Goal: Task Accomplishment & Management: Manage account settings

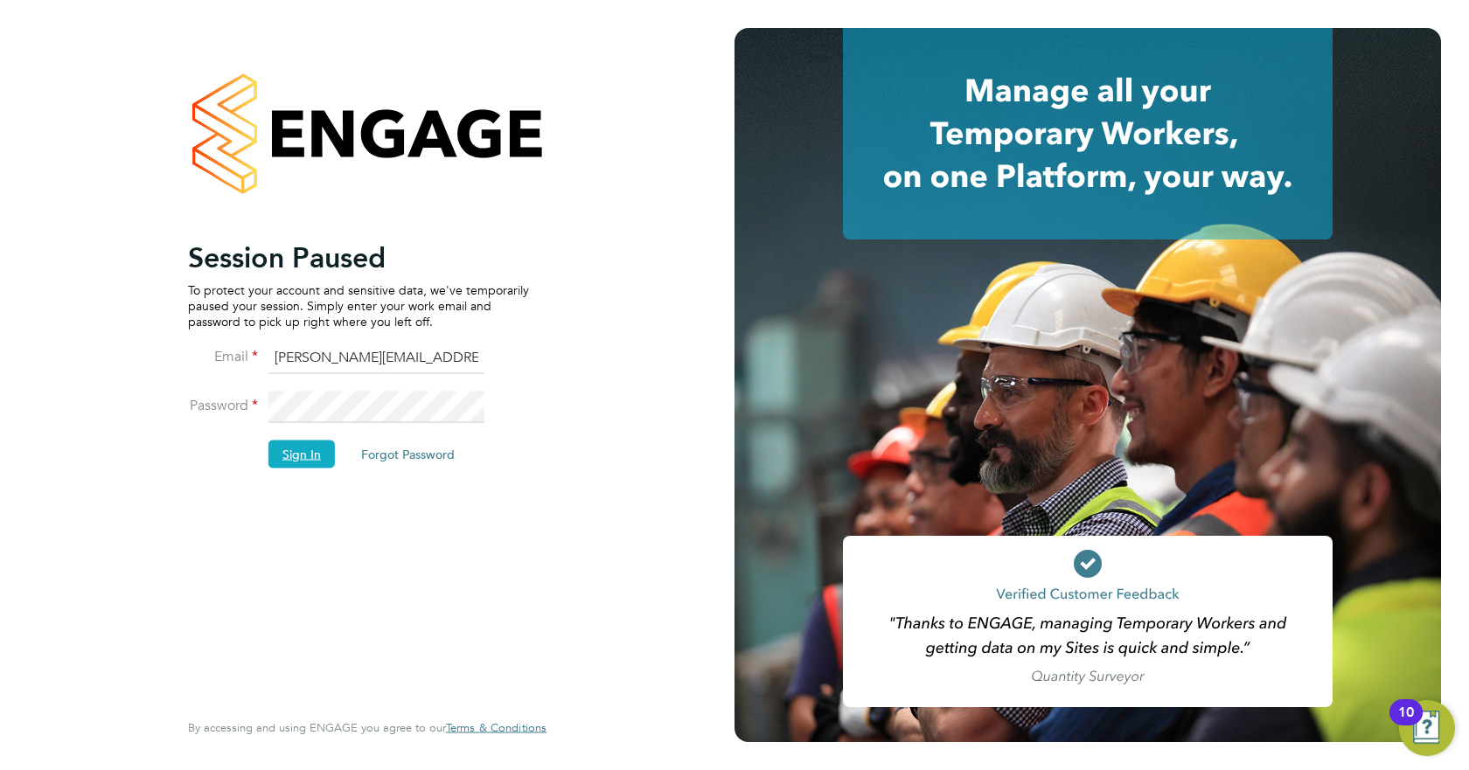
click at [309, 458] on button "Sign In" at bounding box center [301, 454] width 66 height 28
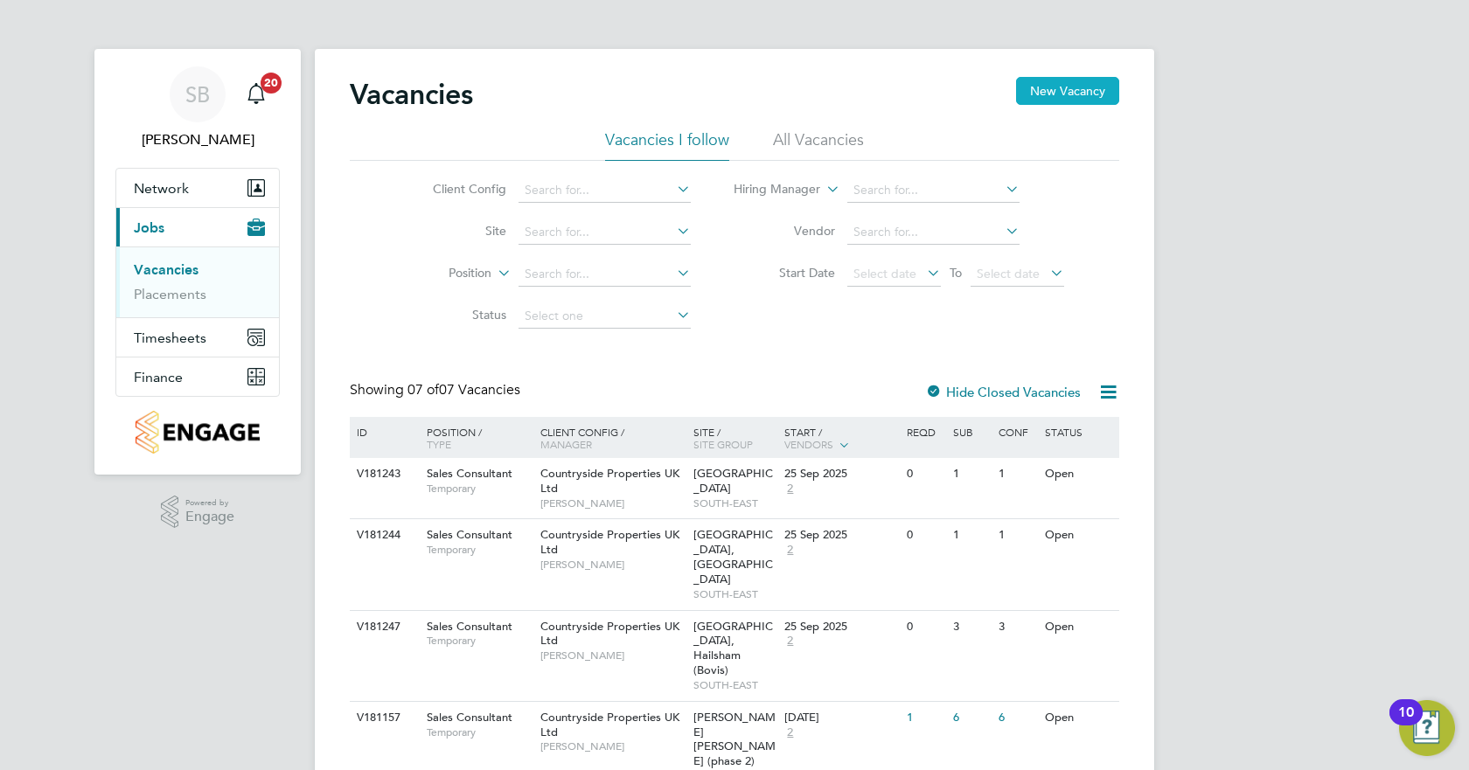
click at [1061, 87] on button "New Vacancy" at bounding box center [1067, 91] width 103 height 28
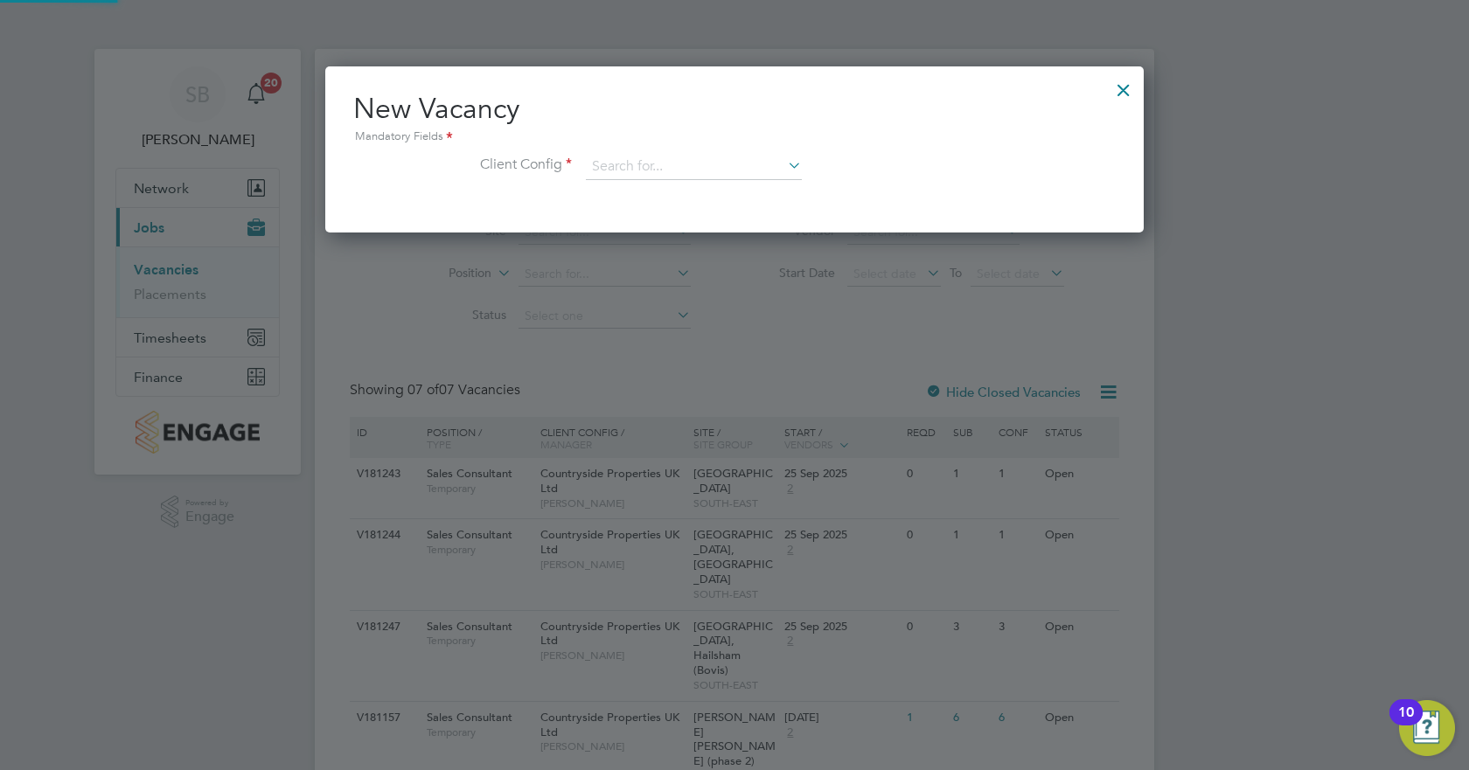
scroll to position [166, 819]
click at [738, 170] on input at bounding box center [694, 167] width 216 height 26
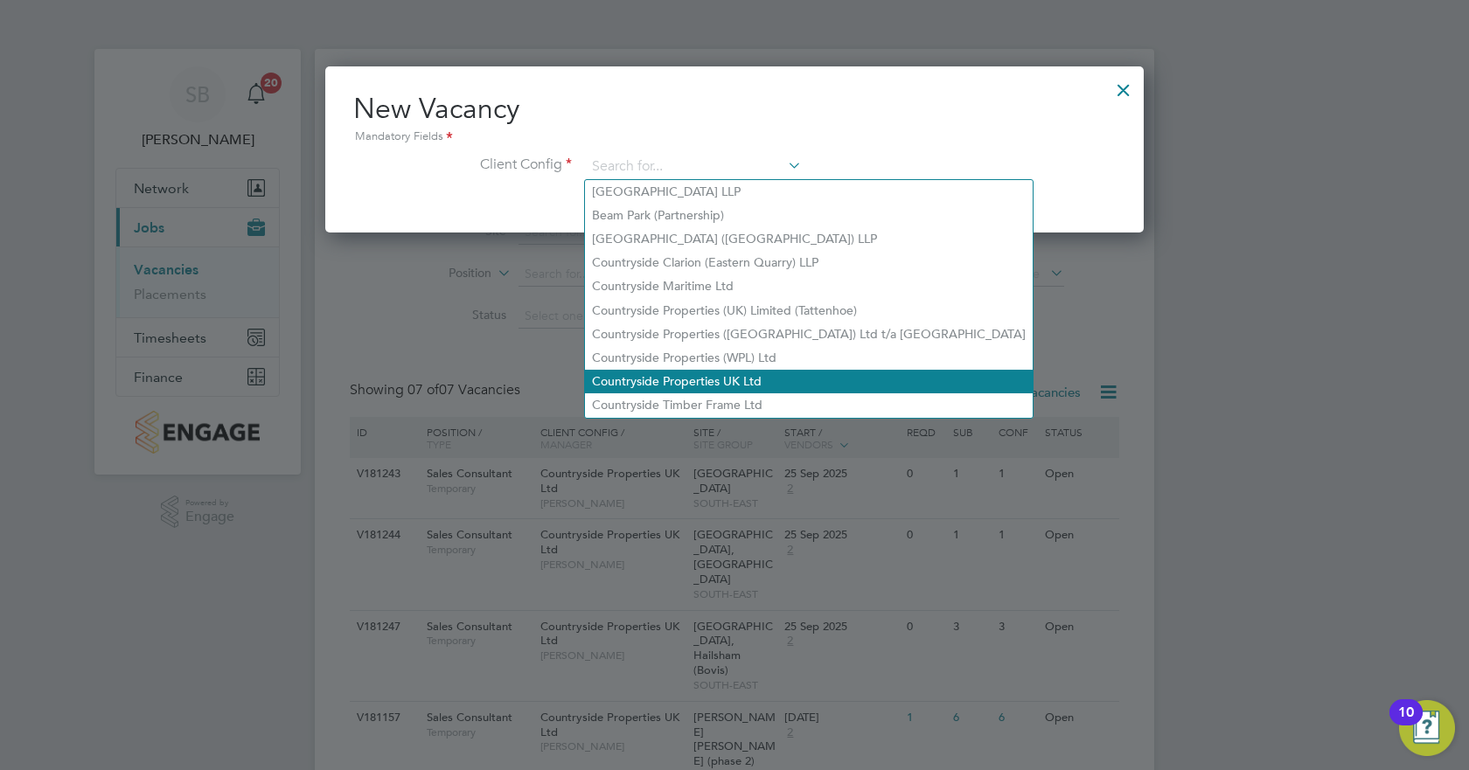
click at [723, 374] on li "Countryside Properties UK Ltd" at bounding box center [809, 382] width 448 height 24
type input "Countryside Properties UK Ltd"
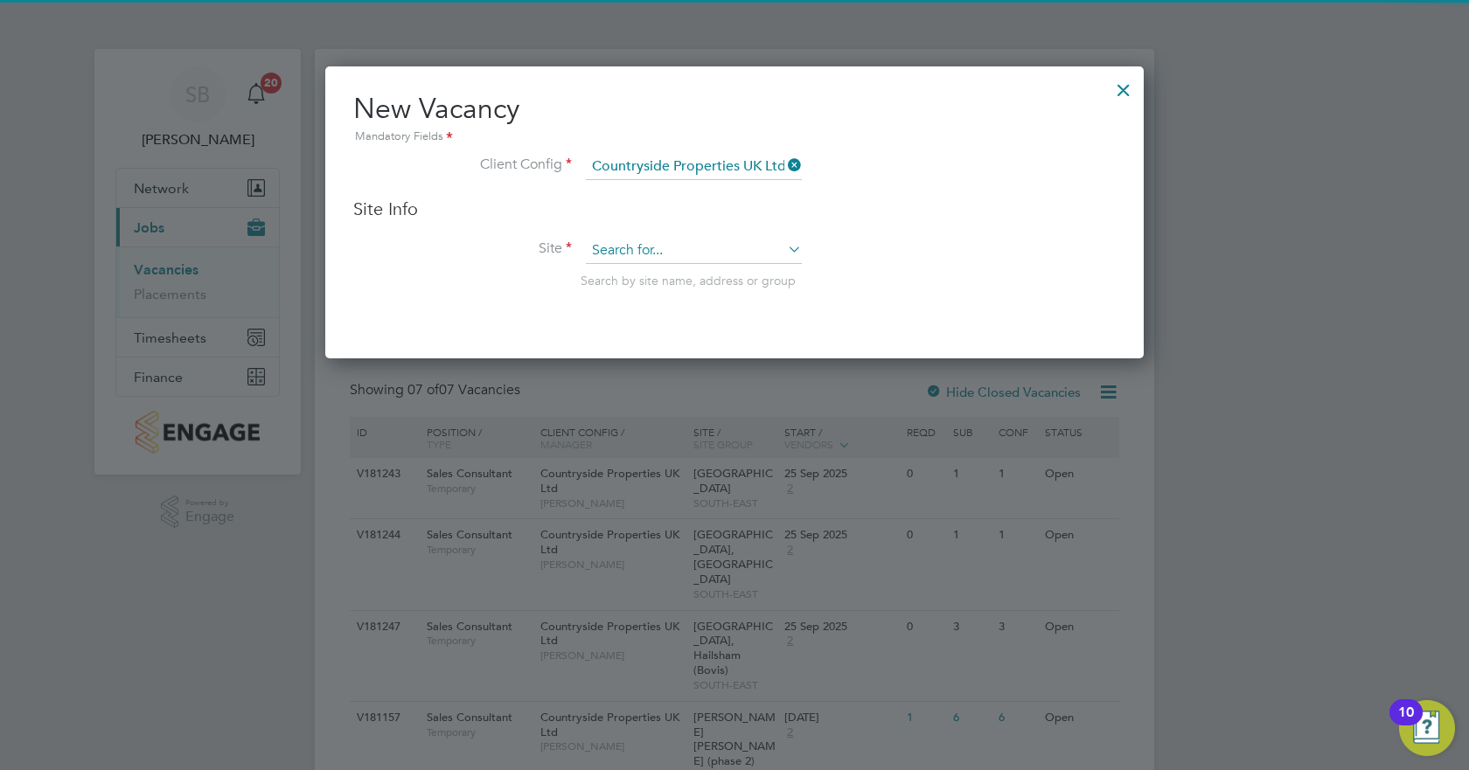
click at [681, 258] on input at bounding box center [694, 251] width 216 height 26
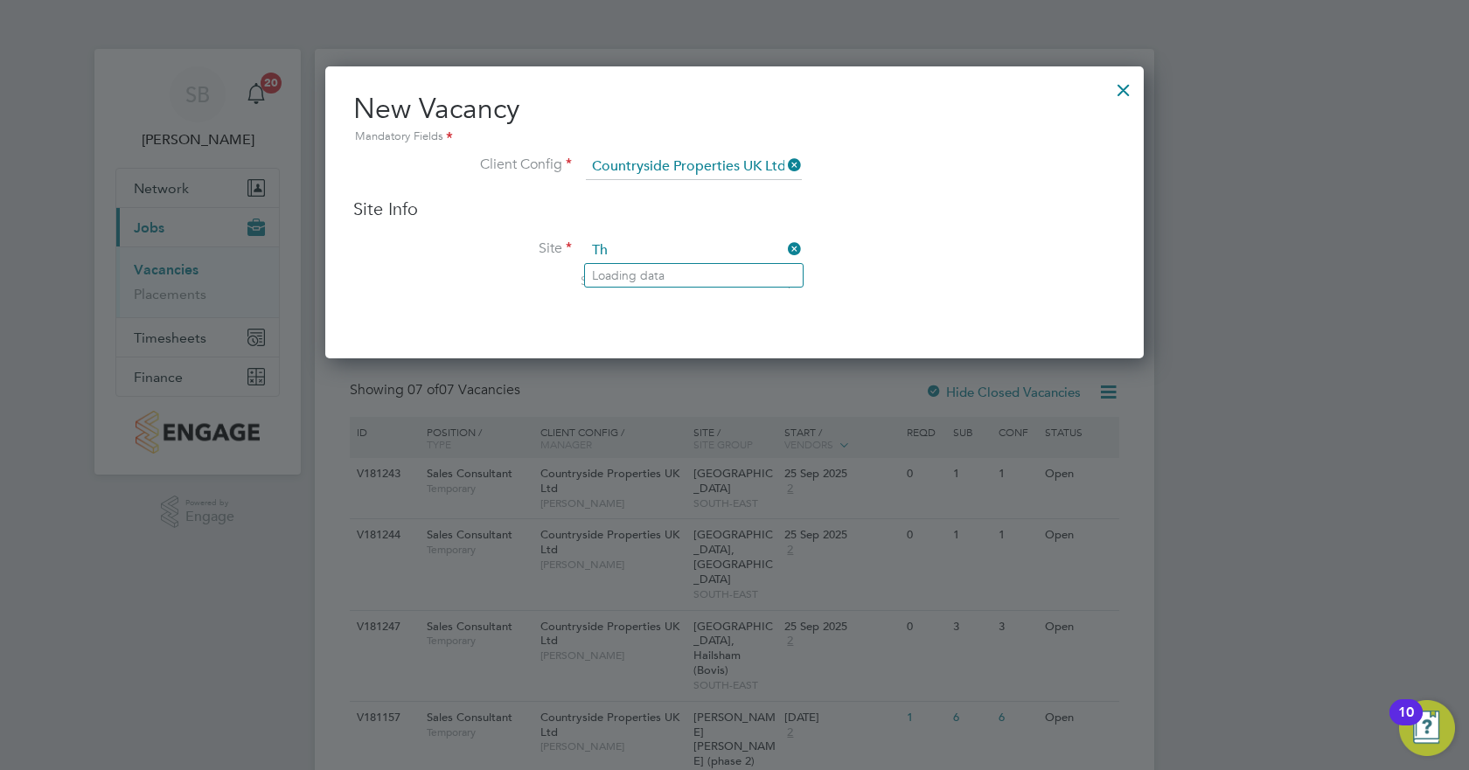
type input "T"
click at [683, 274] on li "Paddock Wood" at bounding box center [694, 276] width 218 height 24
type input "Paddock Wood"
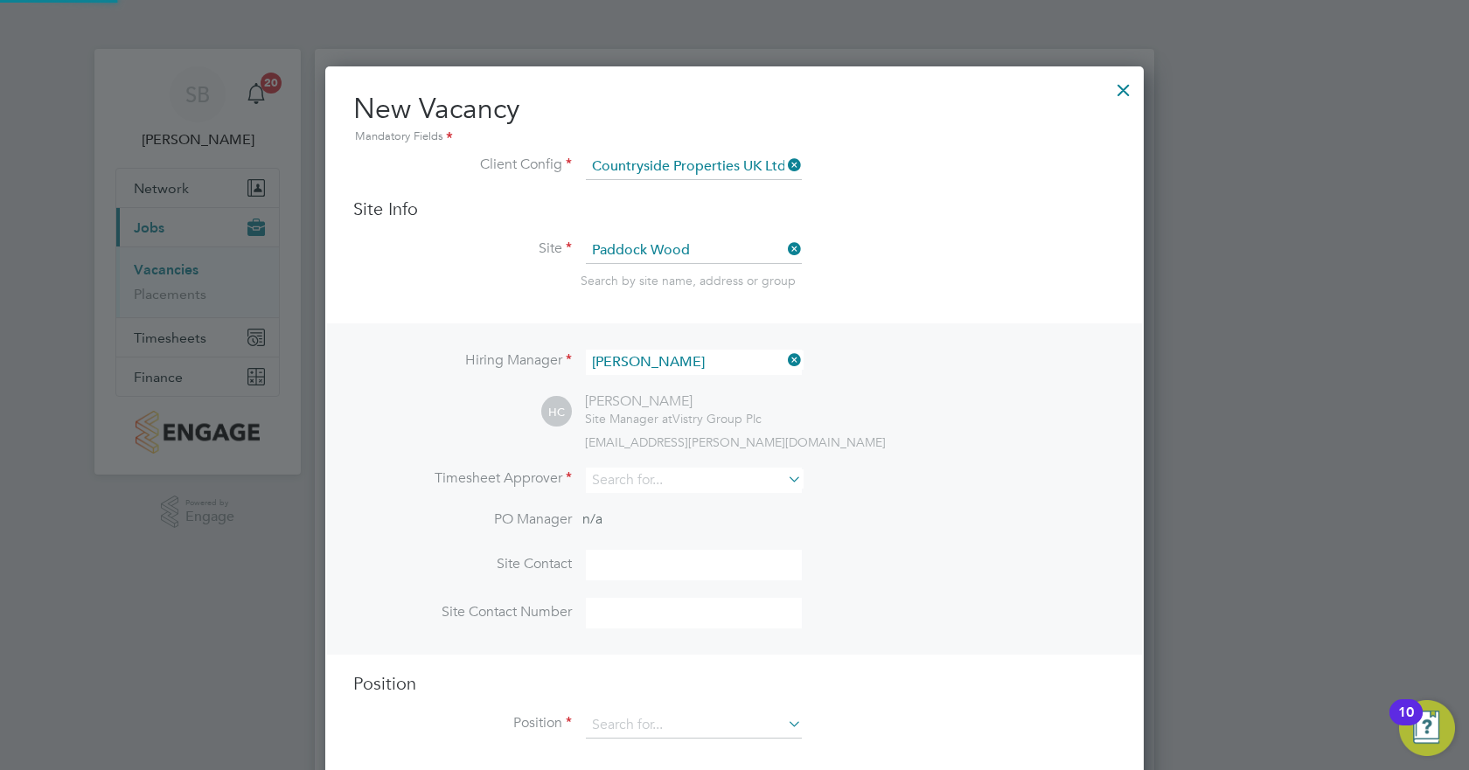
scroll to position [726, 819]
click at [725, 483] on input at bounding box center [694, 480] width 216 height 25
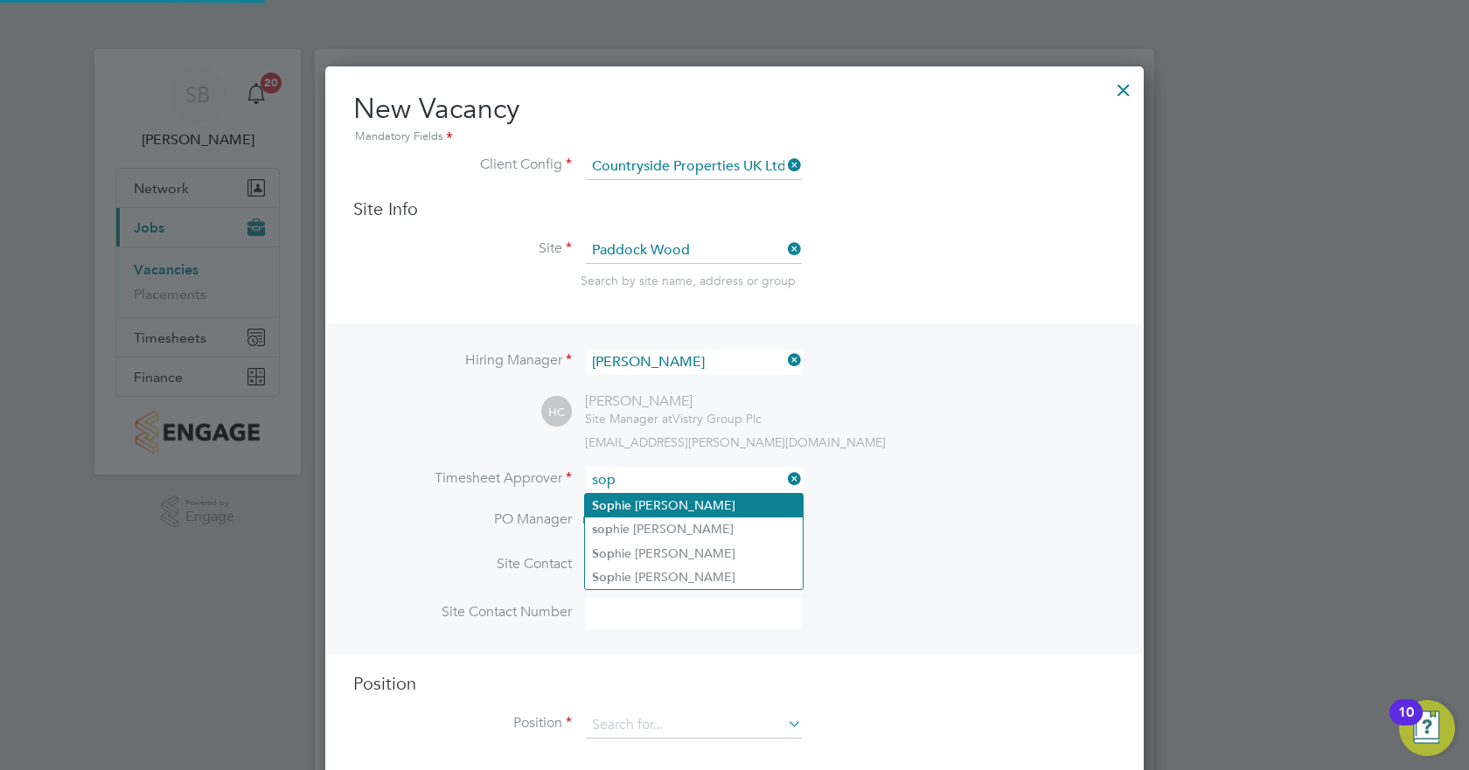
click at [699, 502] on li "Sop hie [PERSON_NAME]" at bounding box center [694, 506] width 218 height 24
type input "[PERSON_NAME]"
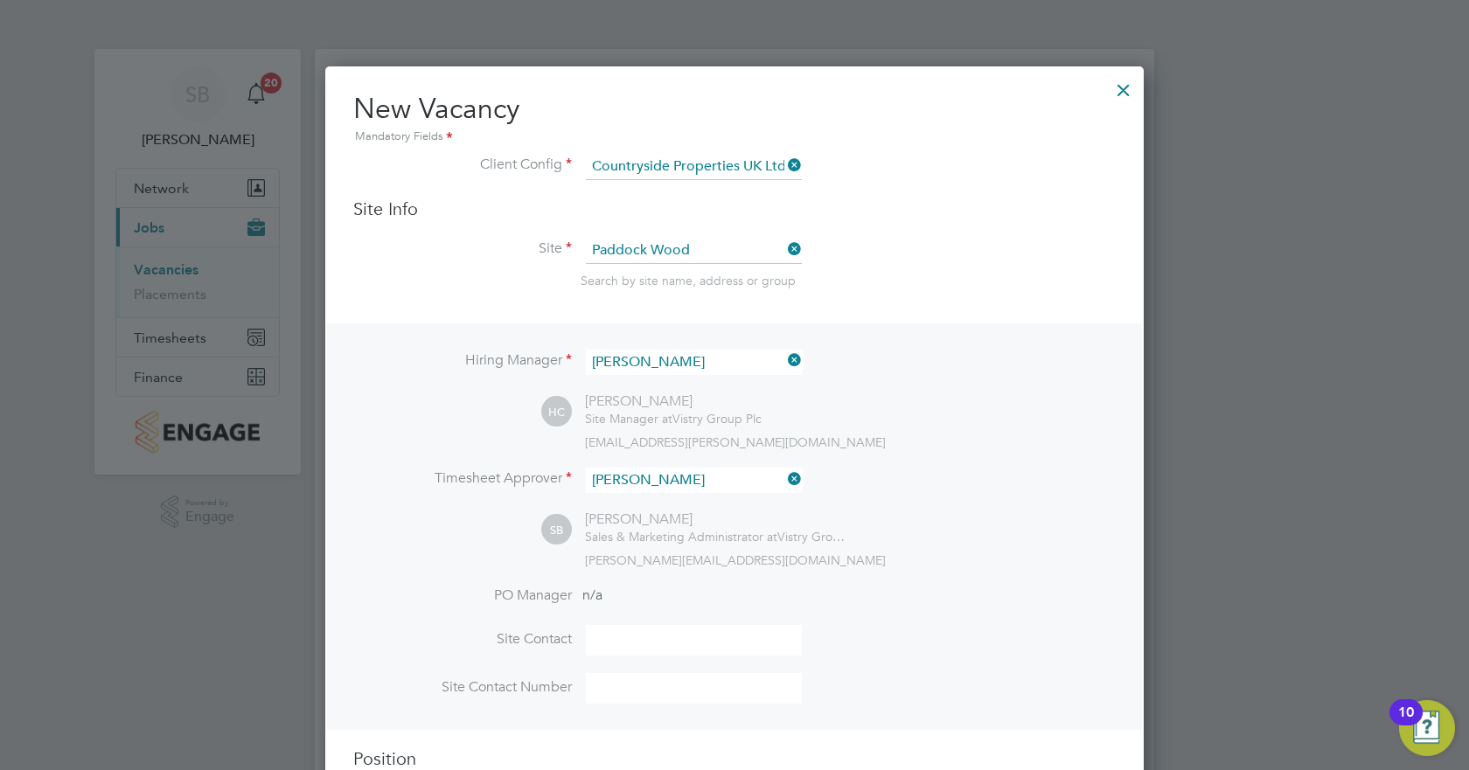
scroll to position [803, 819]
click at [643, 625] on li "PO Manager n/a" at bounding box center [734, 606] width 762 height 39
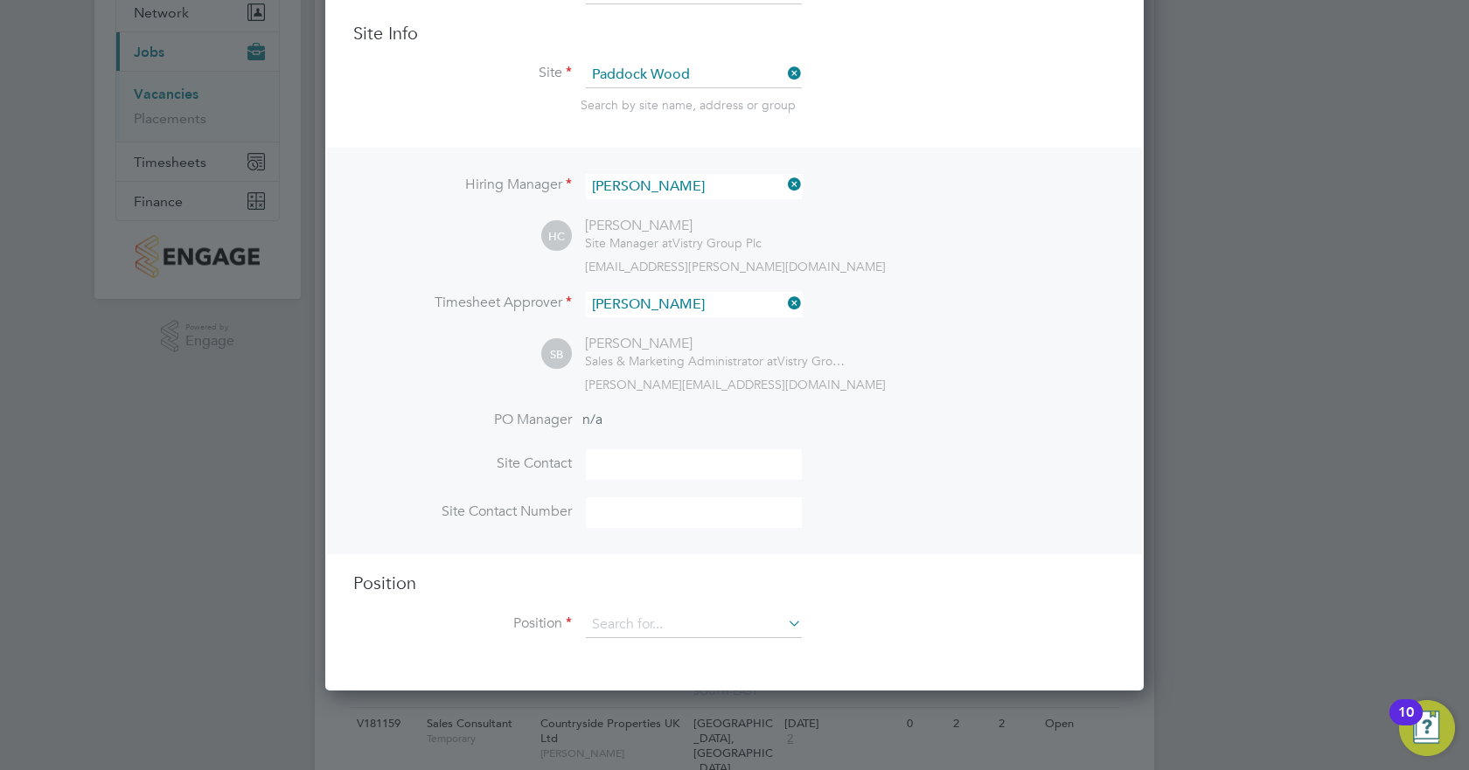
scroll to position [211, 0]
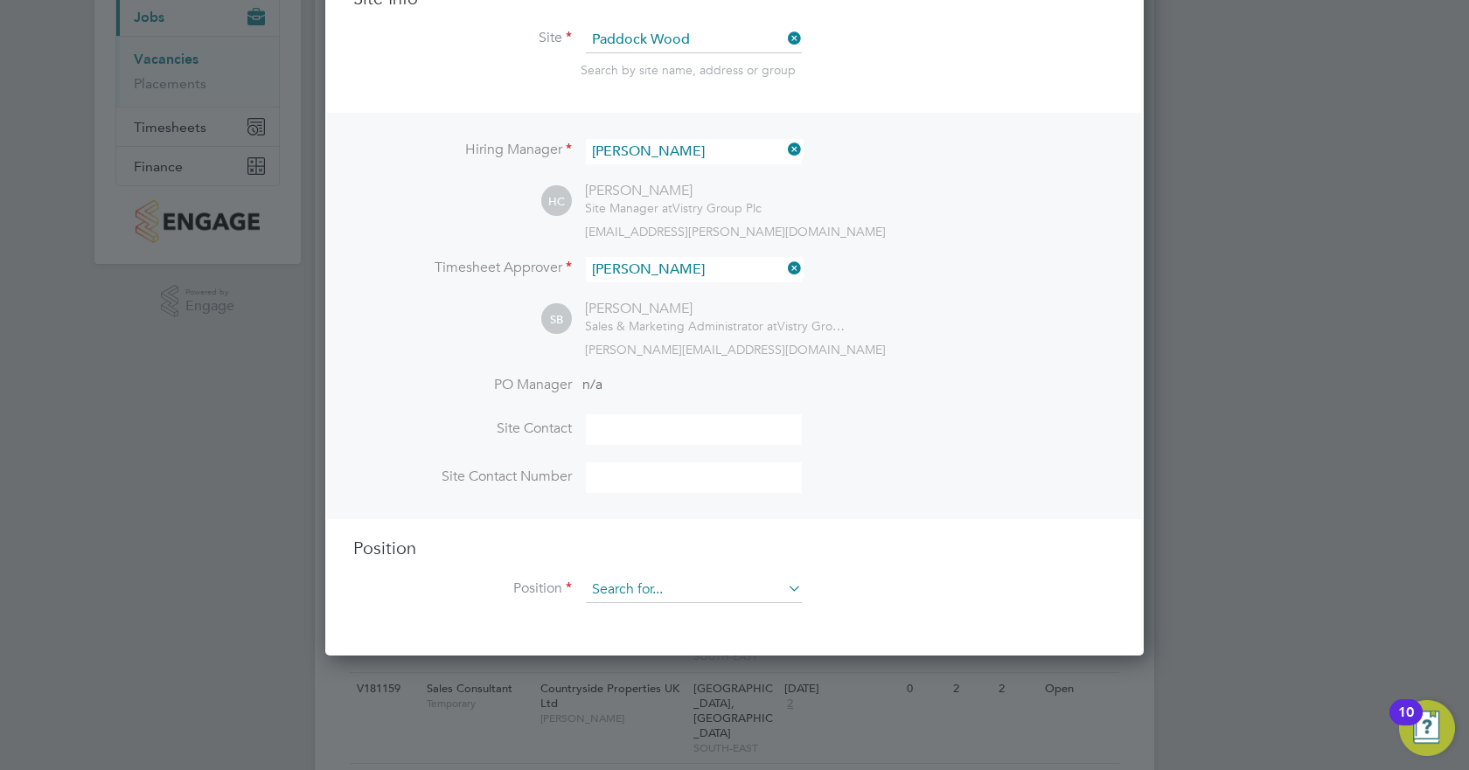
click at [641, 586] on input at bounding box center [694, 590] width 216 height 26
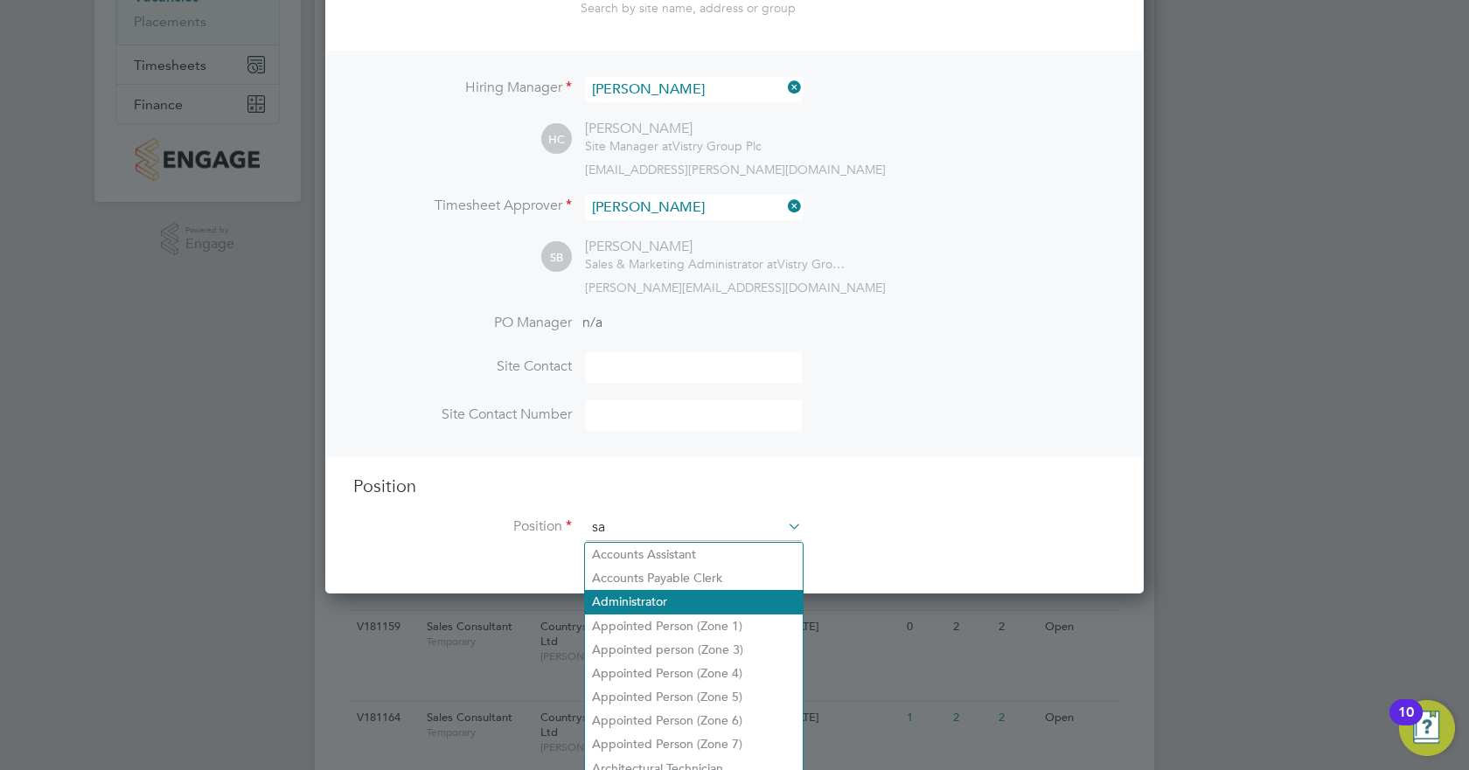
scroll to position [2513, 819]
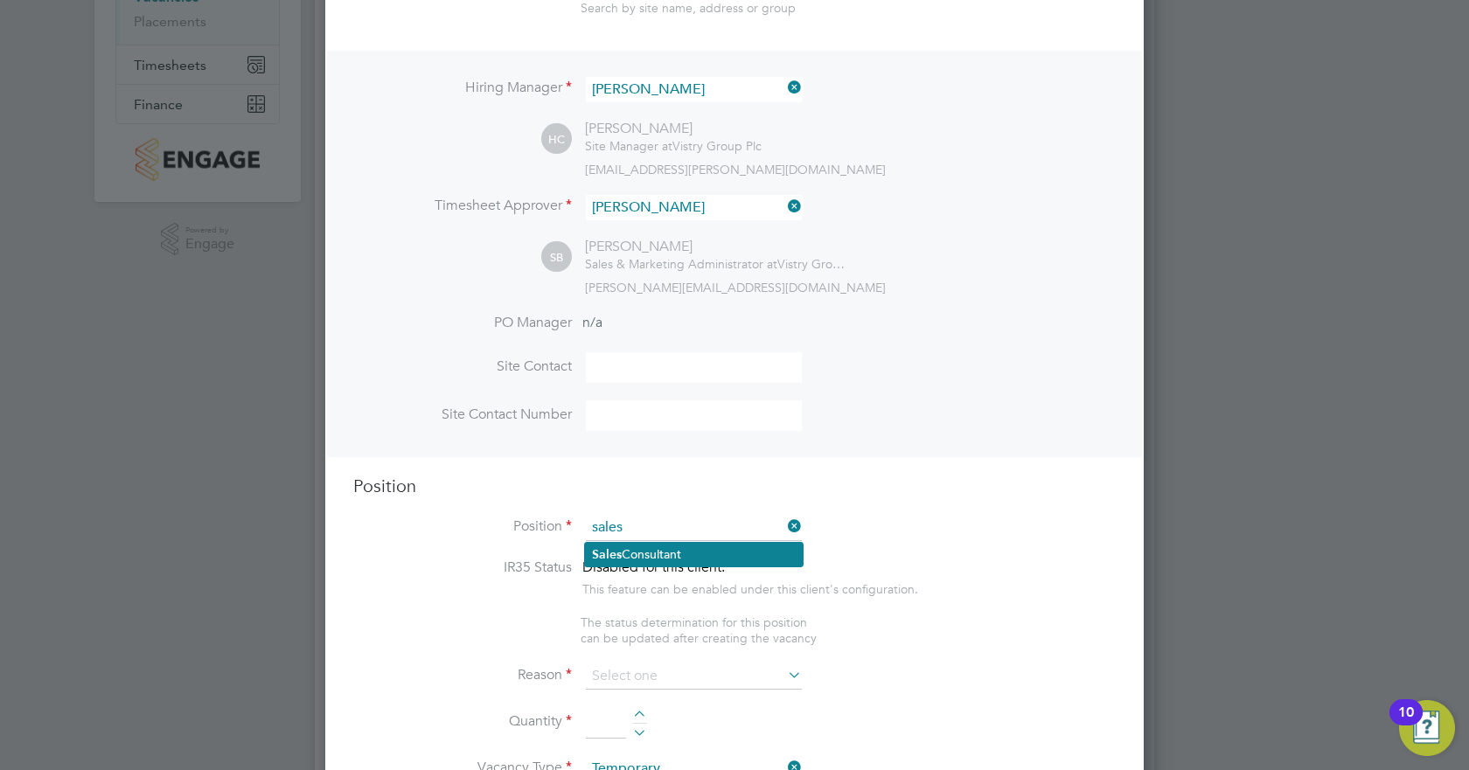
click at [707, 554] on li "Sales Consultant" at bounding box center [694, 555] width 218 height 24
type input "Sales Consultant"
type textarea "Meets with customers in a sales environment to drive product sales and knowledg…"
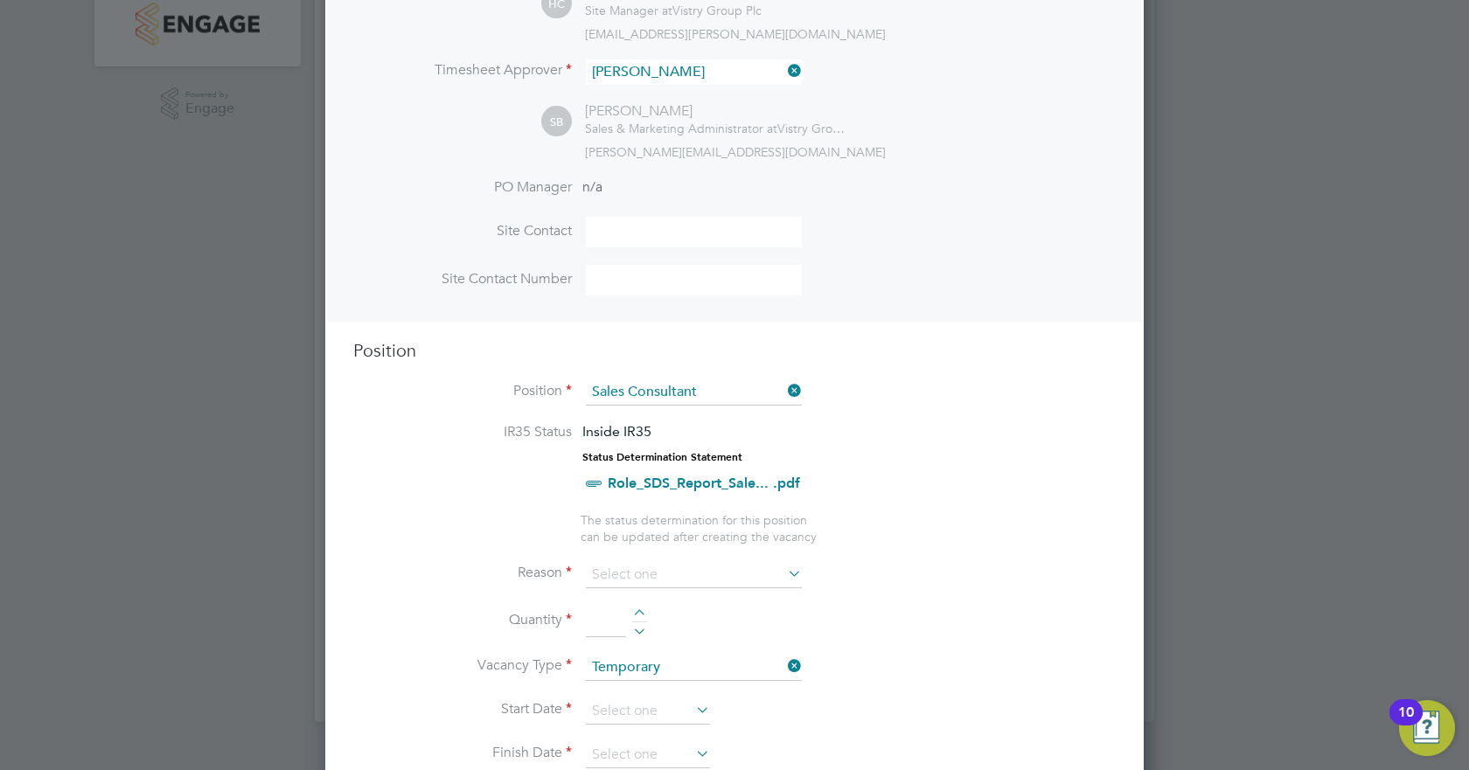
scroll to position [406, 0]
click at [688, 576] on input at bounding box center [694, 578] width 216 height 26
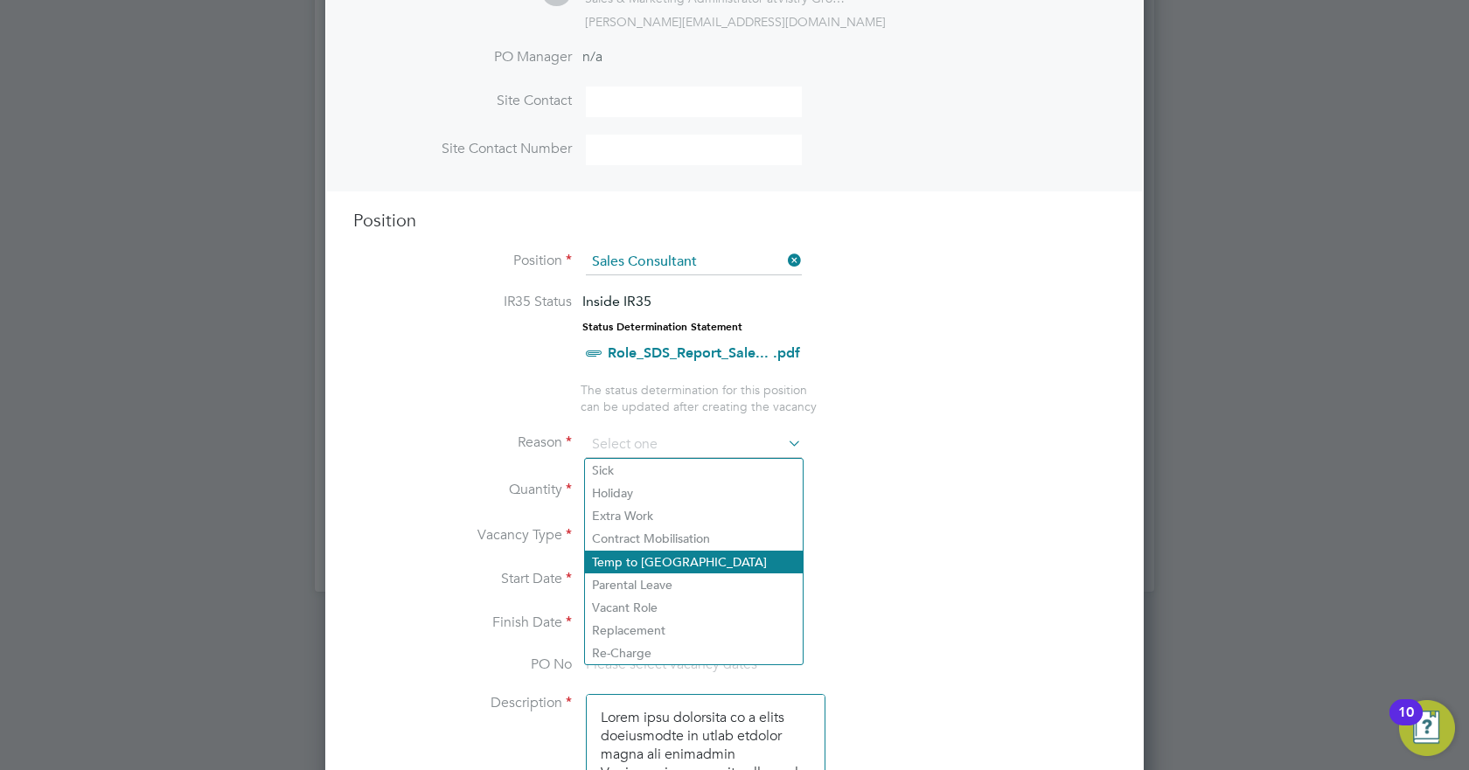
scroll to position [539, 0]
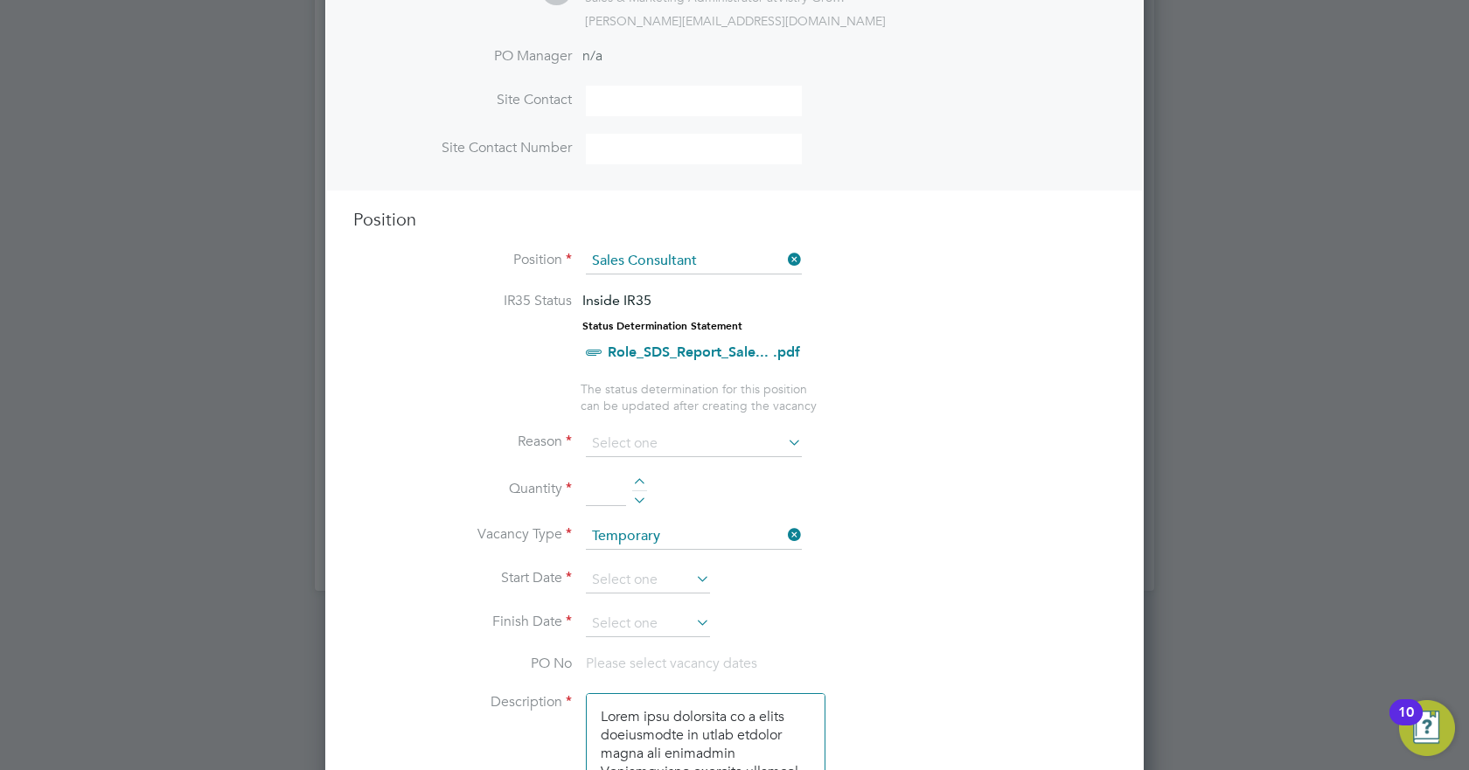
click at [660, 609] on li "Vacant Role" at bounding box center [694, 606] width 218 height 23
type input "Vacant Role"
click at [642, 483] on div at bounding box center [639, 484] width 15 height 12
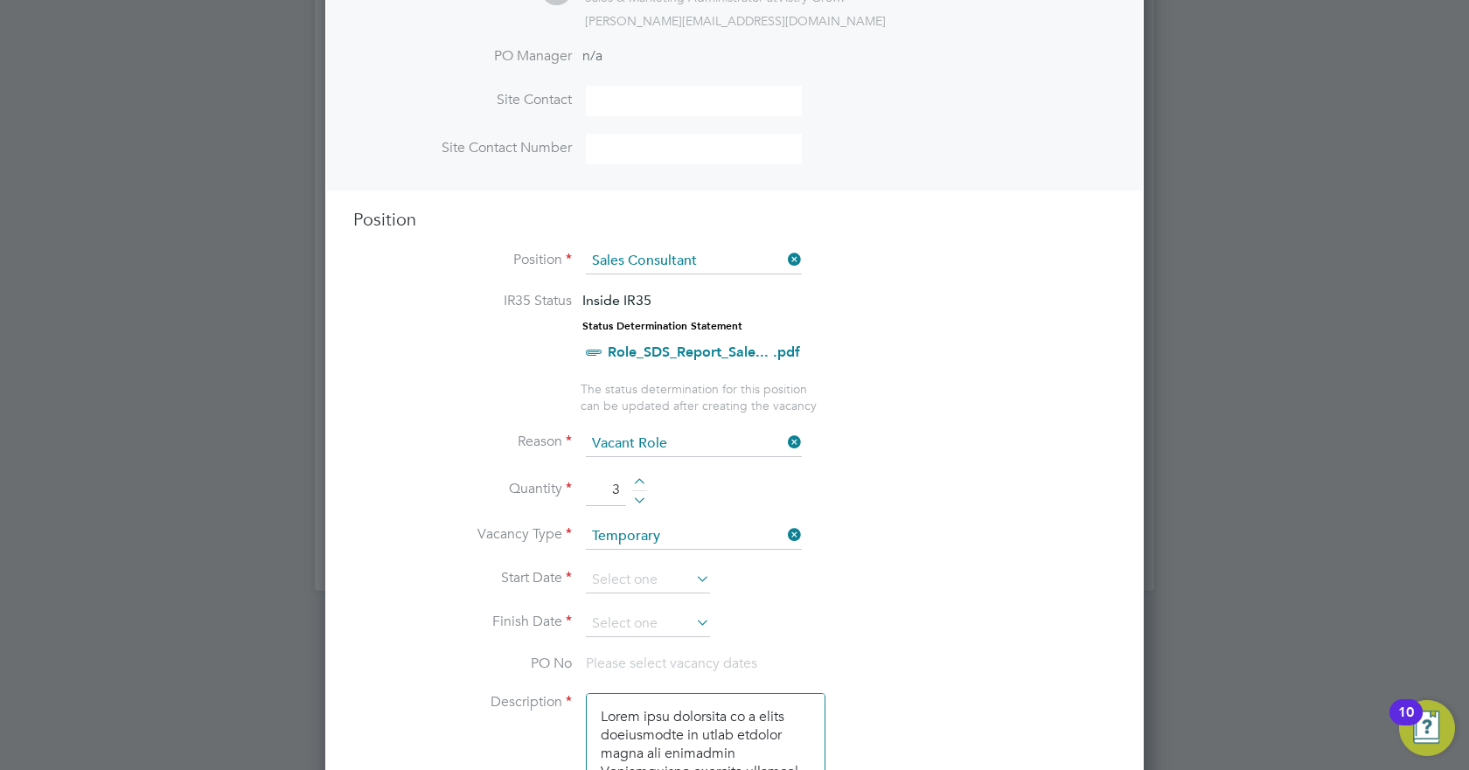
click at [642, 483] on div at bounding box center [639, 484] width 15 height 12
type input "6"
click at [683, 581] on input at bounding box center [648, 580] width 124 height 26
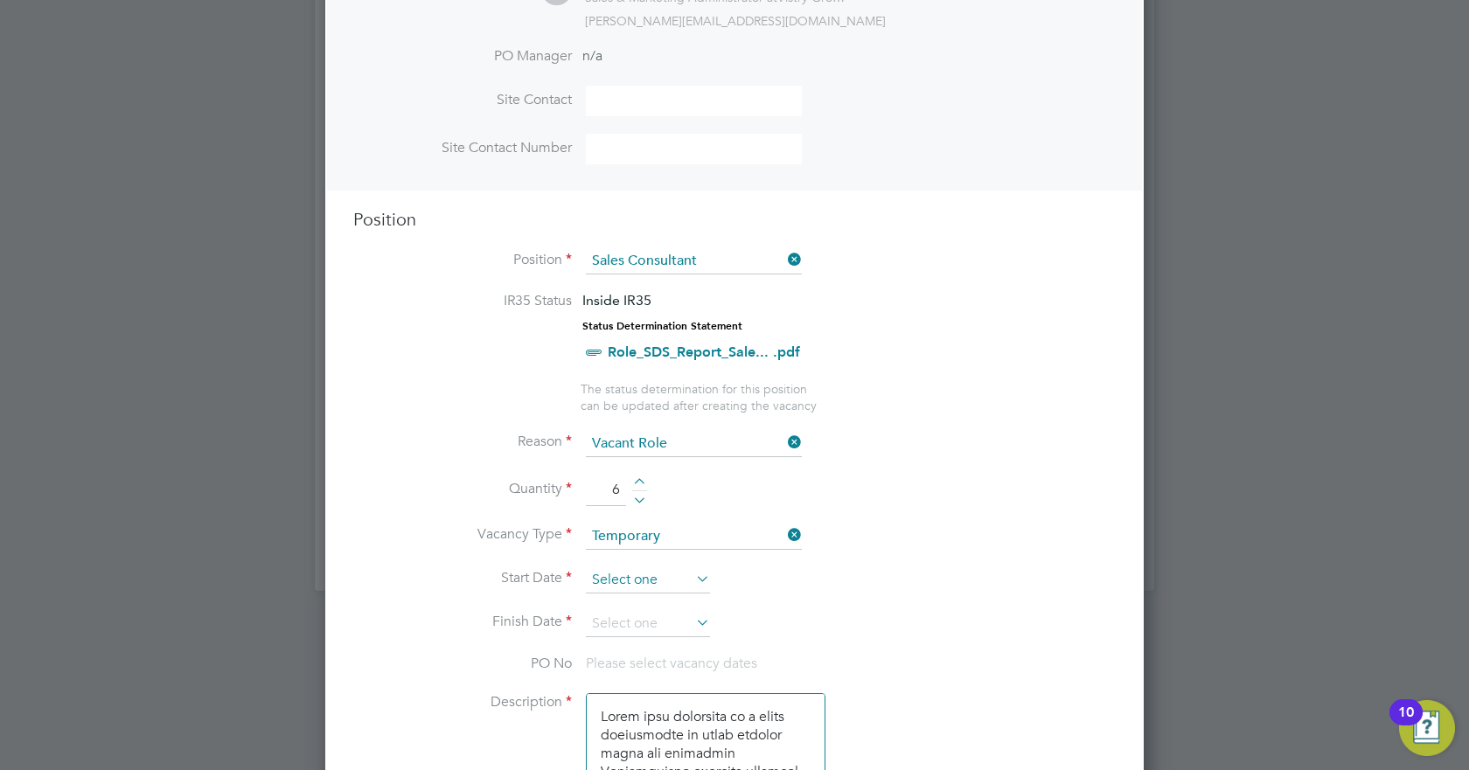
scroll to position [681, 0]
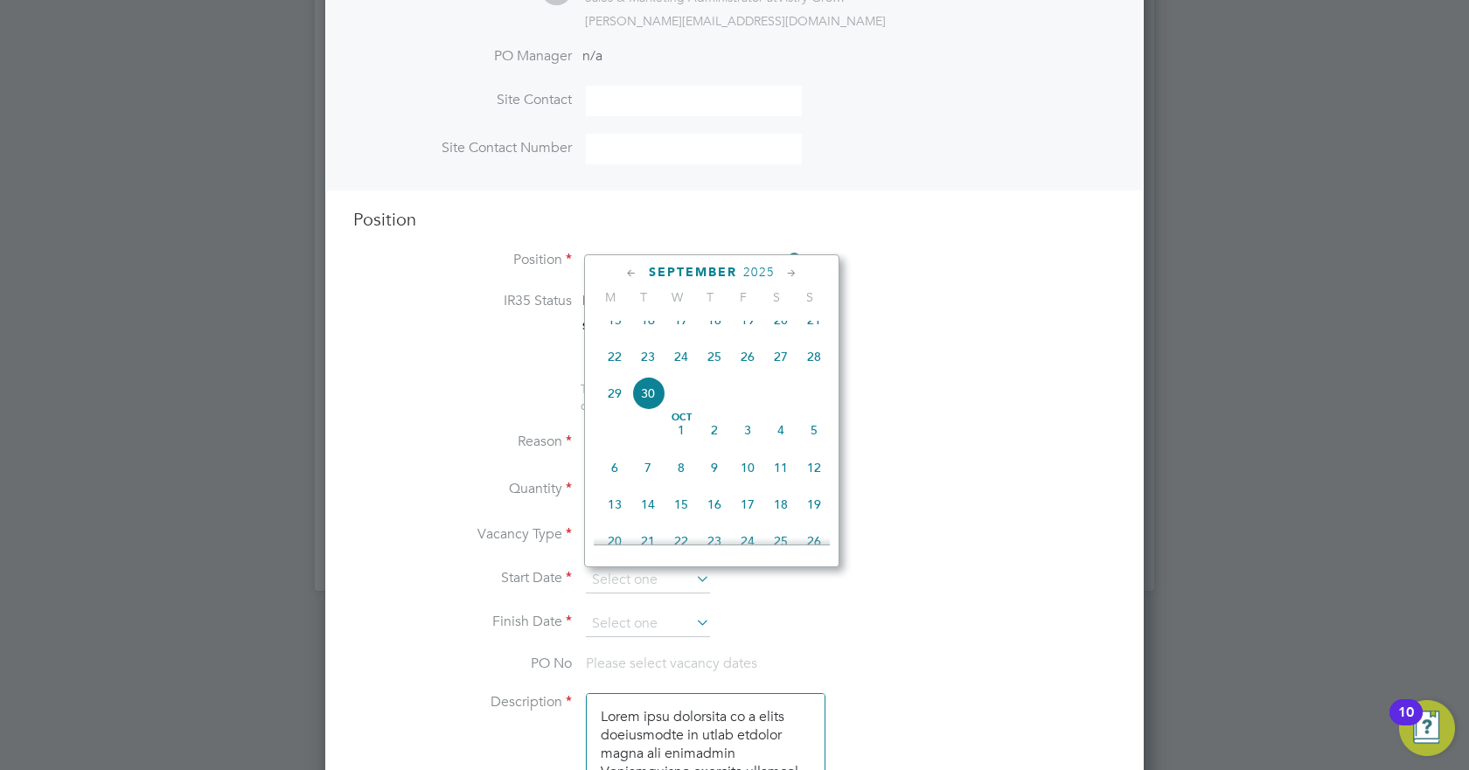
click at [612, 337] on span "15" at bounding box center [614, 319] width 33 height 33
type input "[DATE]"
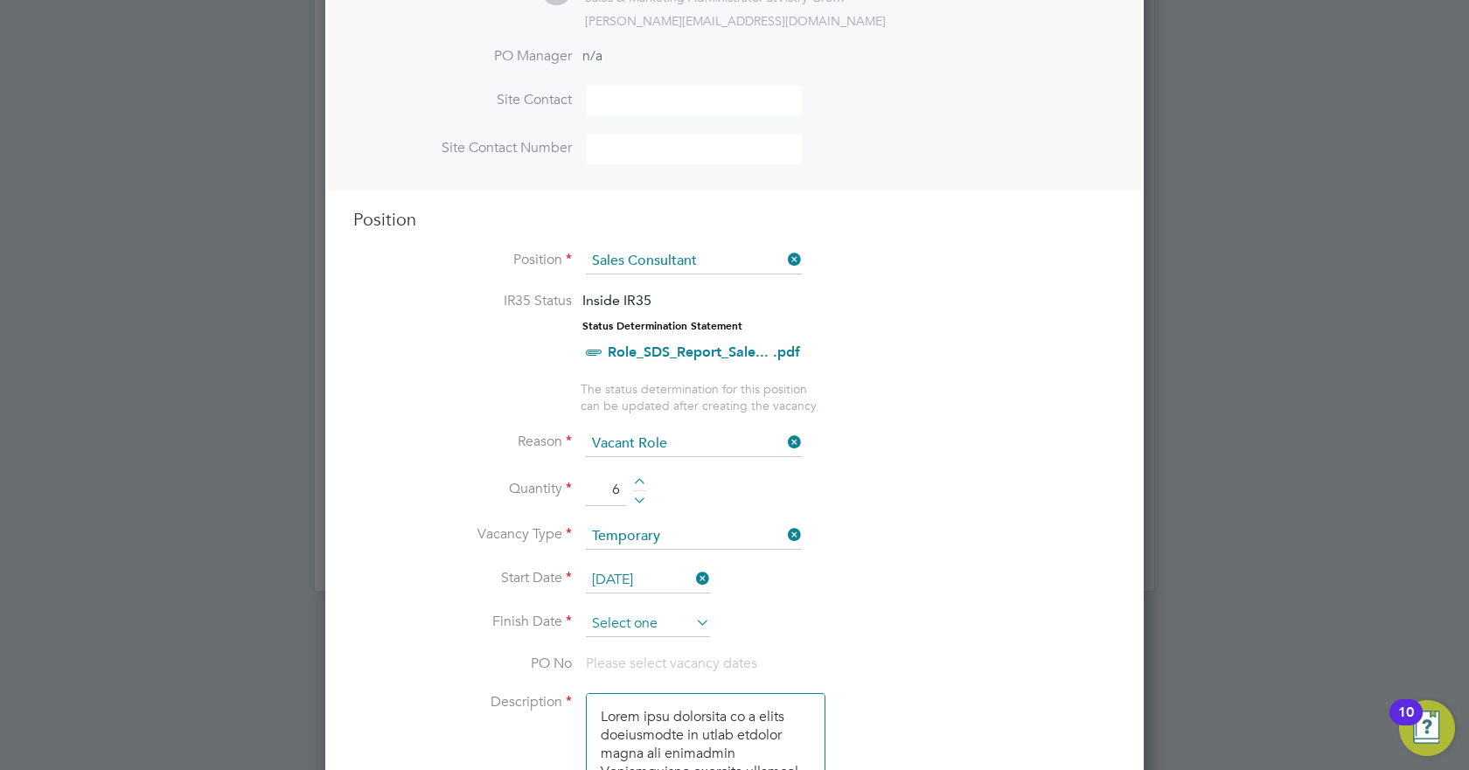
click at [691, 619] on input at bounding box center [648, 624] width 124 height 26
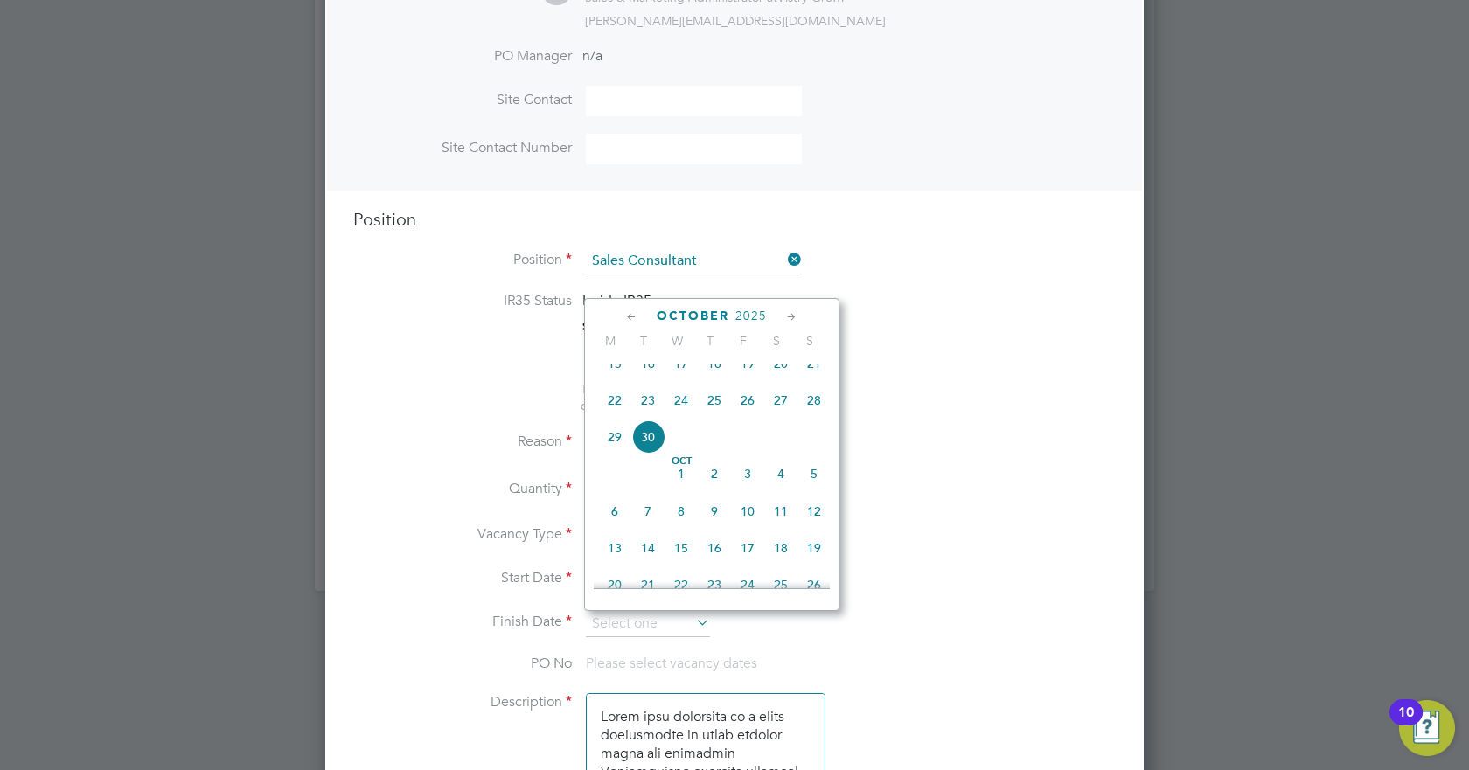
scroll to position [782, 0]
click at [728, 538] on span "30" at bounding box center [714, 521] width 33 height 33
type input "[DATE]"
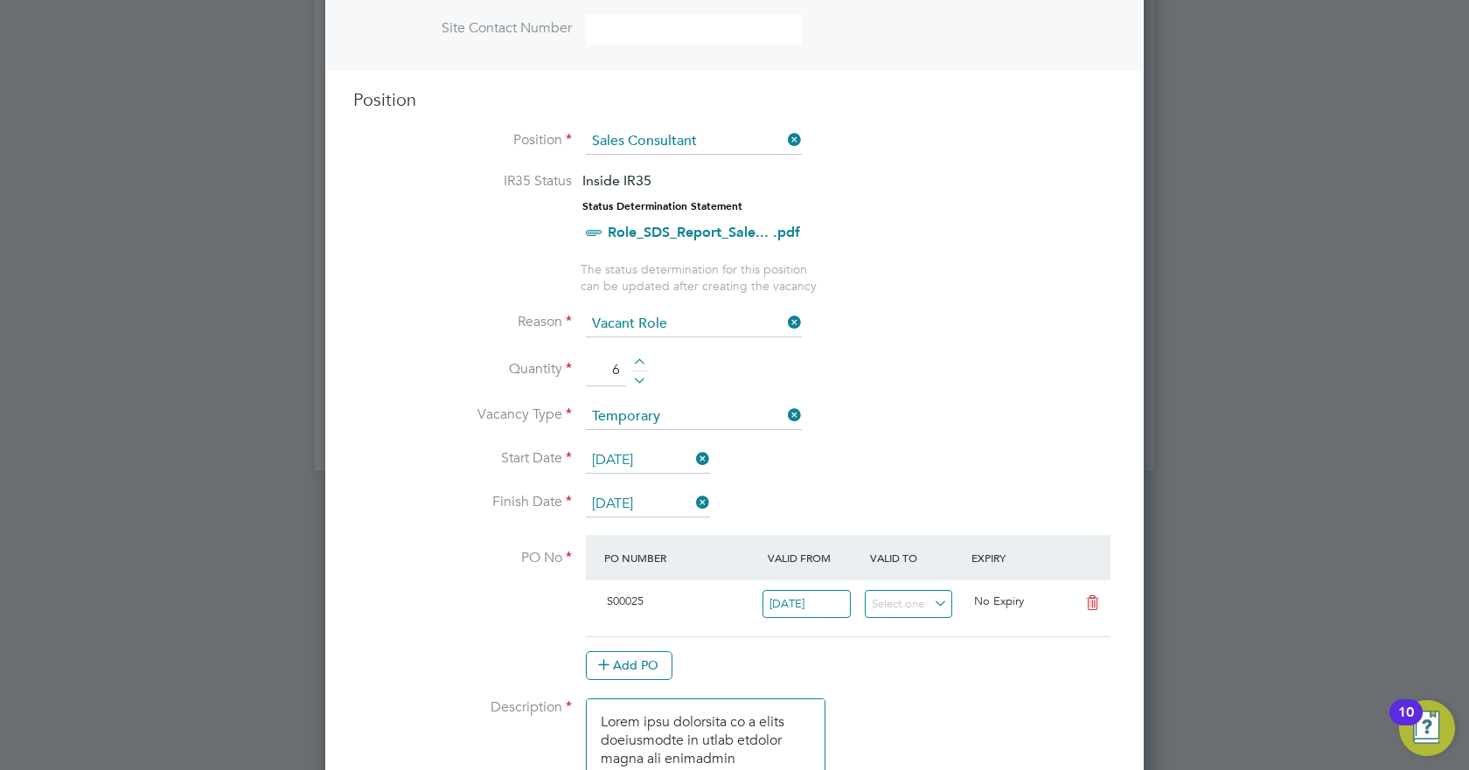
scroll to position [660, 0]
click at [1093, 603] on icon at bounding box center [1093, 602] width 22 height 14
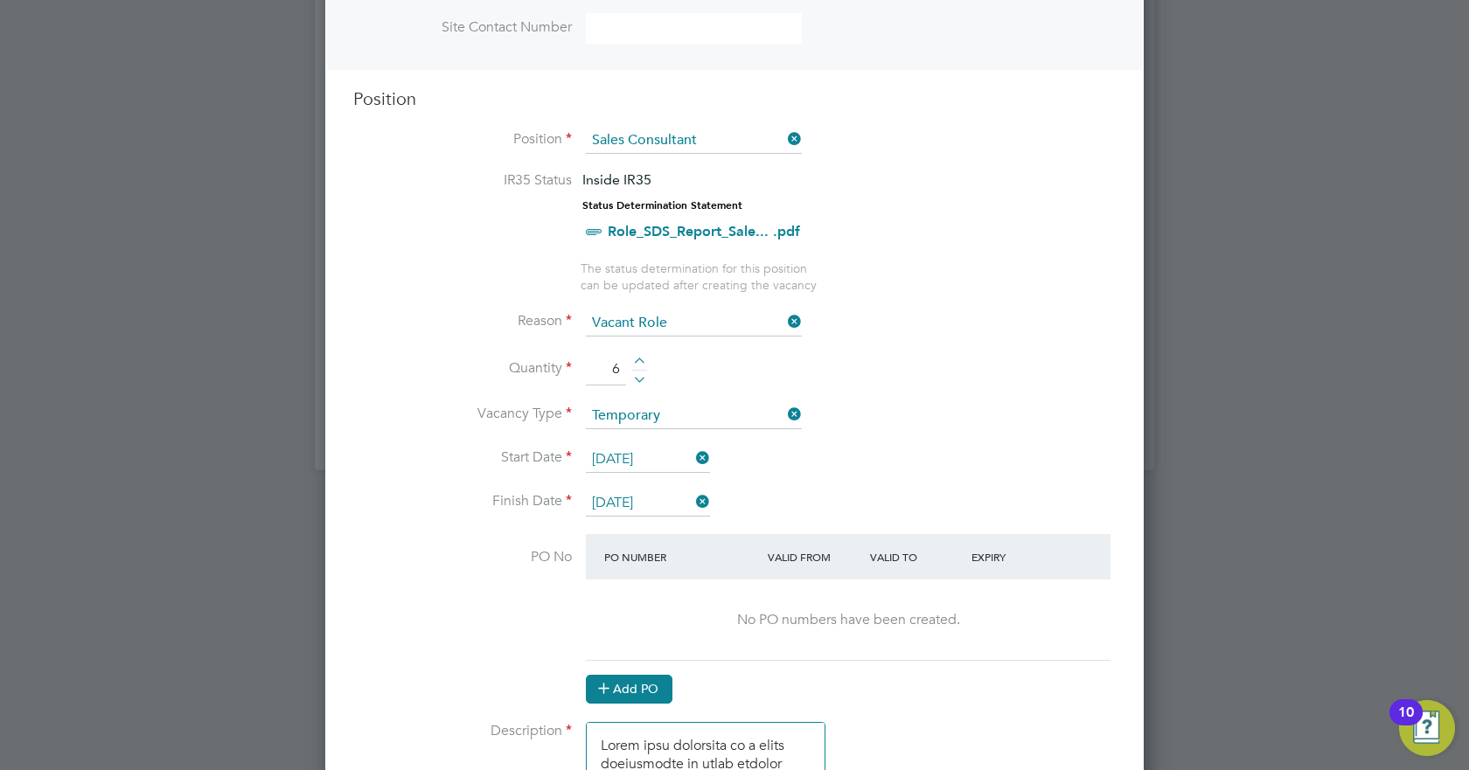
click at [667, 688] on button "Add PO" at bounding box center [629, 689] width 87 height 28
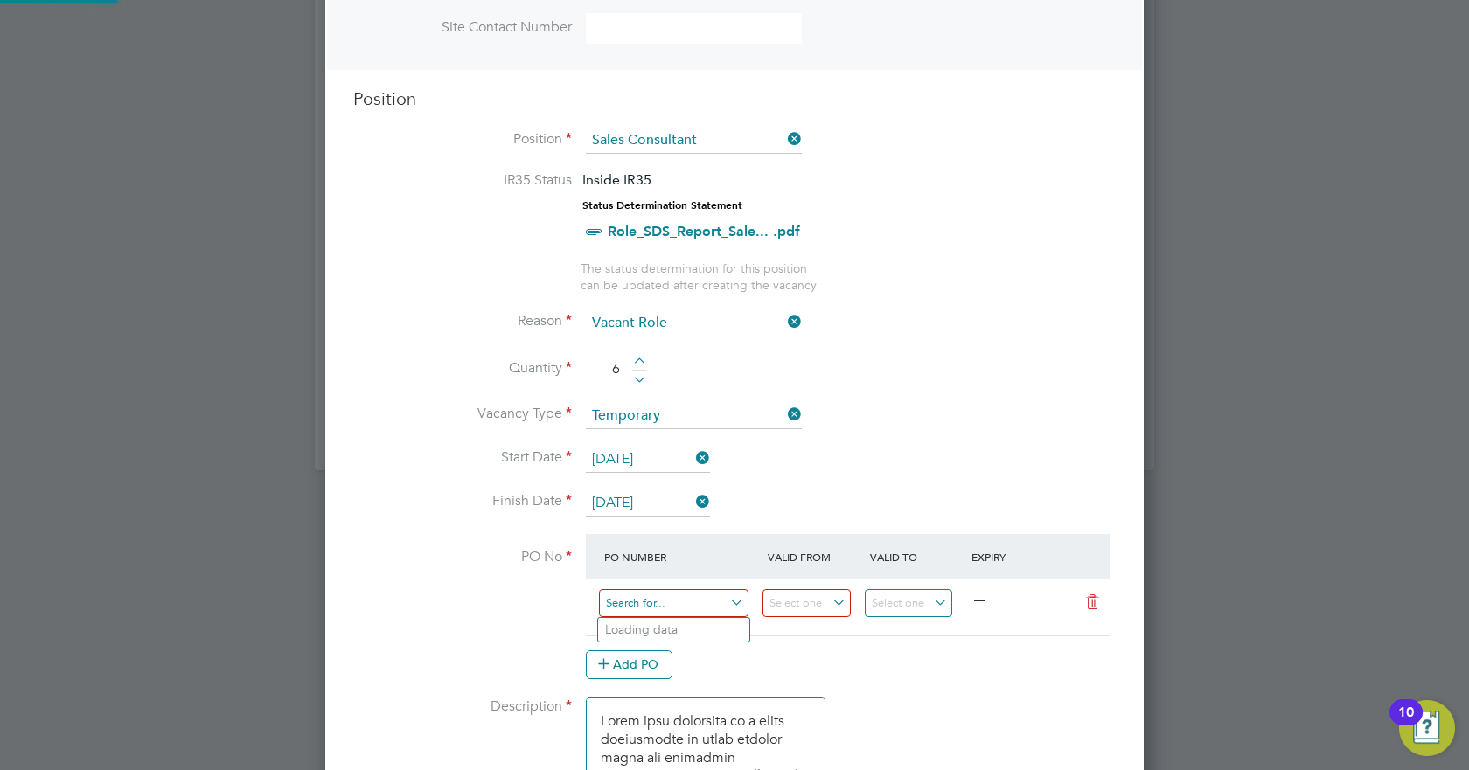
click at [676, 590] on input at bounding box center [674, 603] width 150 height 29
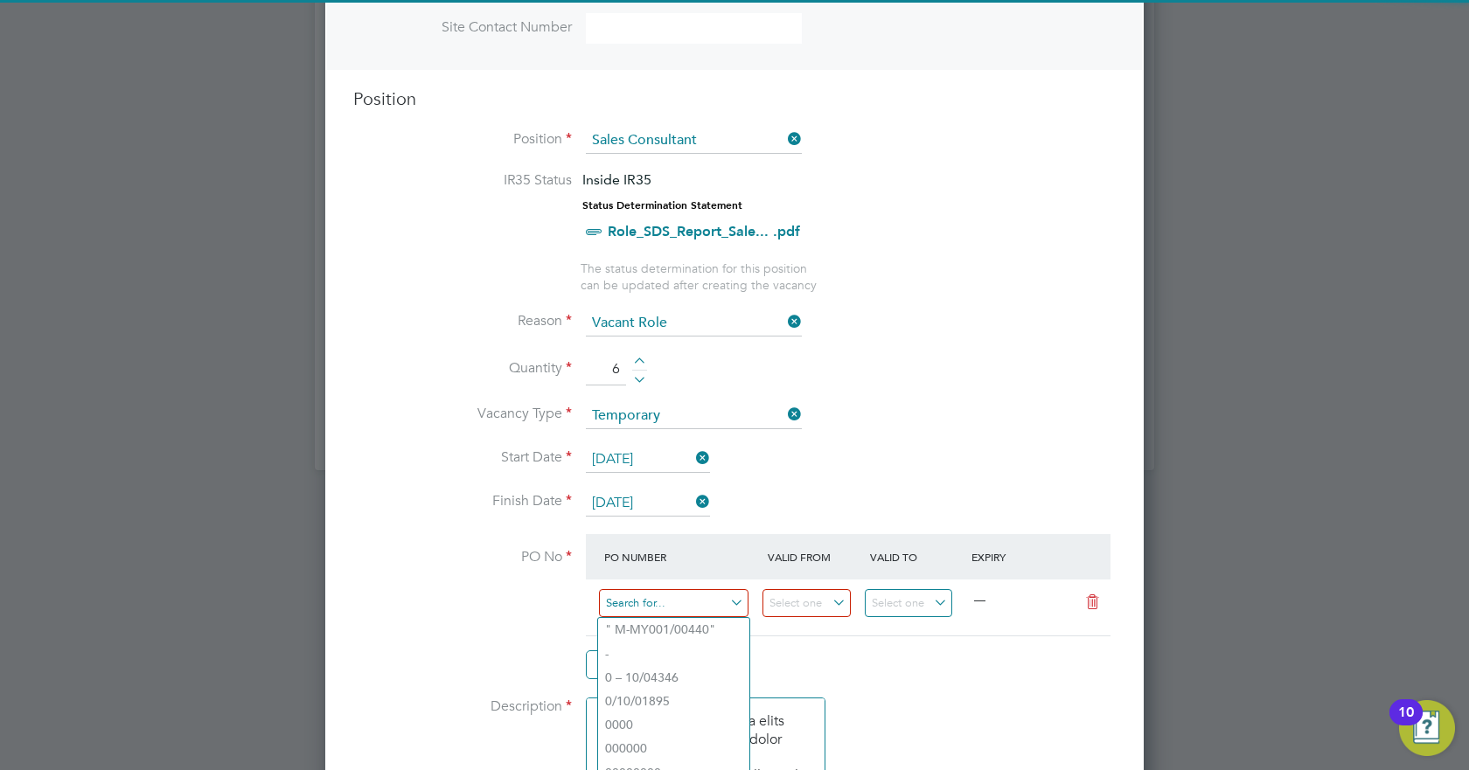
paste input "M-S5025/00691"
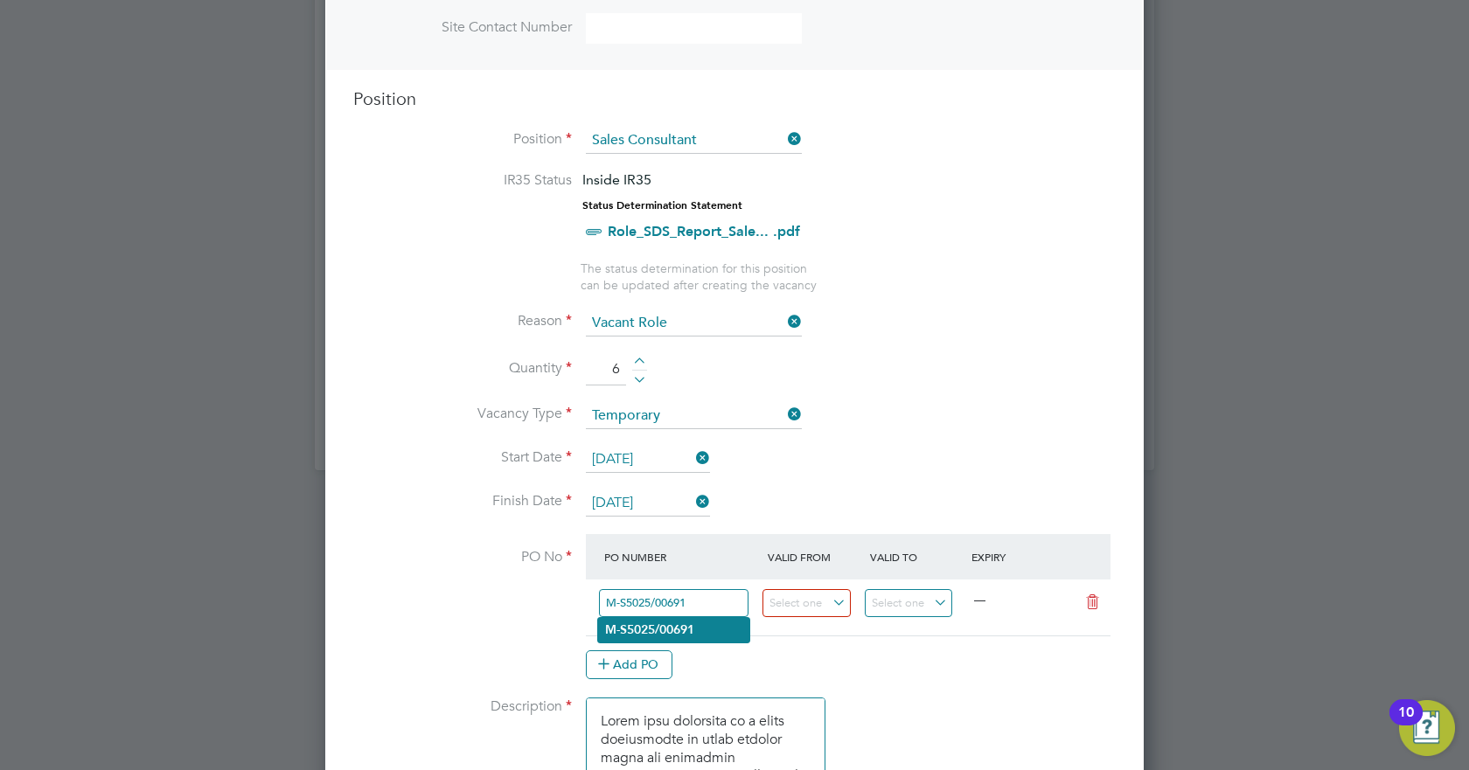
type input "M-S5025/00691"
click at [713, 633] on li "M-S5025/00691" at bounding box center [673, 630] width 151 height 24
type input "[DATE]"
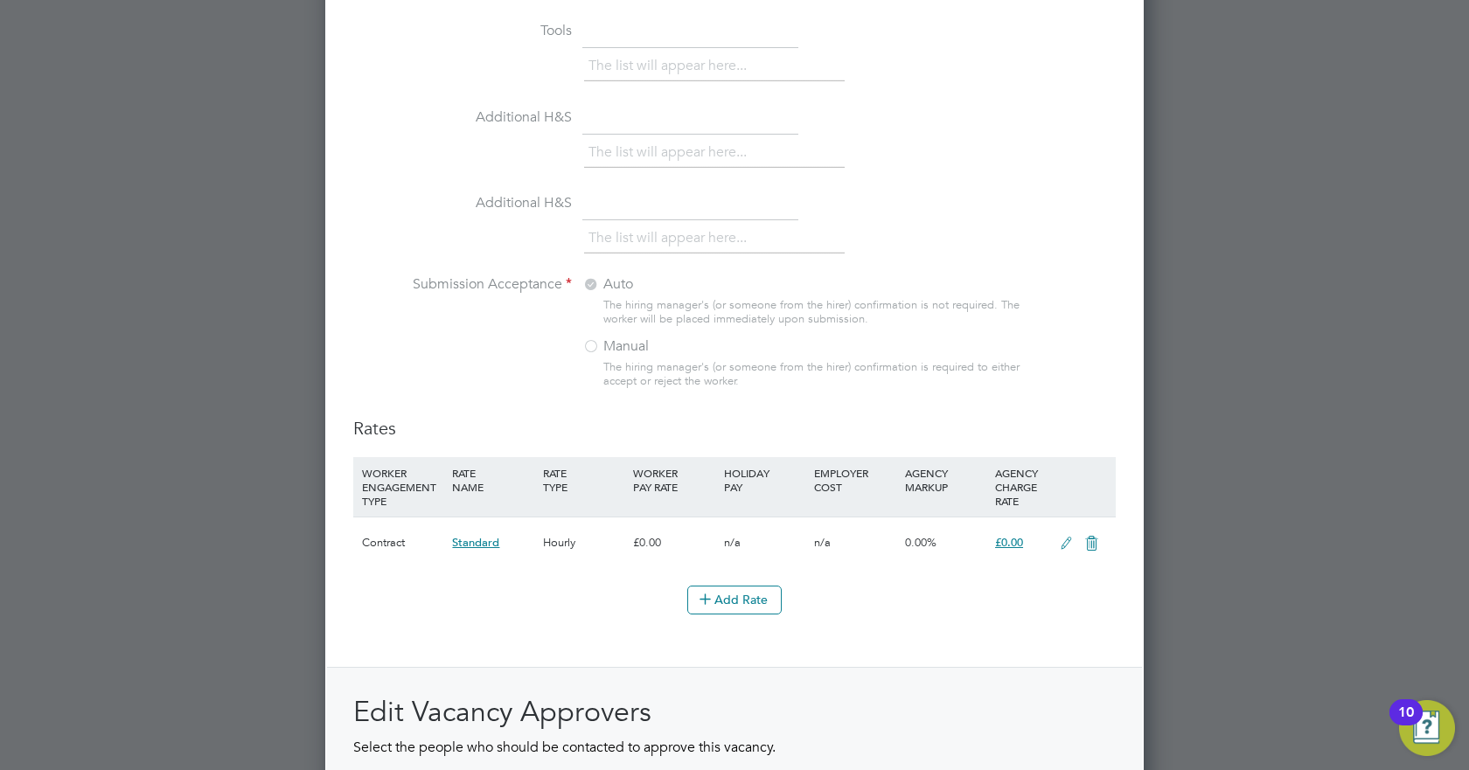
scroll to position [1677, 0]
click at [1055, 544] on icon at bounding box center [1066, 545] width 22 height 14
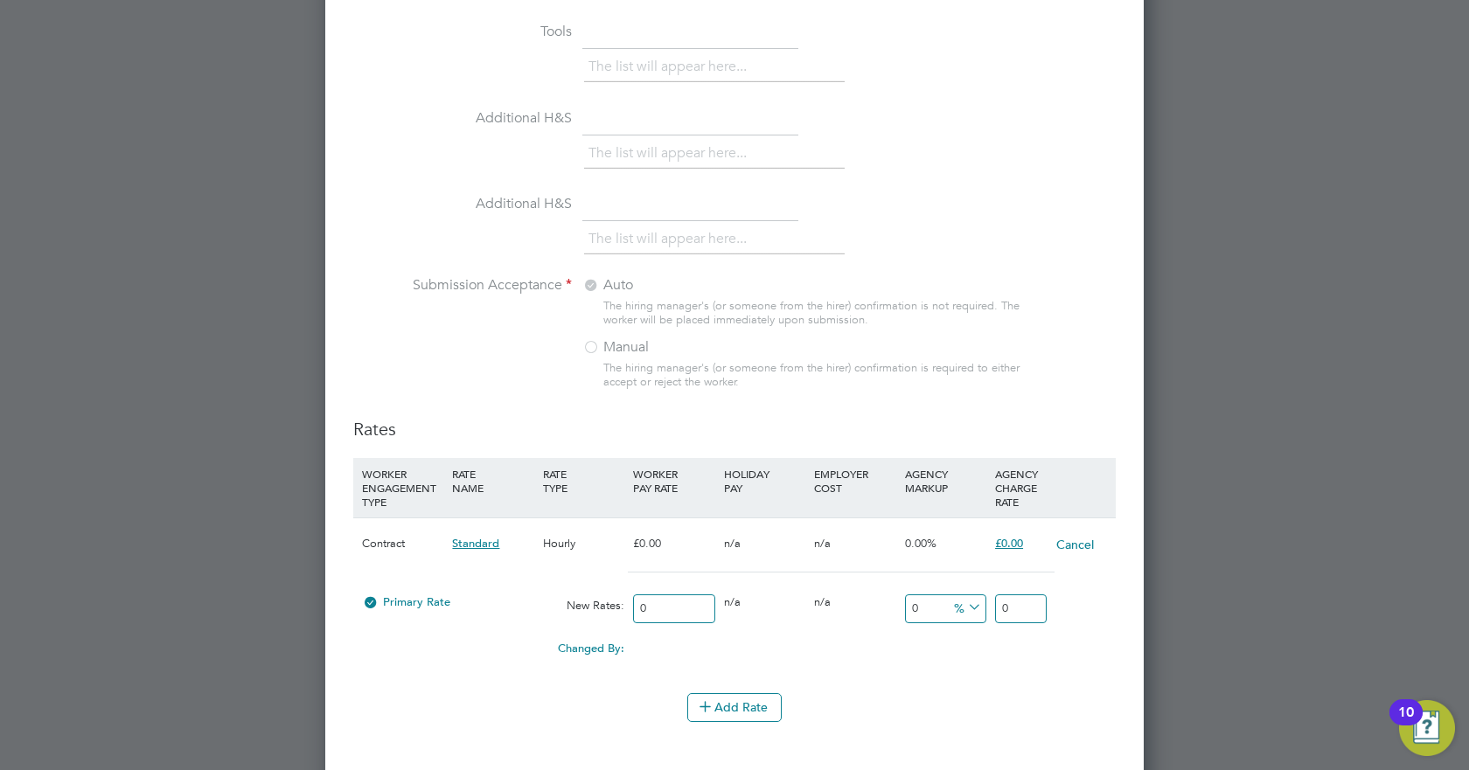
click at [1013, 606] on input "0" at bounding box center [1021, 609] width 52 height 29
type input "23.97"
click at [1047, 661] on div "Changed By: 0.00 0.00 0.00 0.00 23.97 23.97" at bounding box center [734, 654] width 762 height 44
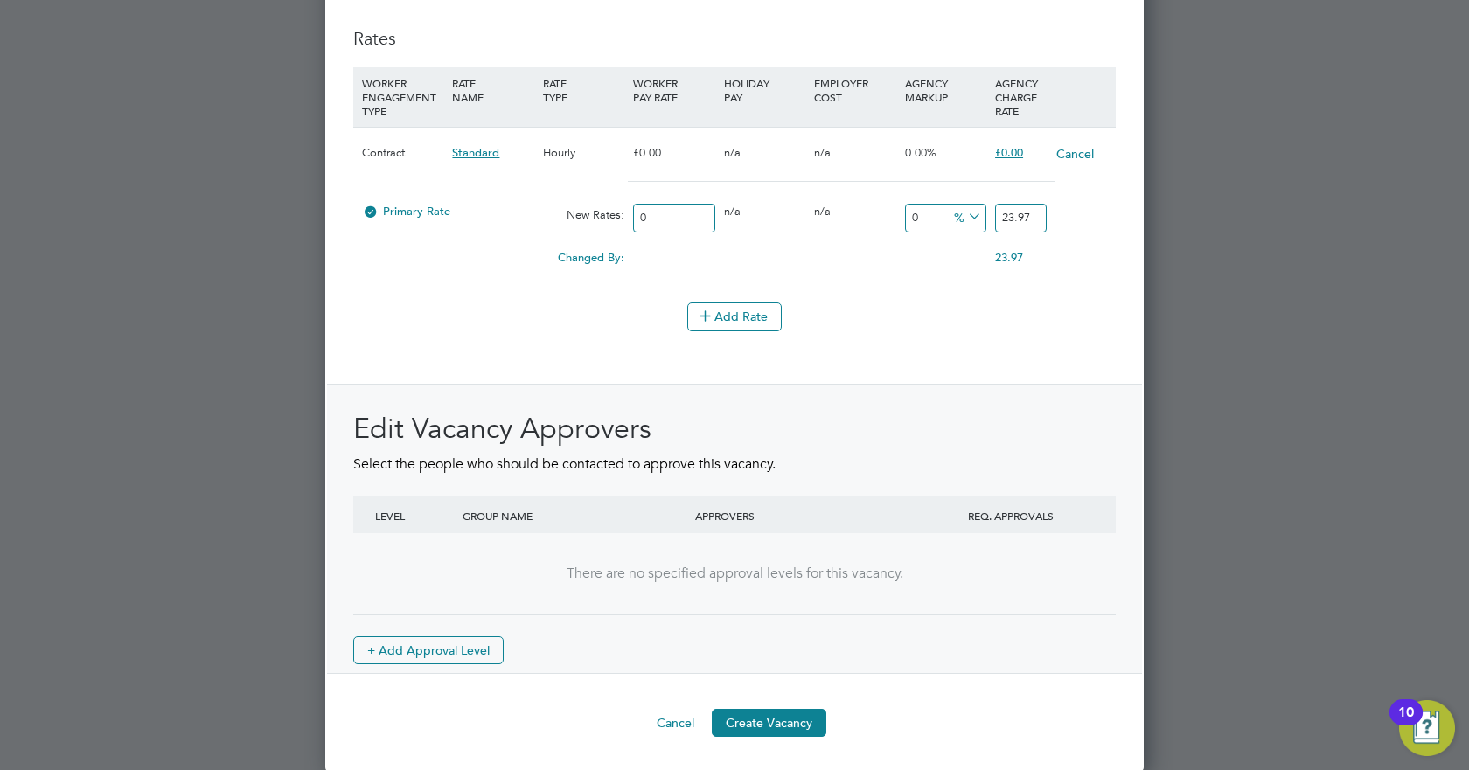
scroll to position [2069, 0]
click at [779, 729] on button "Create Vacancy" at bounding box center [769, 722] width 115 height 28
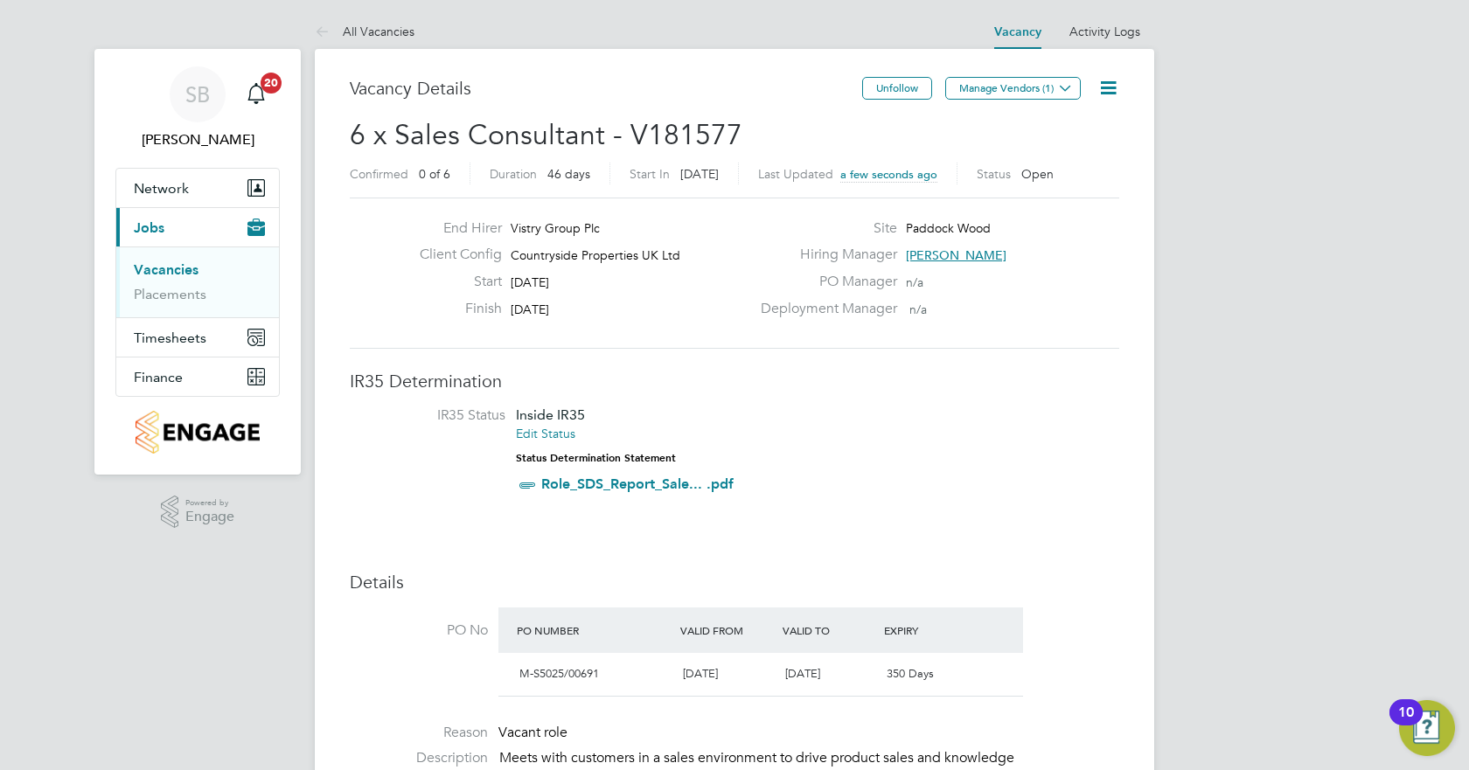
click at [1001, 244] on div "Vacancy Saved Your vacancy has been saved. Cancel Okay" at bounding box center [734, 385] width 1469 height 770
click at [1030, 82] on button "Manage Vendors (1)" at bounding box center [1013, 88] width 136 height 23
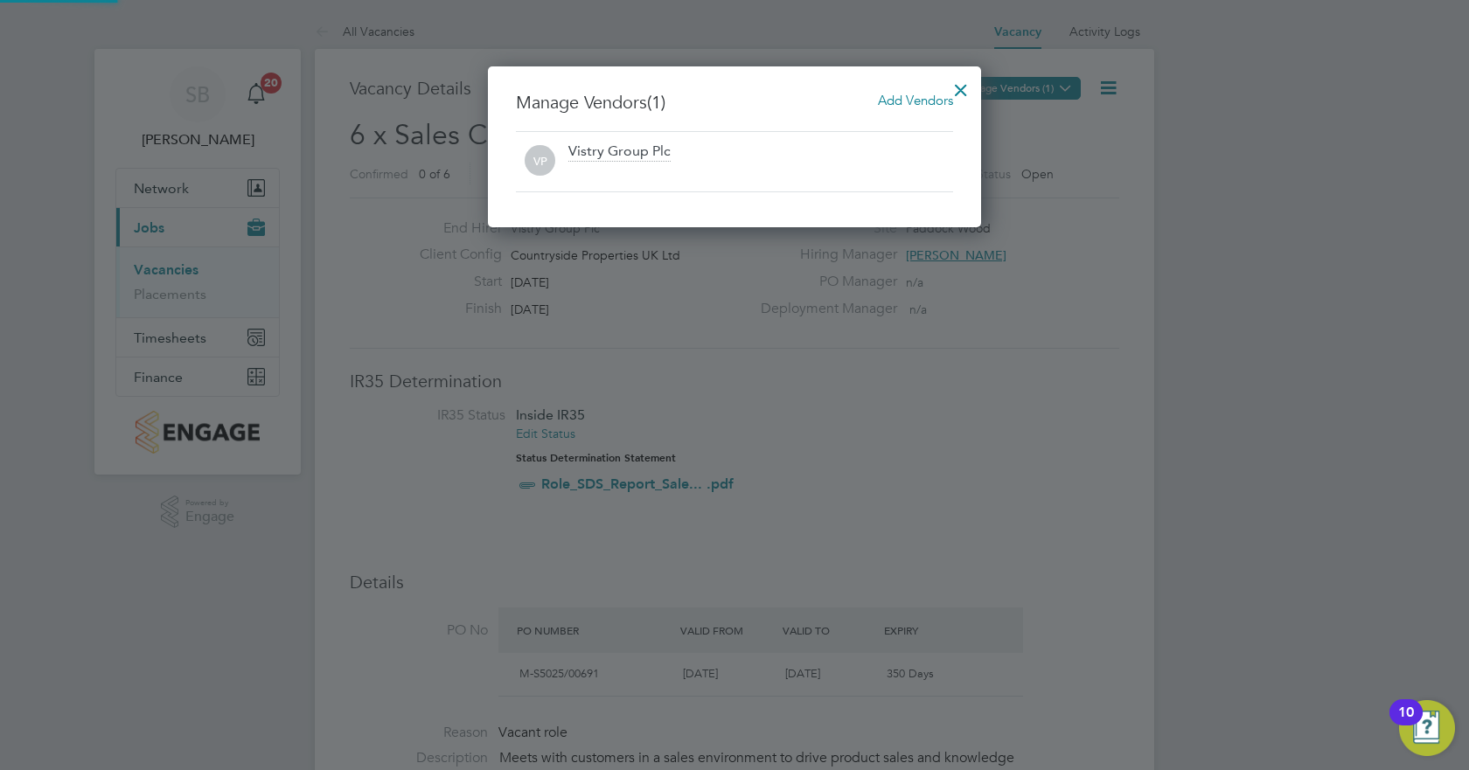
scroll to position [162, 494]
click at [908, 95] on span "Add Vendors" at bounding box center [915, 100] width 75 height 17
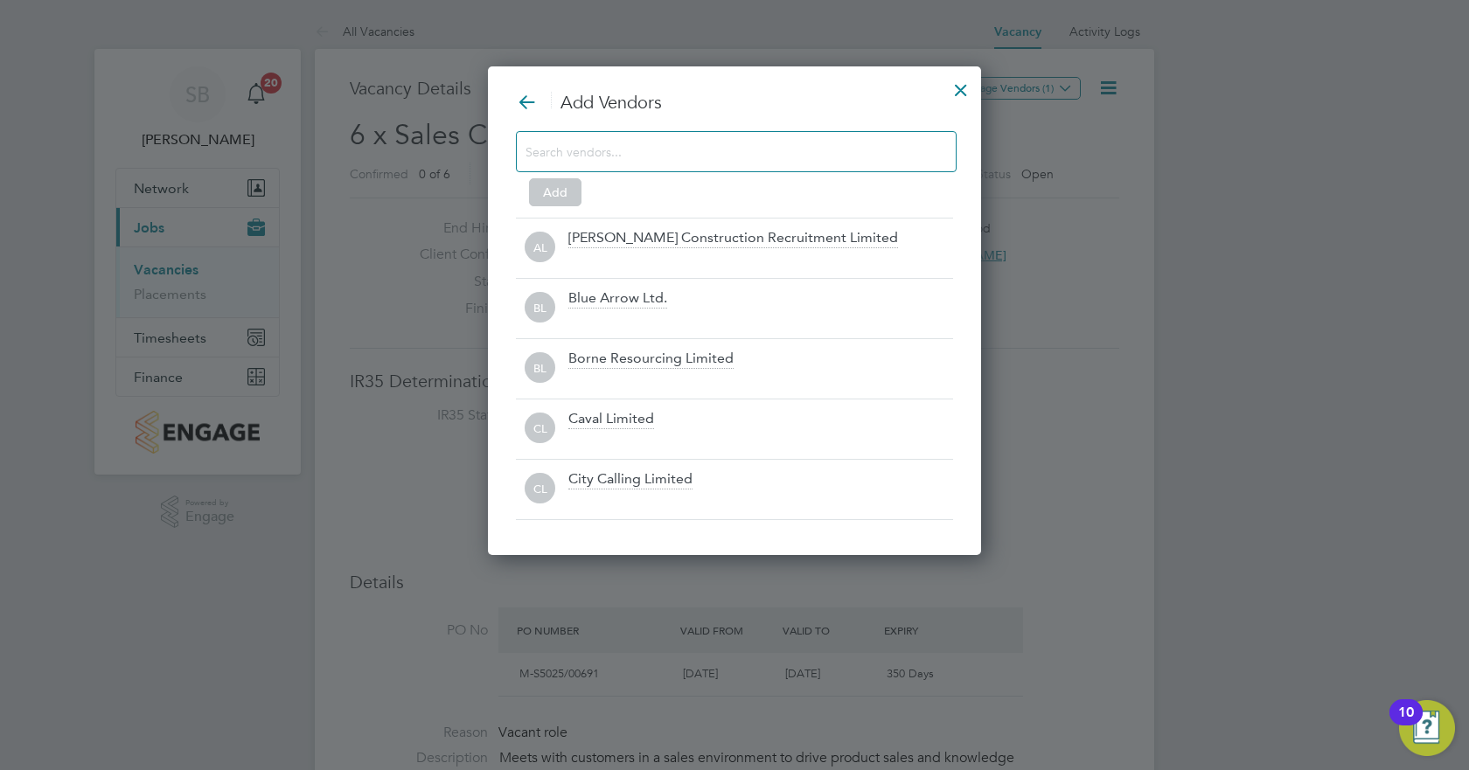
scroll to position [491, 494]
click at [631, 164] on div at bounding box center [736, 151] width 441 height 41
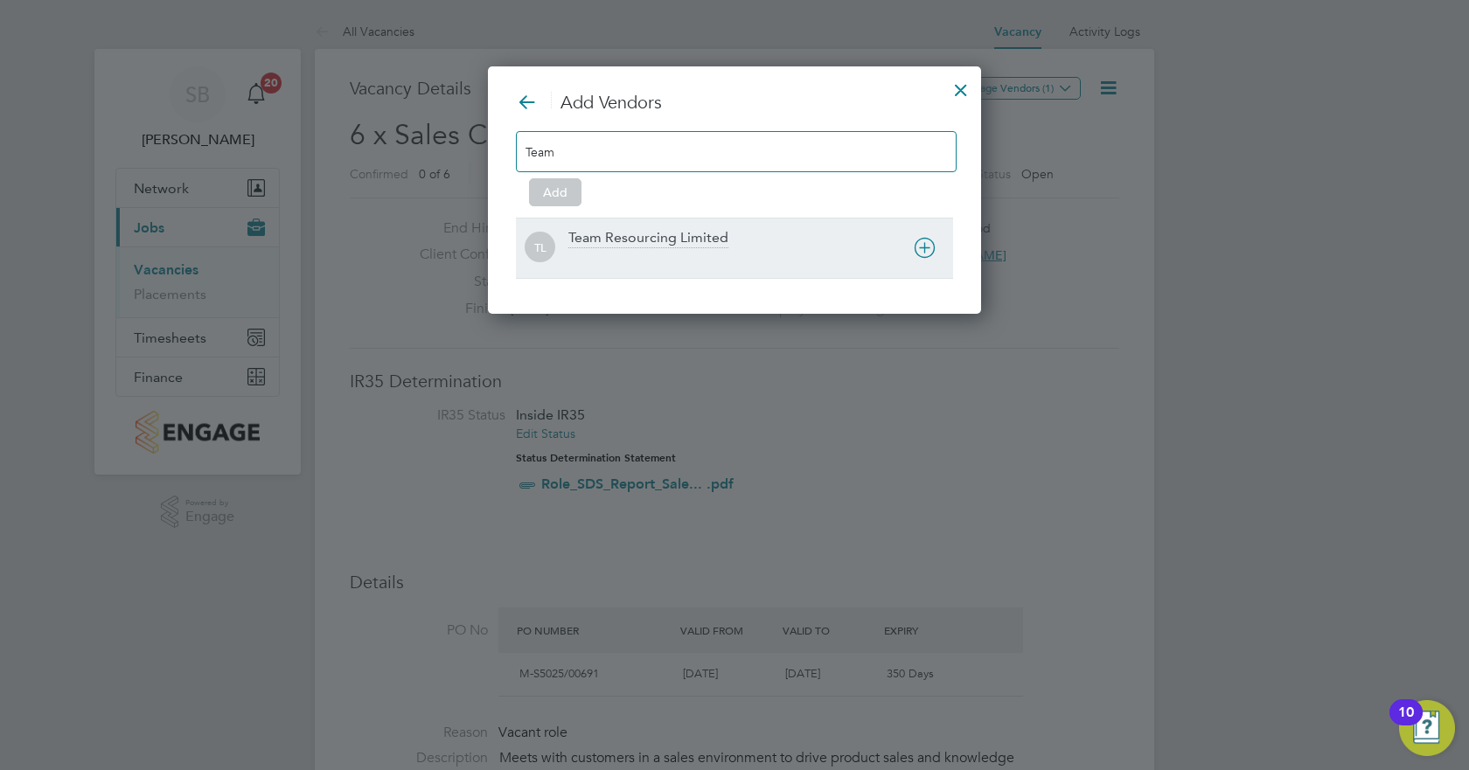
type input "Team"
click at [681, 233] on div "Team Resourcing Limited" at bounding box center [648, 238] width 160 height 19
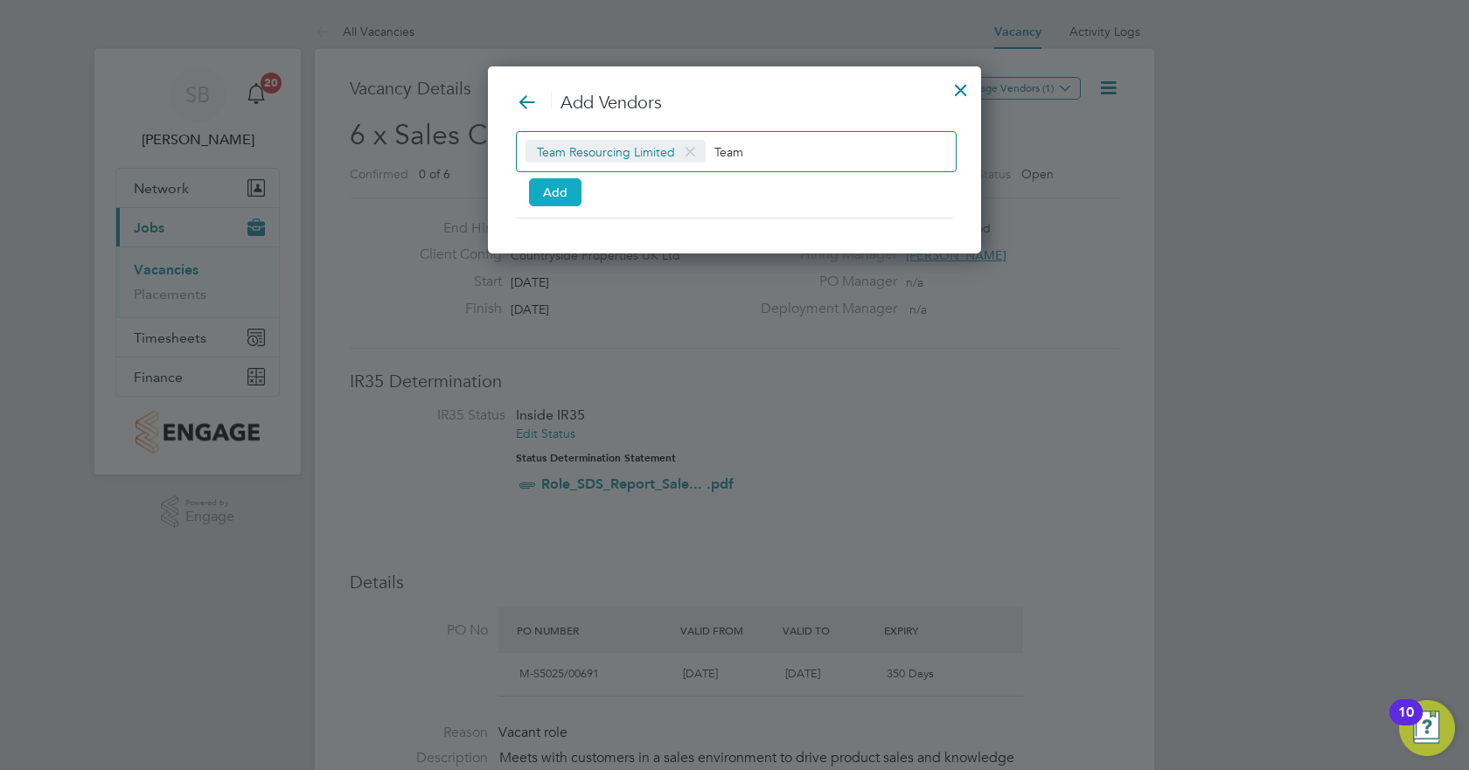
click at [553, 193] on button "Add" at bounding box center [555, 192] width 52 height 28
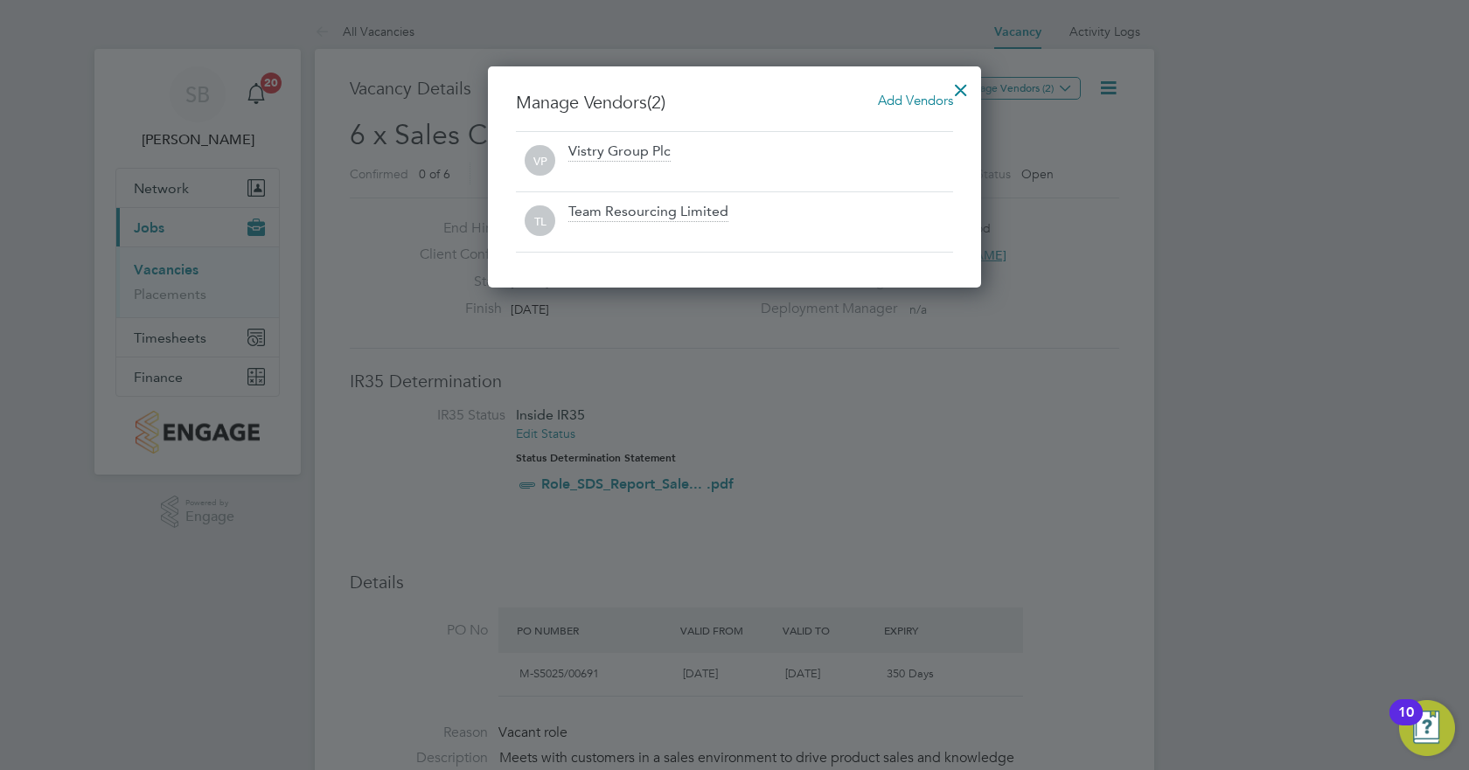
click at [1133, 466] on div at bounding box center [734, 385] width 1469 height 770
click at [967, 93] on div at bounding box center [960, 85] width 31 height 31
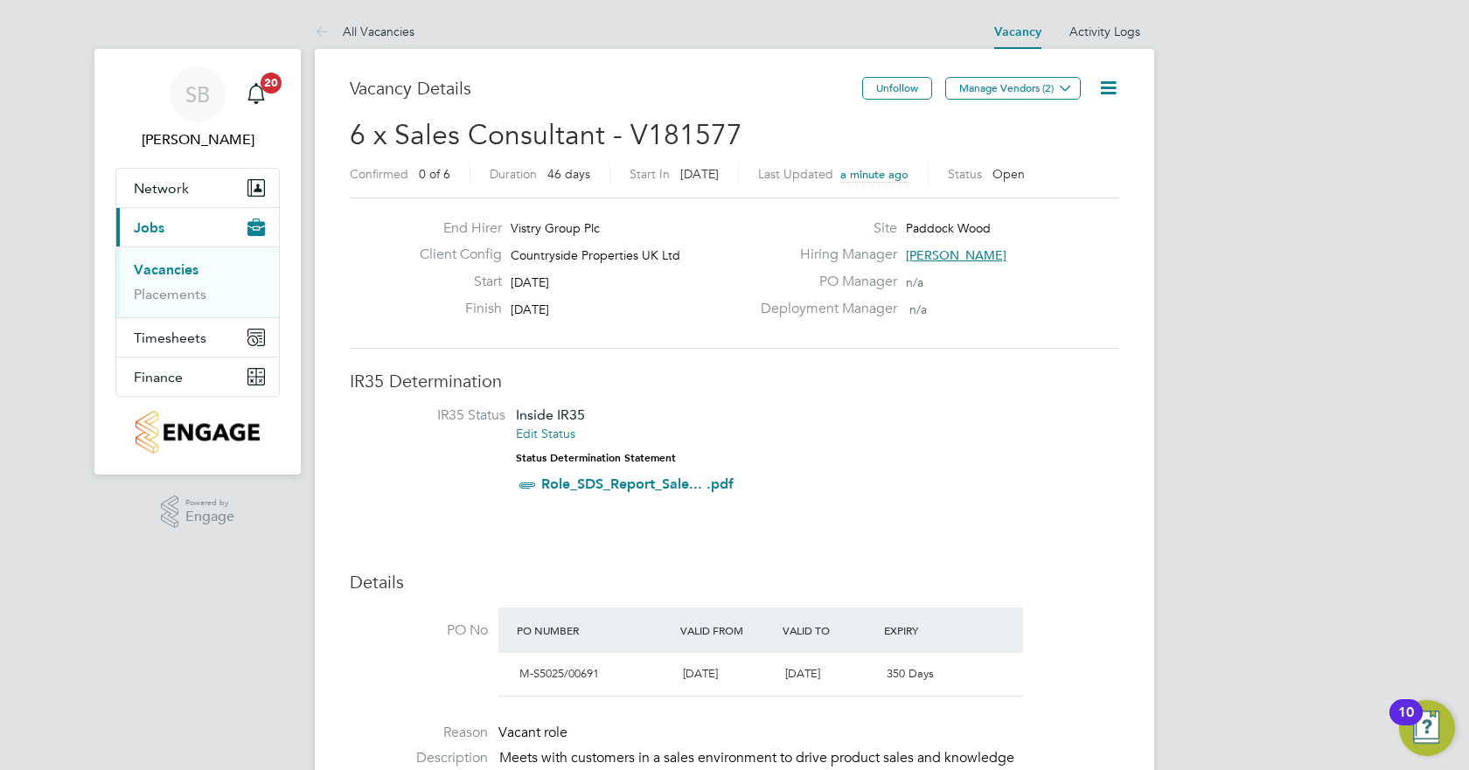
click at [159, 271] on link "Vacancies" at bounding box center [166, 269] width 65 height 17
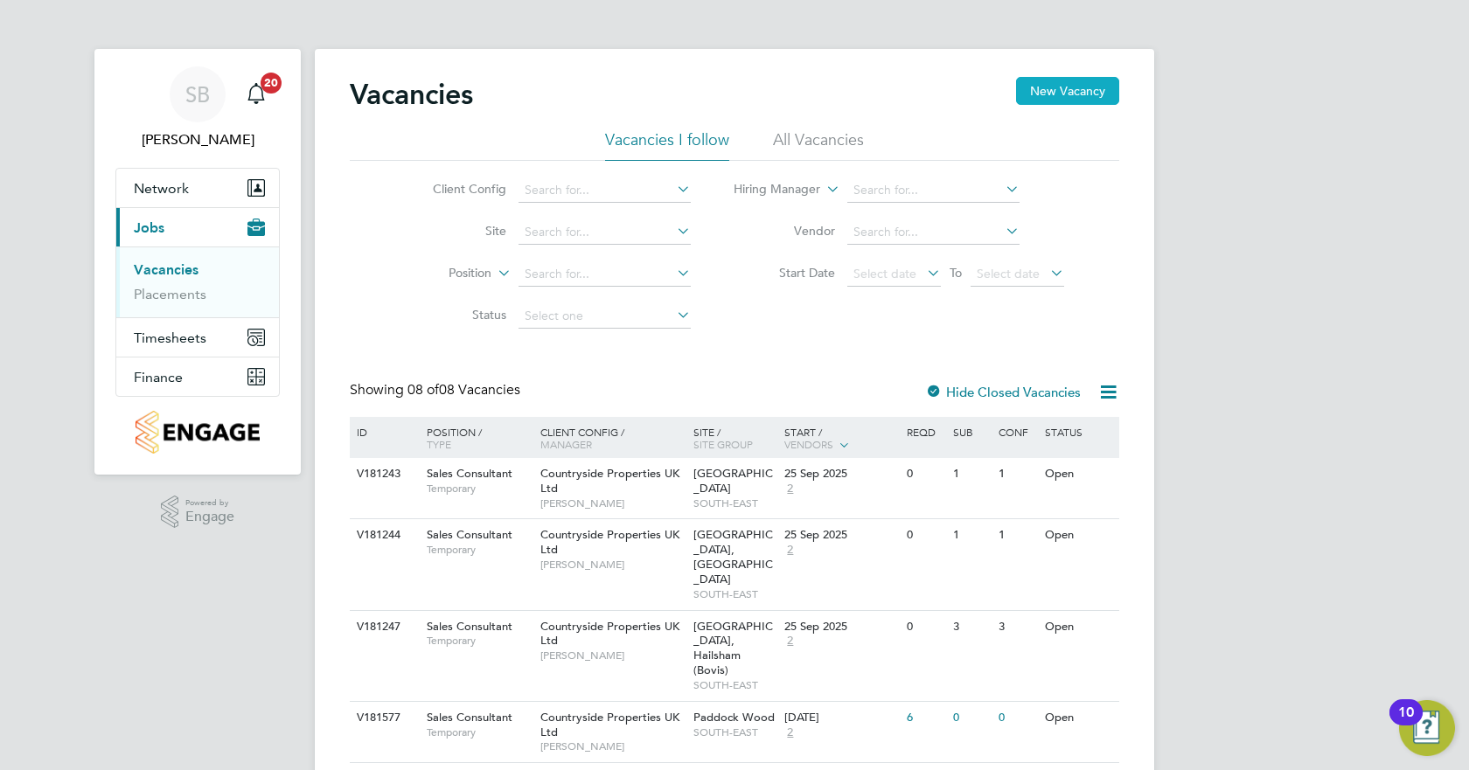
click at [1059, 99] on button "New Vacancy" at bounding box center [1067, 91] width 103 height 28
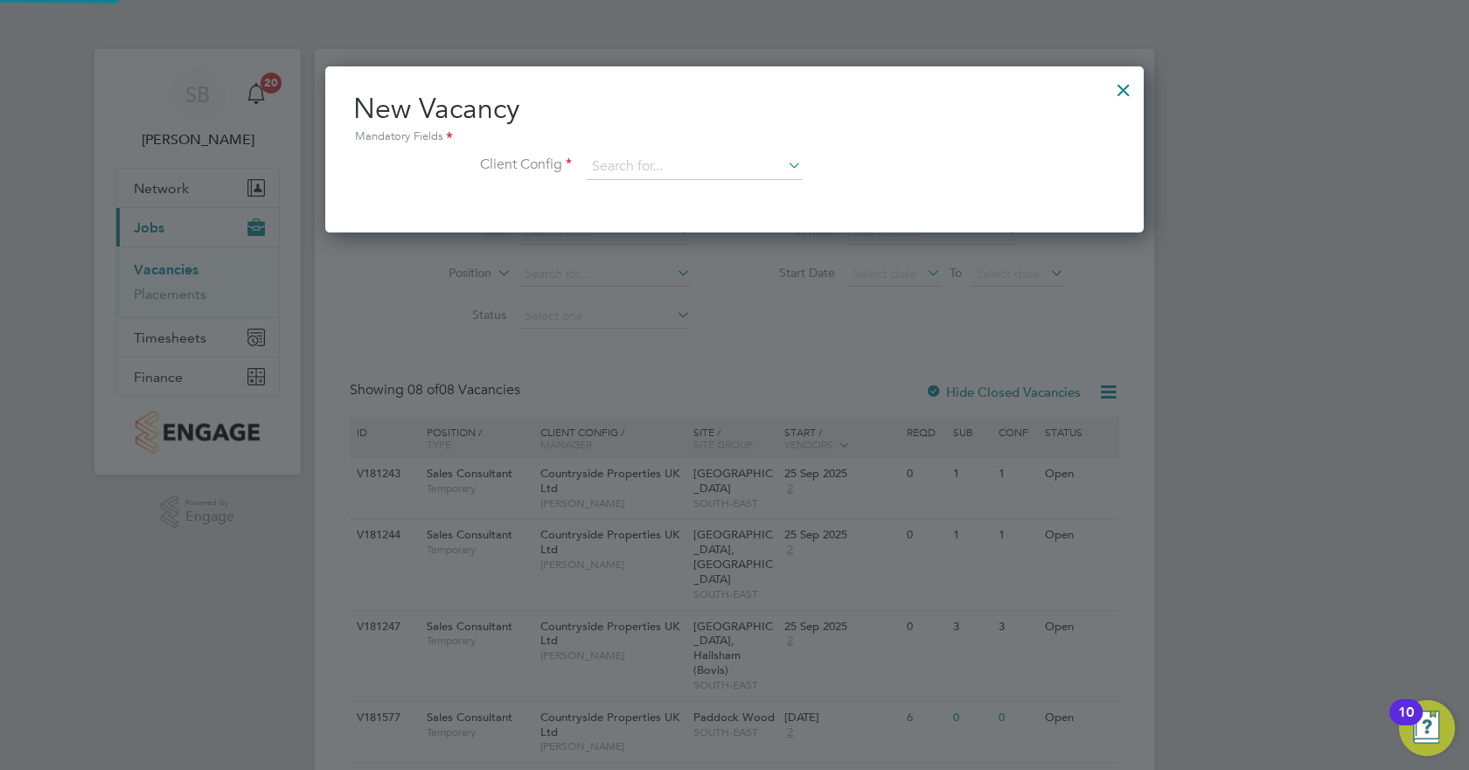
scroll to position [166, 819]
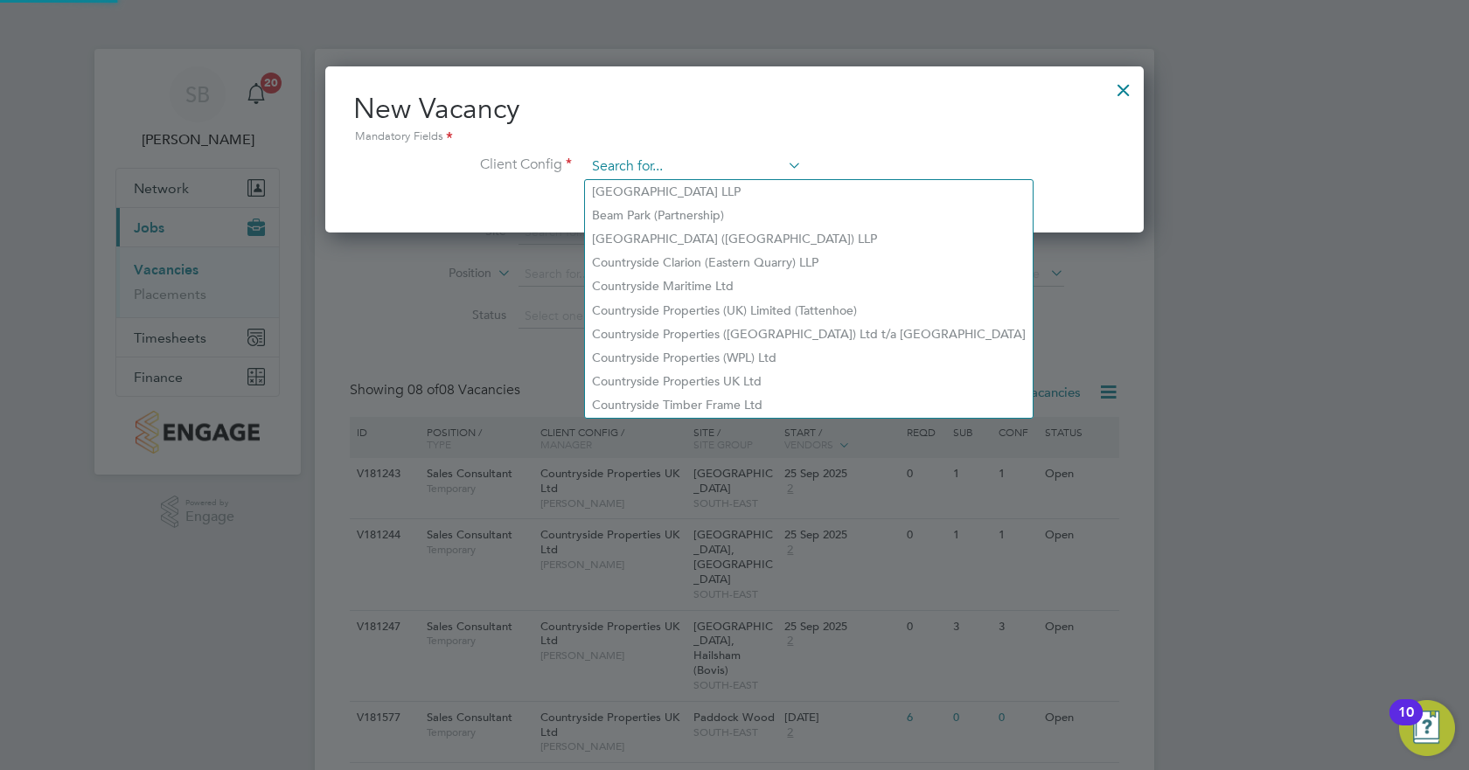
click at [759, 164] on input at bounding box center [694, 167] width 216 height 26
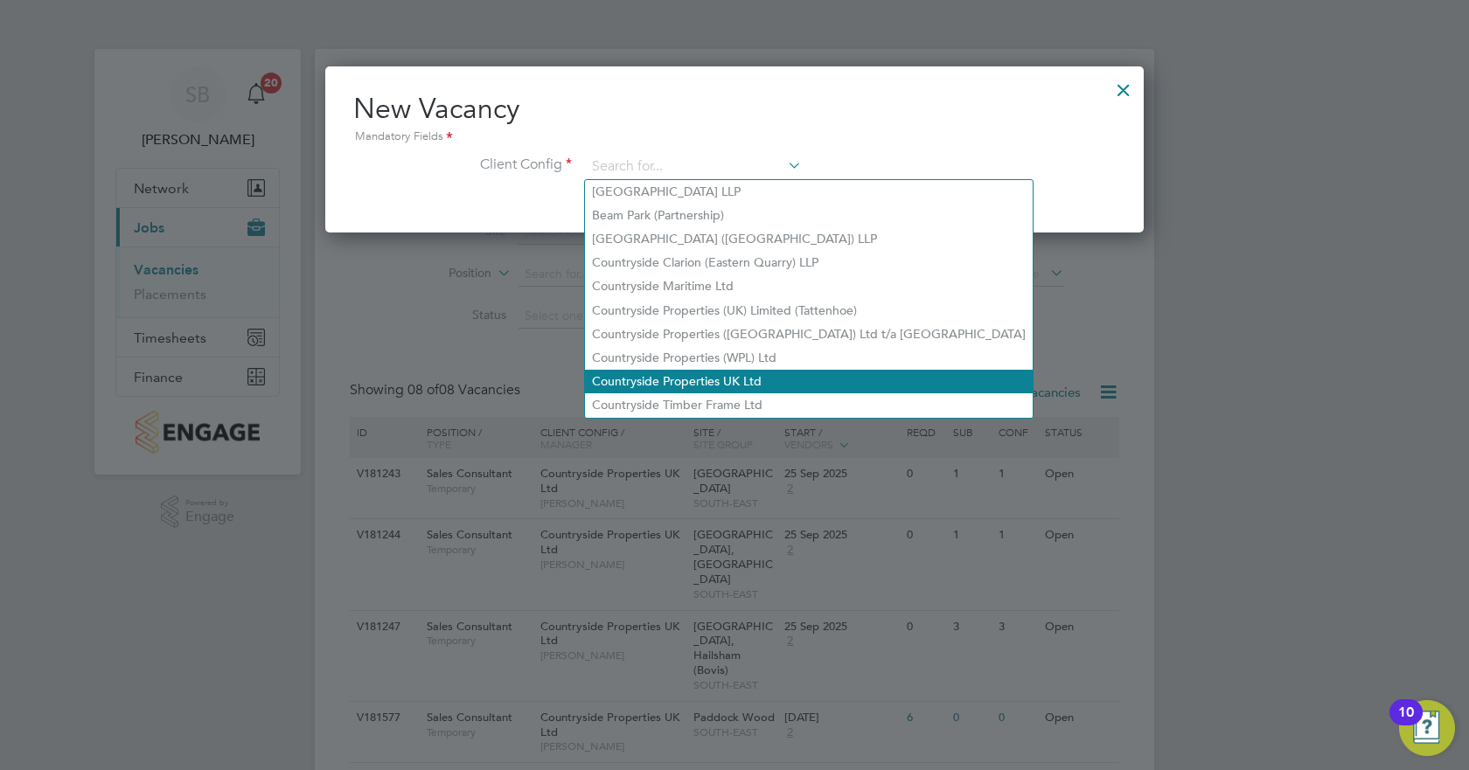
click at [722, 370] on li "Countryside Properties UK Ltd" at bounding box center [809, 382] width 448 height 24
type input "Countryside Properties UK Ltd"
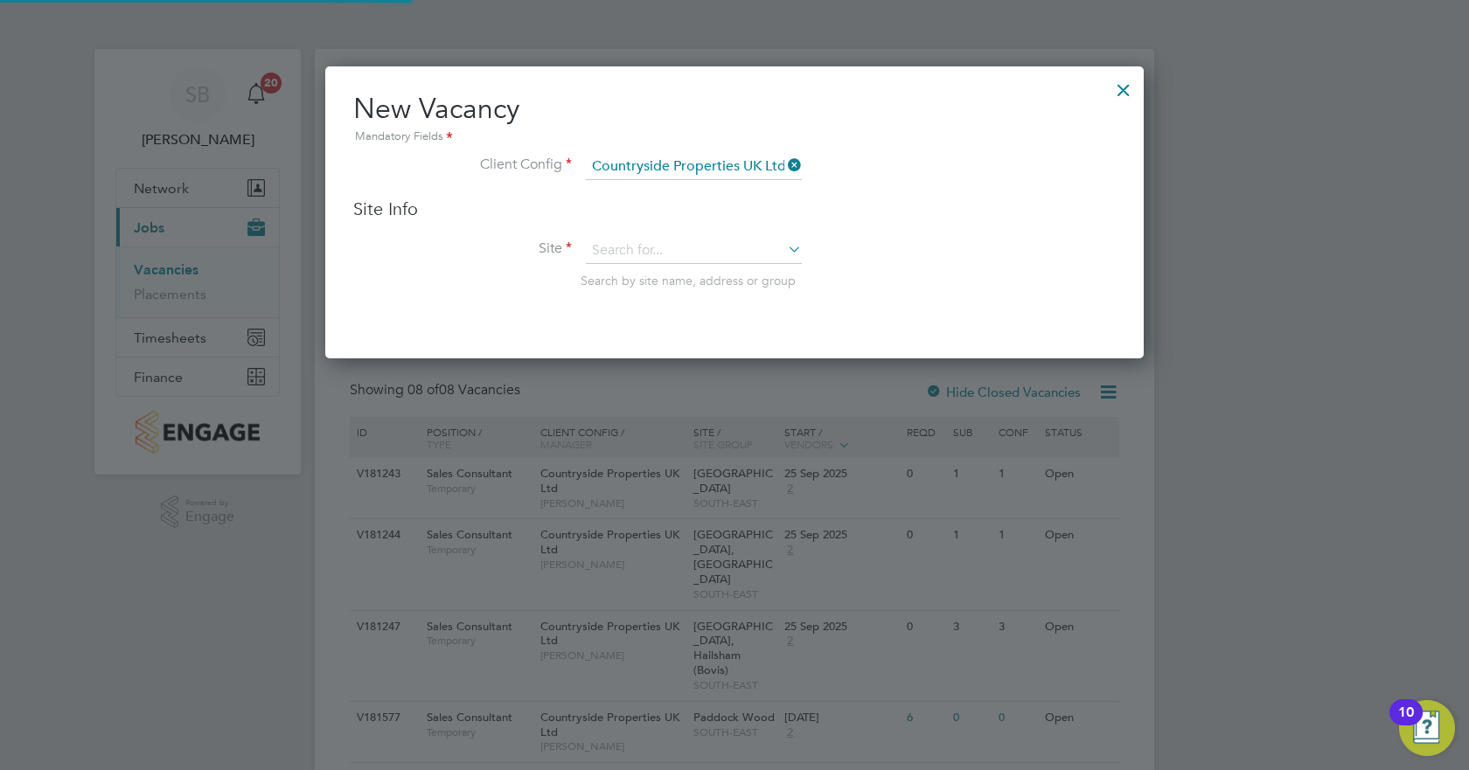
scroll to position [293, 819]
click at [654, 243] on input at bounding box center [694, 251] width 216 height 26
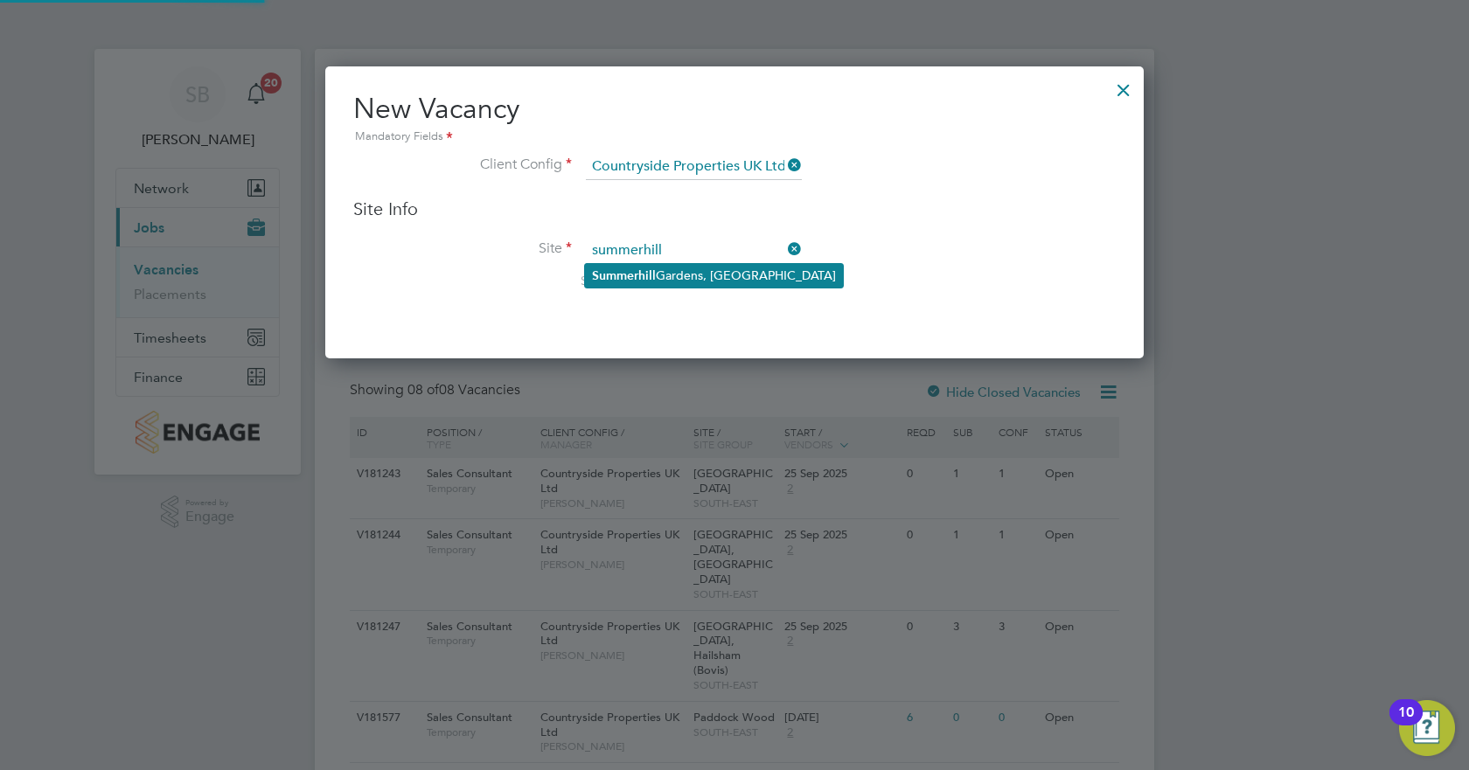
click at [661, 269] on li "[GEOGRAPHIC_DATA], [GEOGRAPHIC_DATA]" at bounding box center [714, 276] width 258 height 24
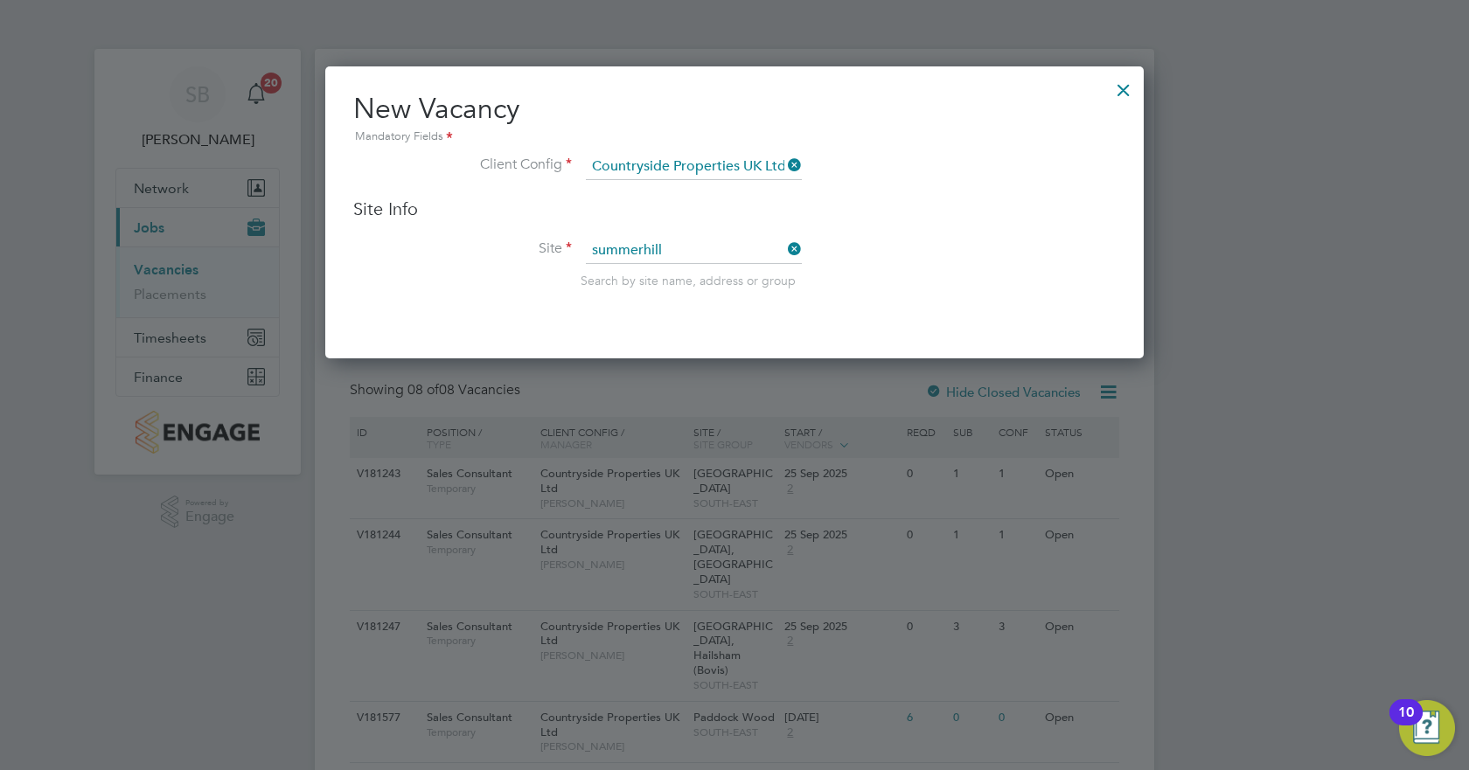
type input "[GEOGRAPHIC_DATA], [GEOGRAPHIC_DATA]"
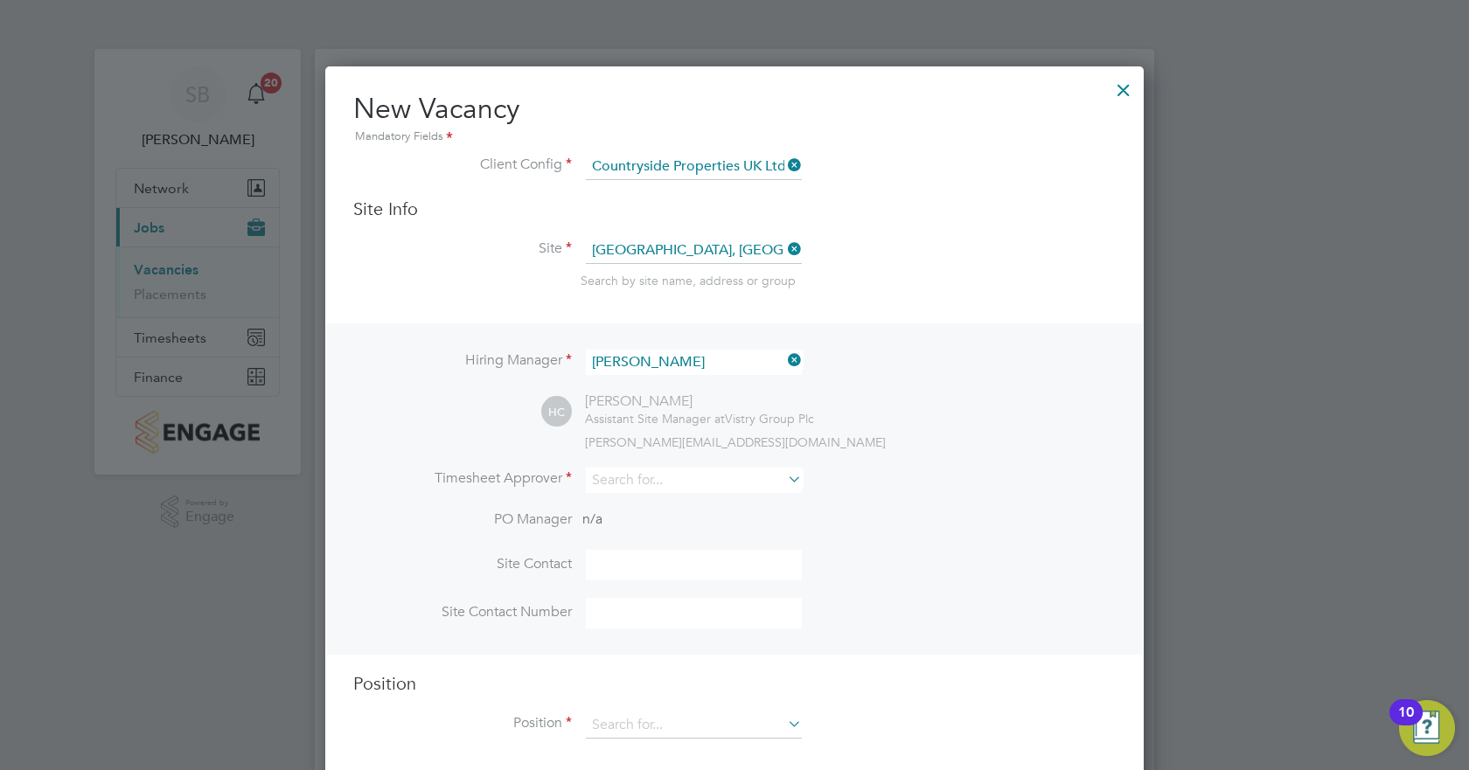
scroll to position [19, 0]
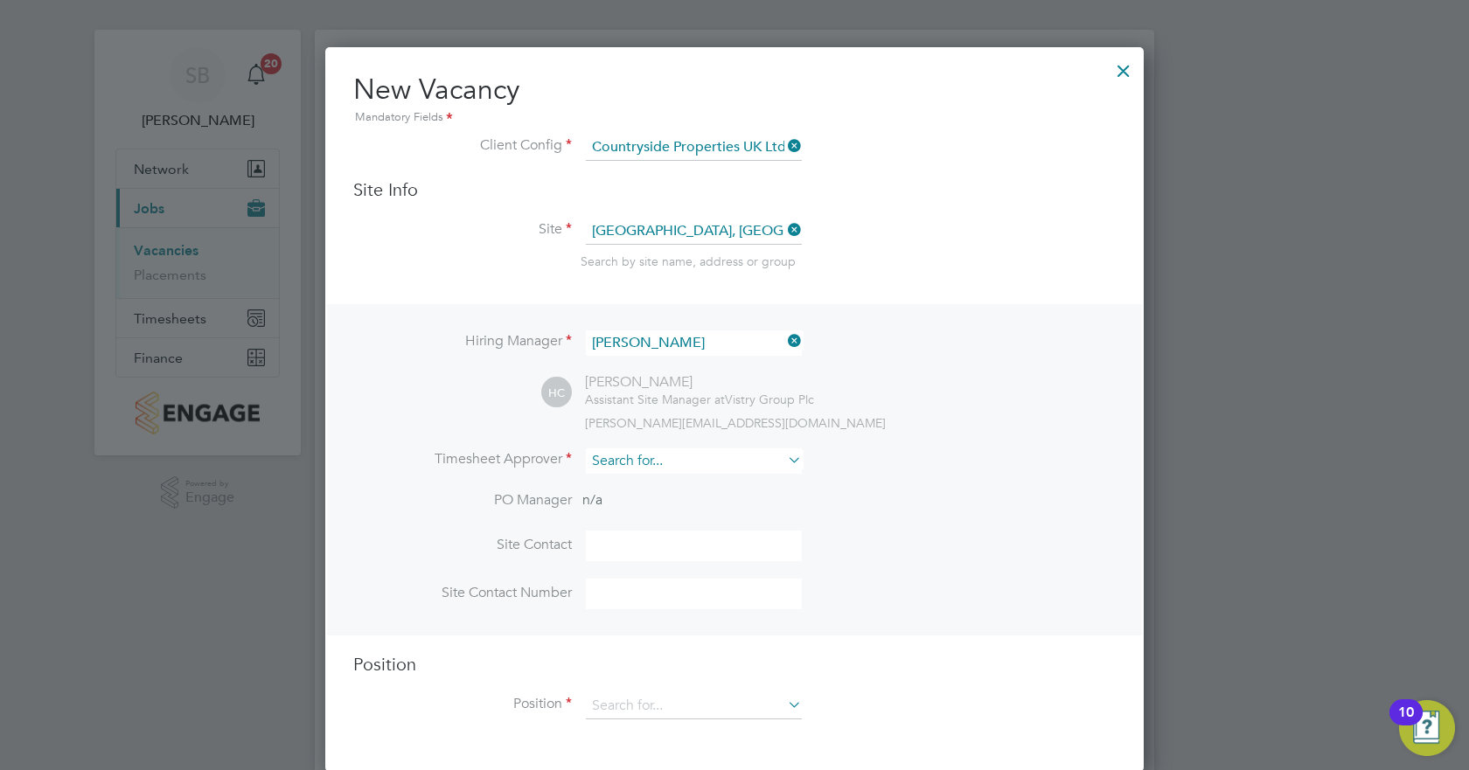
click at [699, 475] on div "Vacancies New Vacancy Vacancies I follow All Vacancies Client Config Site Posit…" at bounding box center [734, 601] width 839 height 1143
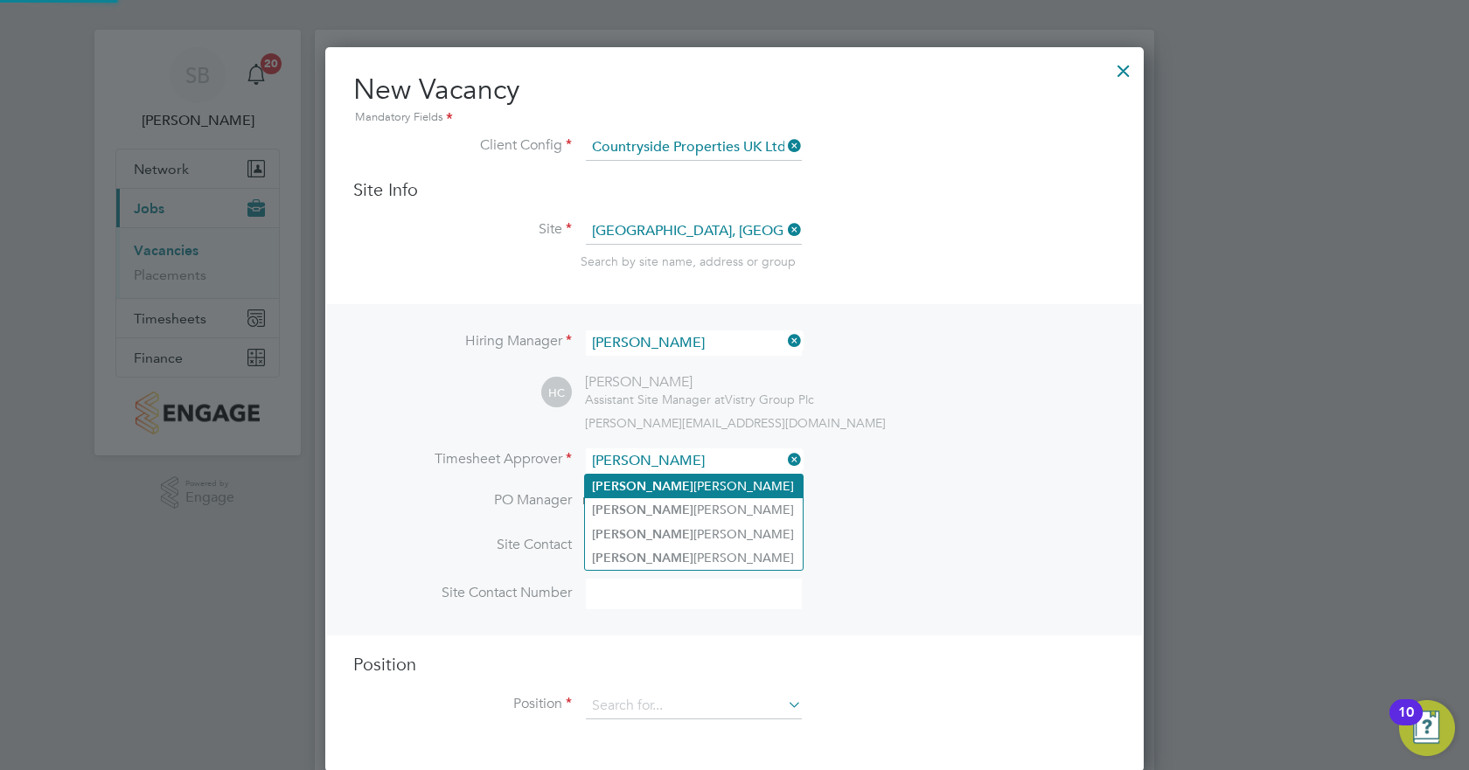
click at [696, 477] on li "[PERSON_NAME]" at bounding box center [694, 487] width 218 height 24
type input "[PERSON_NAME]"
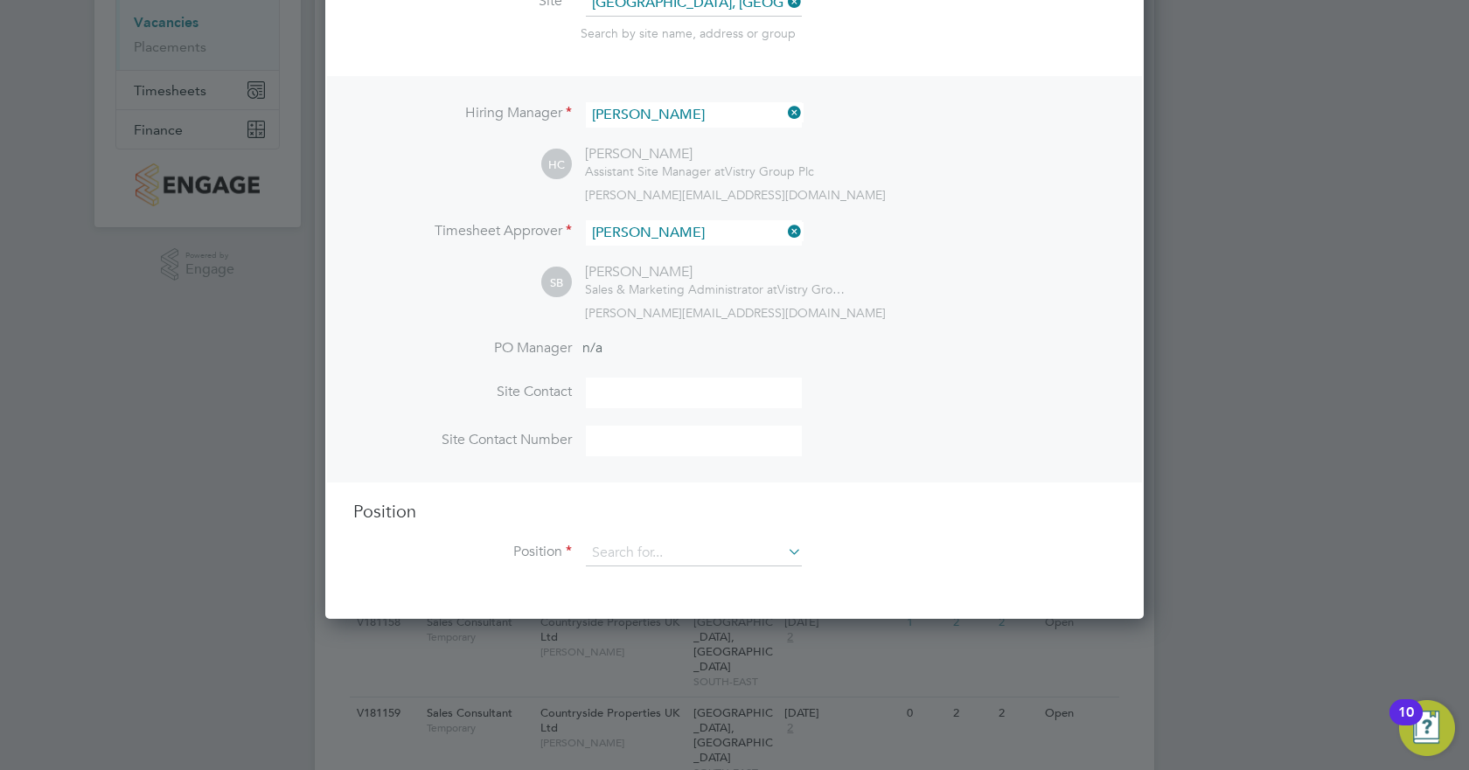
scroll to position [273, 0]
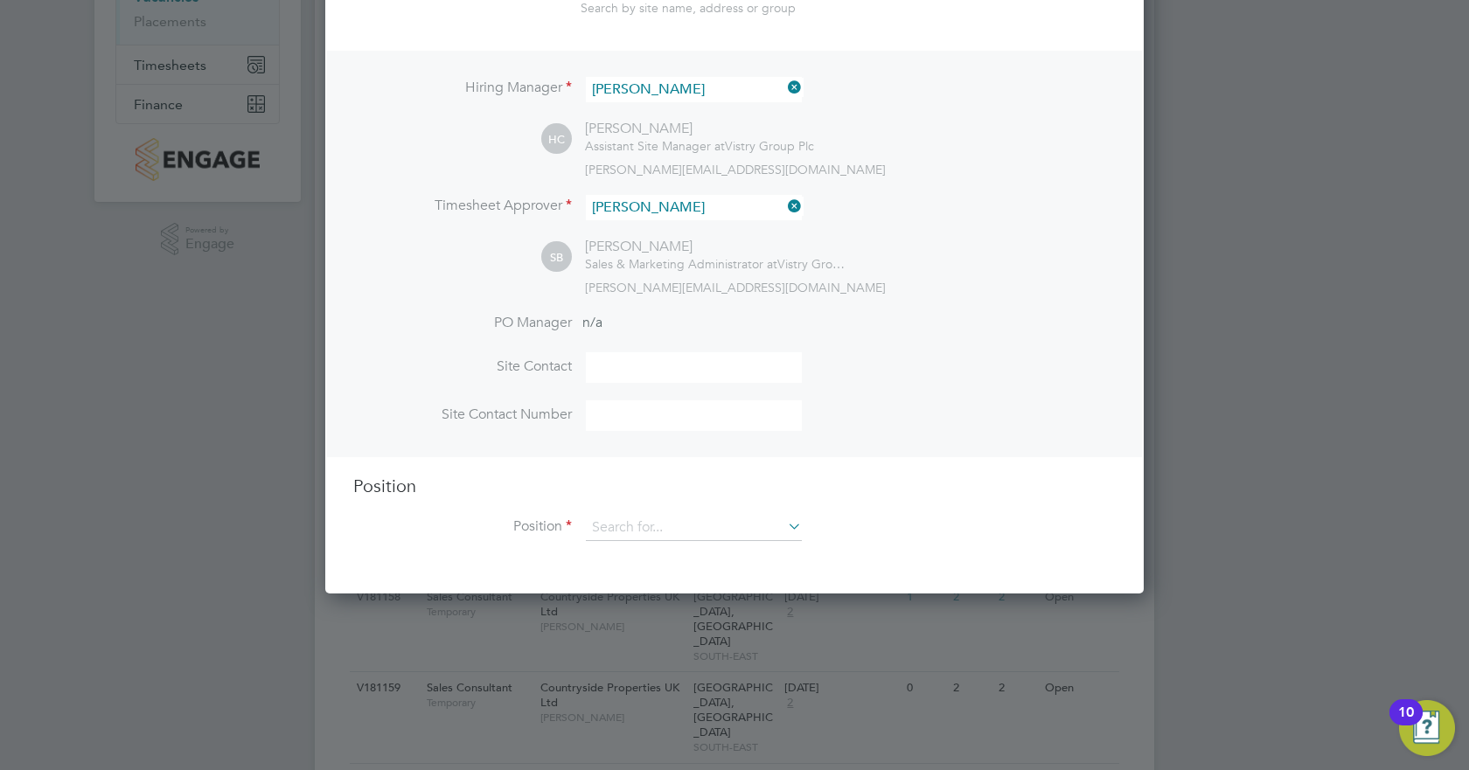
click at [666, 544] on li "Position" at bounding box center [734, 537] width 762 height 44
click at [657, 530] on input at bounding box center [694, 528] width 216 height 26
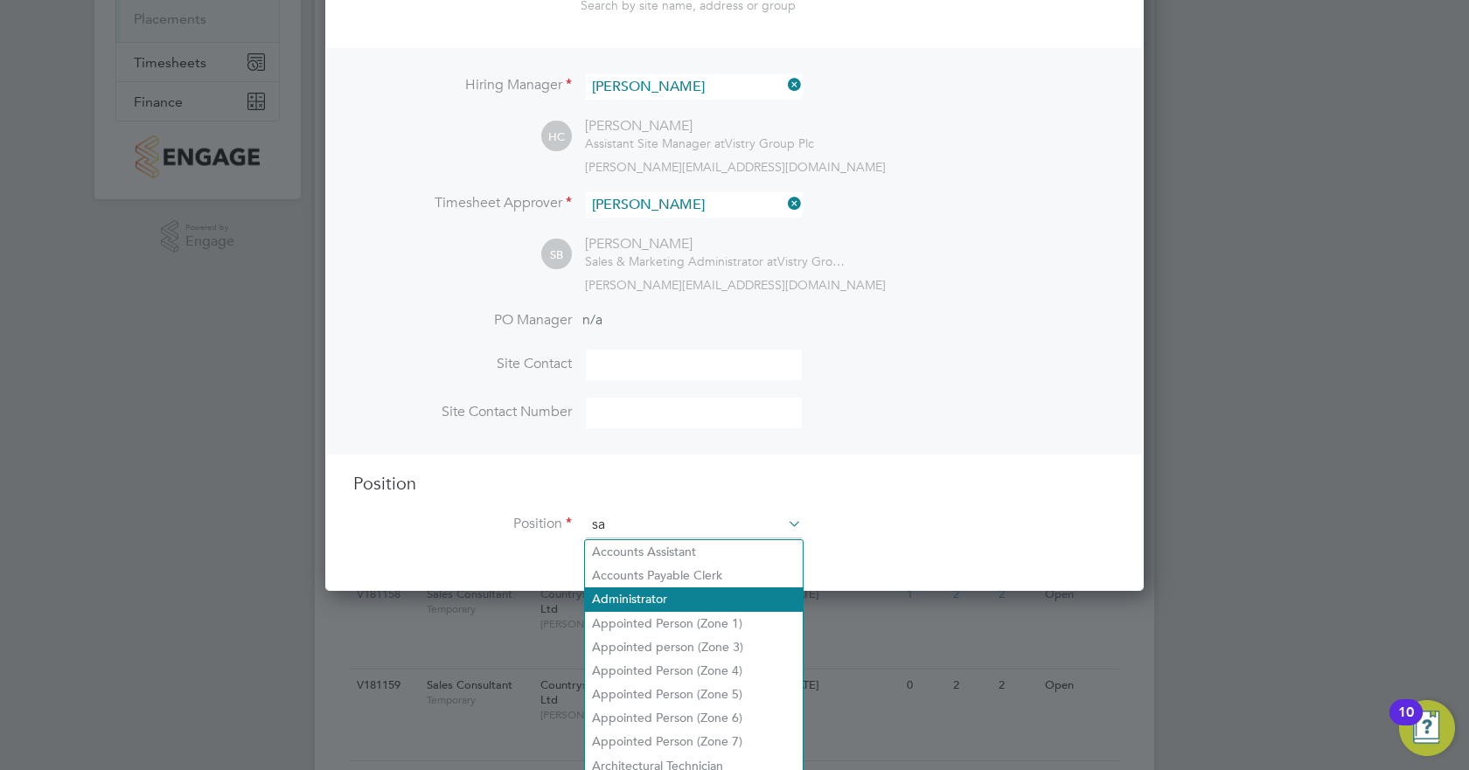
scroll to position [2513, 819]
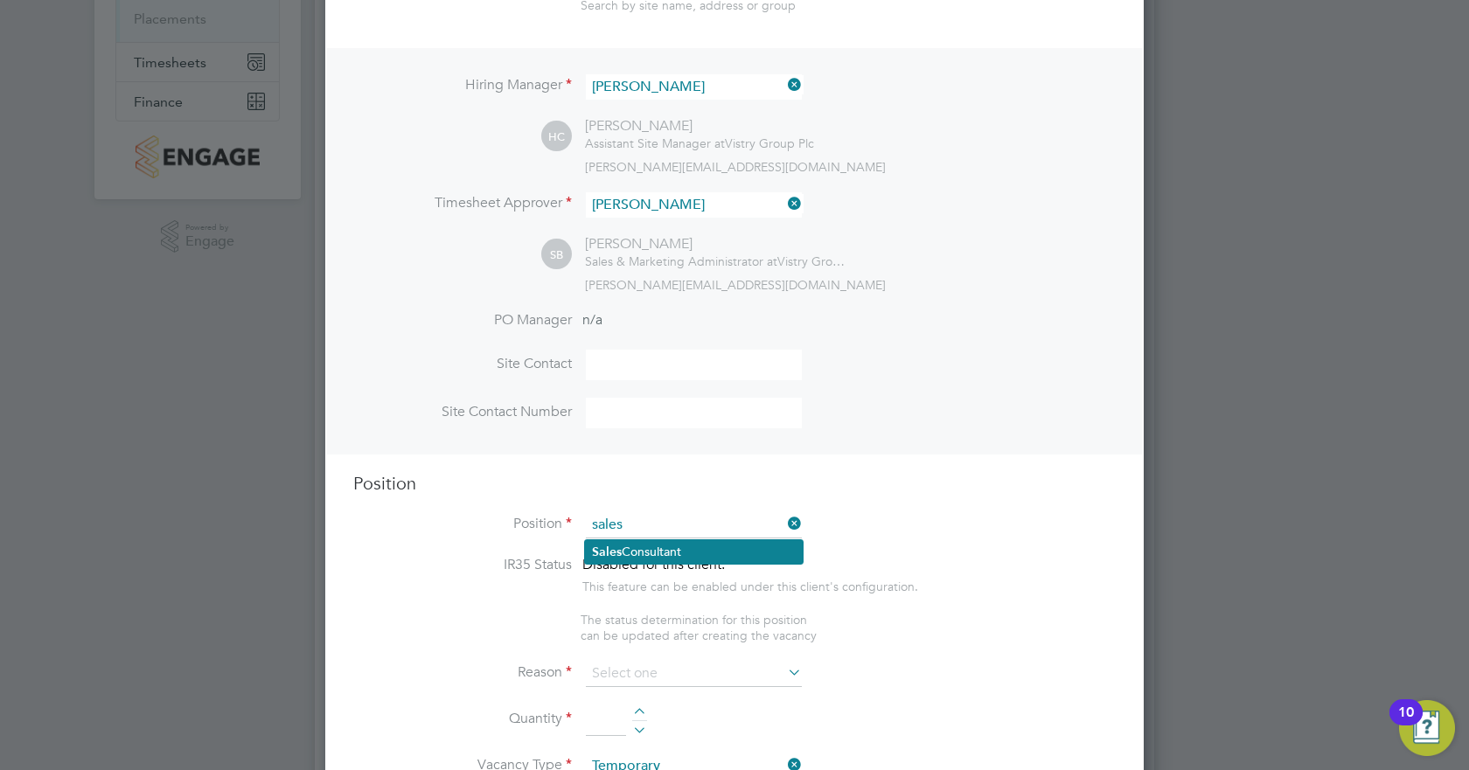
click at [647, 557] on li "Sales Consultant" at bounding box center [694, 552] width 218 height 24
type input "Sales Consultant"
type textarea "Meets with customers in a sales environment to drive product sales and knowledg…"
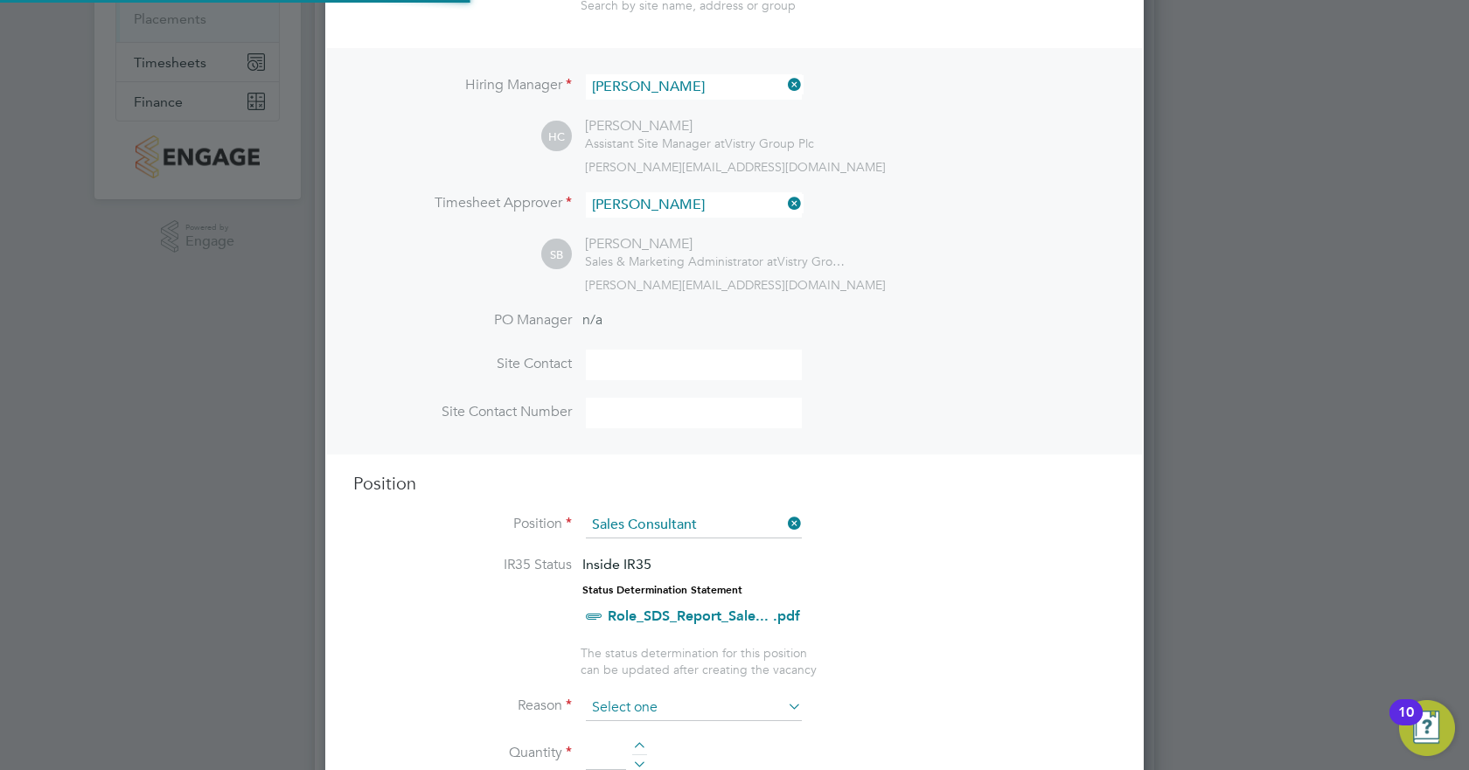
scroll to position [52, 92]
click at [665, 699] on input at bounding box center [694, 708] width 216 height 26
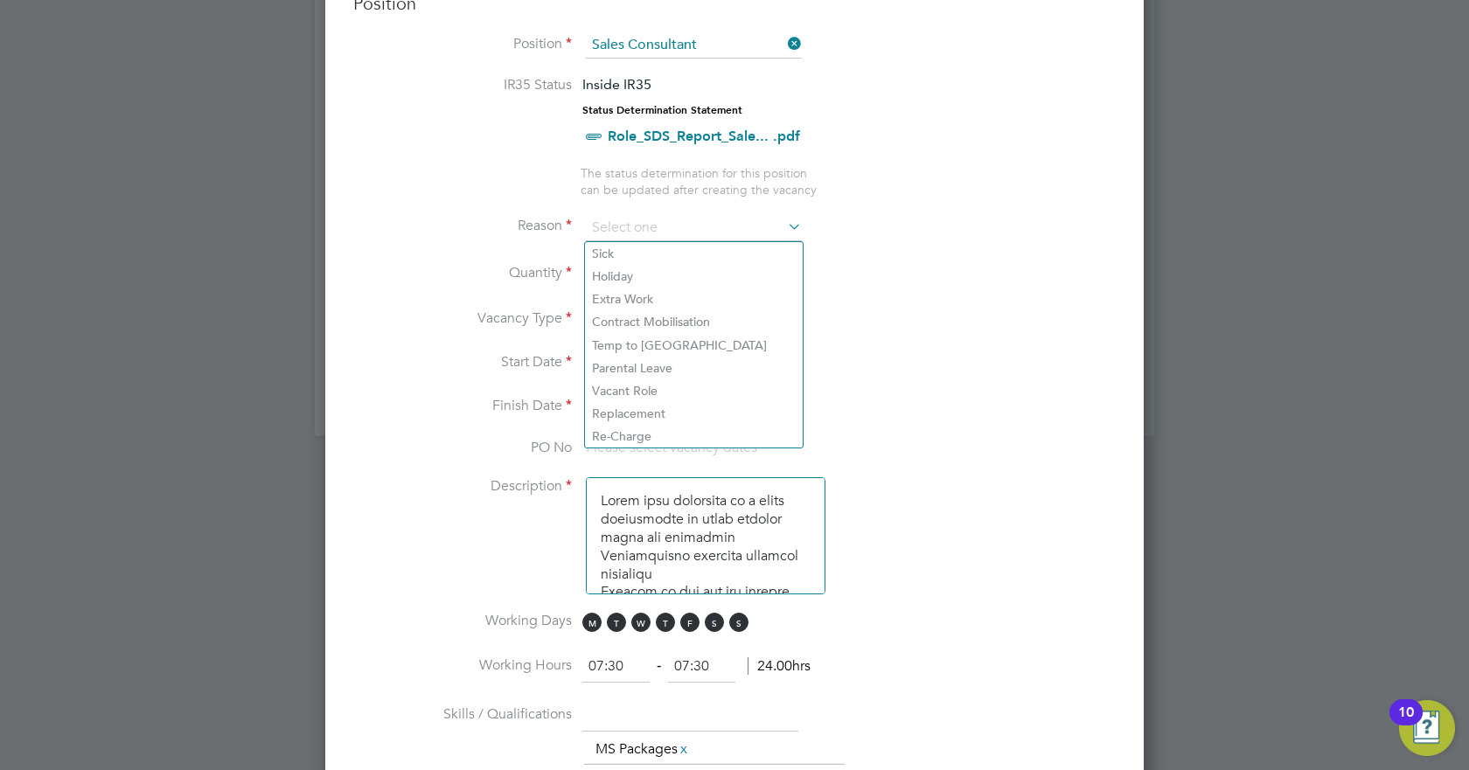
scroll to position [763, 0]
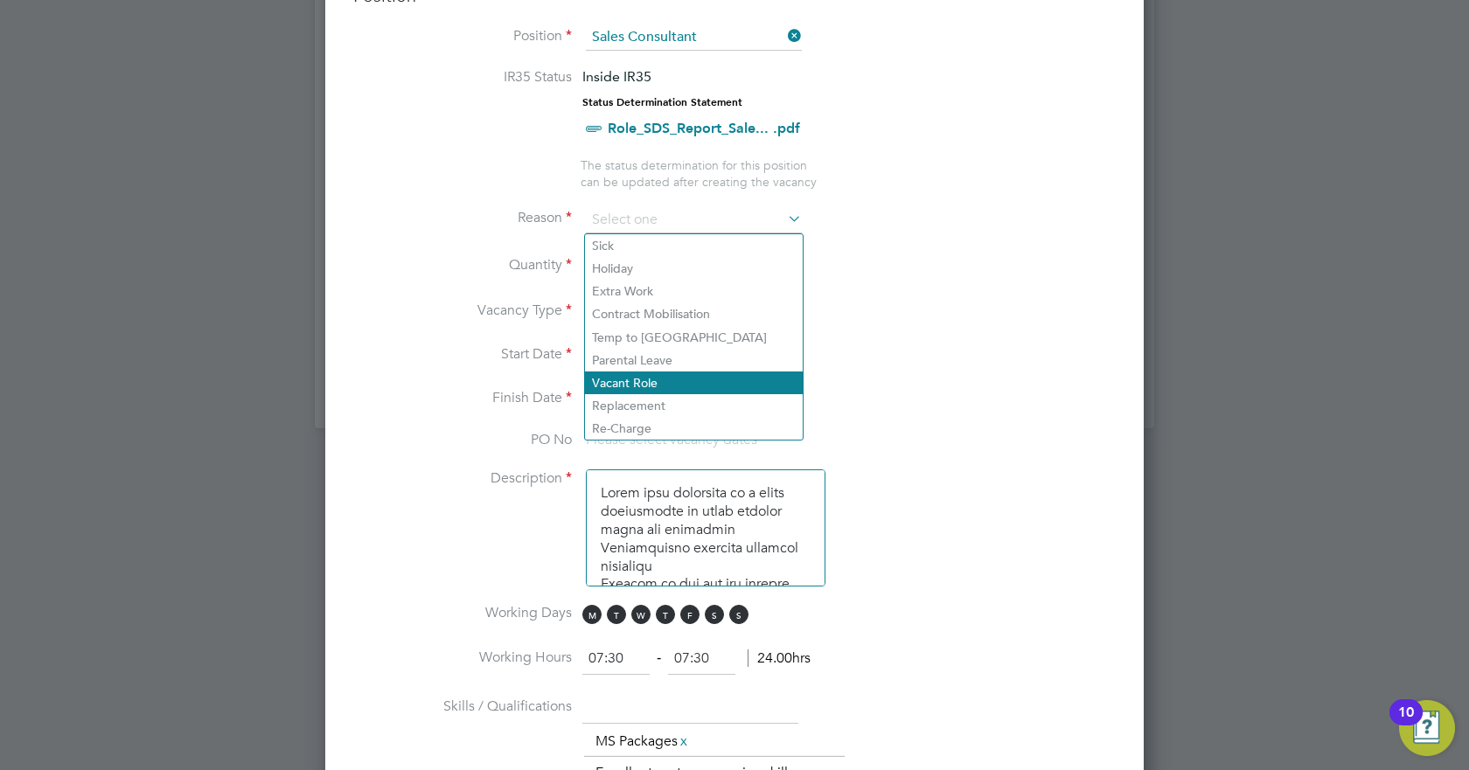
click at [656, 387] on li "Vacant Role" at bounding box center [694, 383] width 218 height 23
type input "Vacant Role"
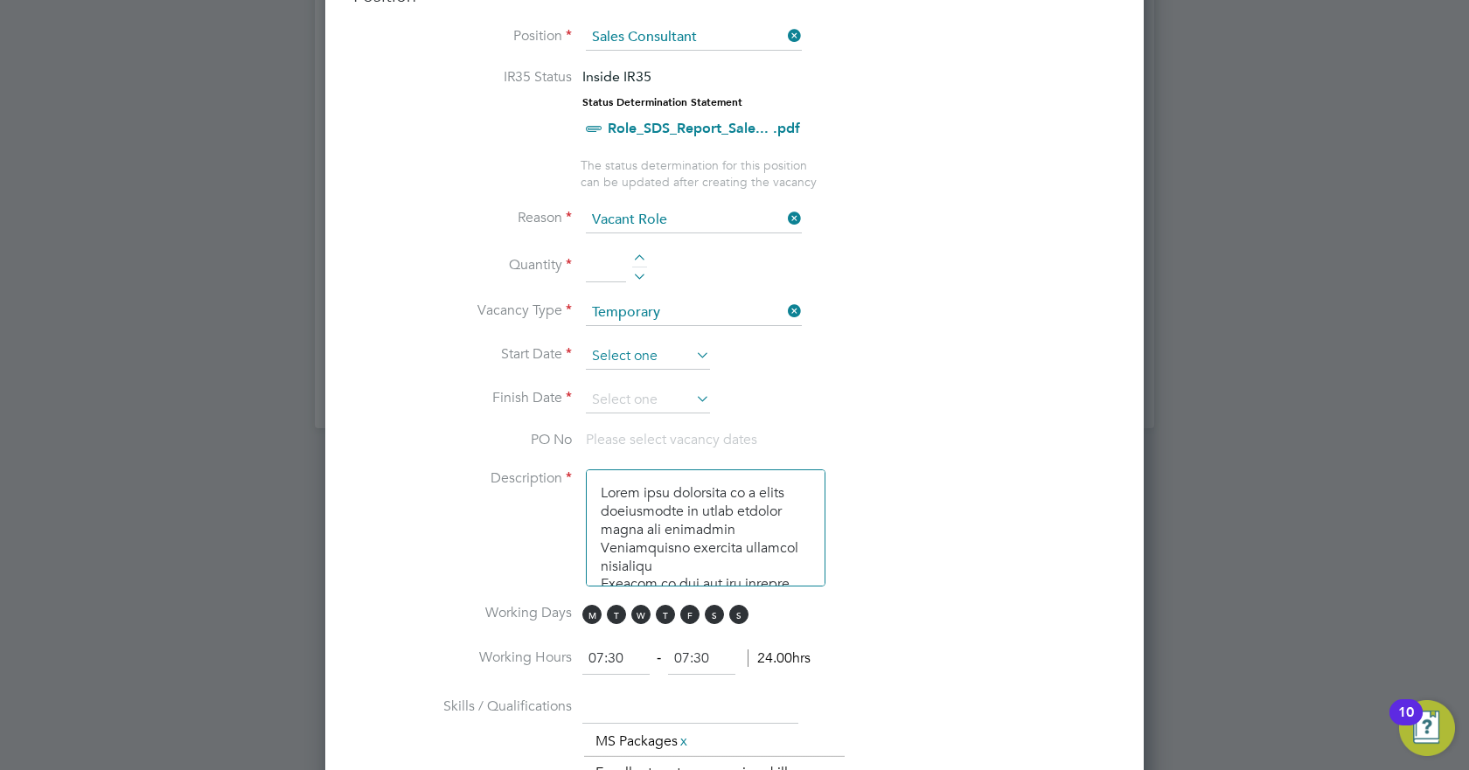
click at [675, 361] on input at bounding box center [648, 357] width 124 height 26
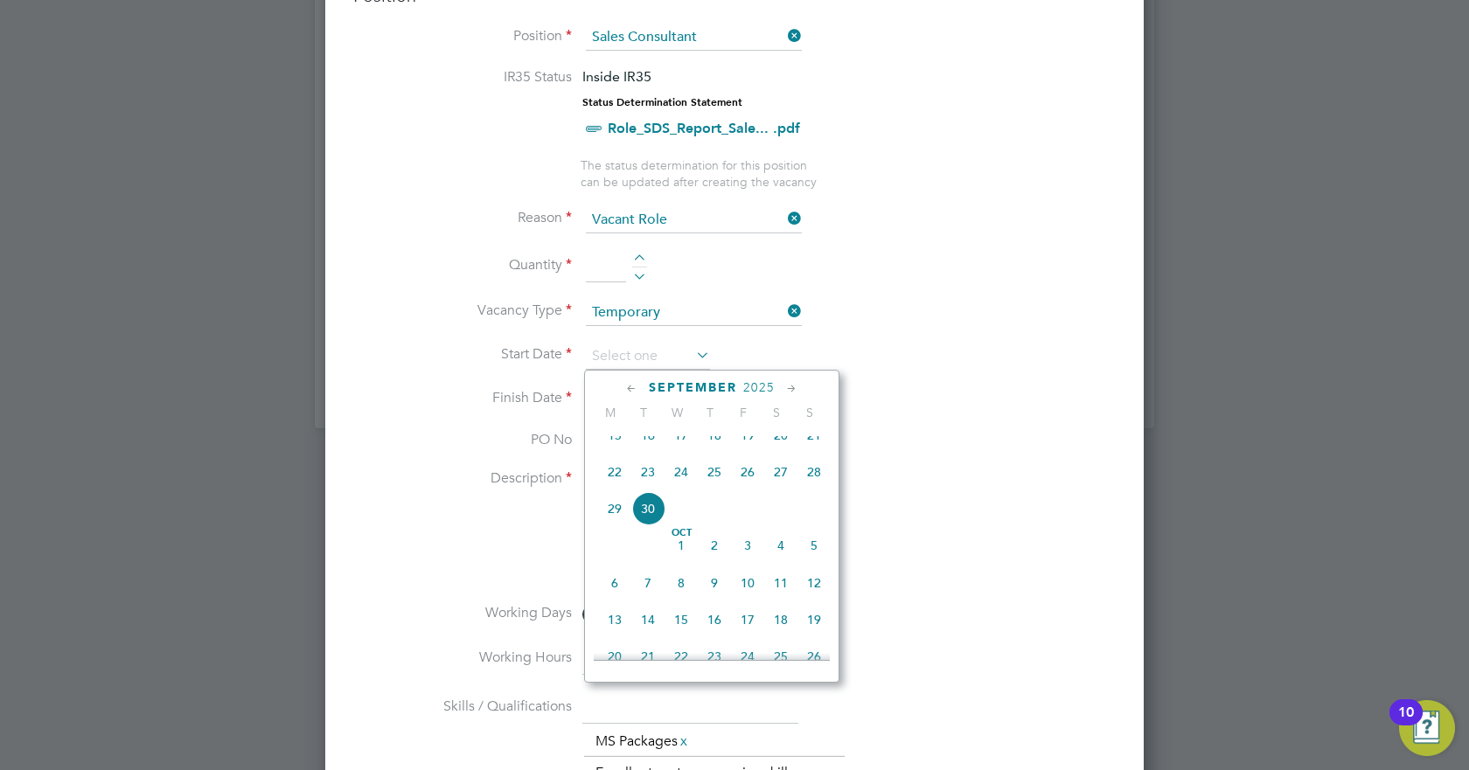
click at [617, 448] on span "15" at bounding box center [614, 435] width 33 height 33
type input "[DATE]"
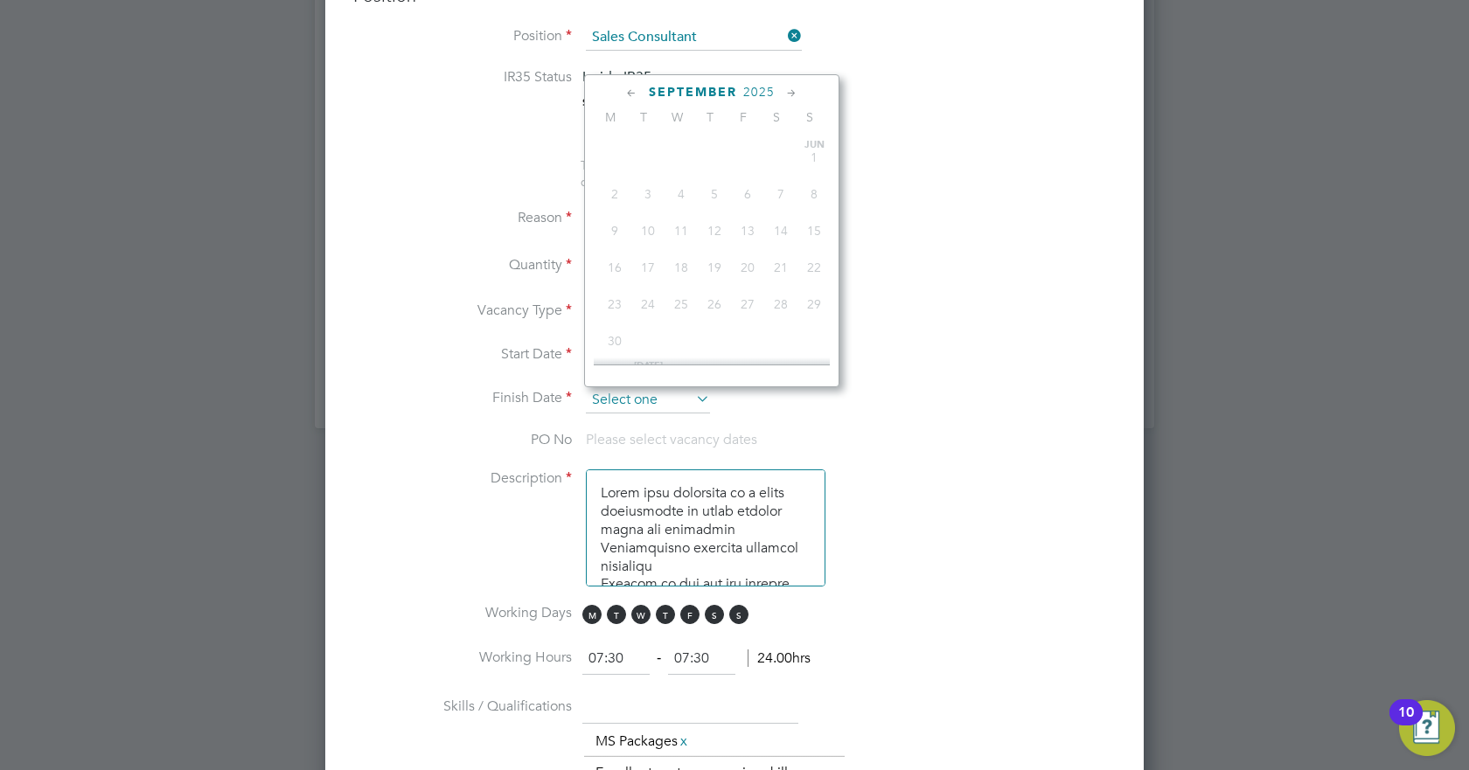
click at [658, 399] on input at bounding box center [648, 400] width 124 height 26
click at [727, 143] on span "30" at bounding box center [714, 125] width 33 height 33
type input "[DATE]"
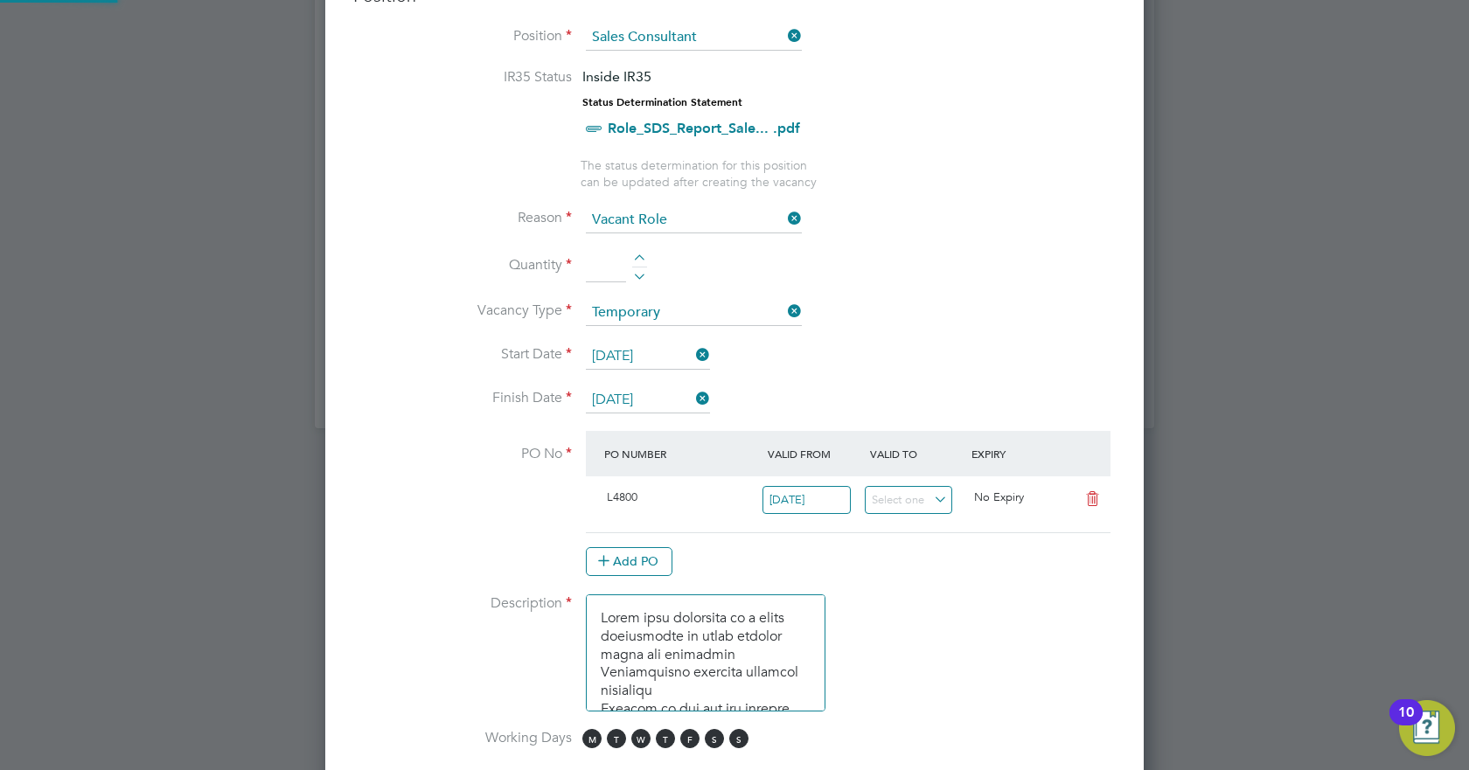
scroll to position [30, 164]
click at [1090, 498] on icon at bounding box center [1093, 499] width 22 height 14
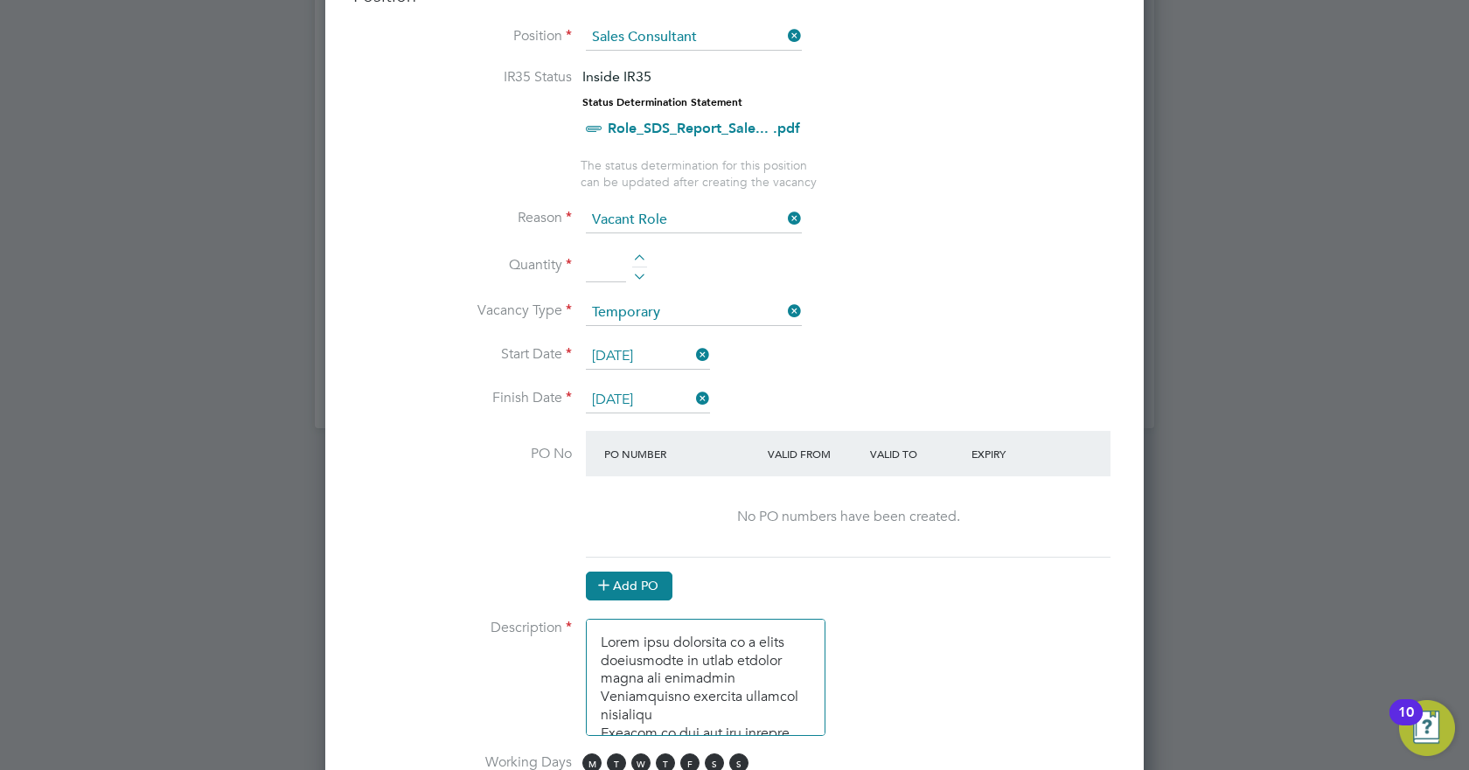
click at [651, 576] on button "Add PO" at bounding box center [629, 586] width 87 height 28
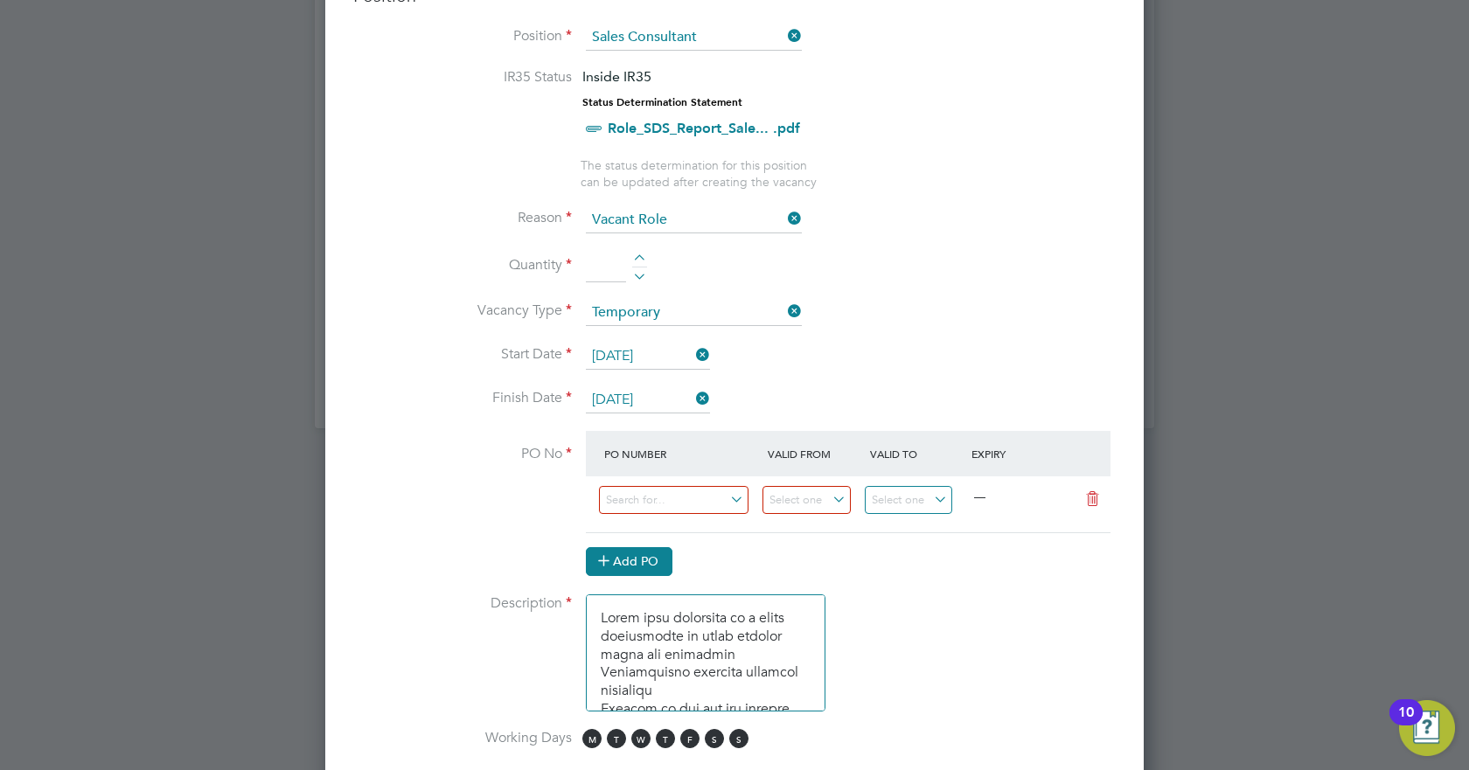
scroll to position [2669, 819]
click at [665, 498] on input at bounding box center [674, 500] width 150 height 29
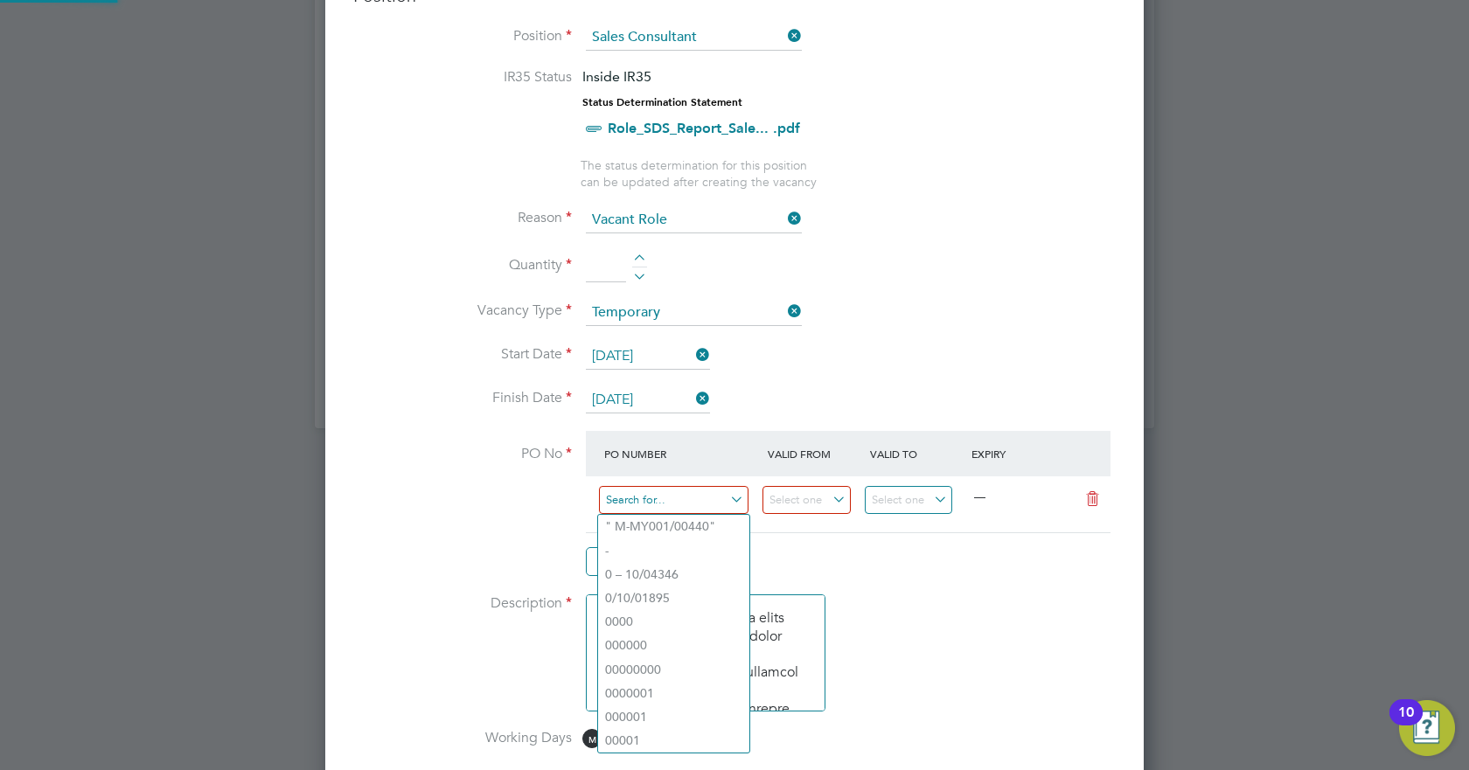
paste input "M-L4800/00578"
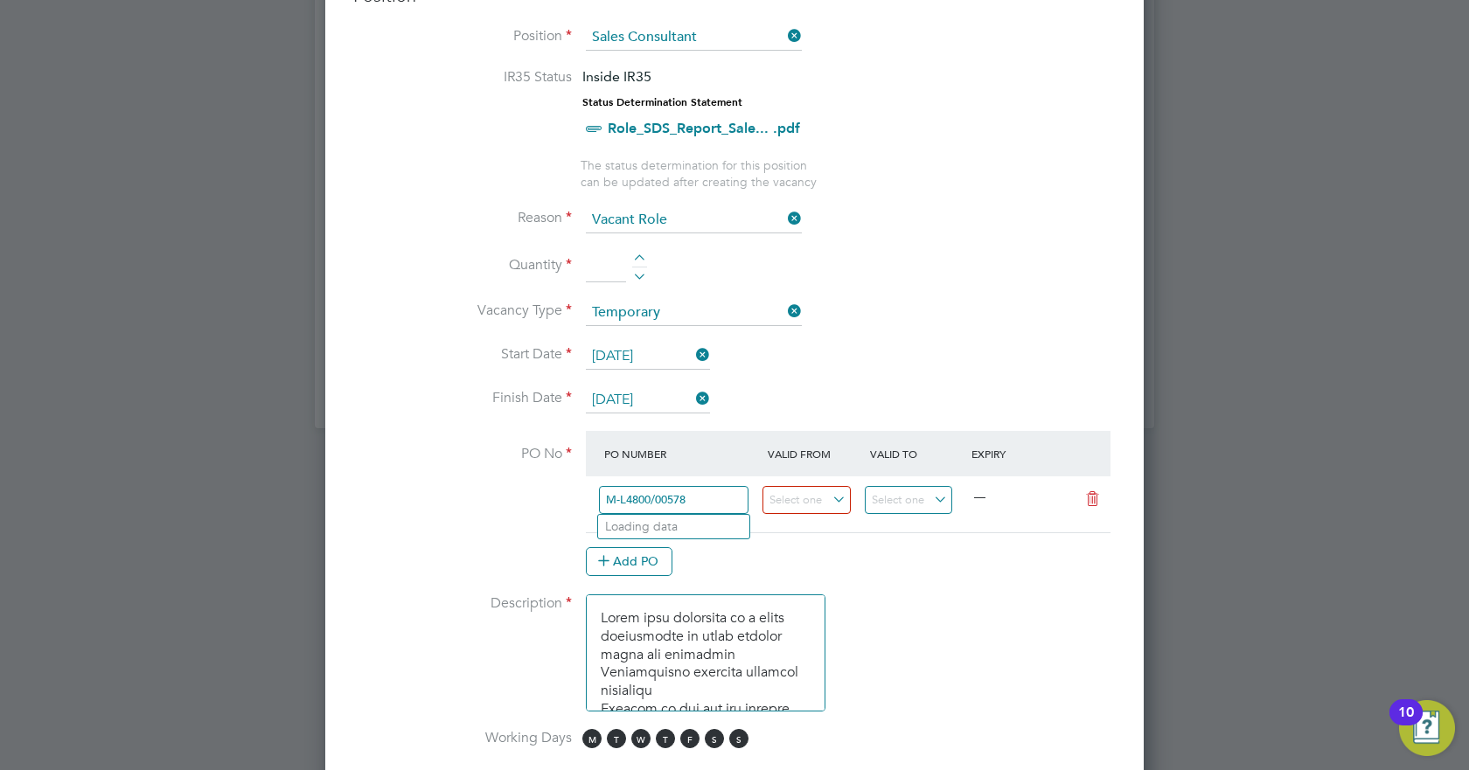
type input "M-L4800/00578"
type input "[DATE]"
click at [713, 501] on div "" M-MY001/00440"" at bounding box center [682, 498] width 164 height 29
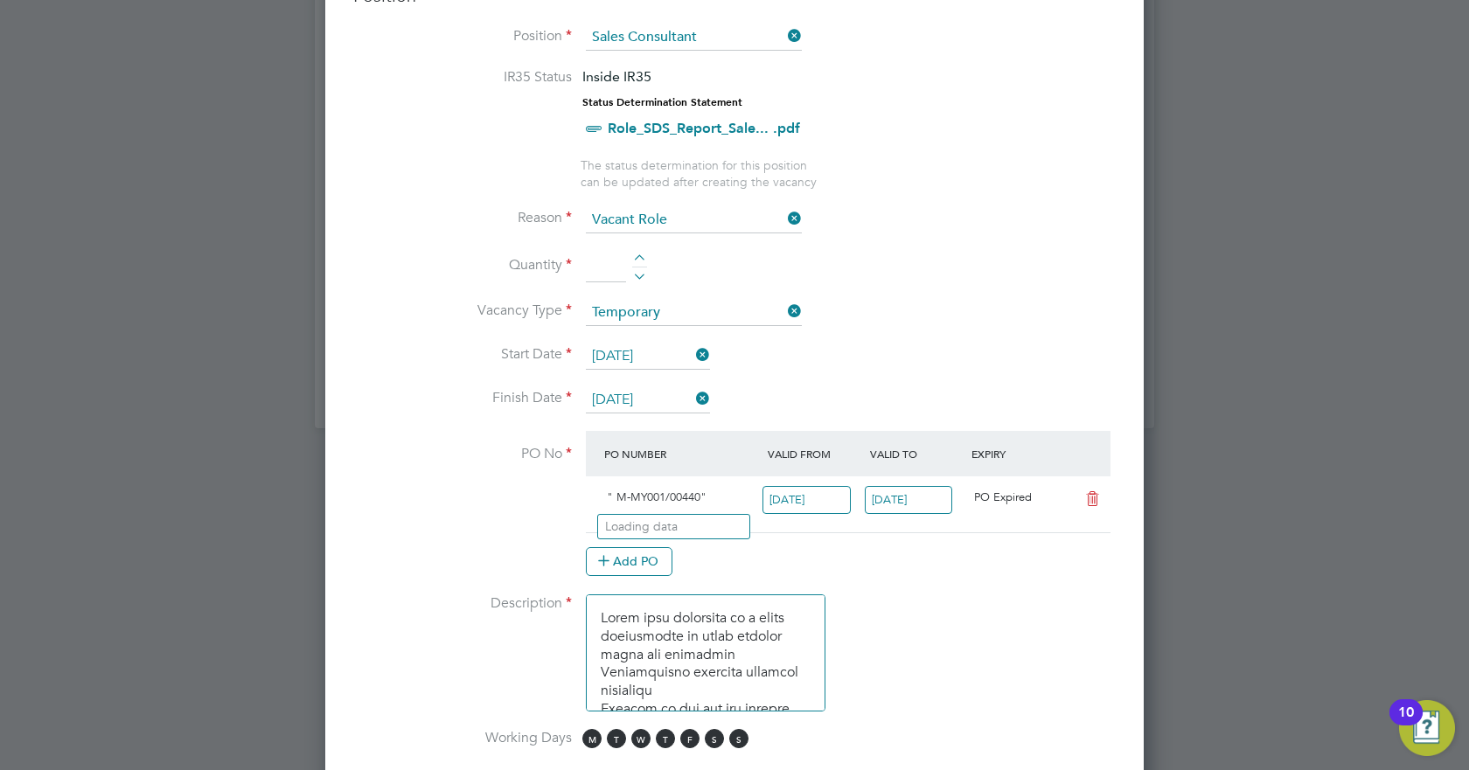
click at [691, 517] on li "Loading data" at bounding box center [673, 526] width 151 height 23
click at [671, 505] on div "" M-MY001/00440"" at bounding box center [682, 498] width 164 height 29
click at [1093, 498] on icon at bounding box center [1093, 499] width 22 height 14
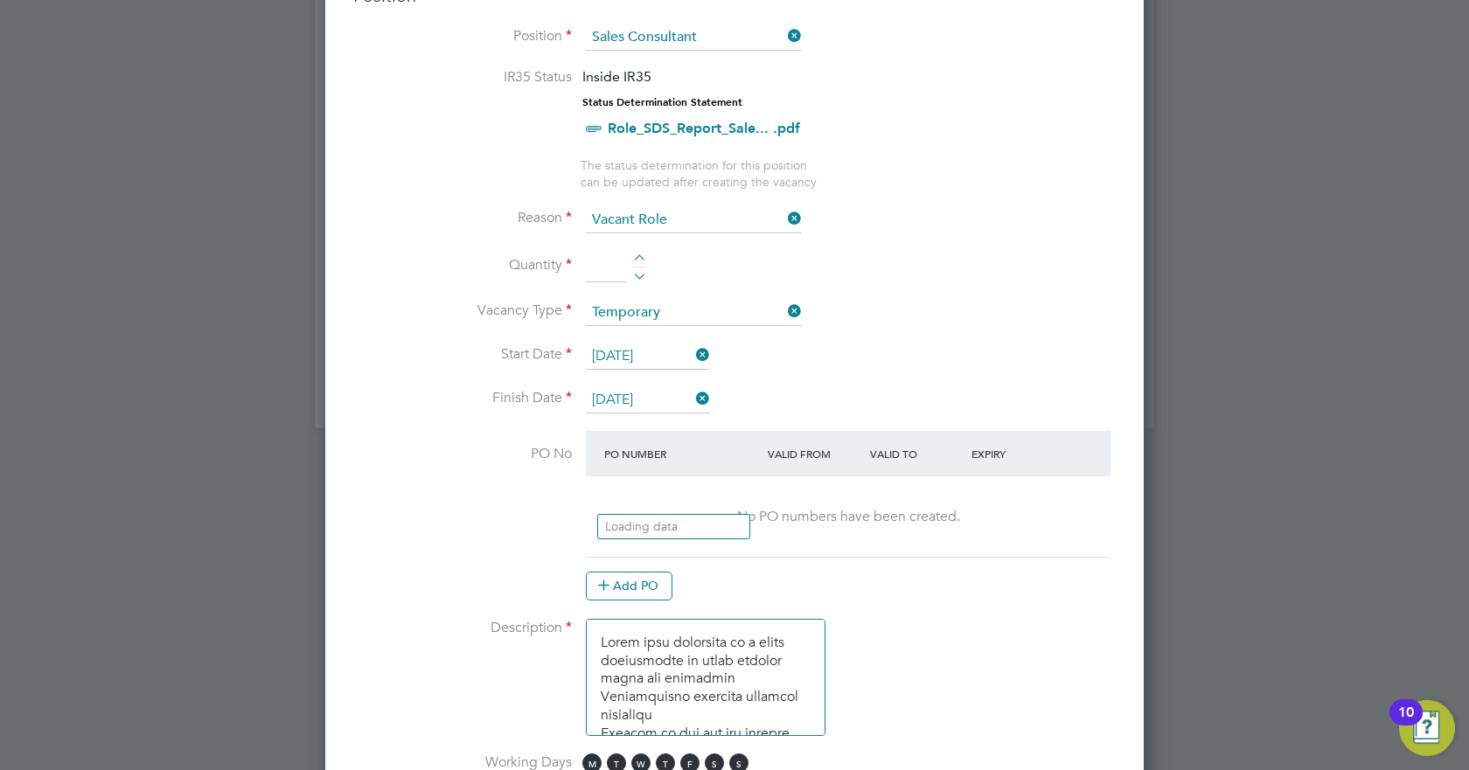
scroll to position [2692, 819]
click at [653, 581] on button "Add PO" at bounding box center [629, 586] width 87 height 28
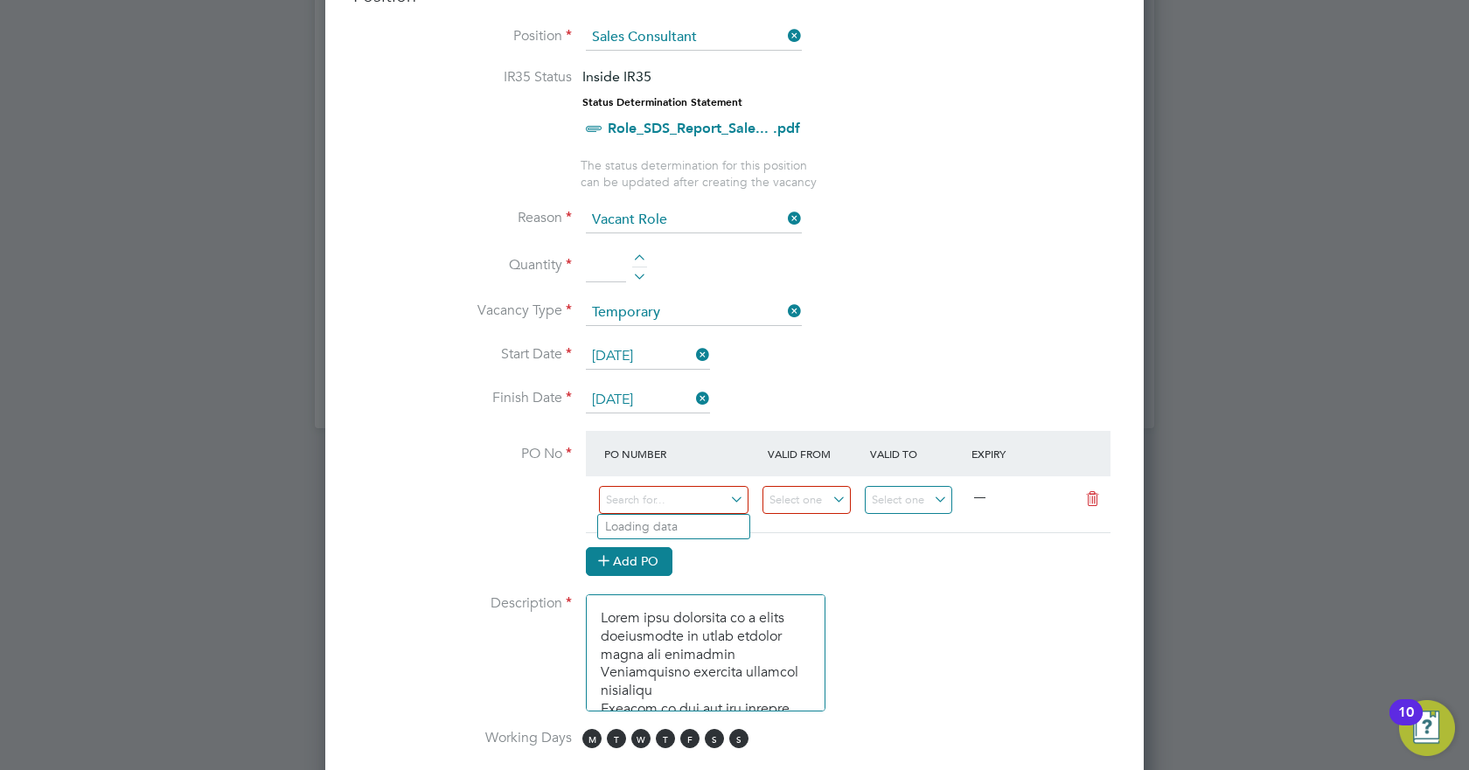
scroll to position [2669, 819]
click at [658, 505] on input at bounding box center [674, 500] width 150 height 29
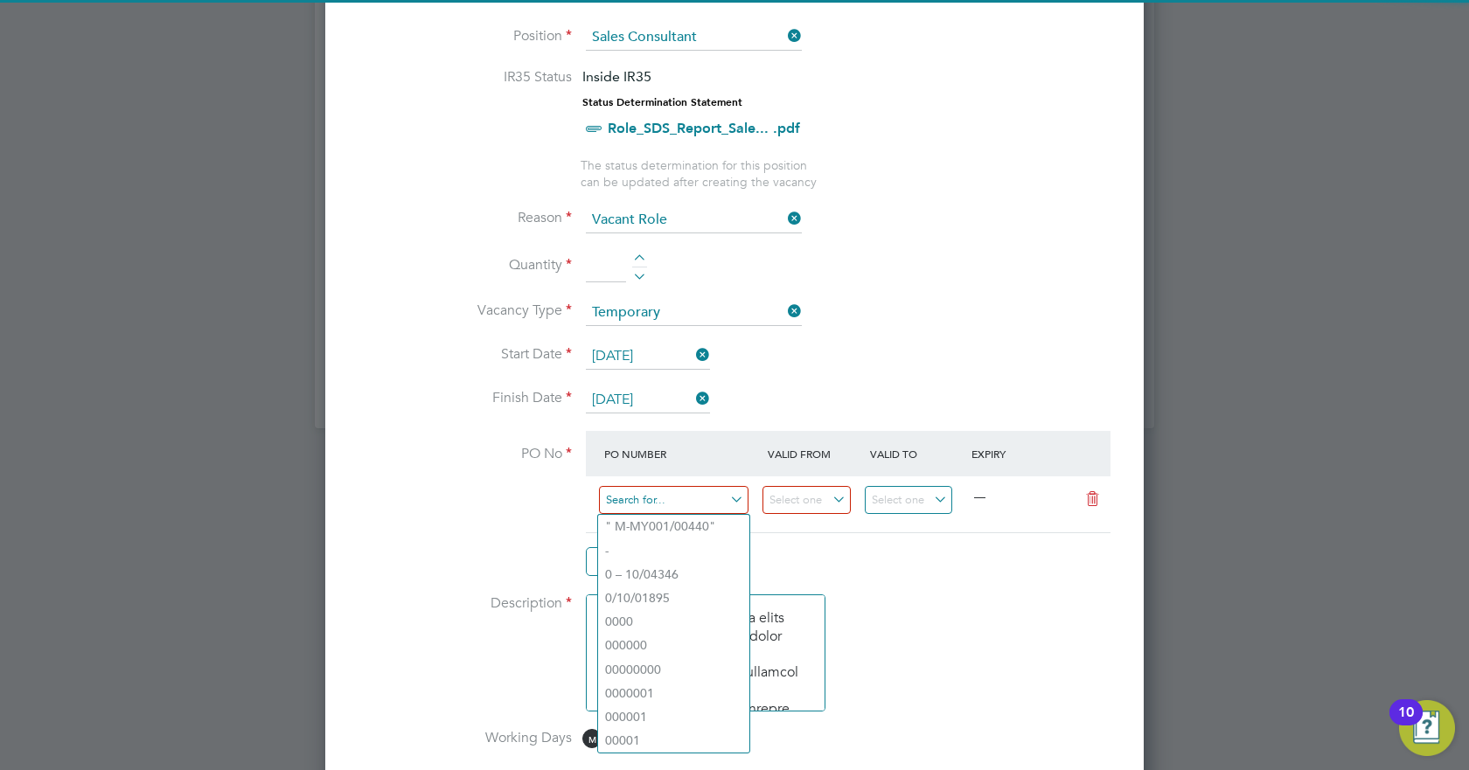
paste input "M-L4800/00578"
type input "M-L4800/00578"
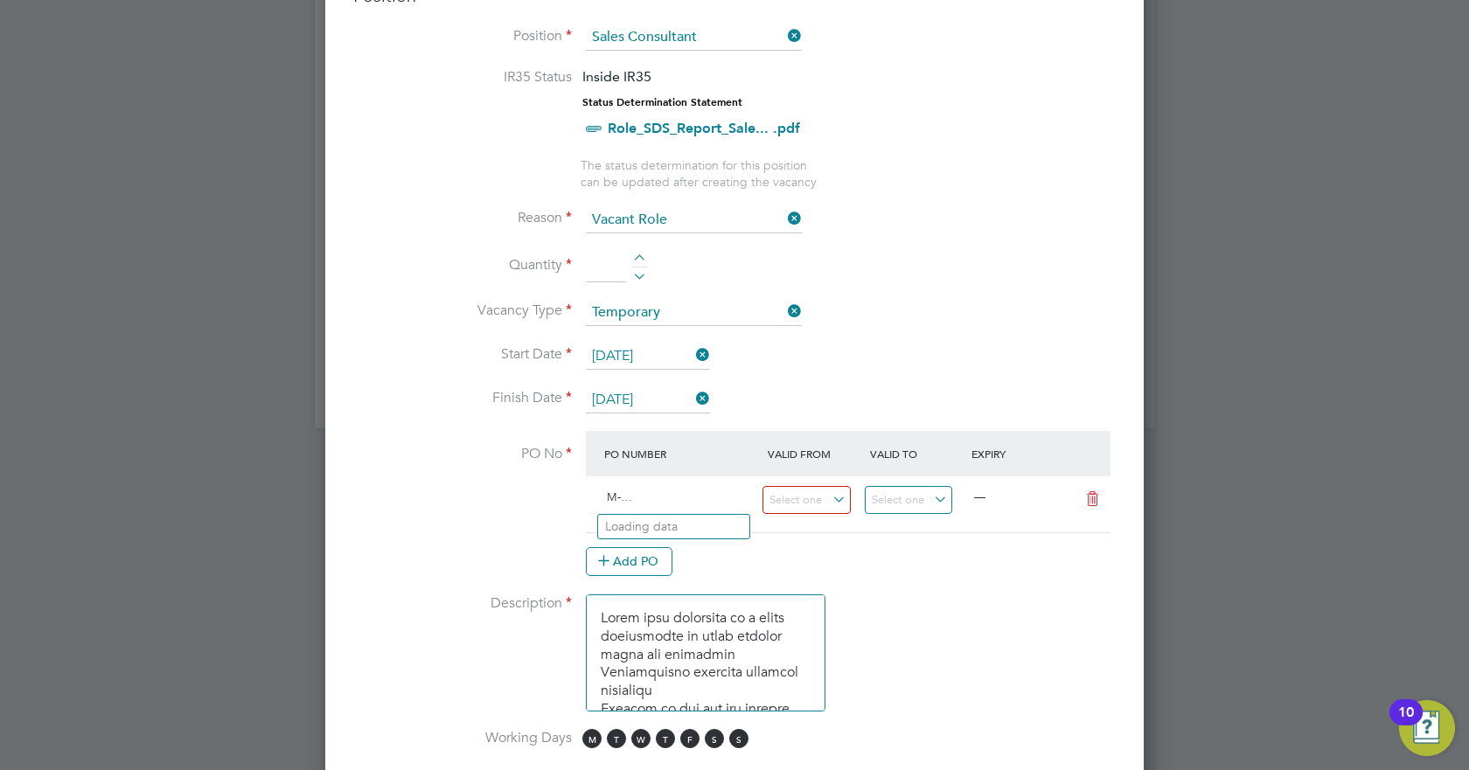
scroll to position [9, 9]
click at [725, 539] on li "Use "M-L4800/00578"" at bounding box center [673, 551] width 151 height 24
click at [808, 500] on input at bounding box center [806, 500] width 88 height 29
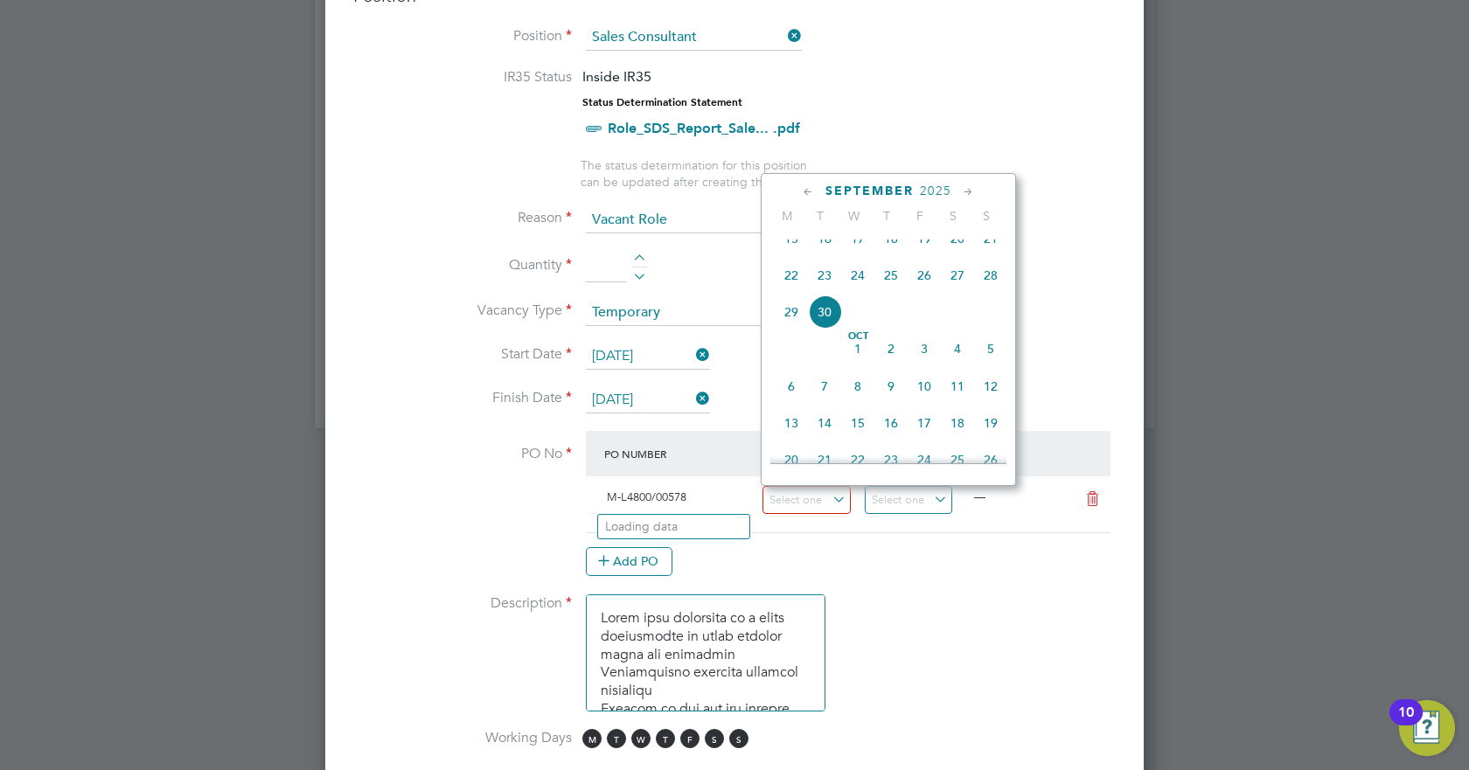
click at [789, 253] on span "15" at bounding box center [791, 238] width 33 height 33
type input "[DATE]"
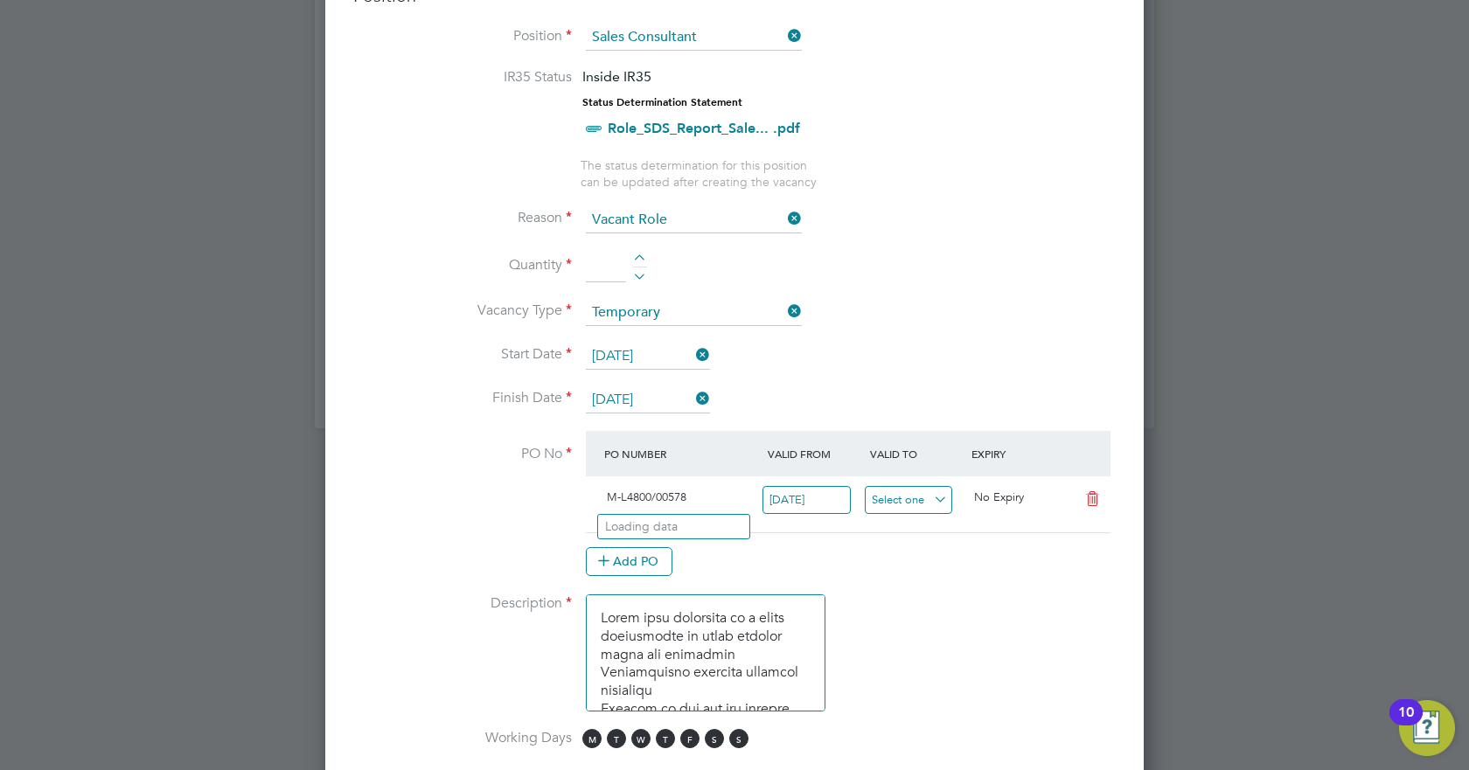
click at [892, 493] on input at bounding box center [909, 500] width 88 height 29
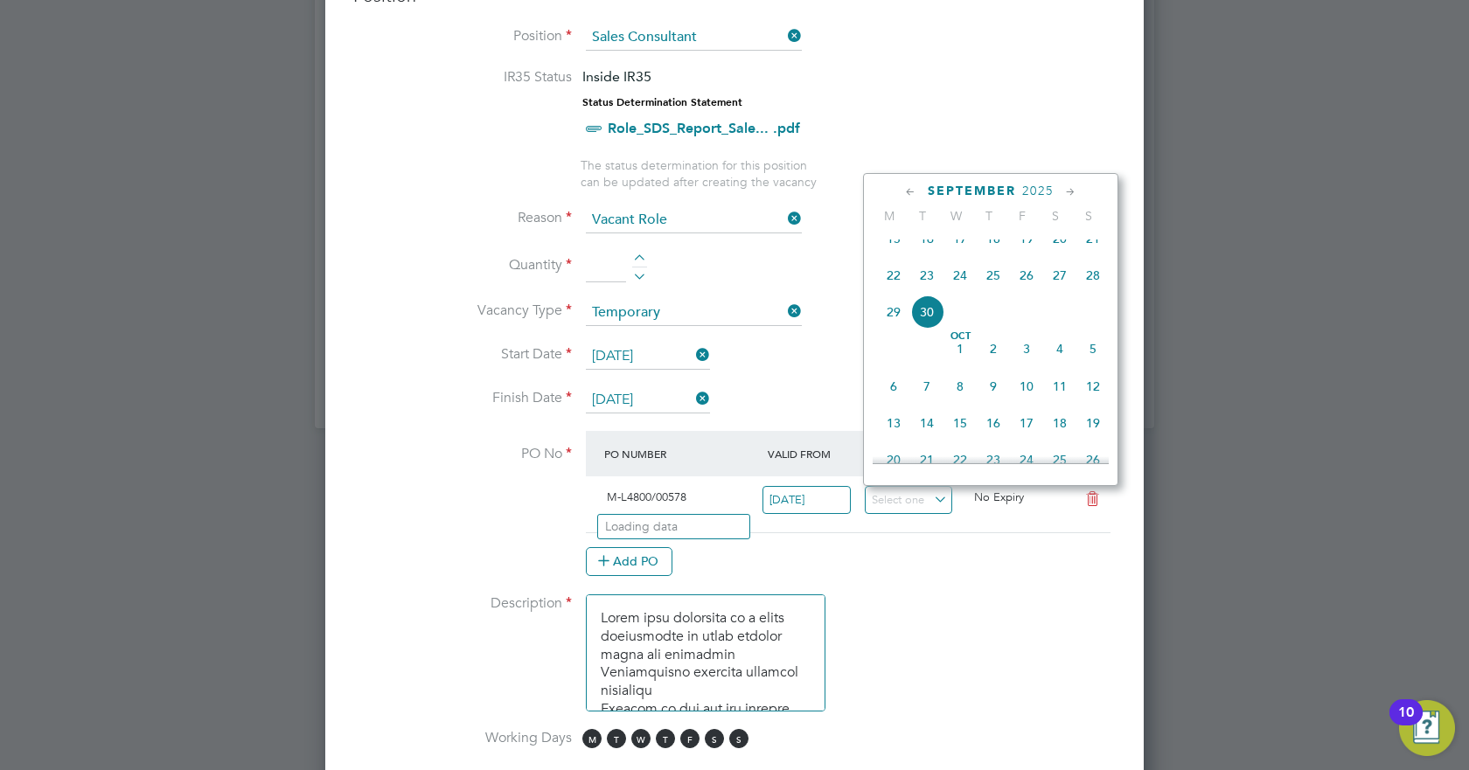
click at [1019, 255] on span "19" at bounding box center [1026, 238] width 33 height 33
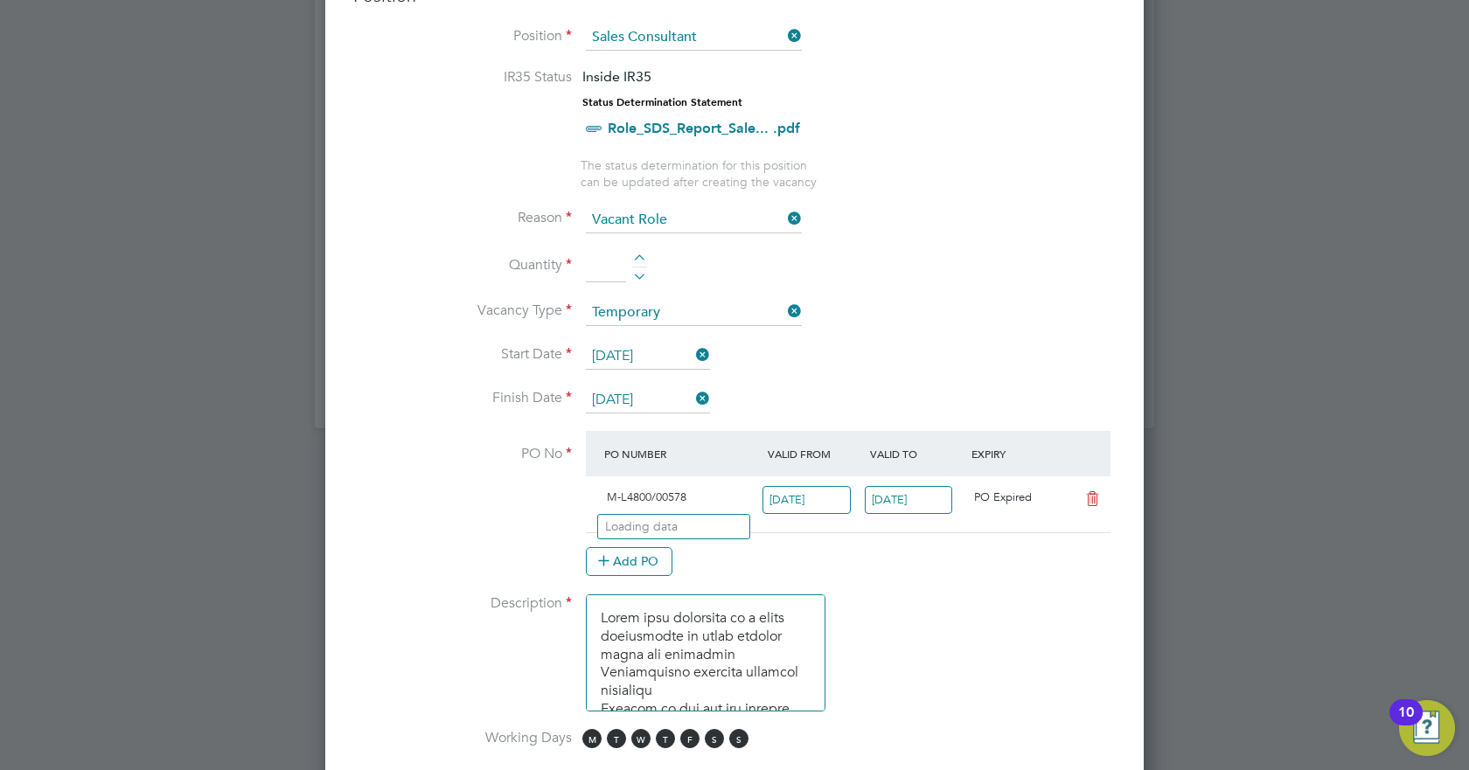
click at [894, 506] on input "[DATE]" at bounding box center [909, 500] width 88 height 29
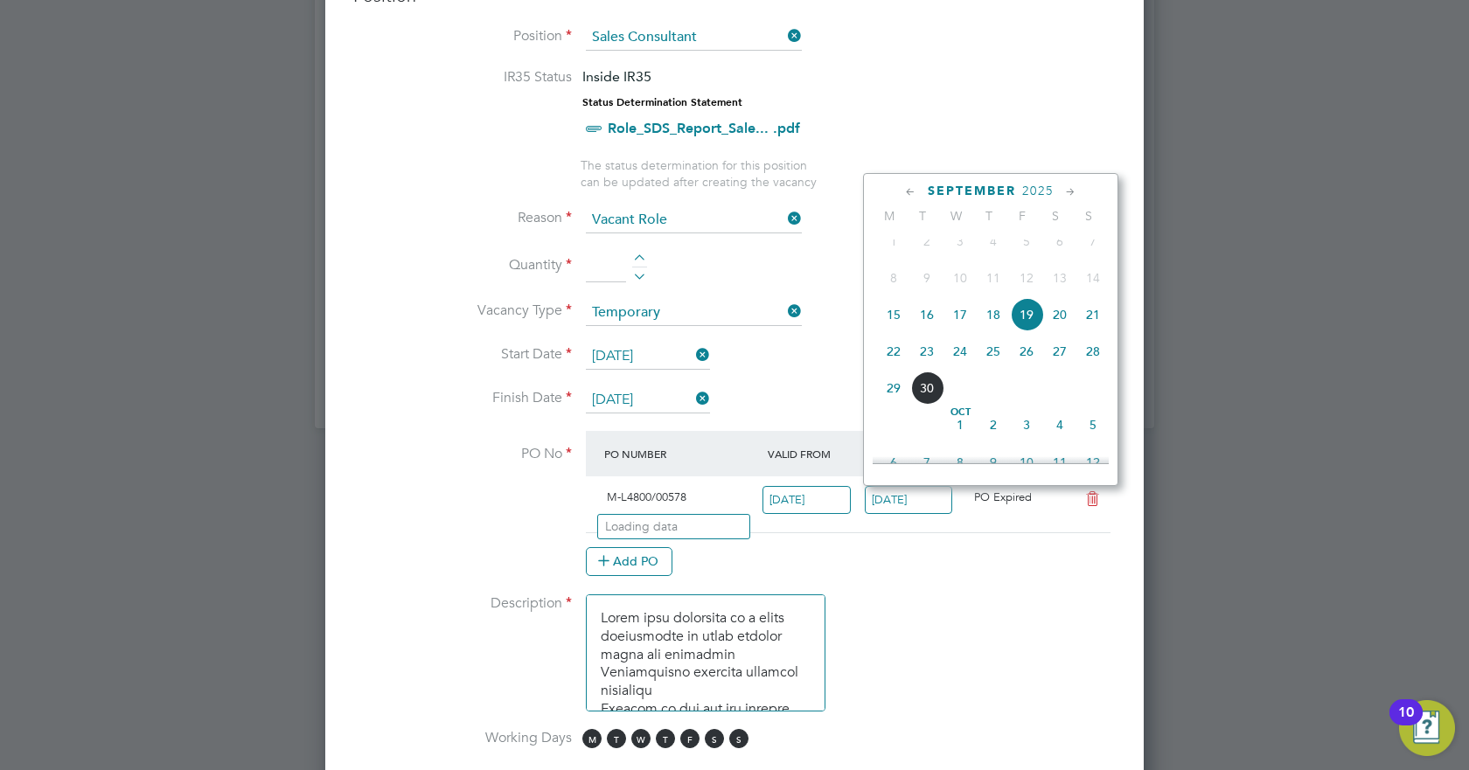
click at [1003, 192] on span "September" at bounding box center [972, 191] width 88 height 15
click at [1065, 189] on icon at bounding box center [1070, 192] width 17 height 19
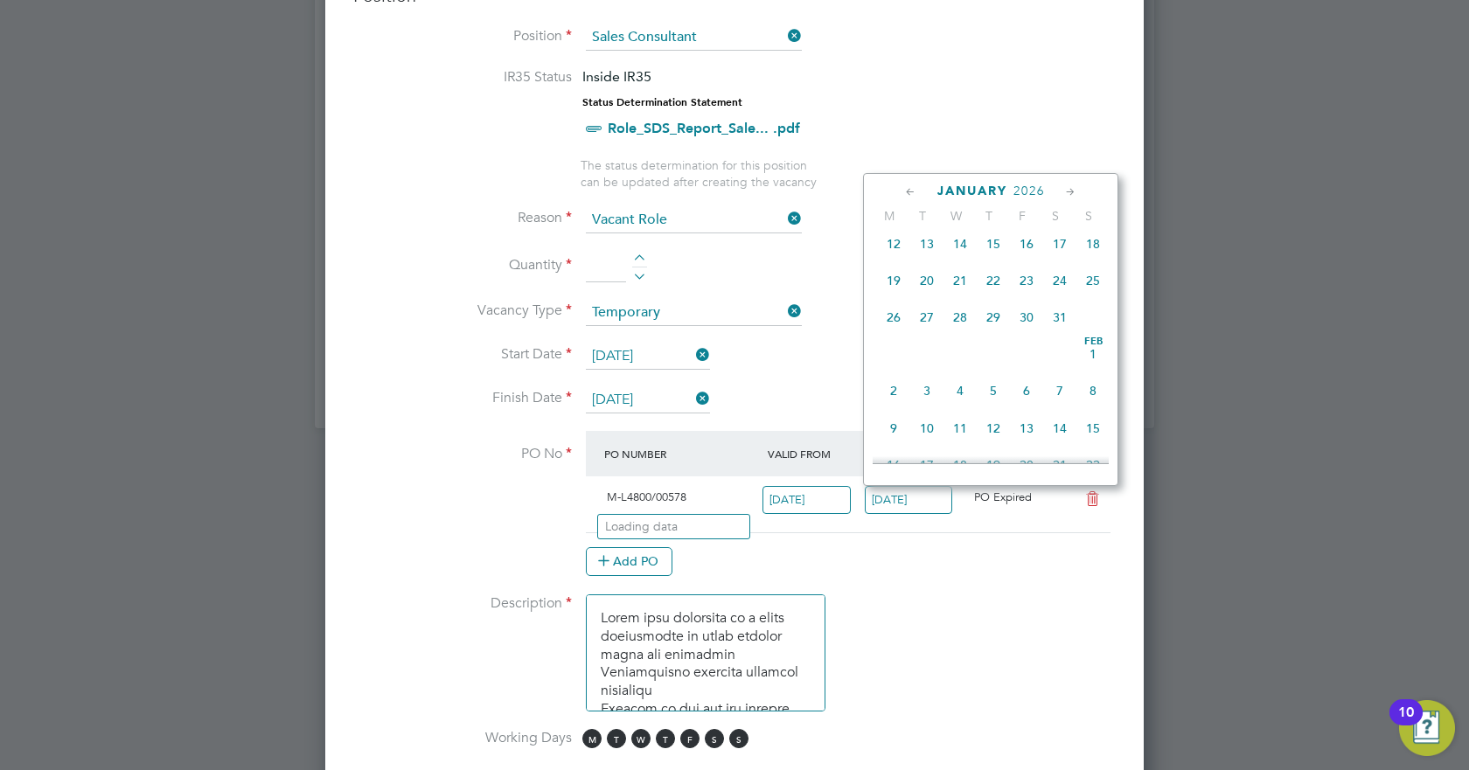
click at [1065, 189] on icon at bounding box center [1070, 192] width 17 height 19
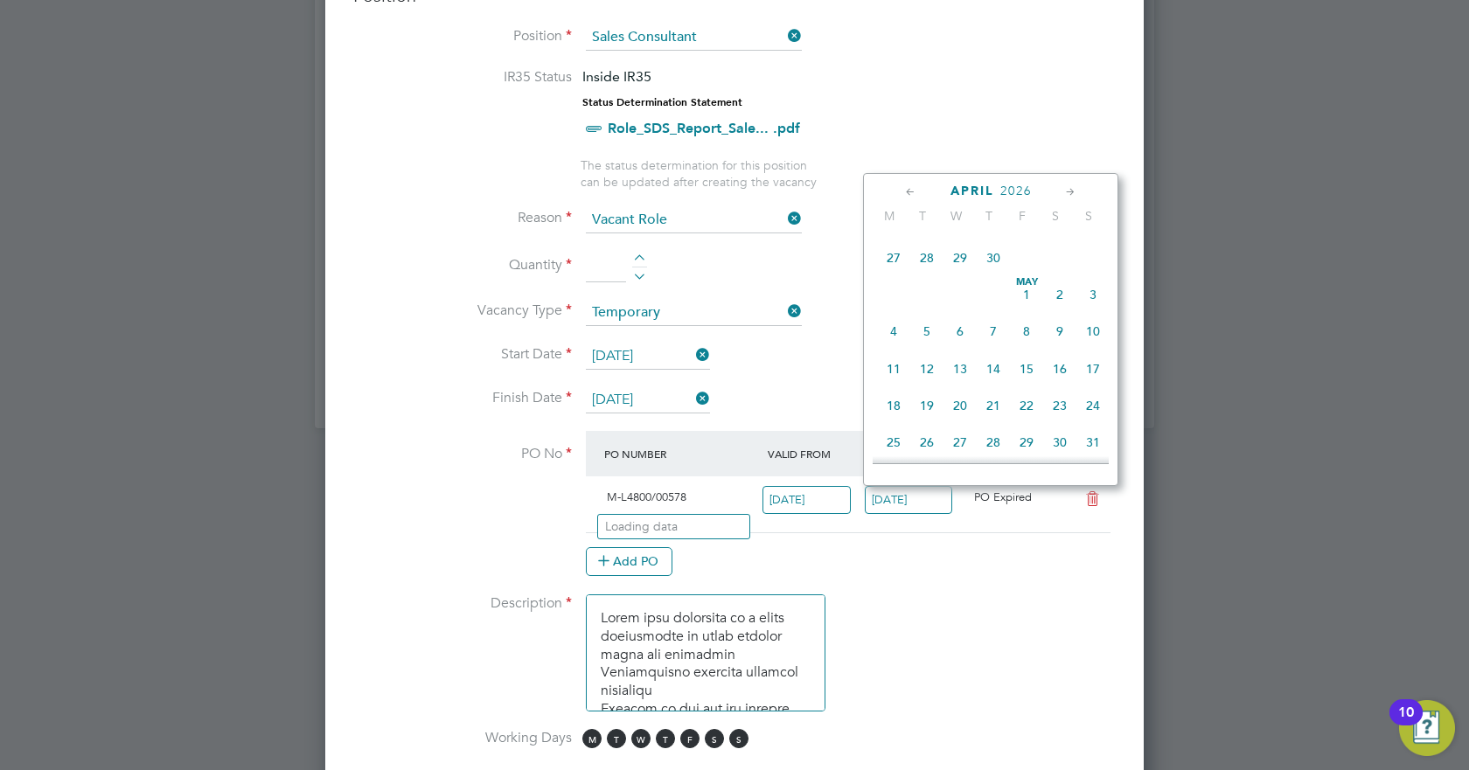
click at [1065, 189] on icon at bounding box center [1070, 192] width 17 height 19
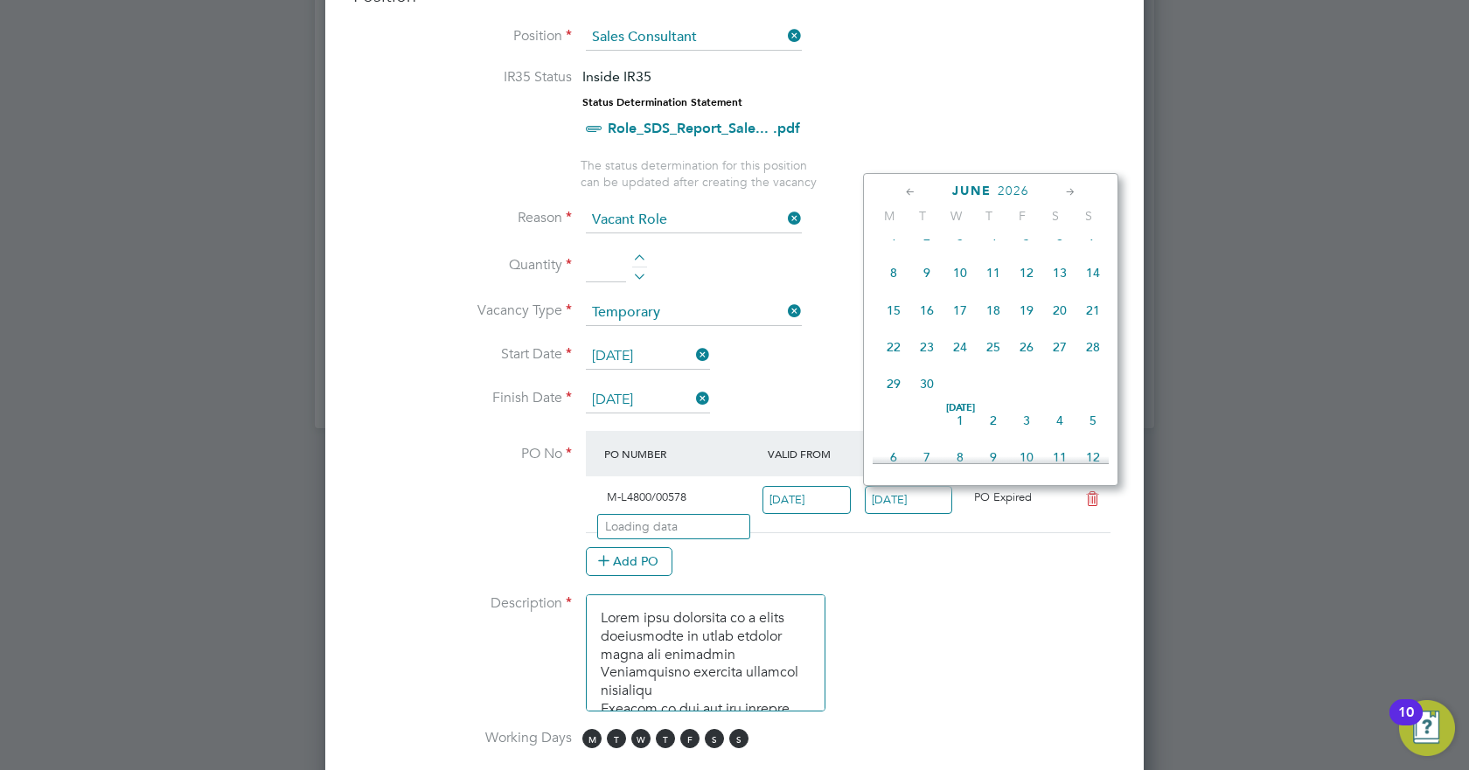
click at [1065, 189] on icon at bounding box center [1070, 192] width 17 height 19
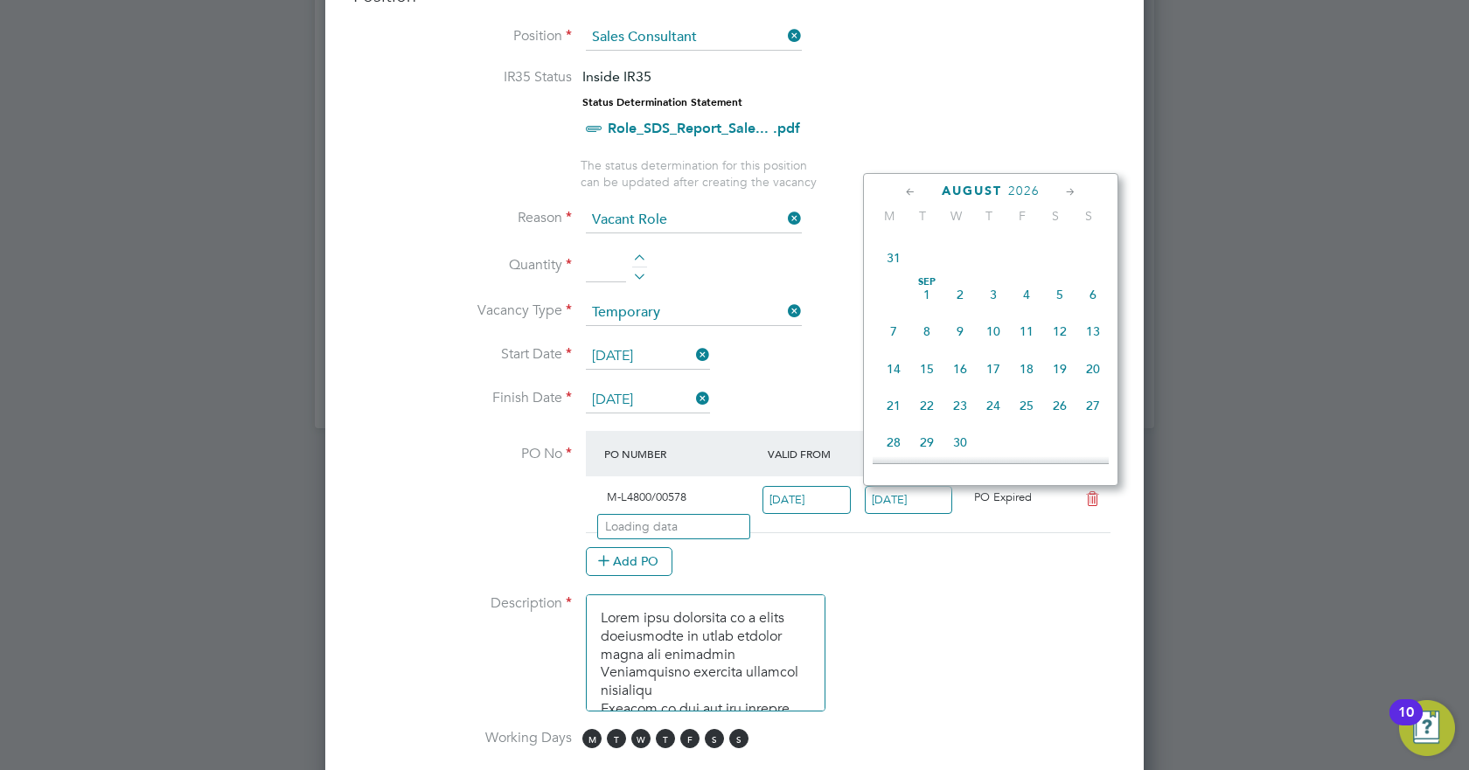
click at [1065, 189] on icon at bounding box center [1070, 192] width 17 height 19
click at [908, 192] on icon at bounding box center [910, 192] width 17 height 19
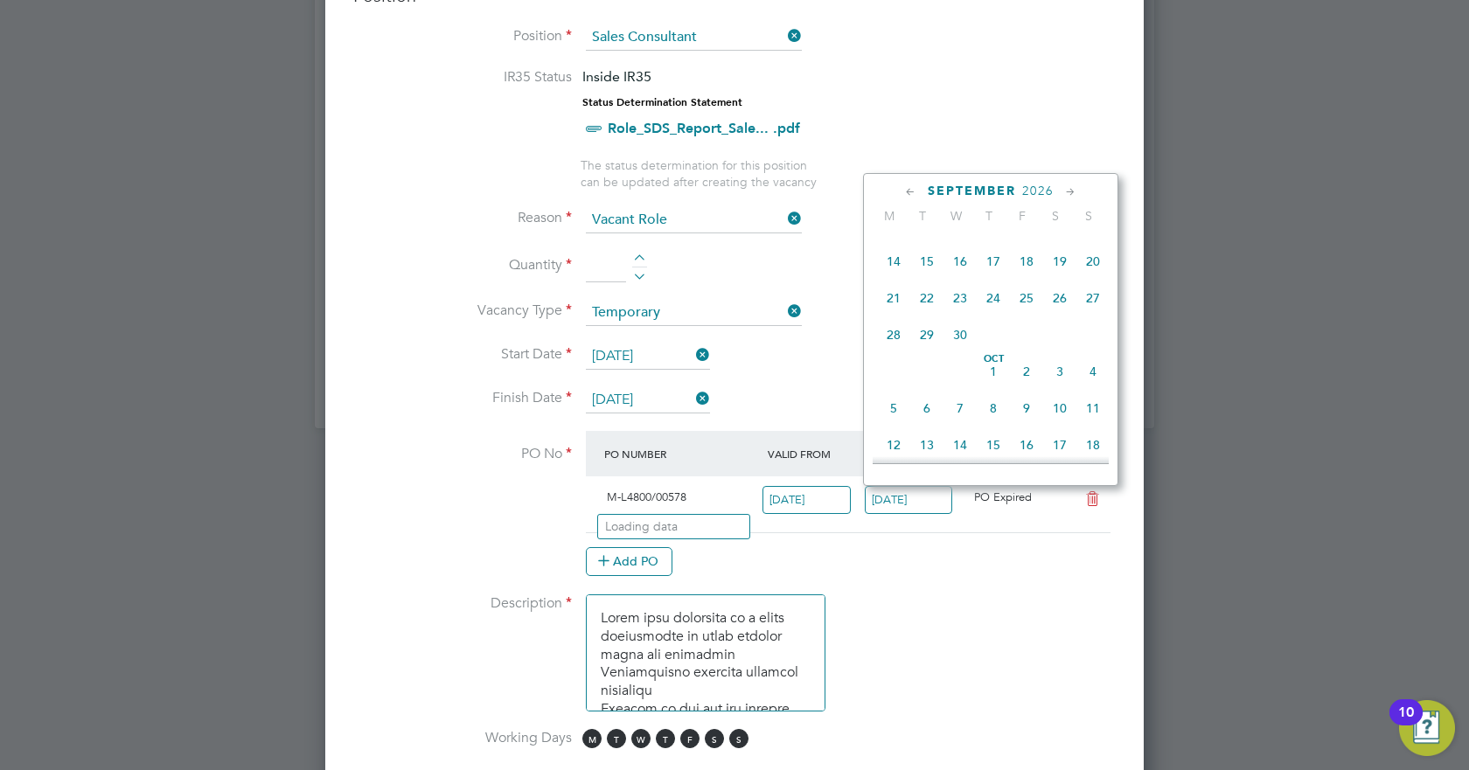
click at [964, 351] on span "30" at bounding box center [959, 334] width 33 height 33
type input "[DATE]"
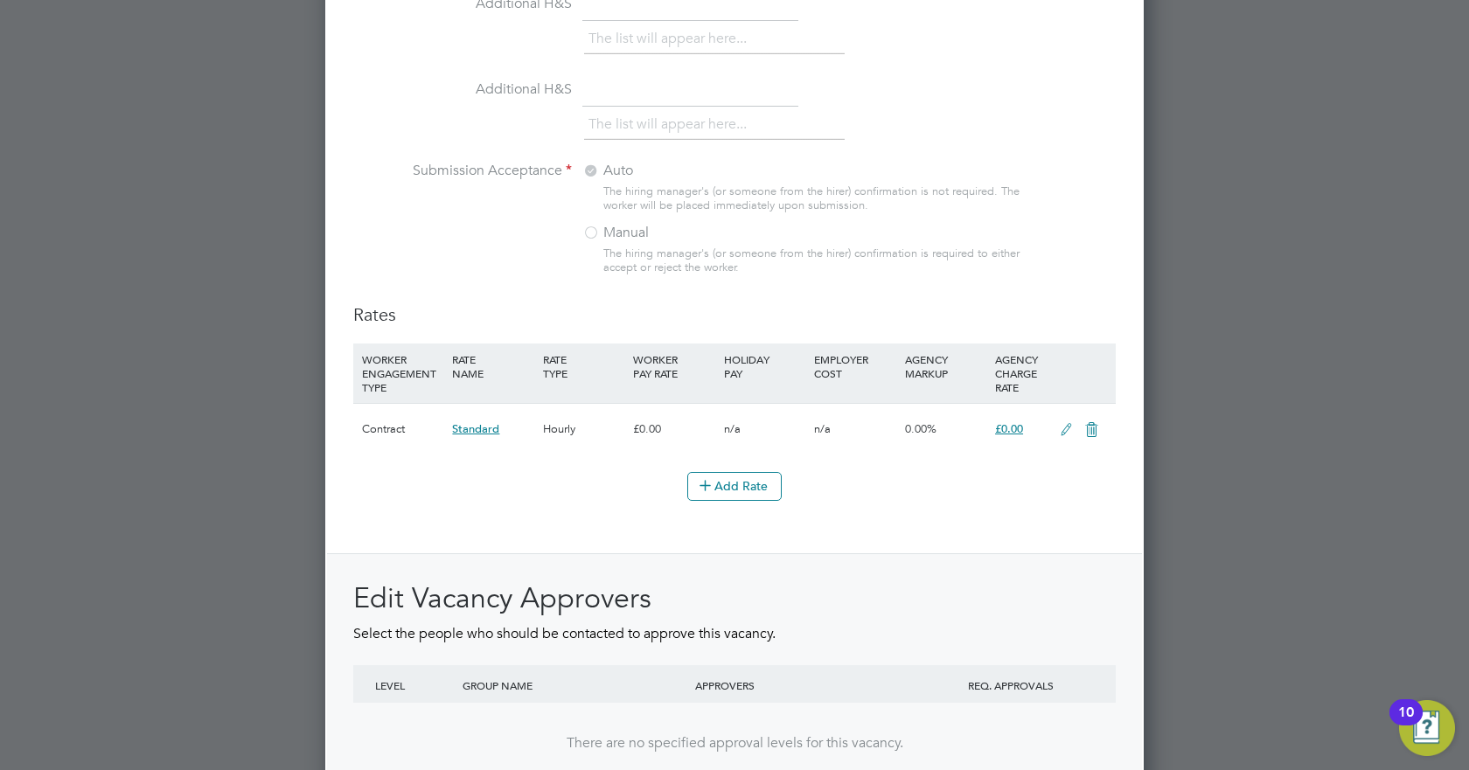
scroll to position [1963, 0]
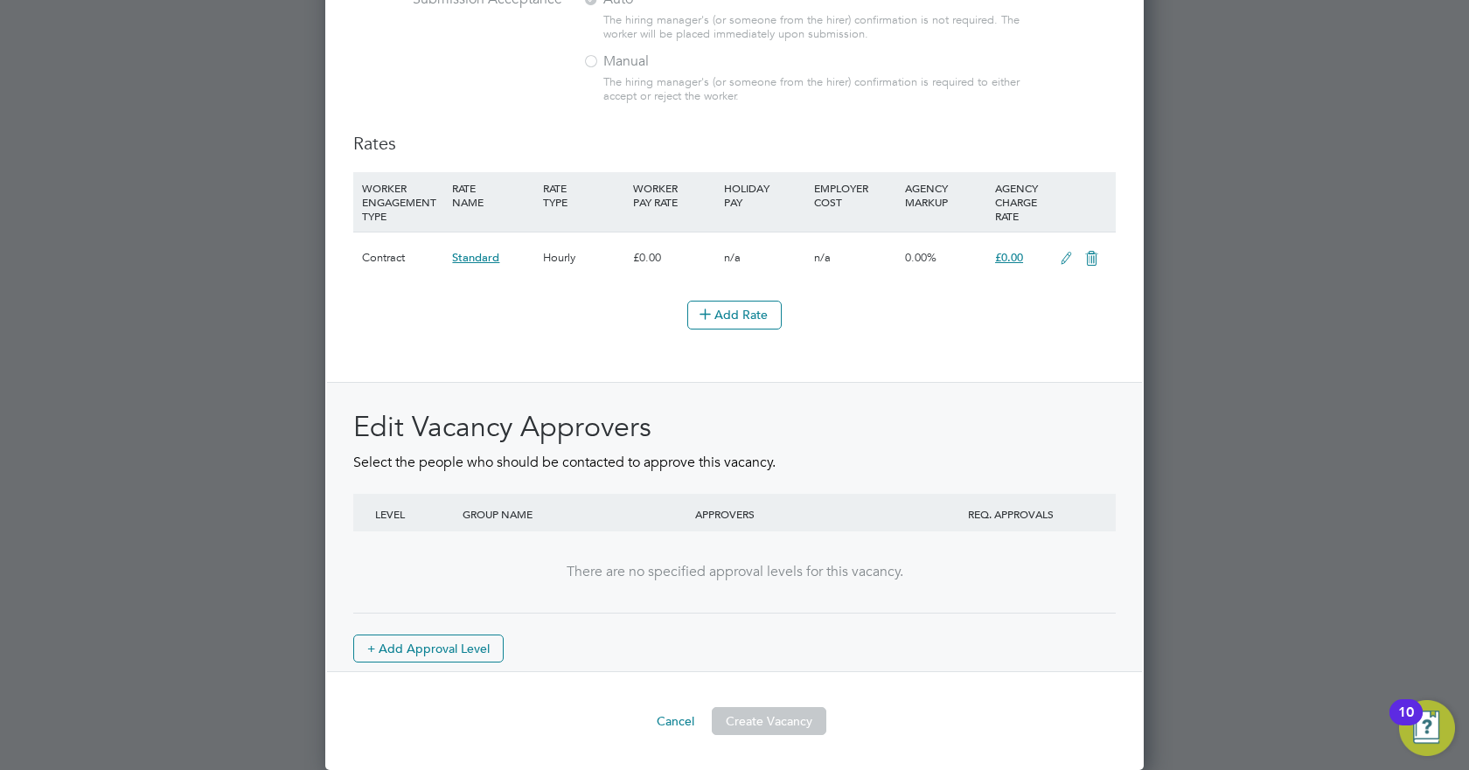
click at [1059, 257] on icon at bounding box center [1066, 259] width 22 height 14
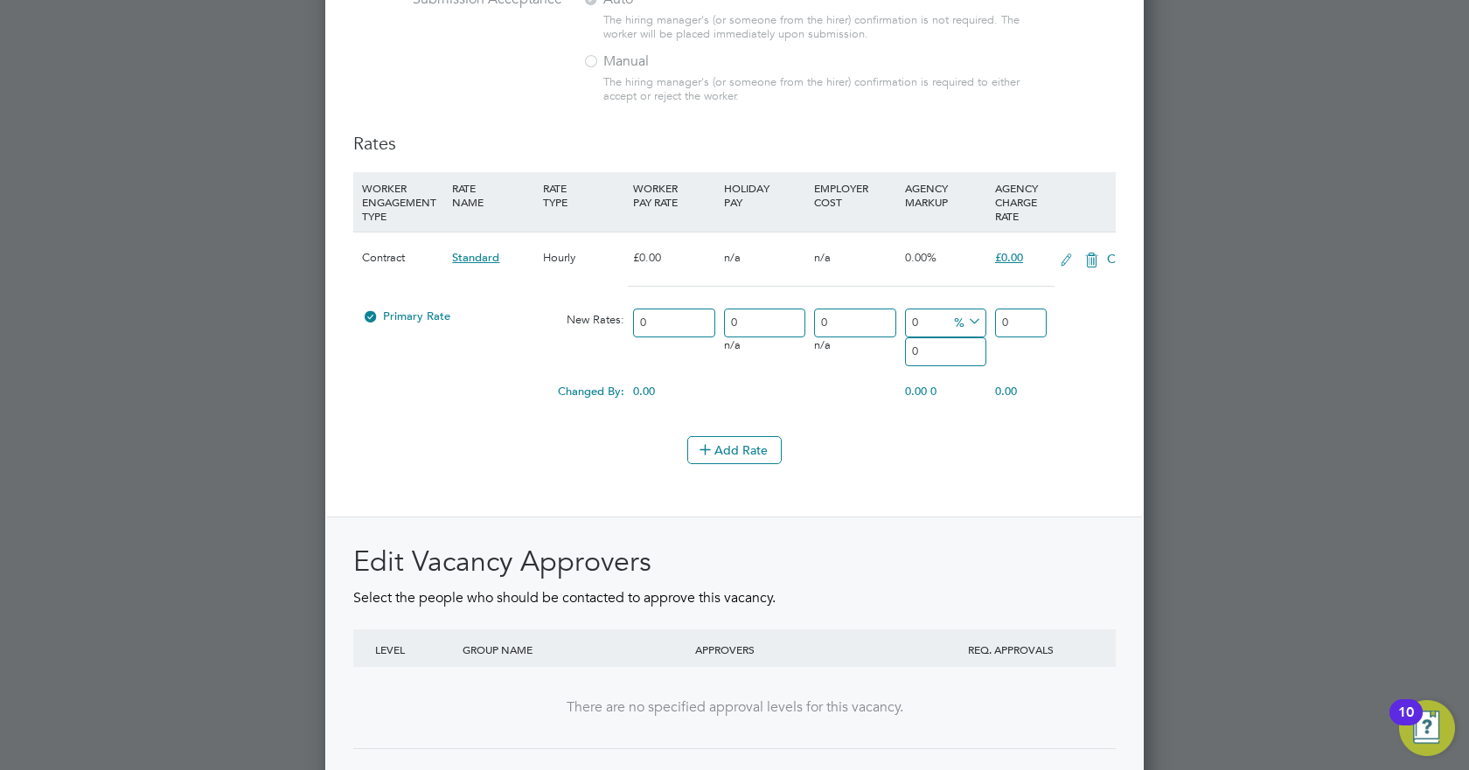
scroll to position [2775, 819]
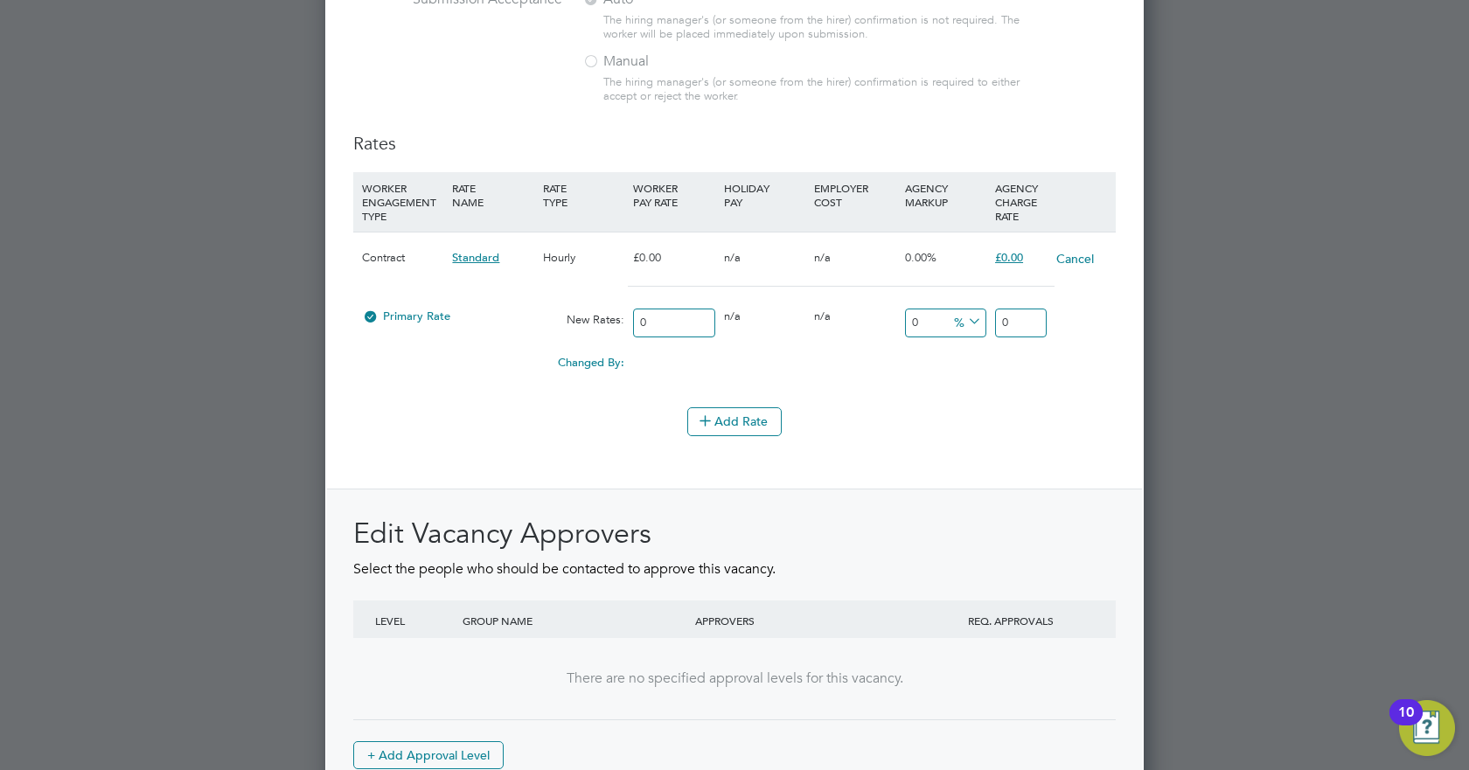
click at [1016, 329] on input "0" at bounding box center [1021, 323] width 52 height 29
type input "23.97"
click at [1001, 379] on div "Changed By: 0.00 0.00 0 0.00" at bounding box center [734, 368] width 762 height 44
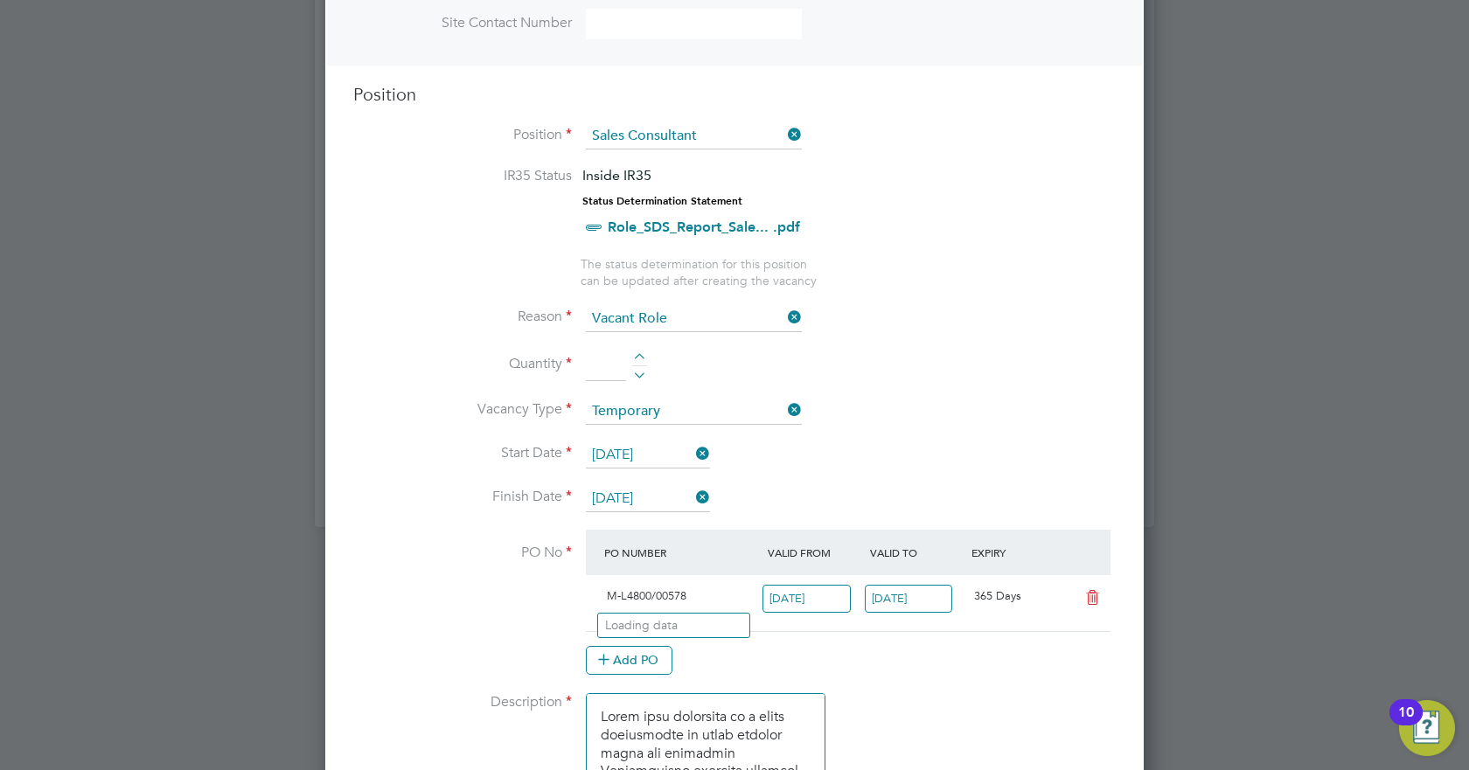
scroll to position [670, 0]
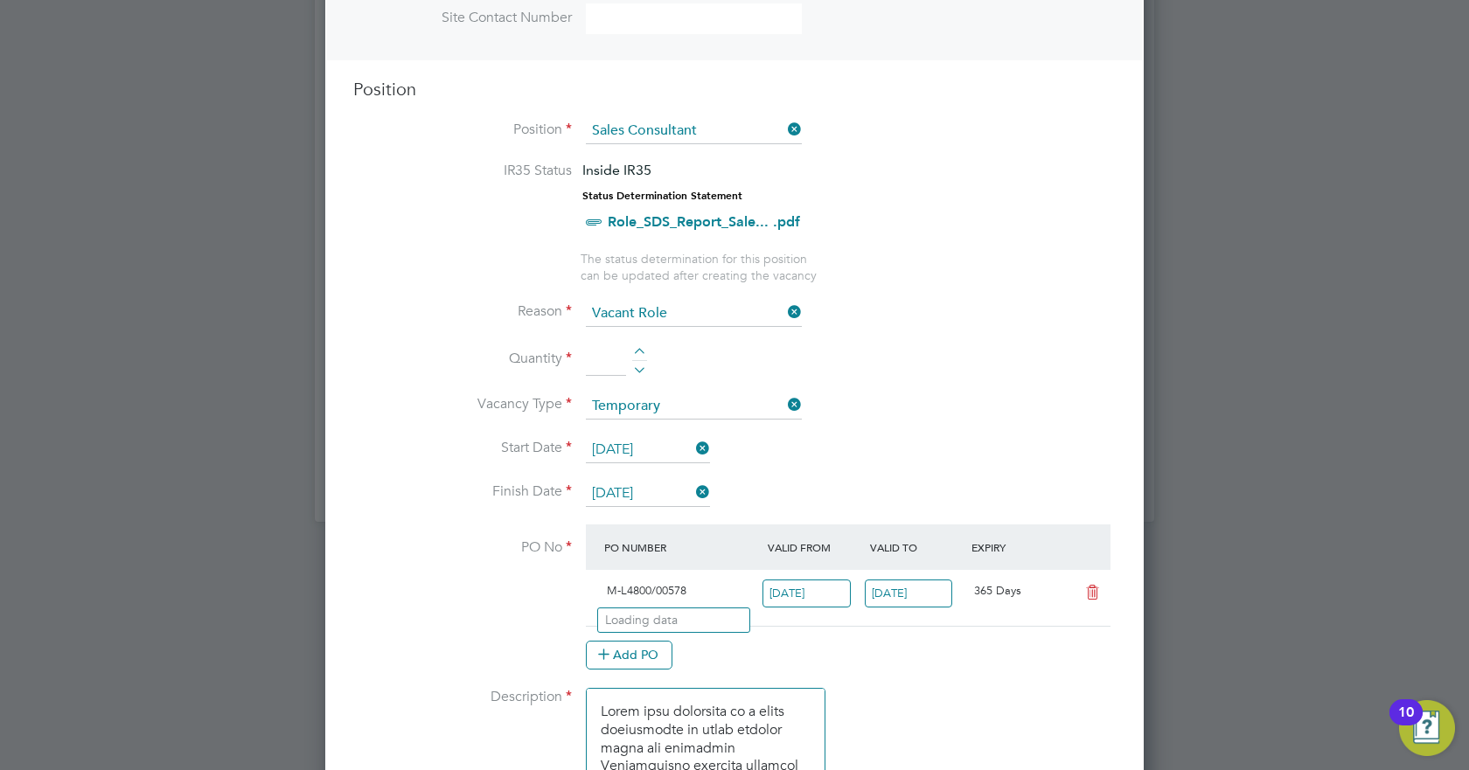
click at [702, 620] on li "Loading data" at bounding box center [673, 620] width 151 height 23
click at [673, 628] on li "Loading data" at bounding box center [673, 620] width 151 height 23
click at [639, 359] on div at bounding box center [639, 354] width 15 height 12
click at [638, 357] on div at bounding box center [639, 354] width 15 height 12
type input "2"
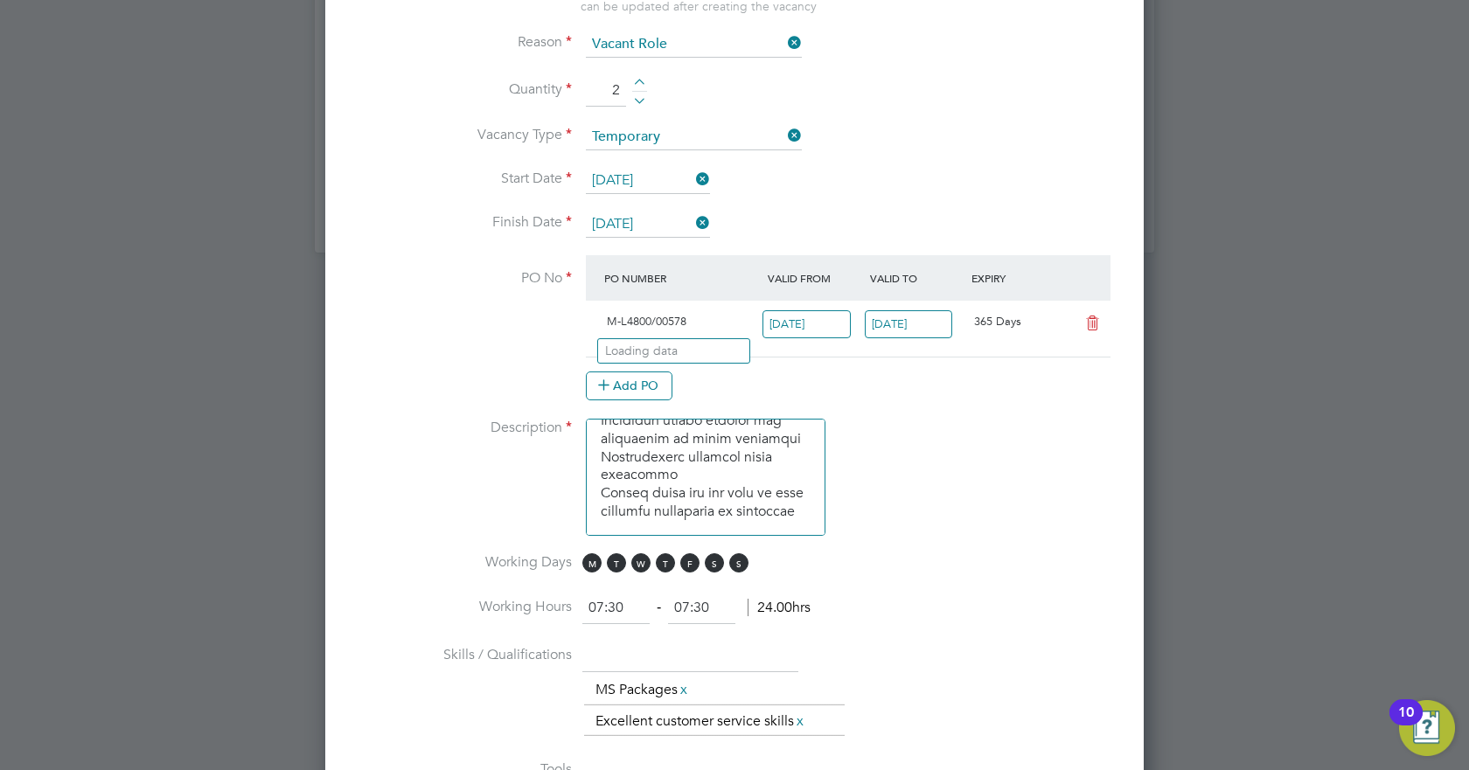
scroll to position [2070, 0]
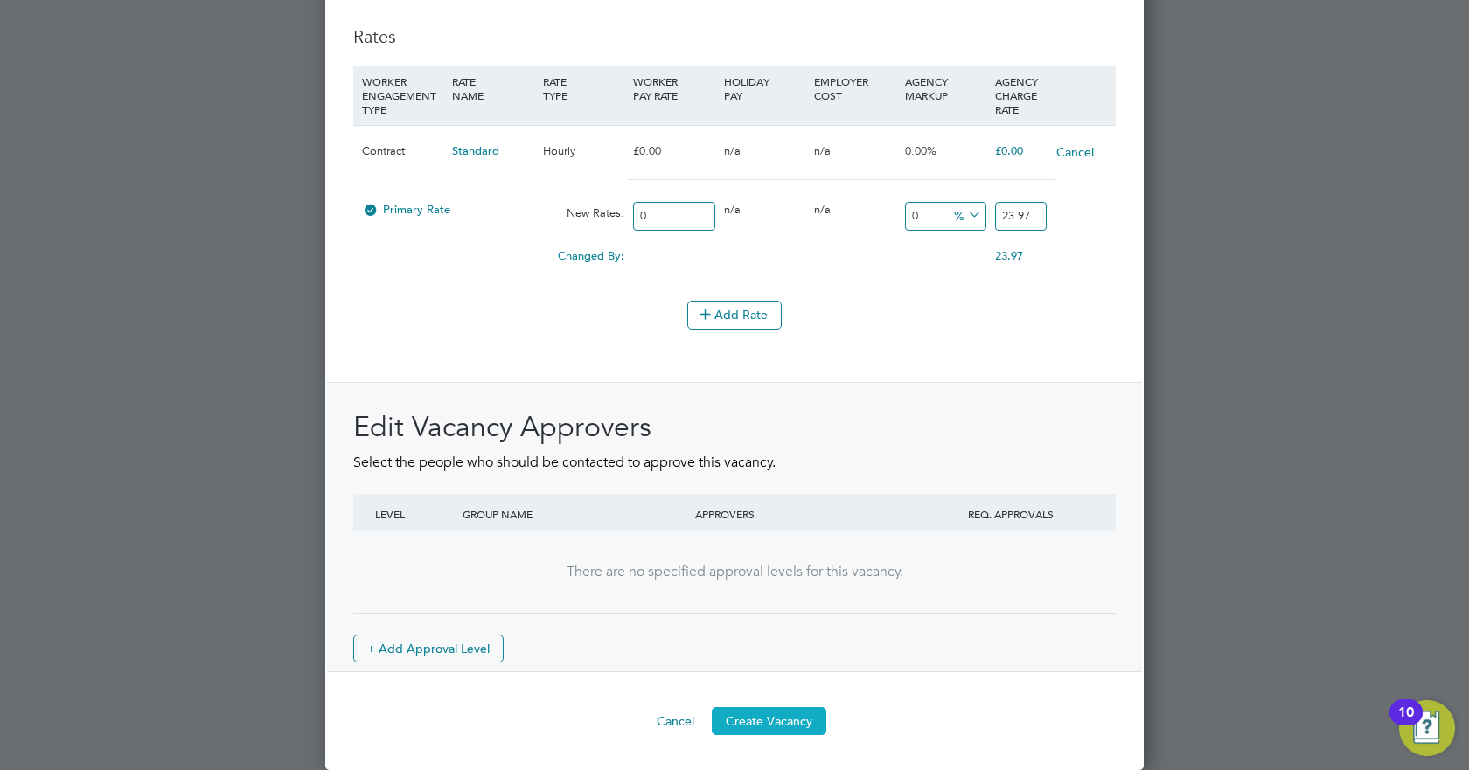
click at [797, 708] on button "Create Vacancy" at bounding box center [769, 721] width 115 height 28
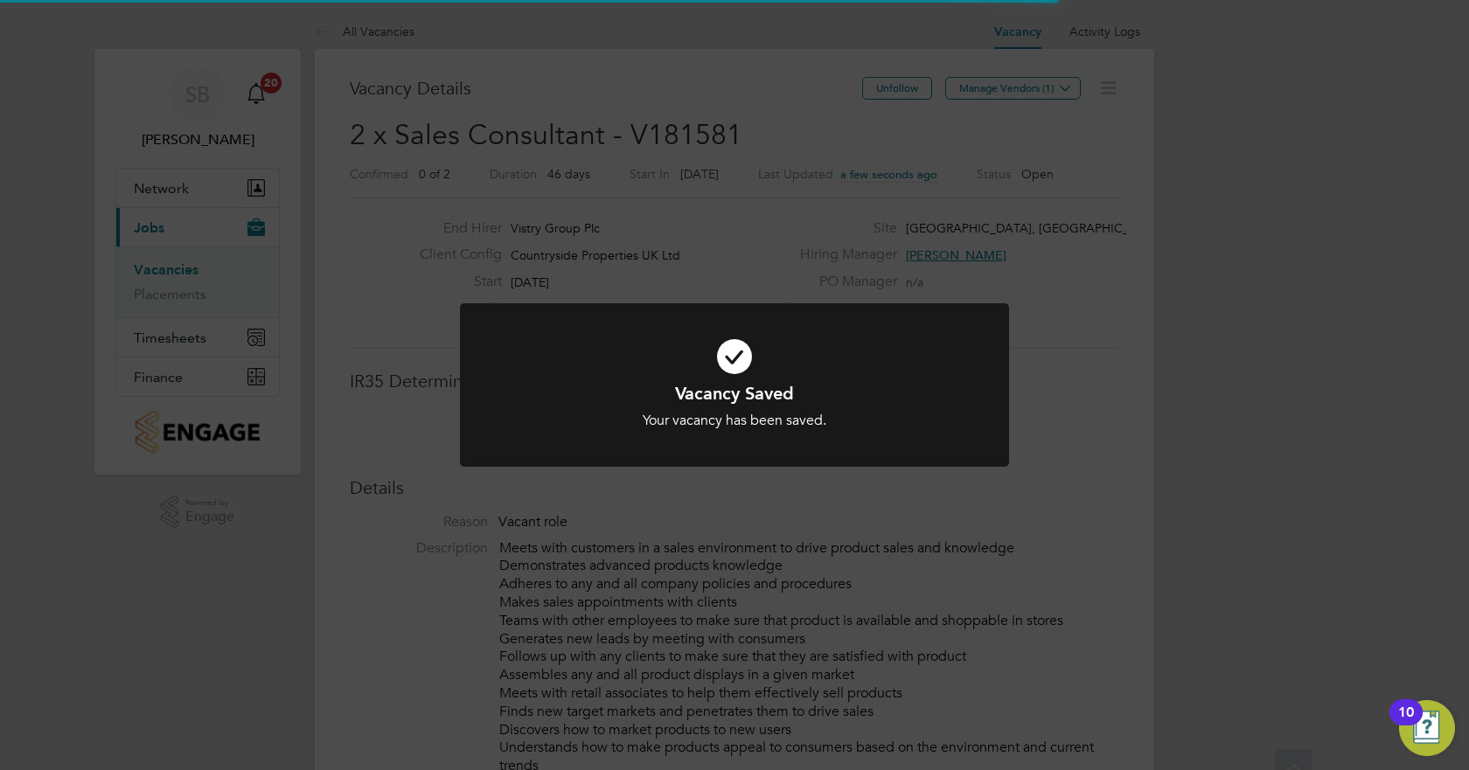
scroll to position [52, 122]
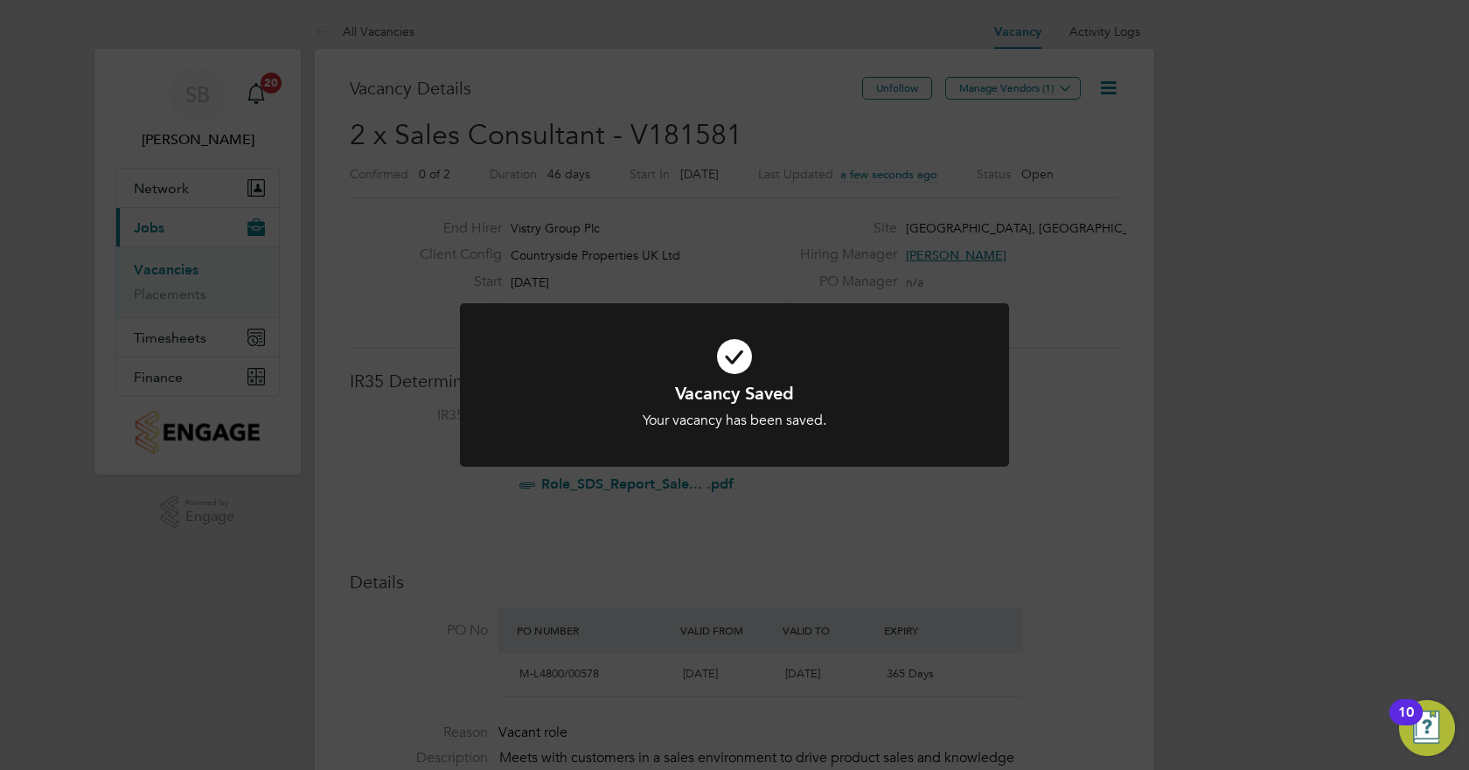
click at [932, 143] on div "Vacancy Saved Your vacancy has been saved. Cancel Okay" at bounding box center [734, 385] width 1469 height 770
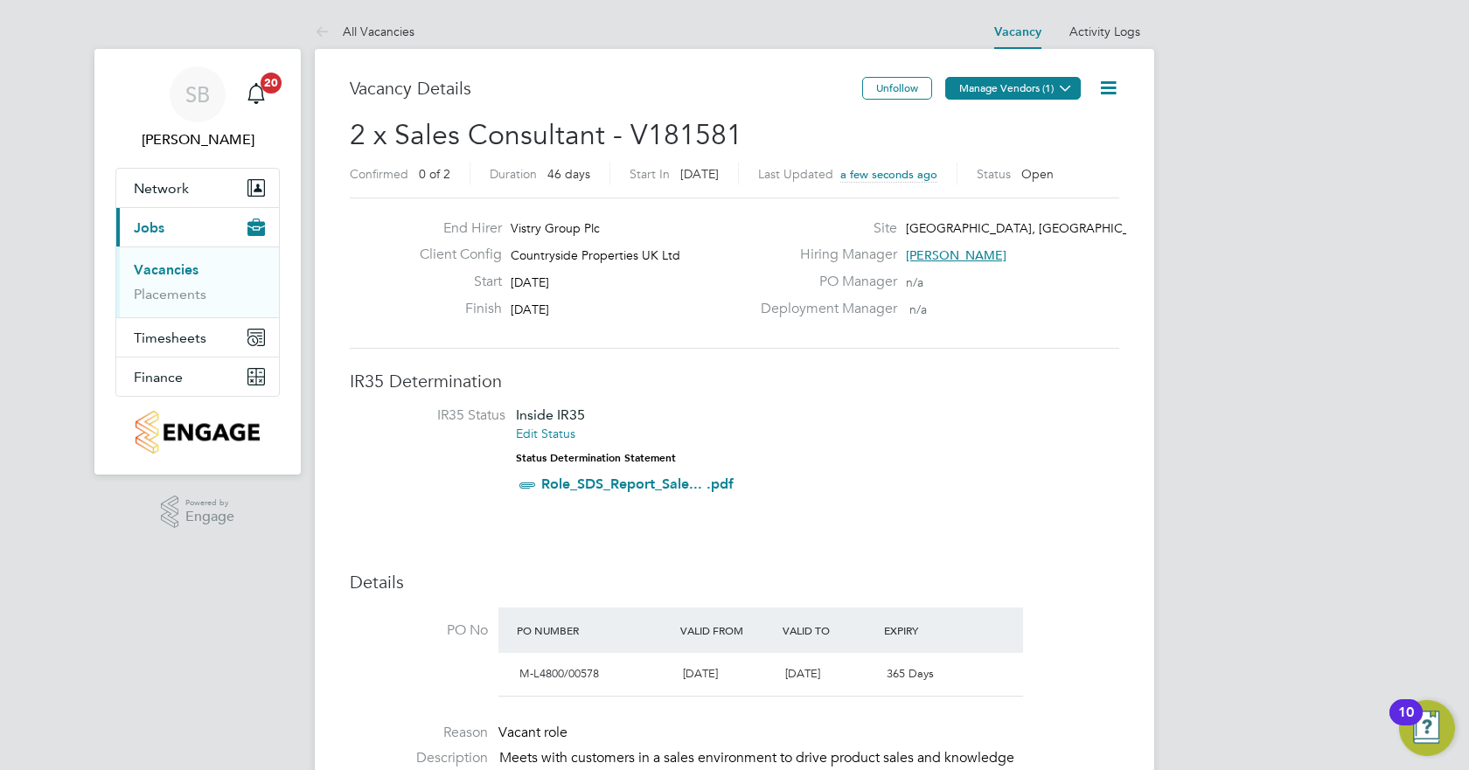
click at [1021, 85] on button "Manage Vendors (1)" at bounding box center [1013, 88] width 136 height 23
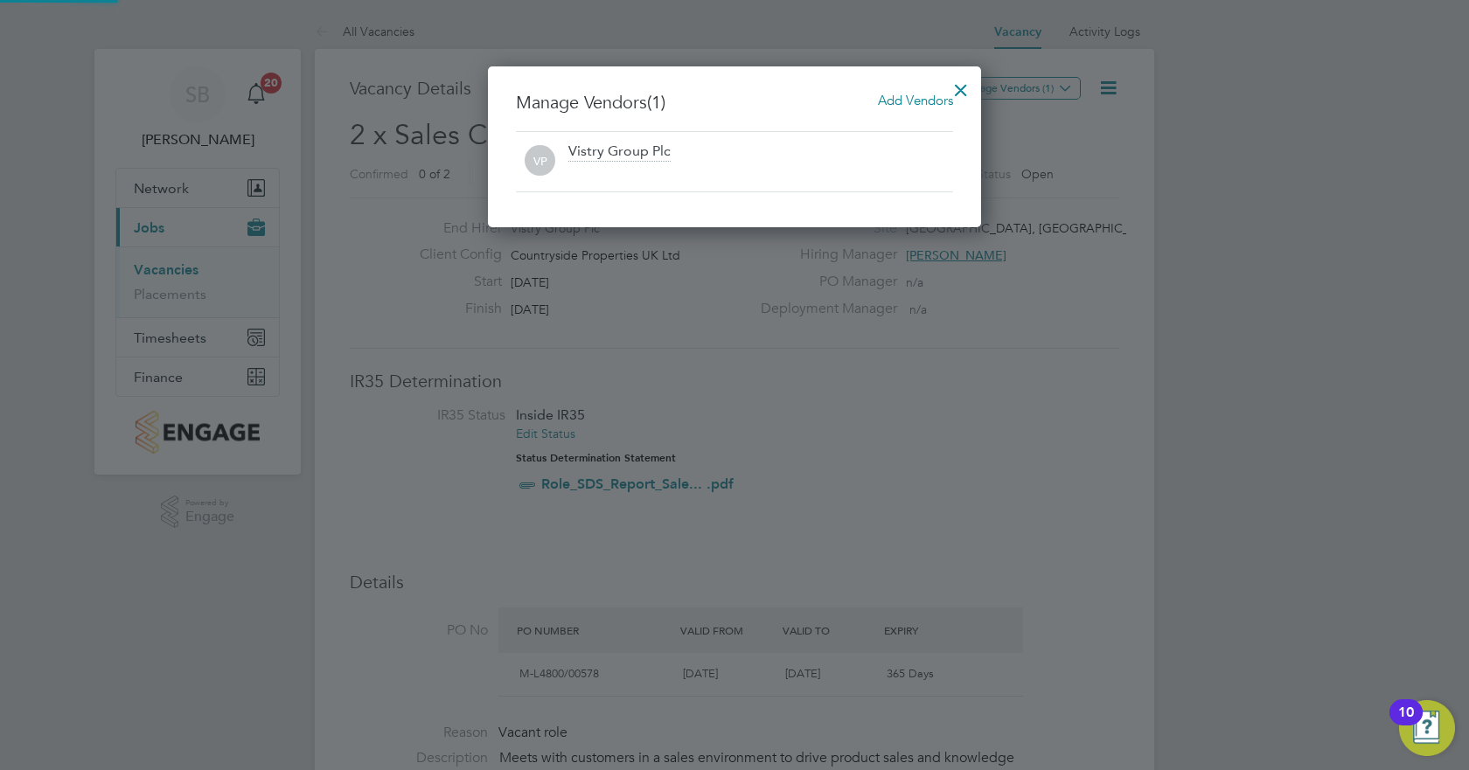
scroll to position [162, 494]
click at [896, 104] on span "Add Vendors" at bounding box center [915, 100] width 75 height 17
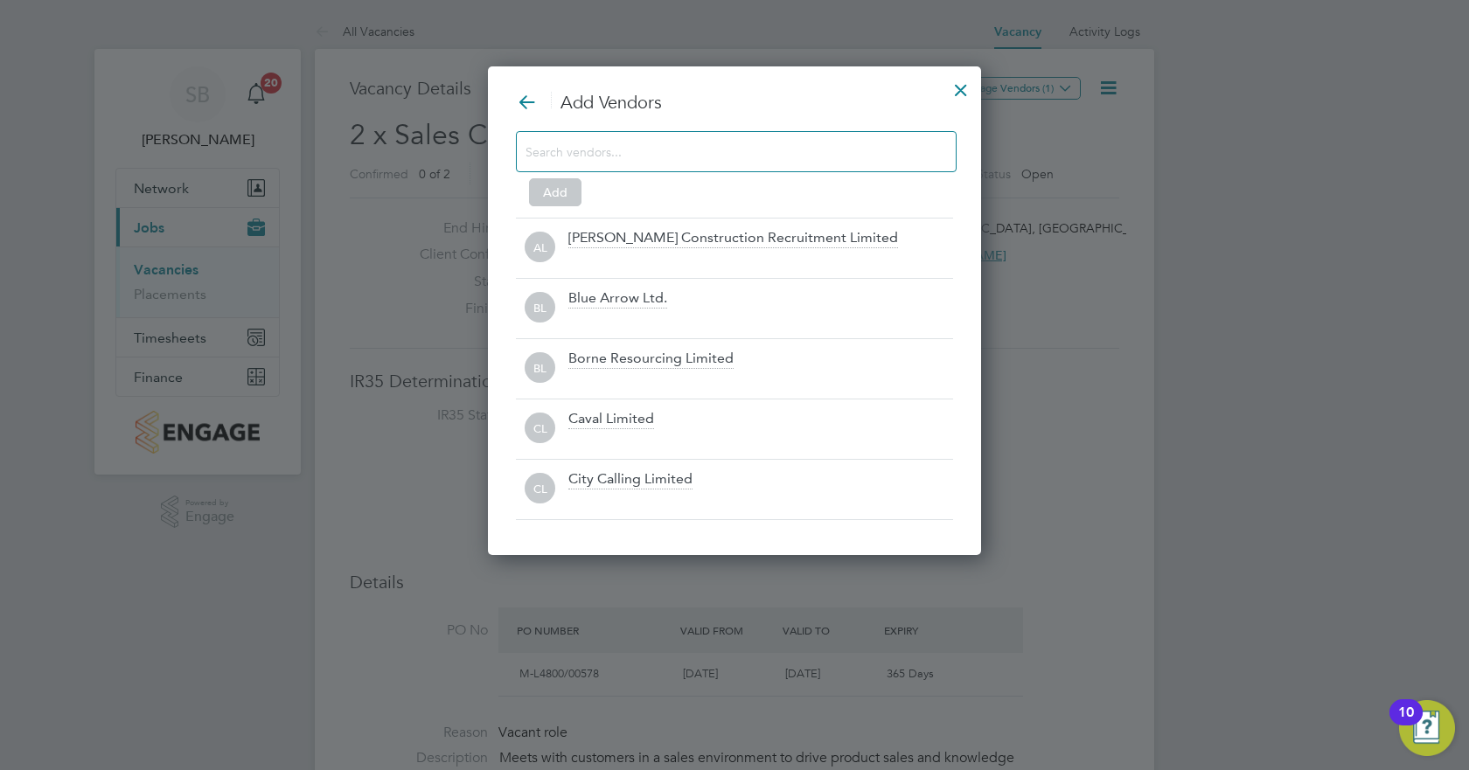
scroll to position [491, 494]
click at [759, 167] on div at bounding box center [736, 151] width 441 height 41
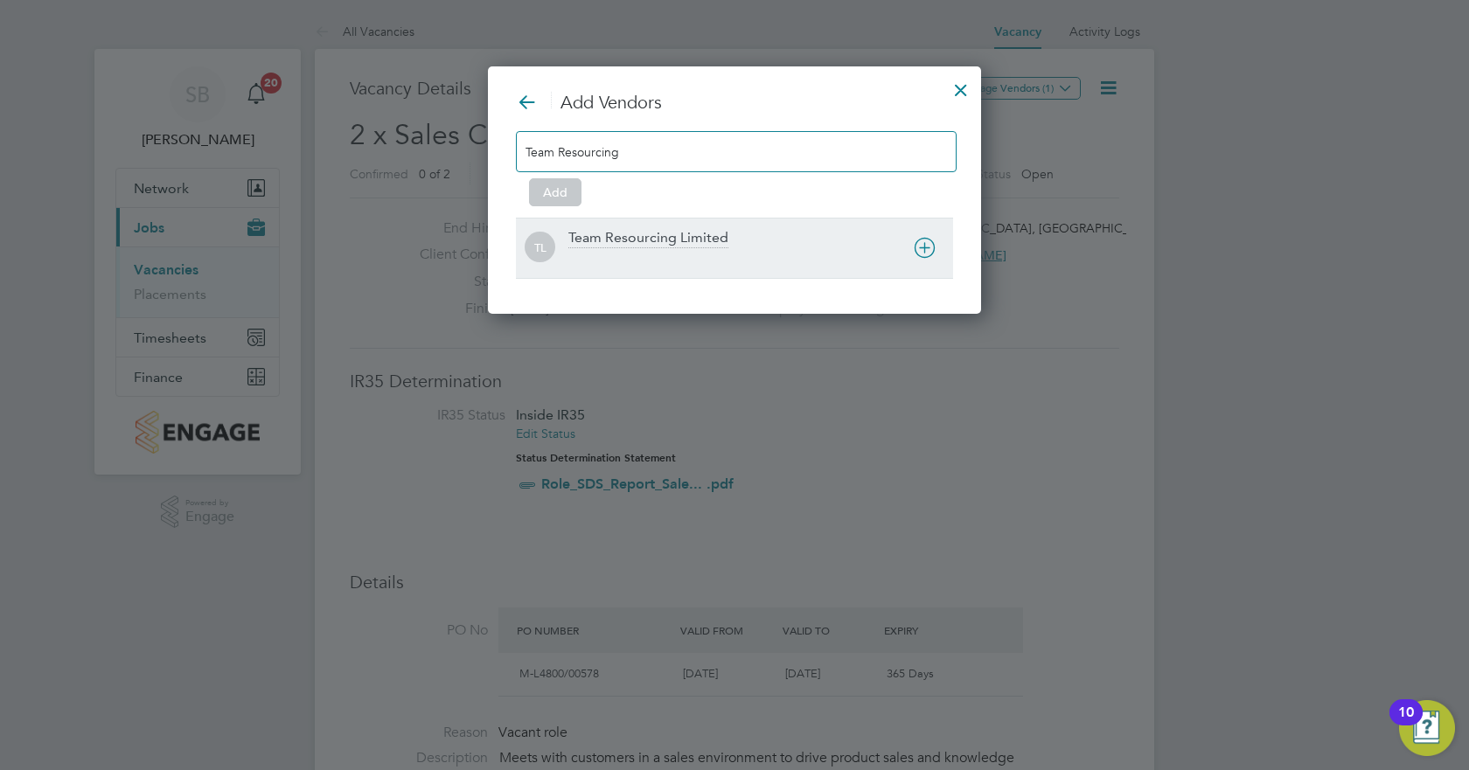
type input "Team Resourcing"
click at [812, 245] on div "Team Resourcing Limited" at bounding box center [760, 248] width 385 height 38
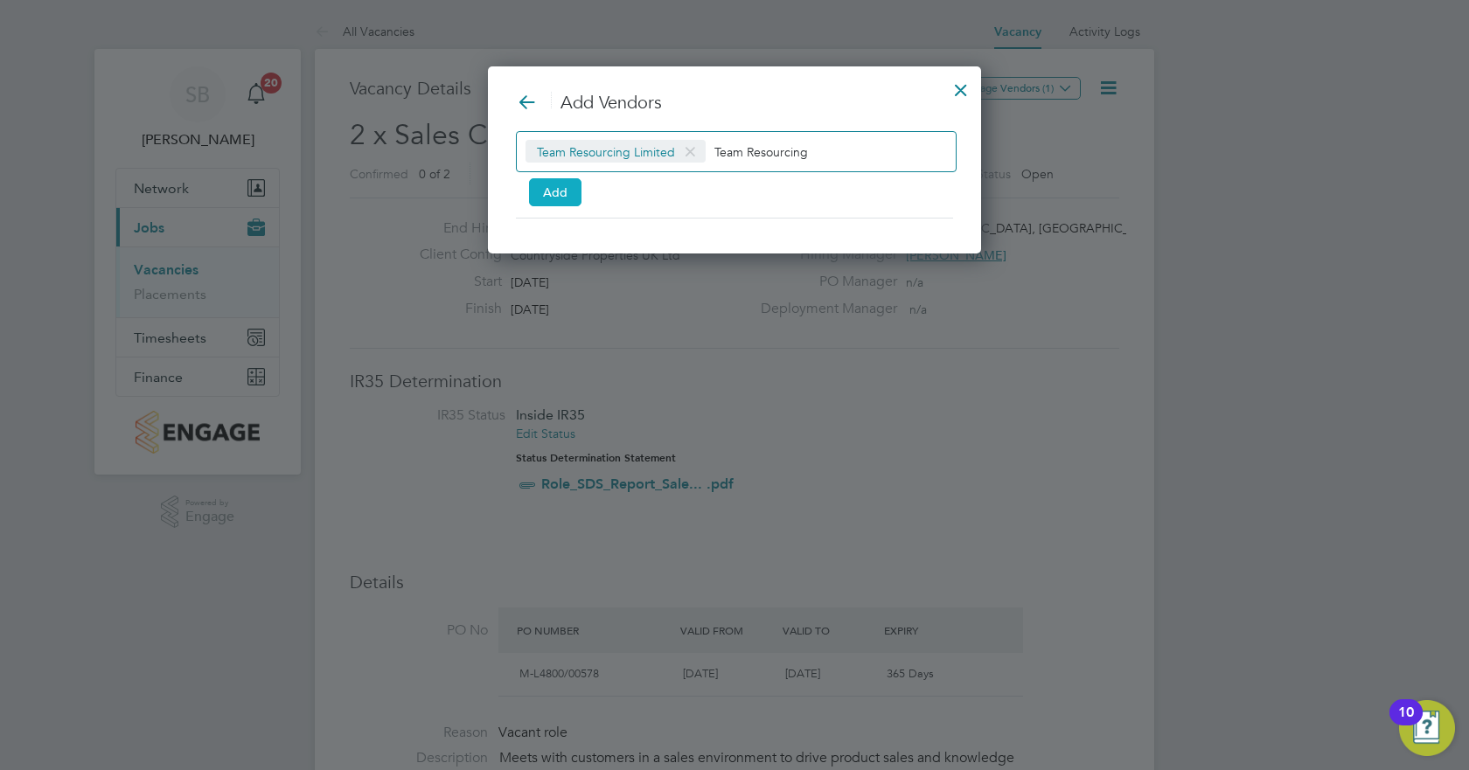
click at [579, 201] on button "Add" at bounding box center [555, 192] width 52 height 28
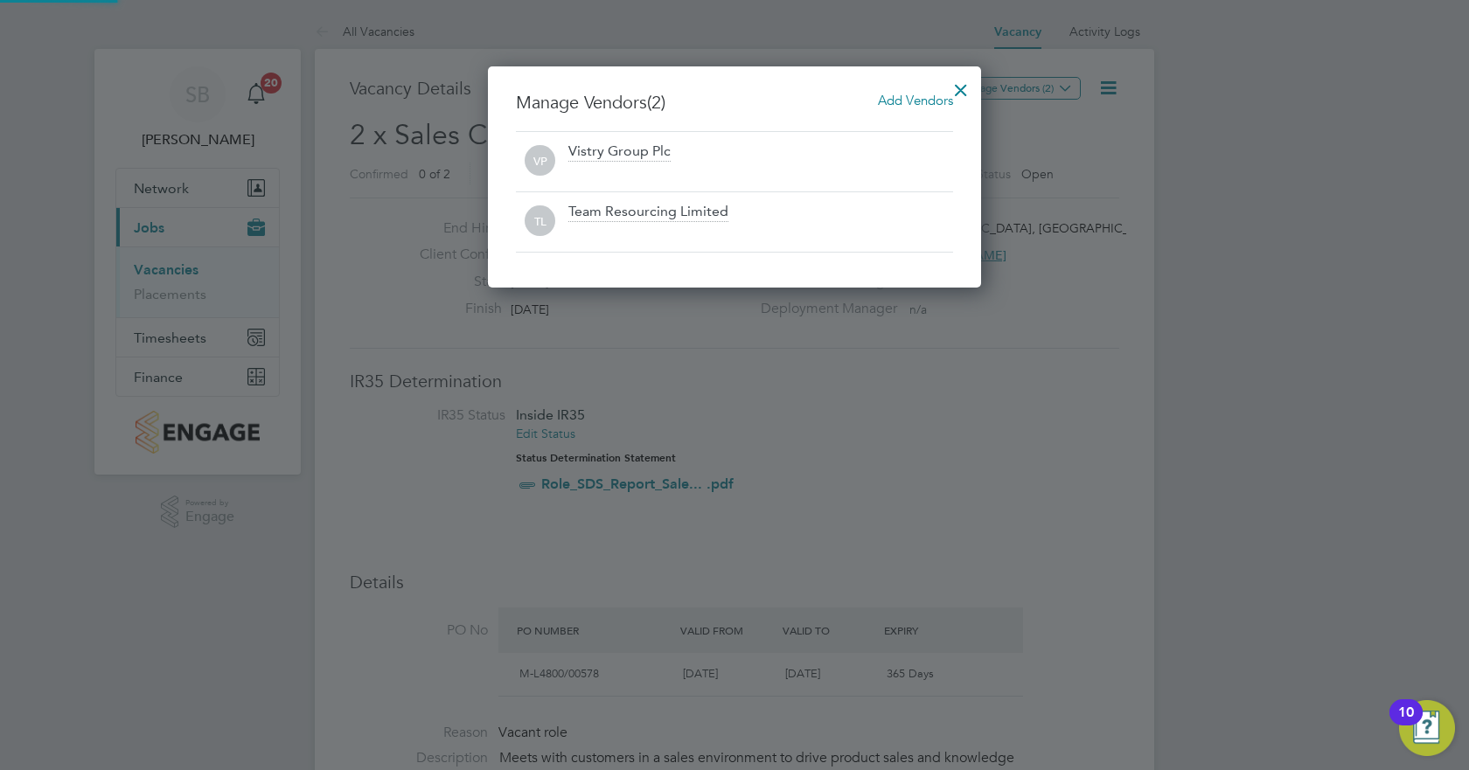
scroll to position [222, 494]
click at [730, 139] on div "VP Vistry Group Plc" at bounding box center [734, 161] width 437 height 60
click at [957, 91] on div at bounding box center [960, 85] width 31 height 31
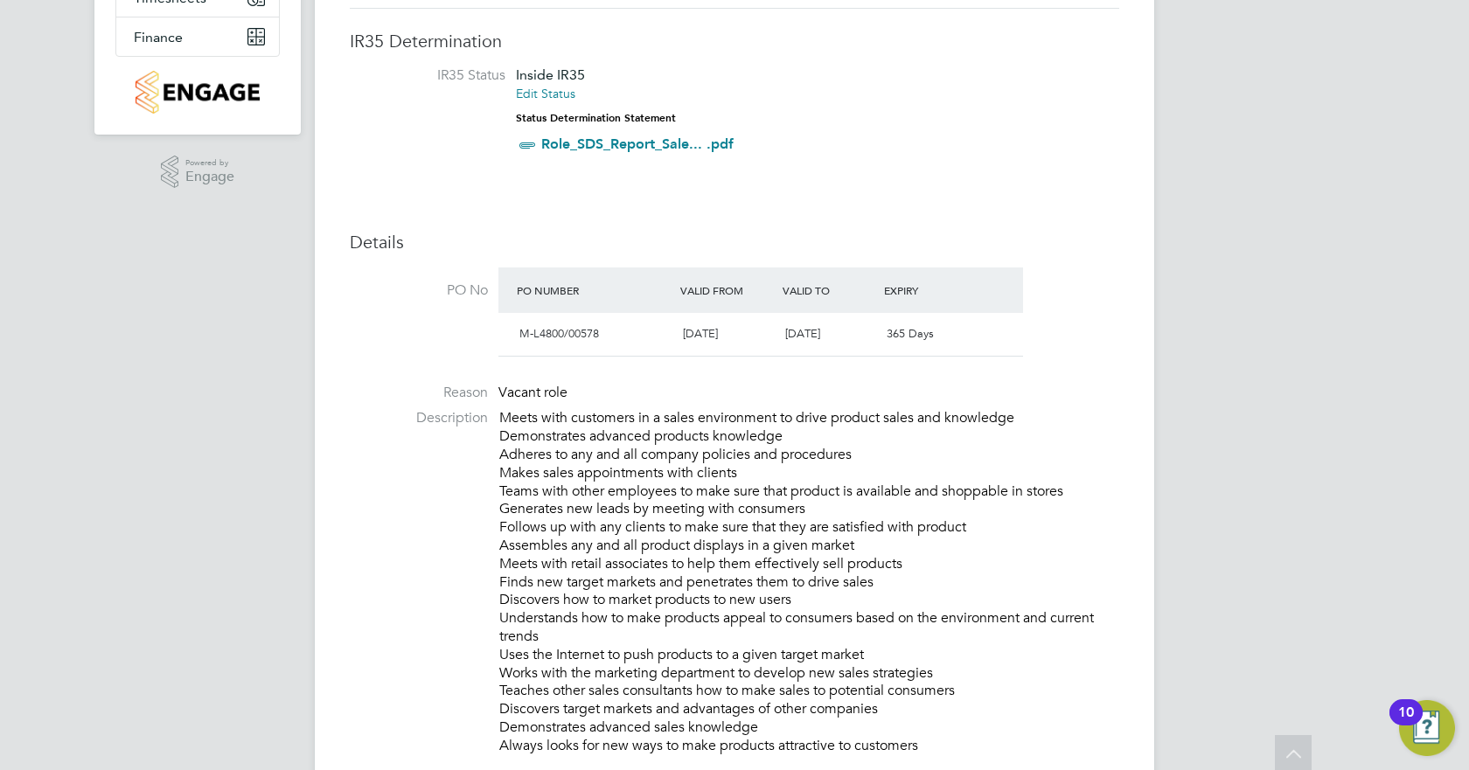
scroll to position [0, 0]
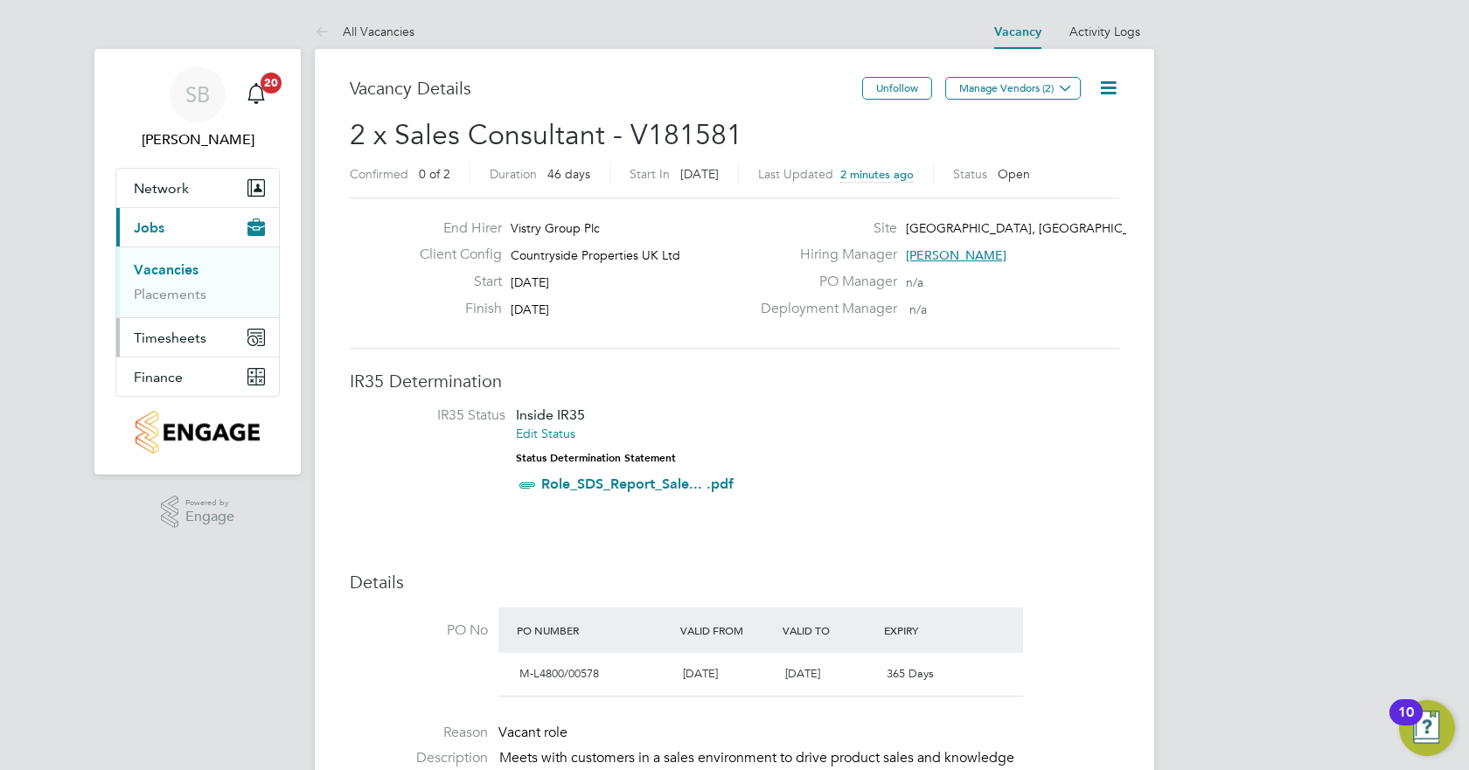
click at [173, 350] on button "Timesheets" at bounding box center [197, 337] width 163 height 38
click at [169, 312] on link "Timesheets" at bounding box center [170, 309] width 73 height 17
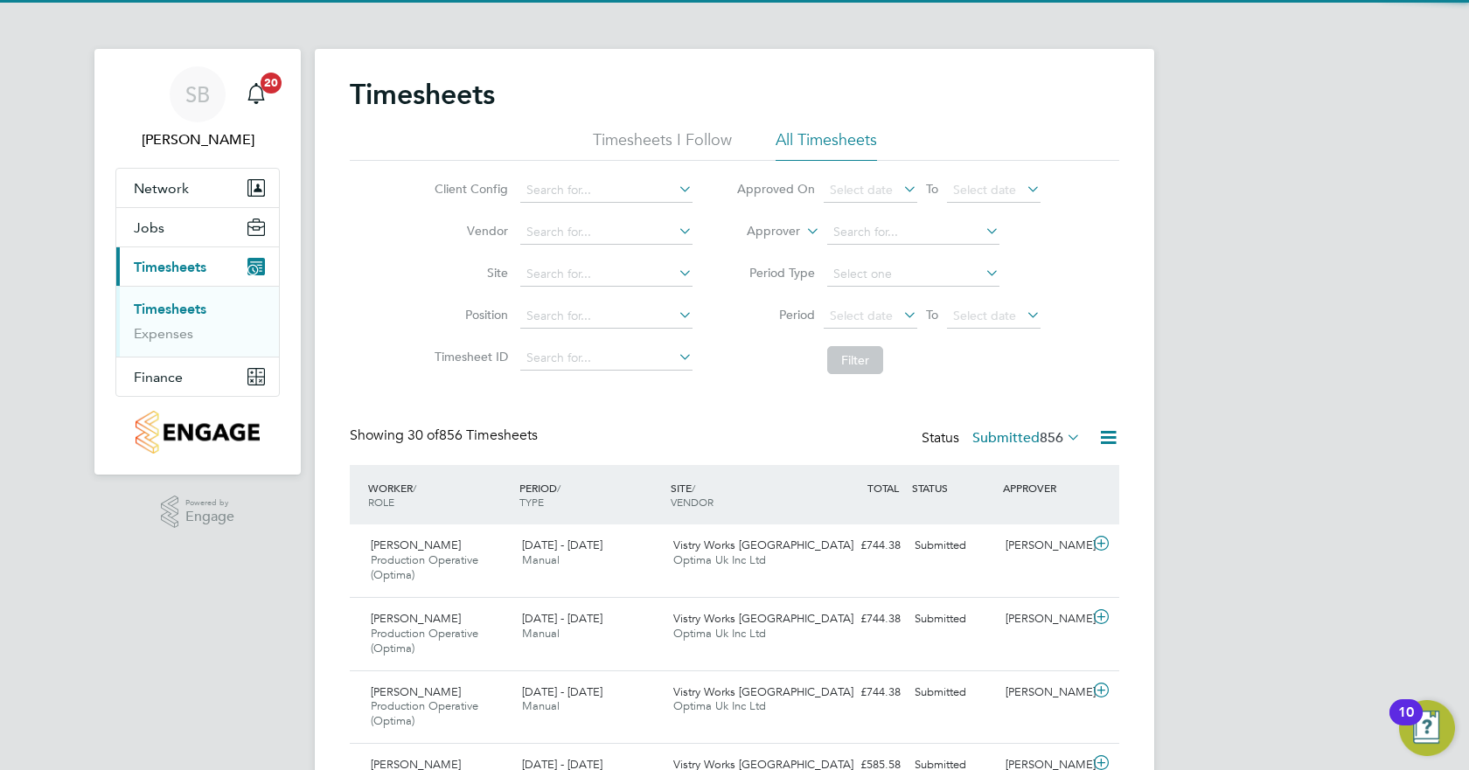
scroll to position [59, 152]
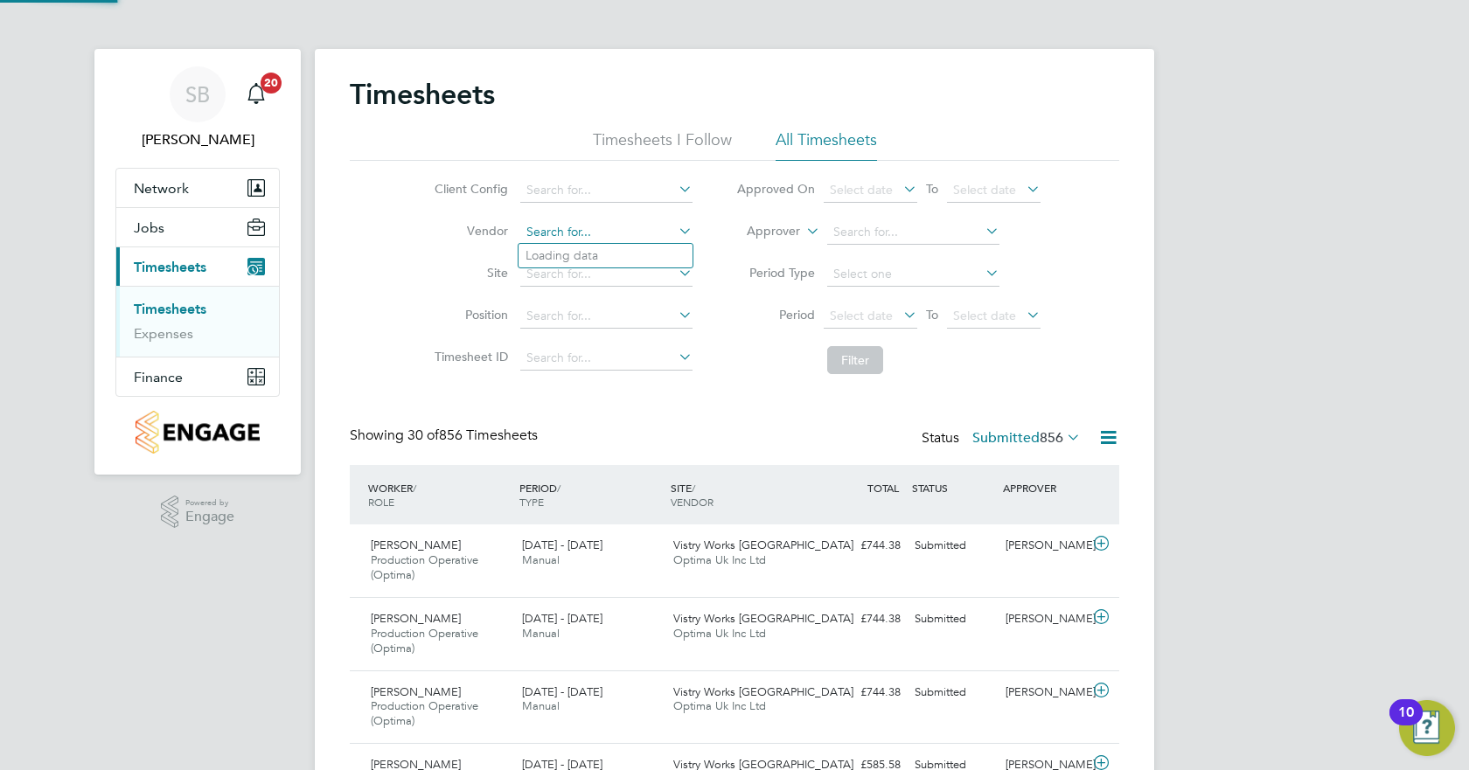
click at [606, 233] on input at bounding box center [606, 232] width 172 height 24
click at [612, 248] on b "Resourcing" at bounding box center [591, 255] width 64 height 15
type input "Team Resourcing Limited"
click at [859, 352] on button "Filter" at bounding box center [855, 360] width 56 height 28
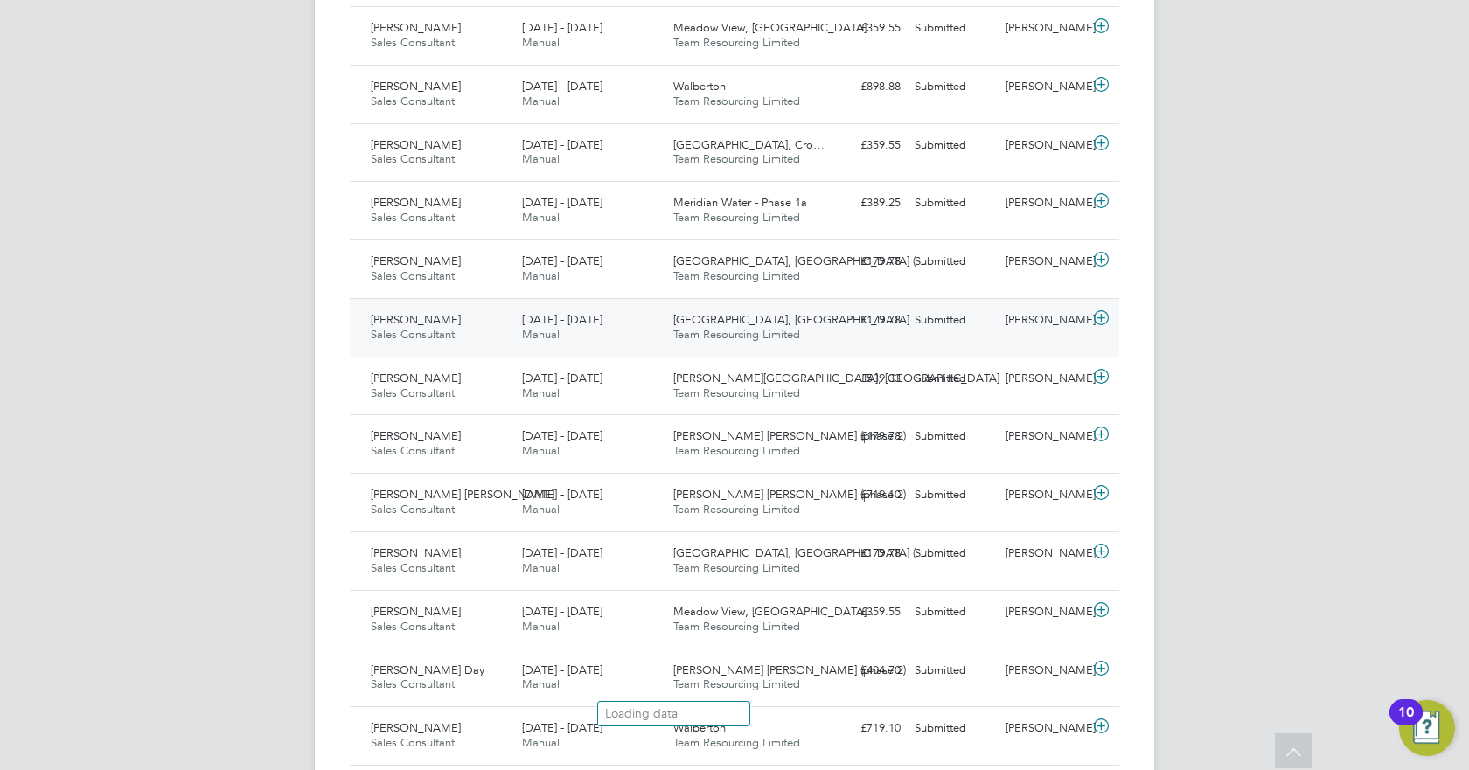
click at [713, 333] on span "Team Resourcing Limited" at bounding box center [736, 334] width 127 height 15
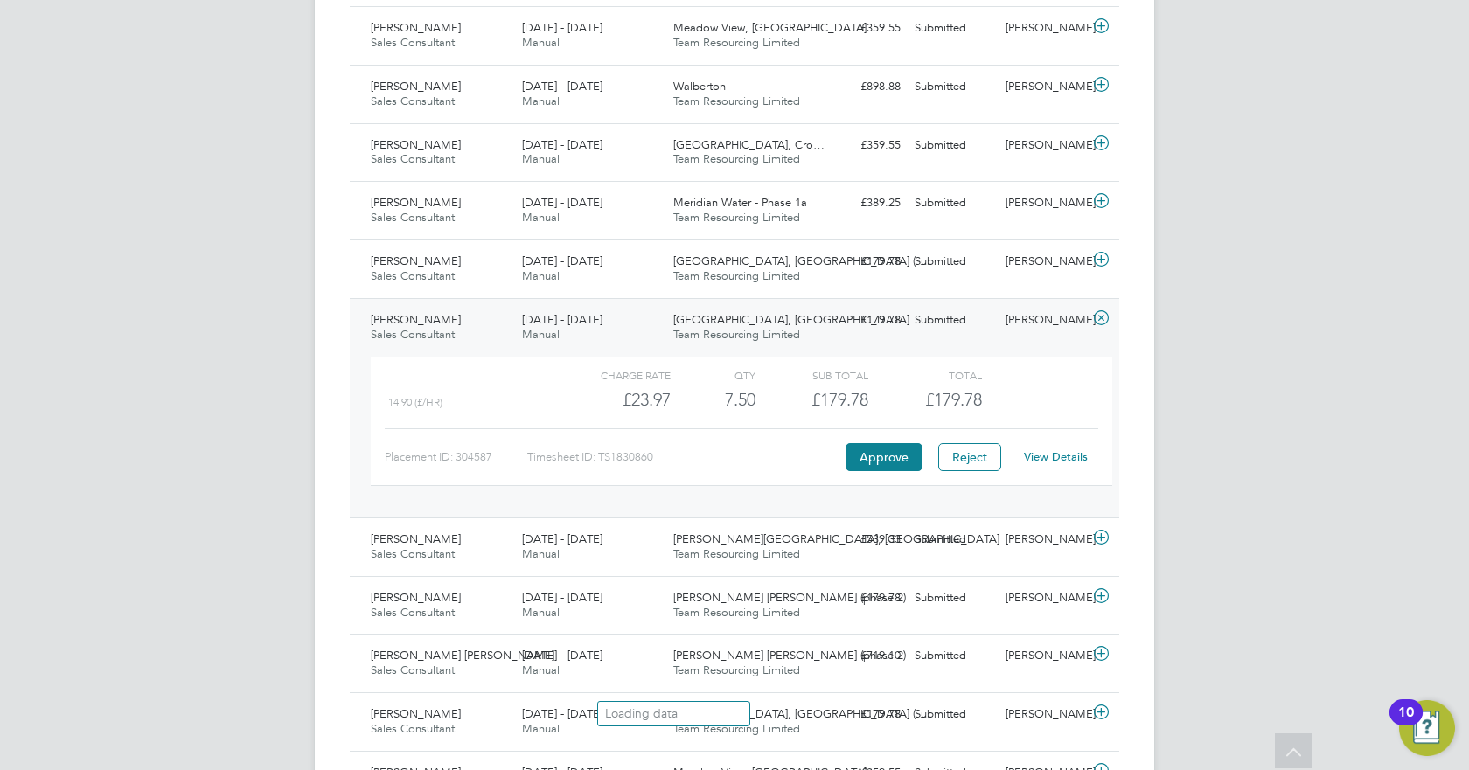
click at [421, 407] on span "14.90 (£/HR)" at bounding box center [415, 402] width 54 height 12
click at [670, 273] on div "[GEOGRAPHIC_DATA], [GEOGRAPHIC_DATA] (… Team Resourcing Limited" at bounding box center [741, 269] width 151 height 44
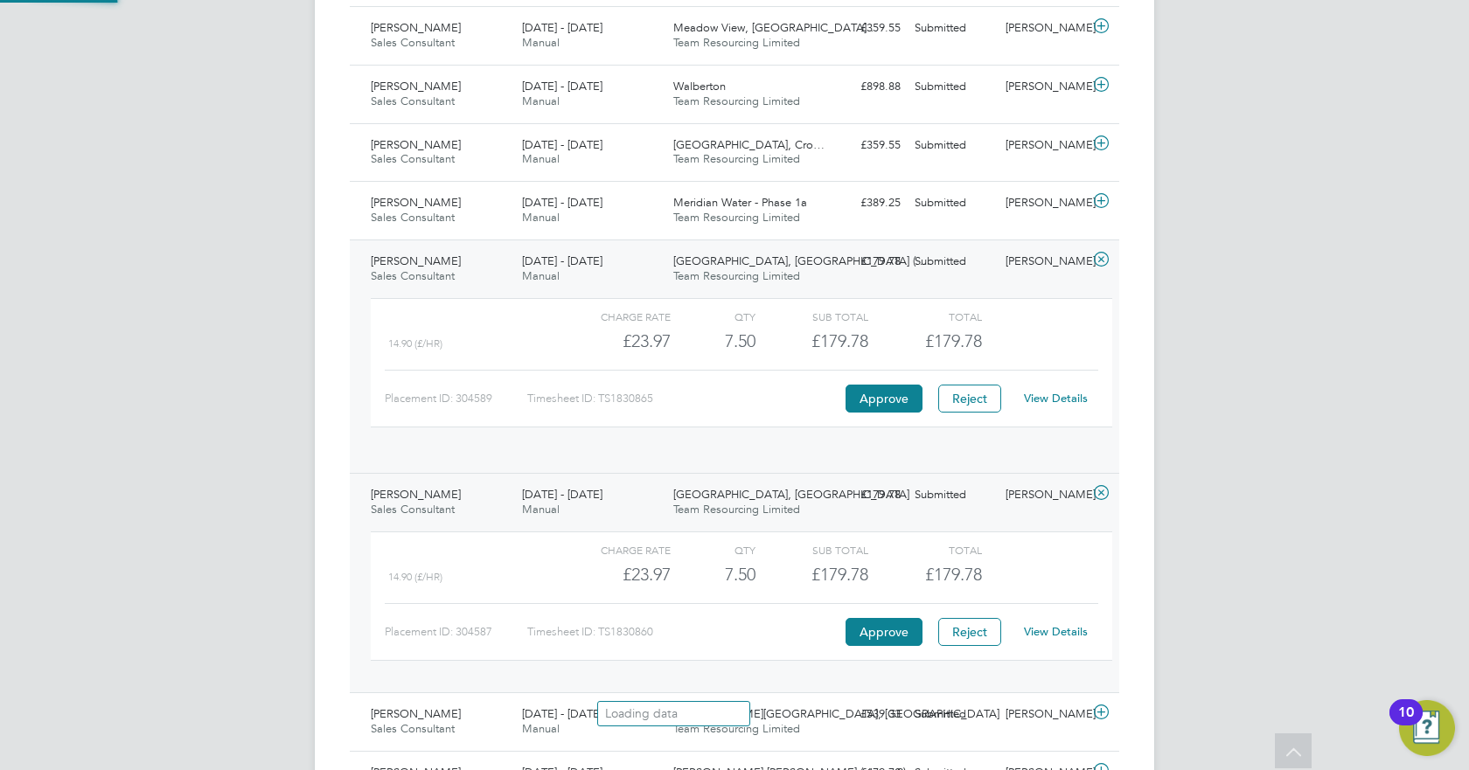
scroll to position [30, 171]
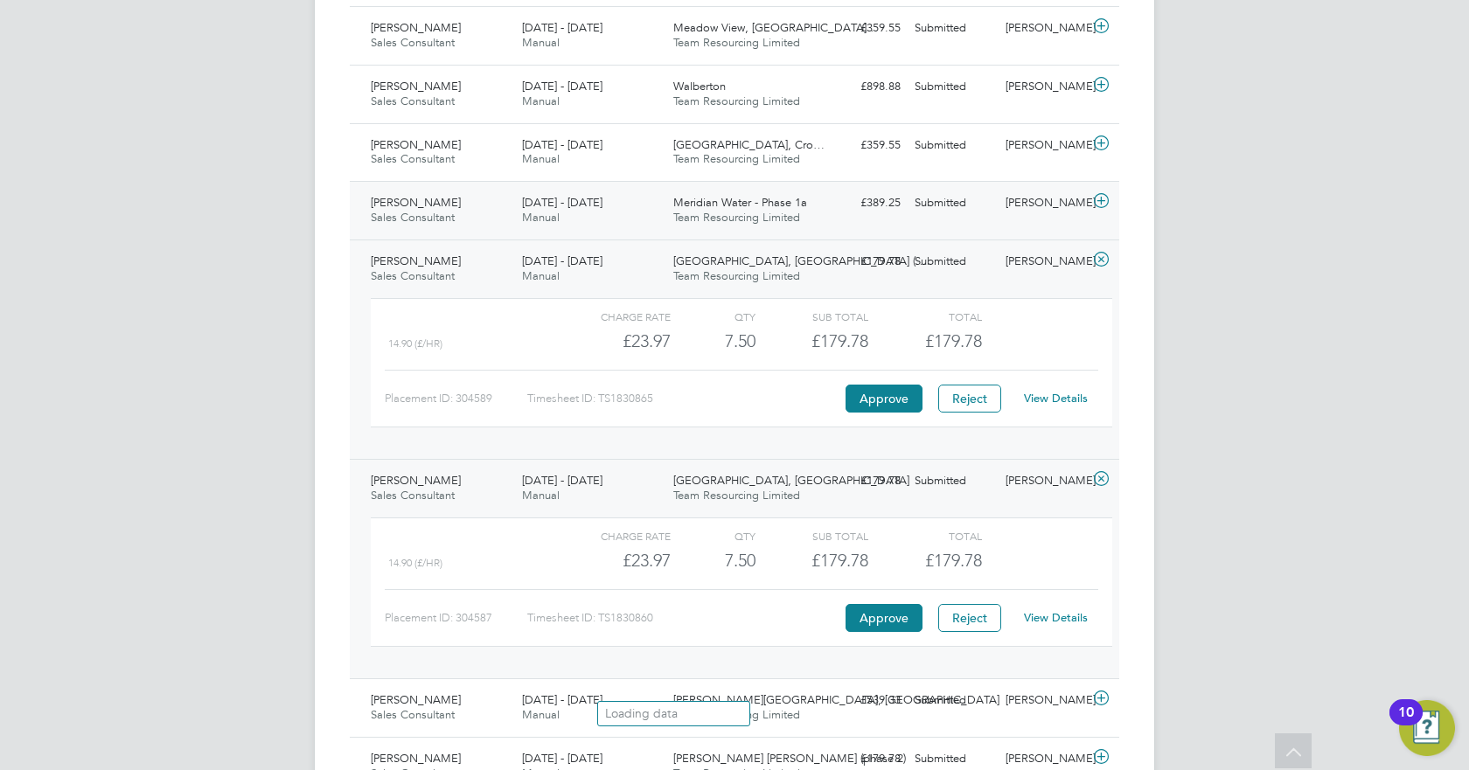
click at [644, 219] on div "[DATE] - [DATE] Manual" at bounding box center [590, 211] width 151 height 44
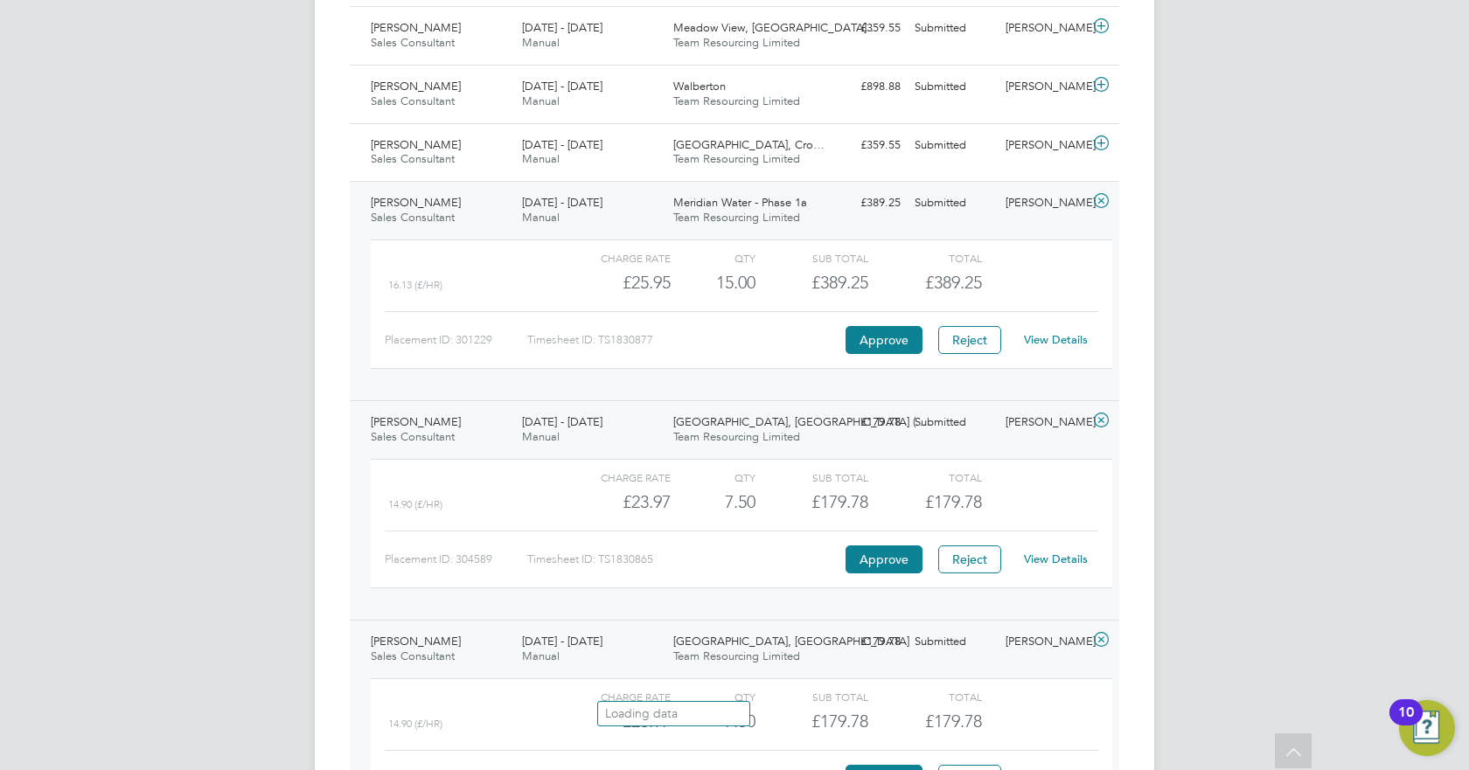
click at [419, 283] on span "16.13 (£/HR)" at bounding box center [415, 285] width 54 height 12
drag, startPoint x: 445, startPoint y: 285, endPoint x: 403, endPoint y: 283, distance: 42.0
click at [403, 283] on div "16.13 (£/HR)" at bounding box center [473, 285] width 170 height 29
click at [481, 295] on div "16.13 (£/HR)" at bounding box center [473, 285] width 170 height 29
click at [568, 131] on div "[DATE] - [DATE] Manual" at bounding box center [590, 153] width 151 height 44
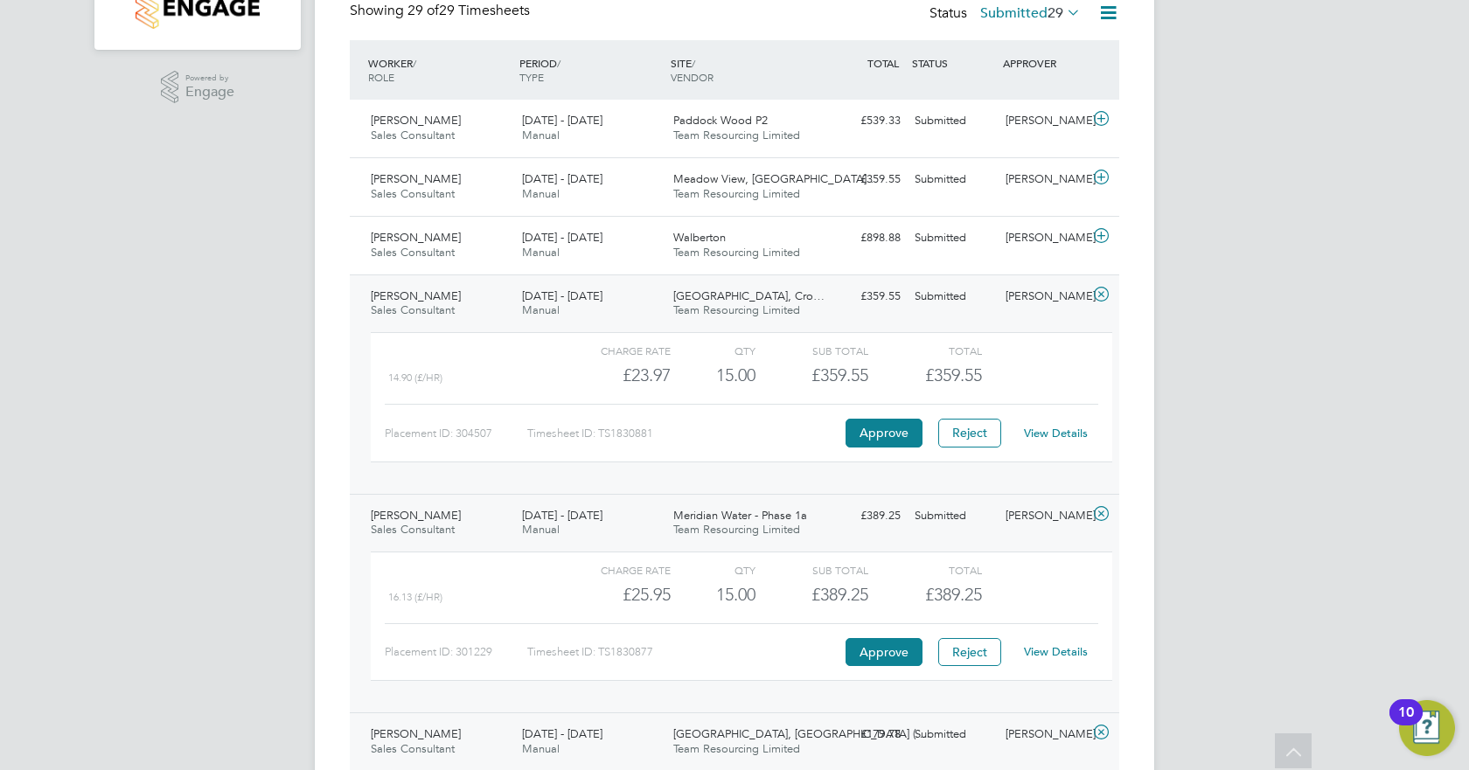
scroll to position [414, 0]
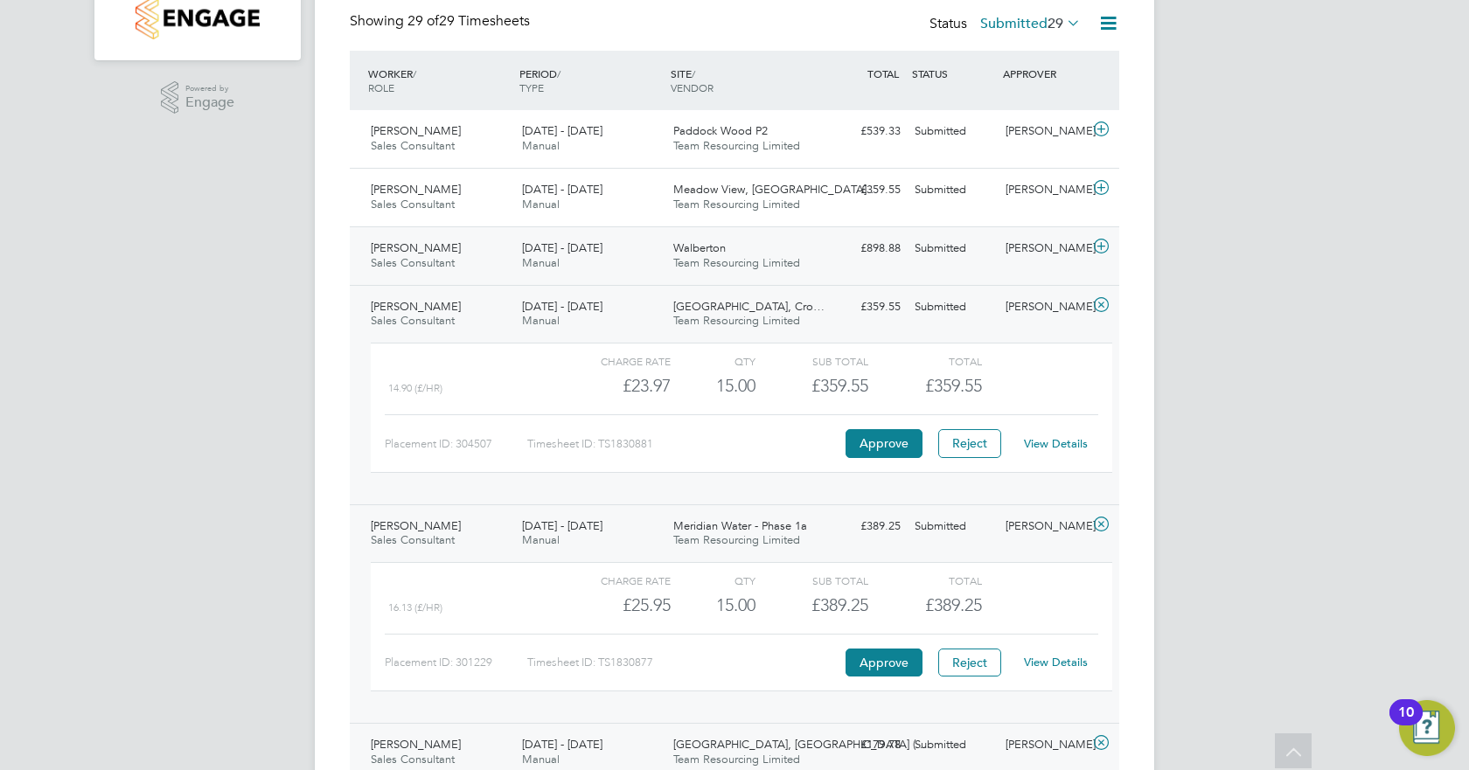
click at [579, 228] on div "[PERSON_NAME] Sales Consultant [DATE] - [DATE] [DATE] - [DATE] Manual Walberton…" at bounding box center [734, 255] width 769 height 59
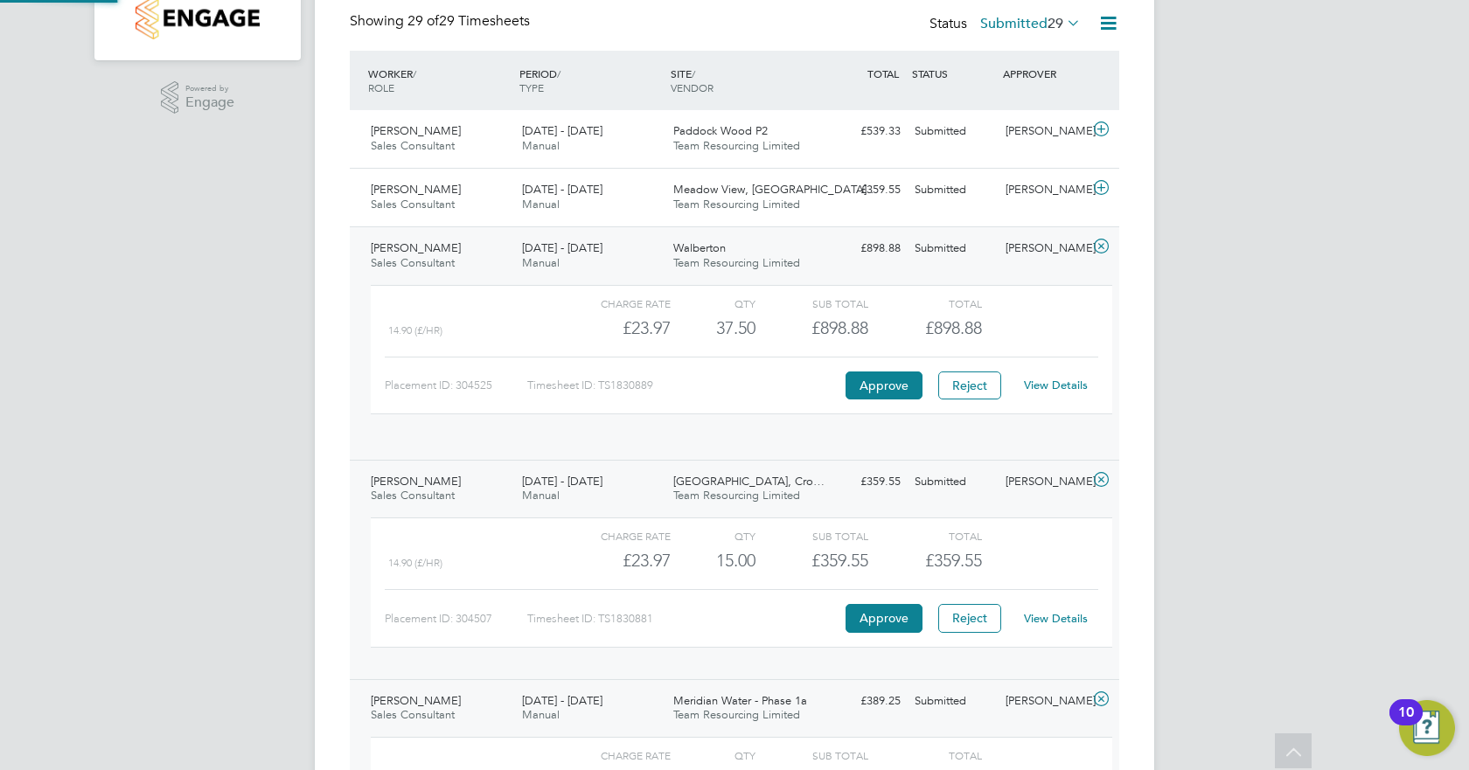
scroll to position [30, 171]
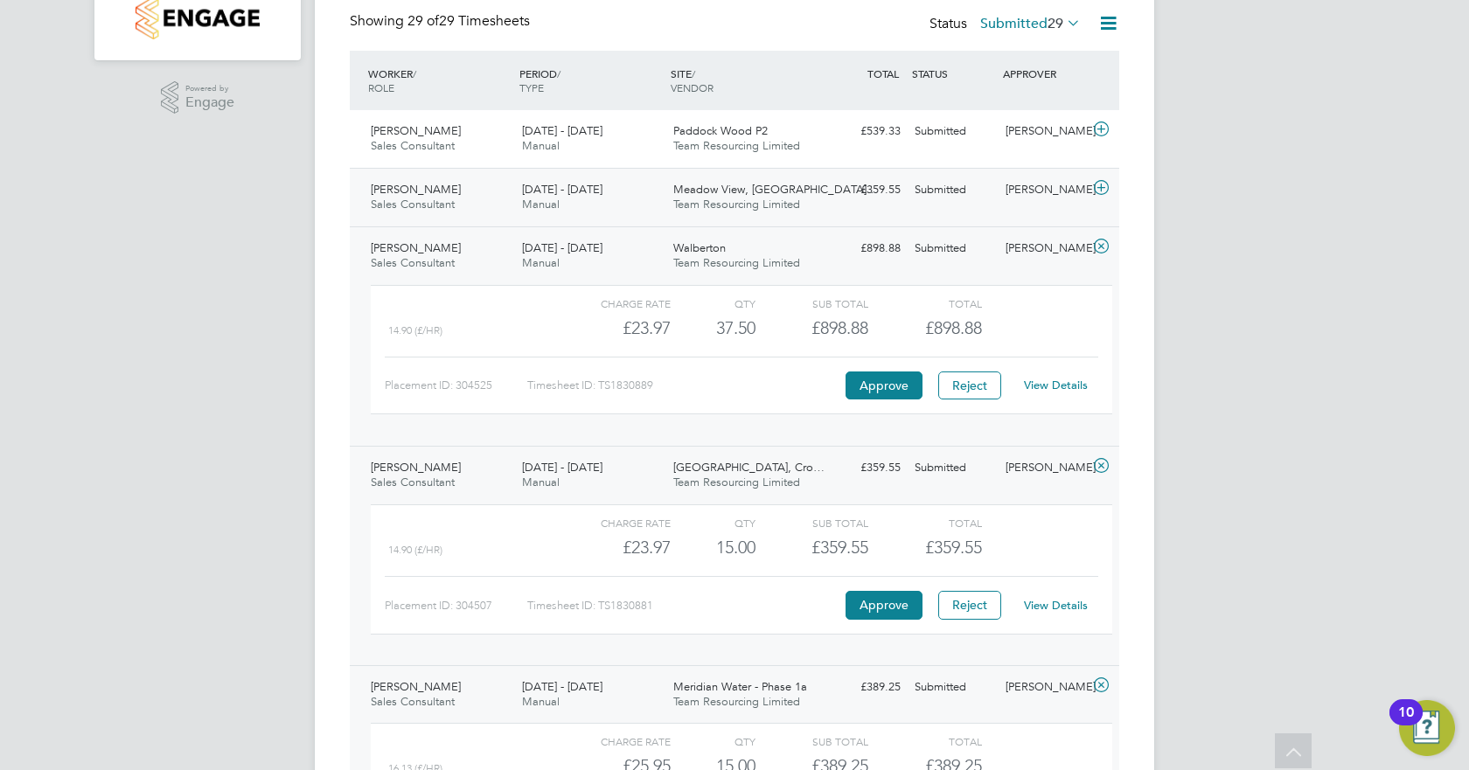
click at [579, 188] on span "[DATE] - [DATE]" at bounding box center [562, 189] width 80 height 15
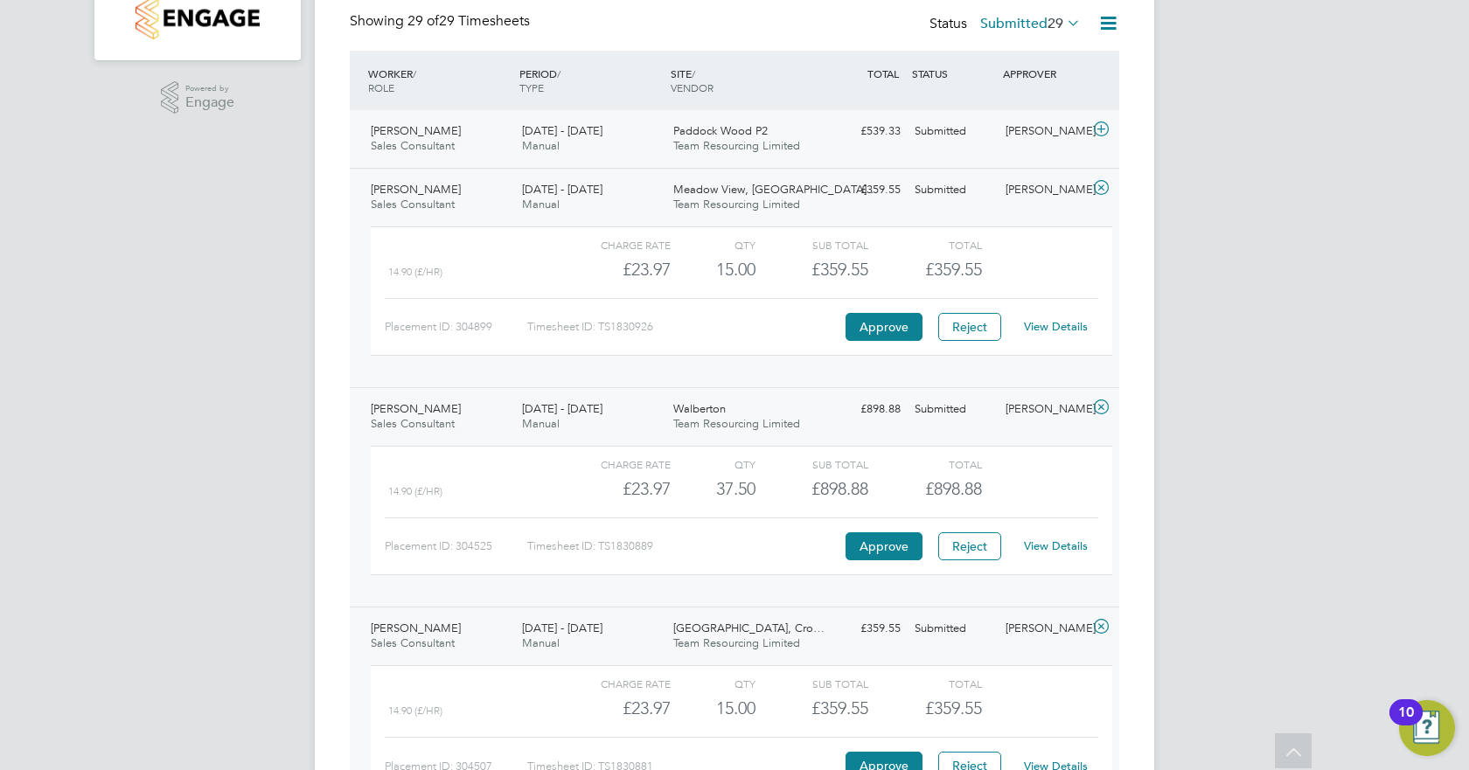
click at [578, 125] on span "[DATE] - [DATE]" at bounding box center [562, 130] width 80 height 15
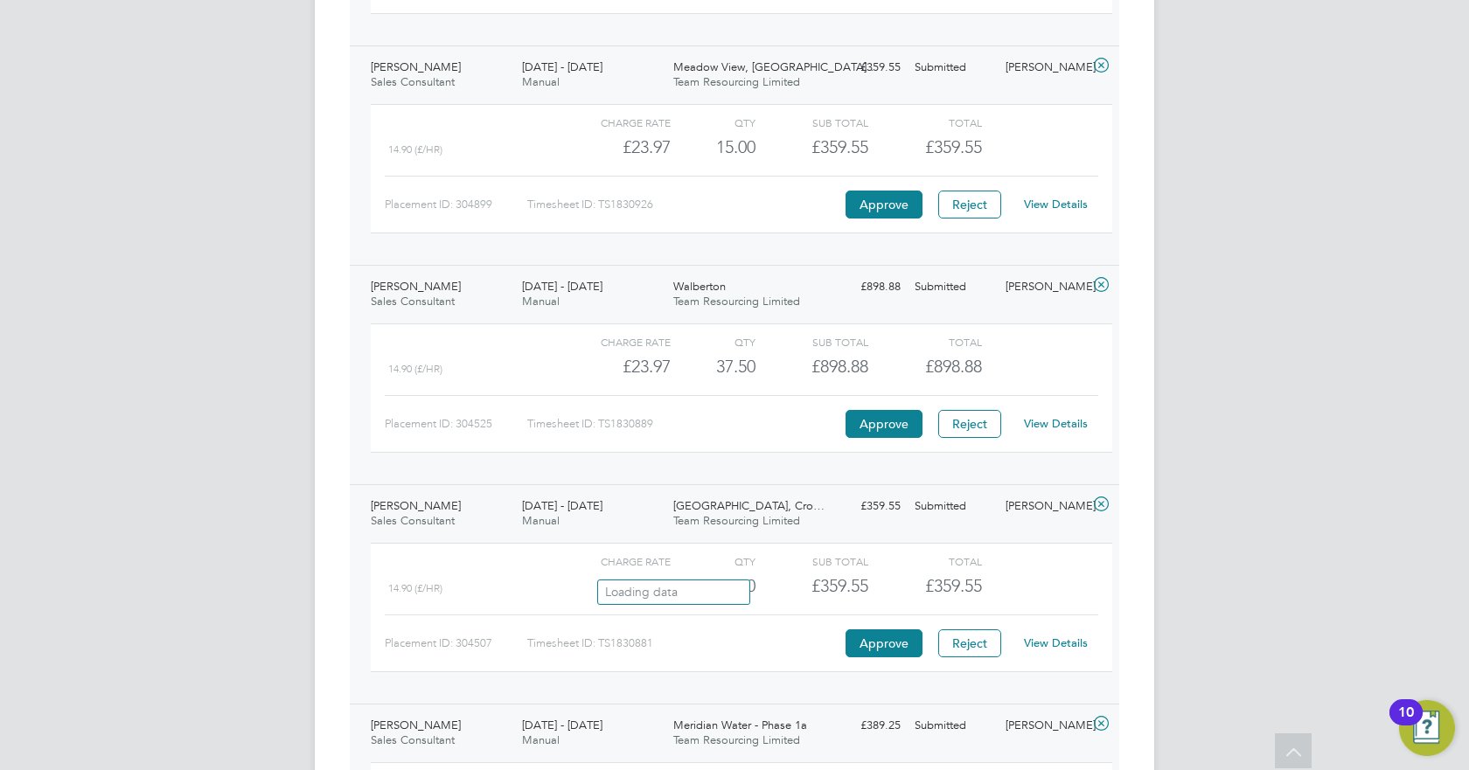
scroll to position [701, 0]
click at [584, 467] on div "Charge rate QTY Sub Total Total 14.90 (£/HR) £23.97 37.5 37.50 38 £898.88 £898.…" at bounding box center [741, 393] width 755 height 161
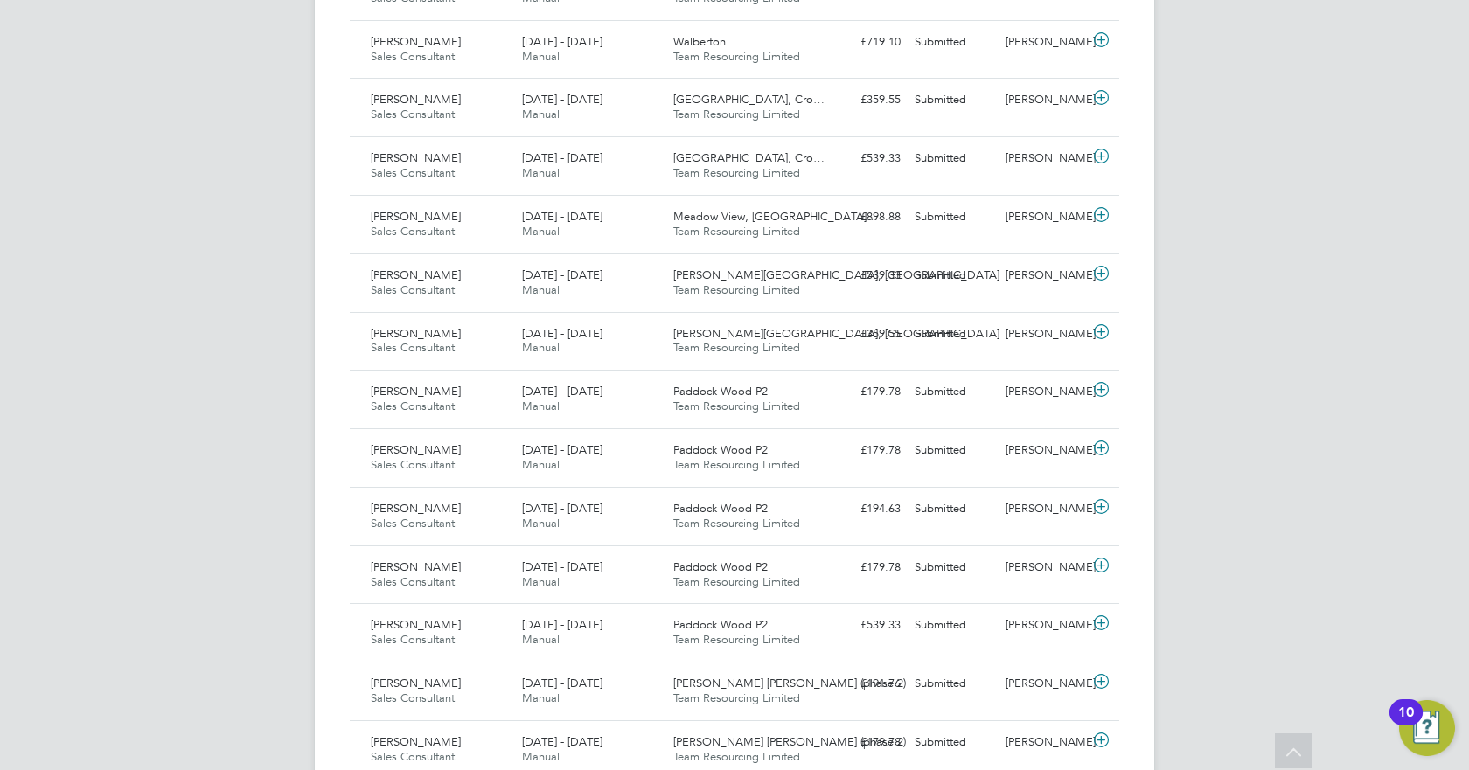
scroll to position [2468, 0]
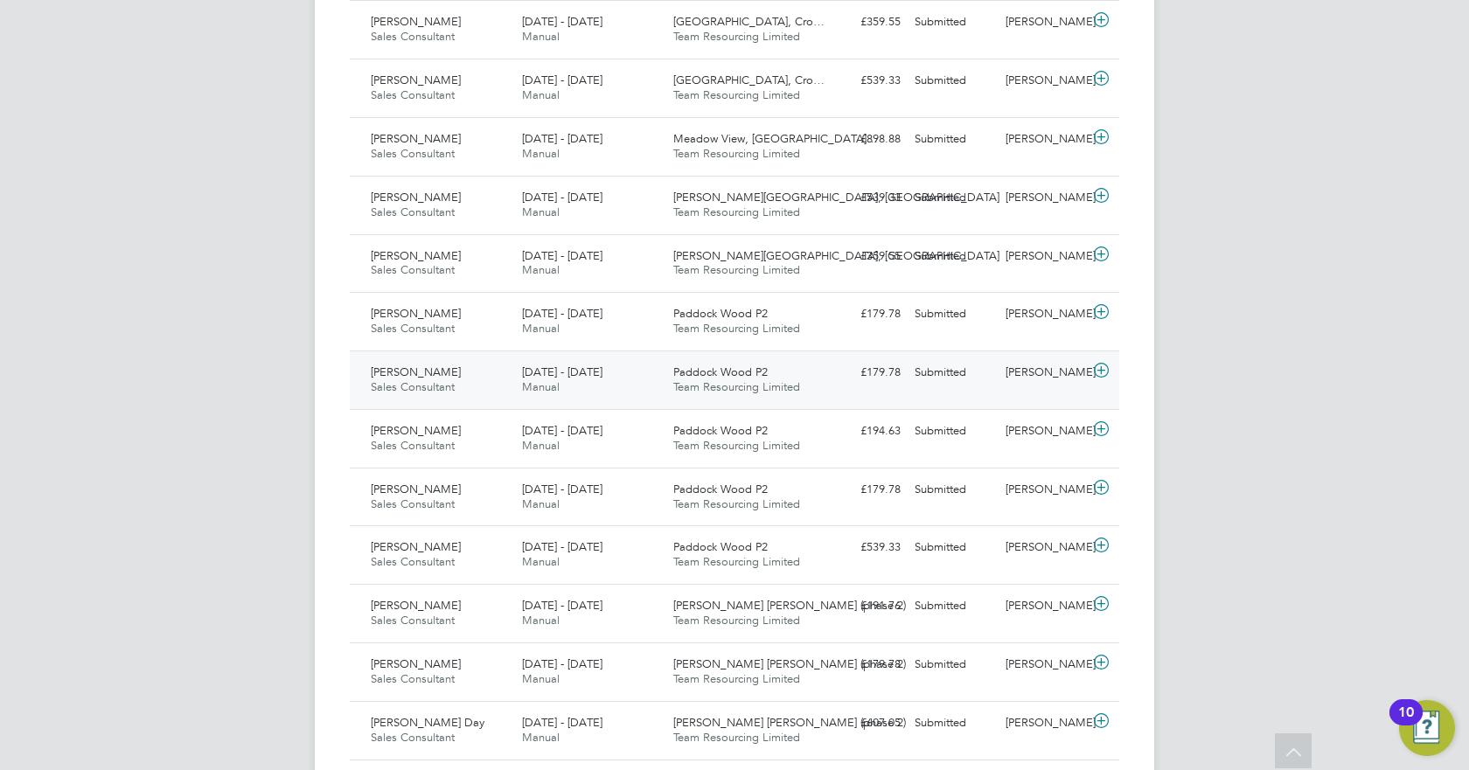
click at [554, 381] on span "Manual" at bounding box center [541, 386] width 38 height 15
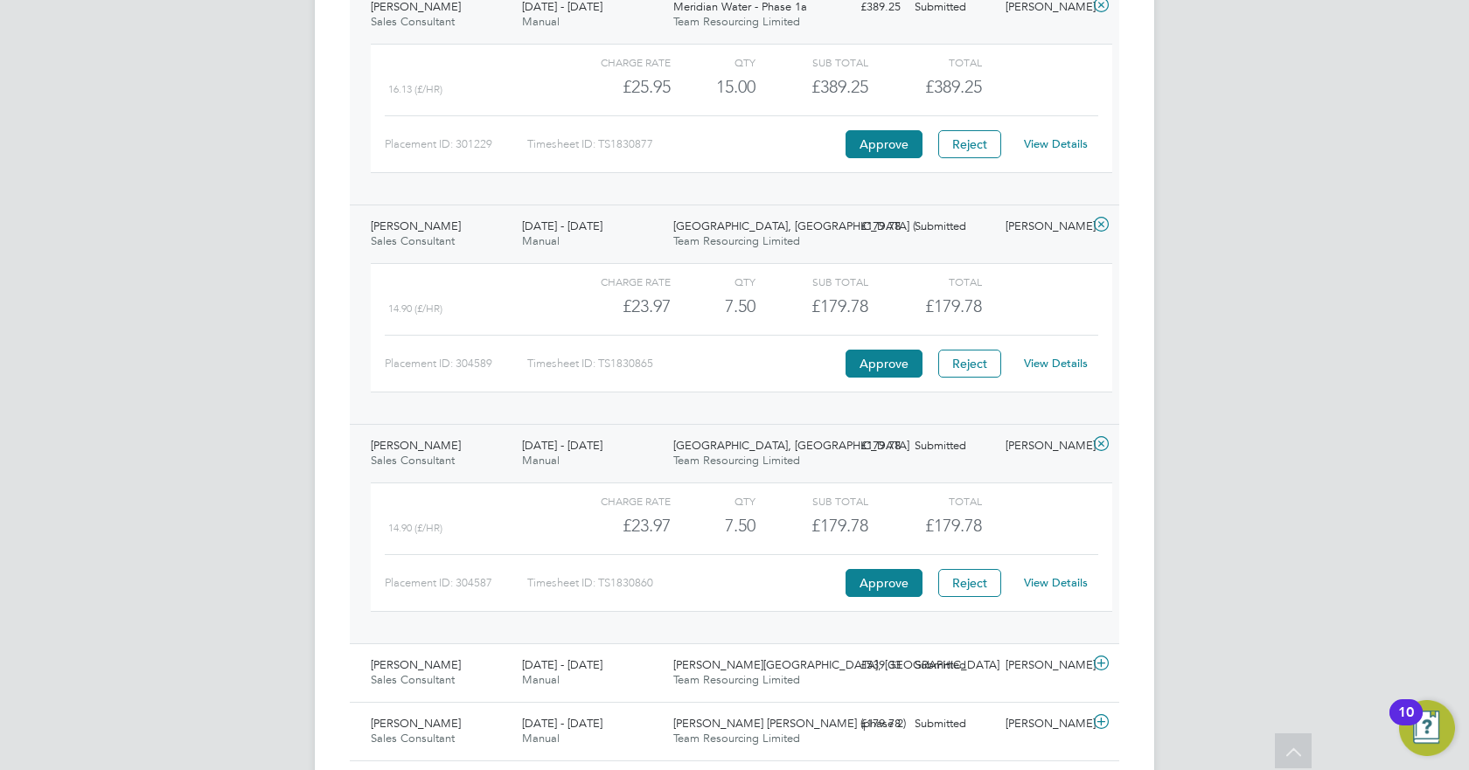
scroll to position [1413, 0]
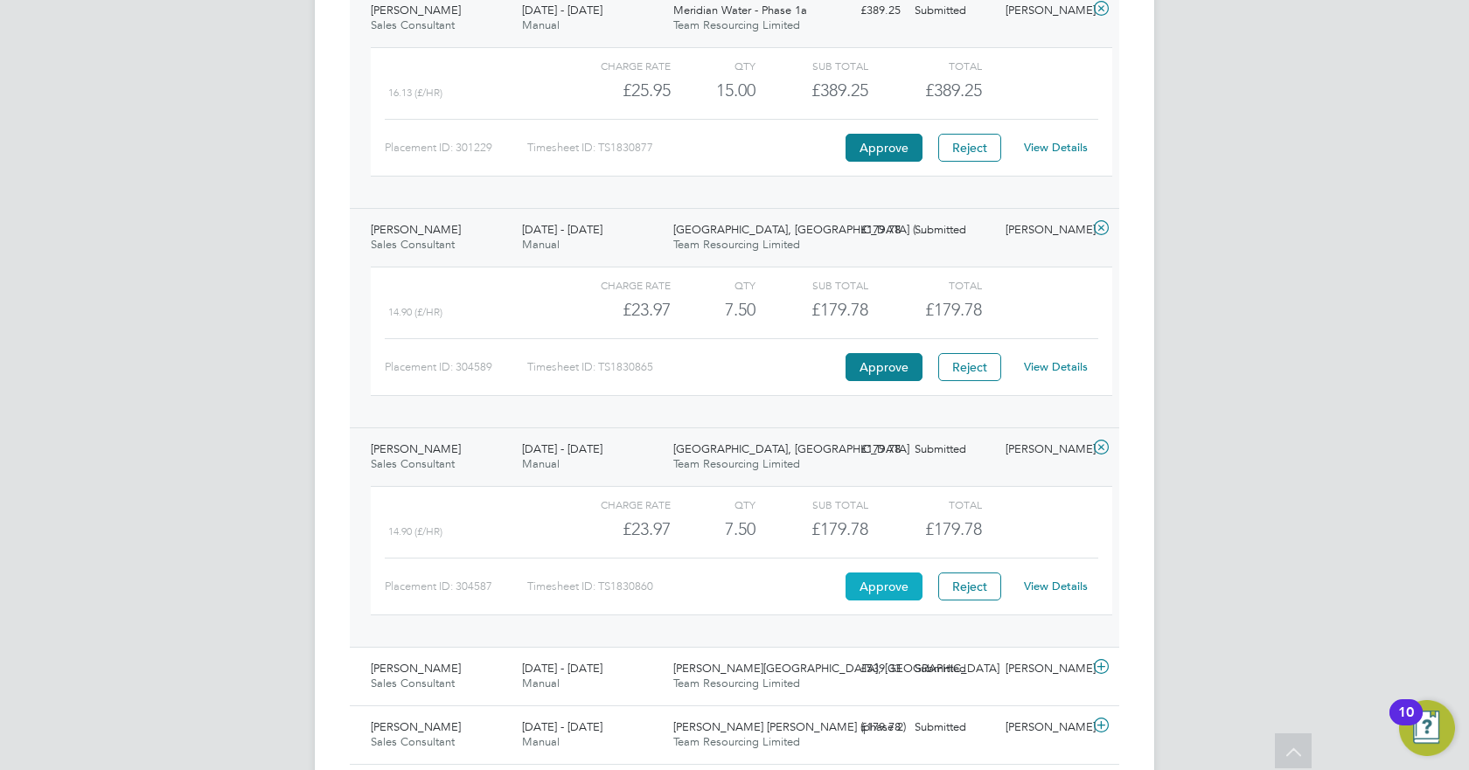
click at [892, 582] on button "Approve" at bounding box center [884, 587] width 77 height 28
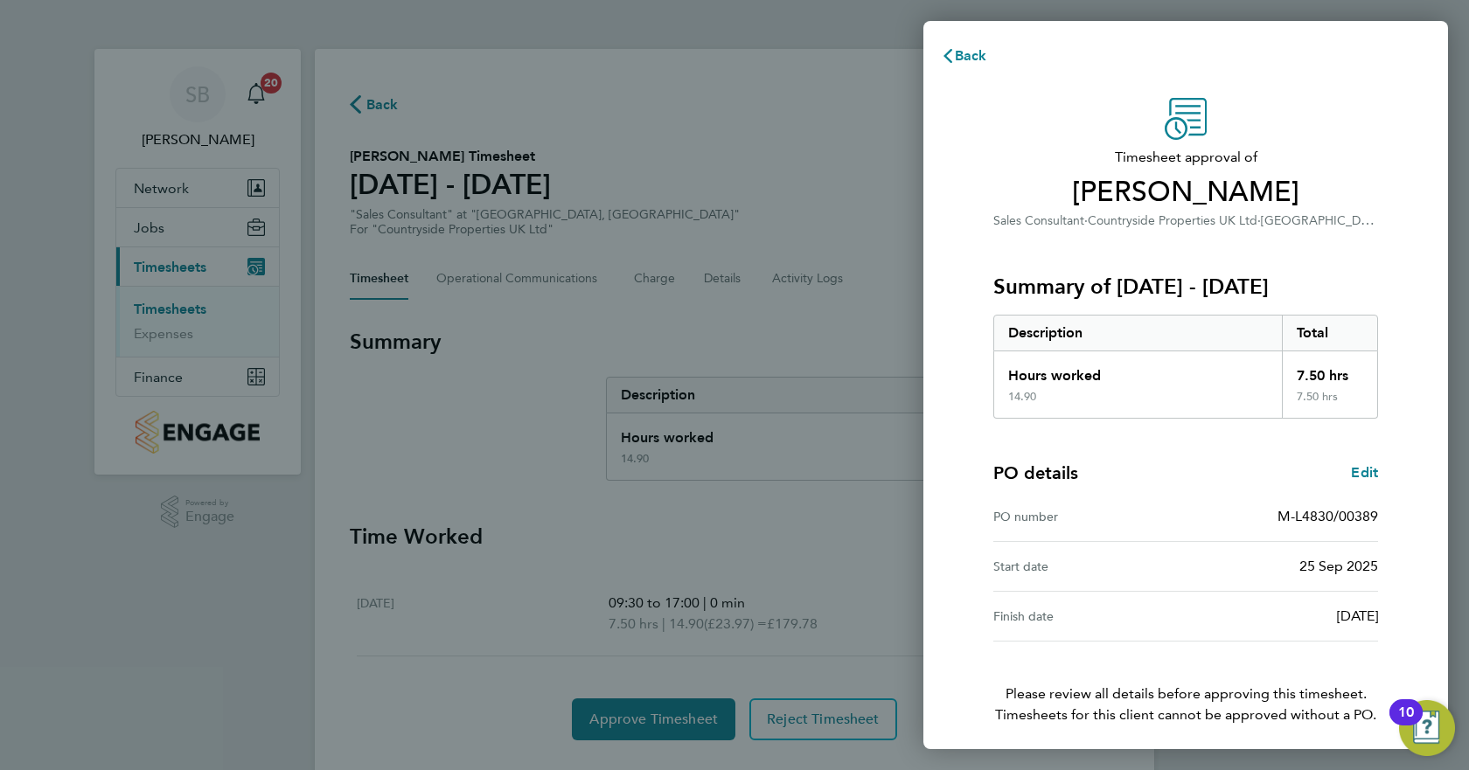
click at [785, 570] on div "Back Timesheet approval of Helen Morgan Sales Consultant · Countryside Properti…" at bounding box center [734, 385] width 1469 height 770
click at [994, 52] on button "Back" at bounding box center [963, 55] width 81 height 35
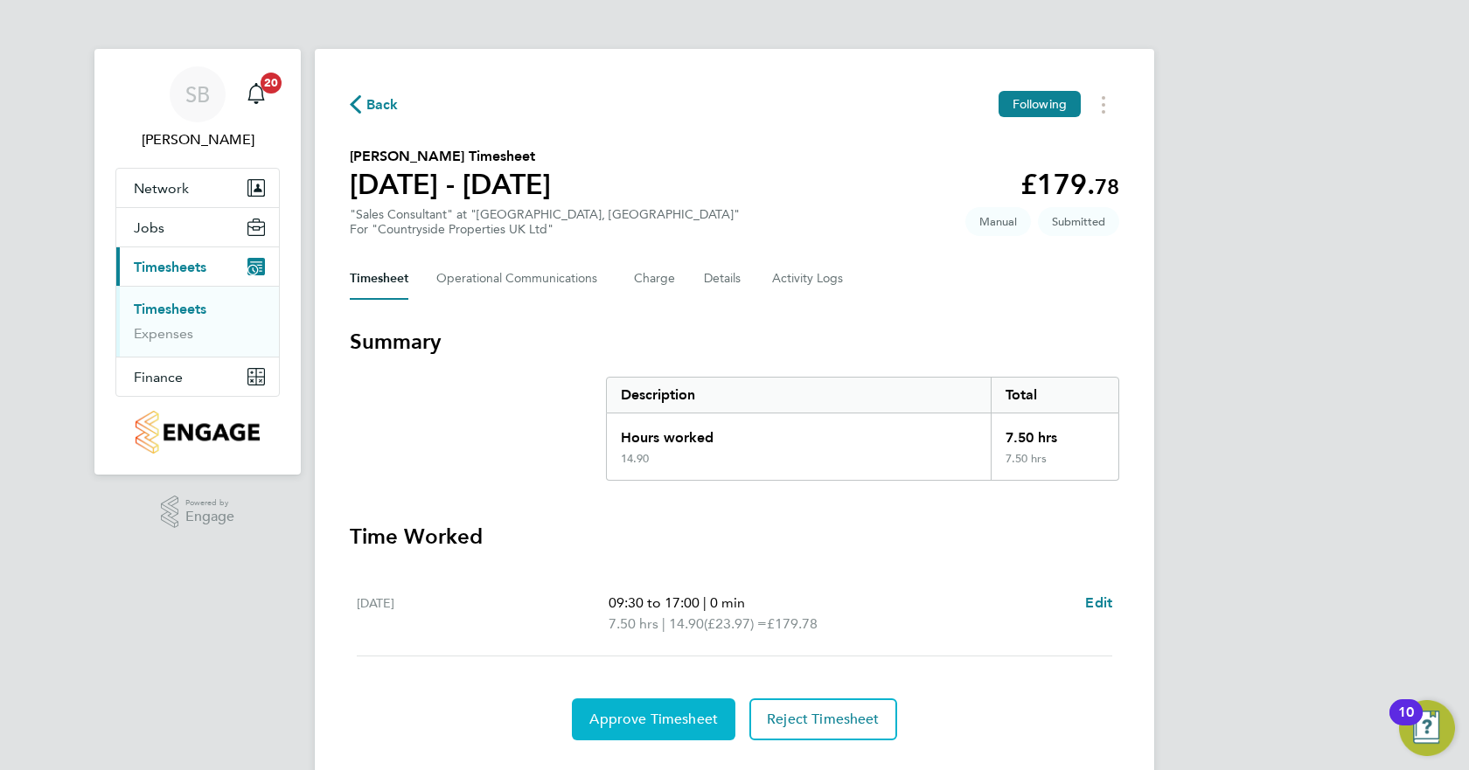
click at [690, 713] on span "Approve Timesheet" at bounding box center [653, 719] width 129 height 17
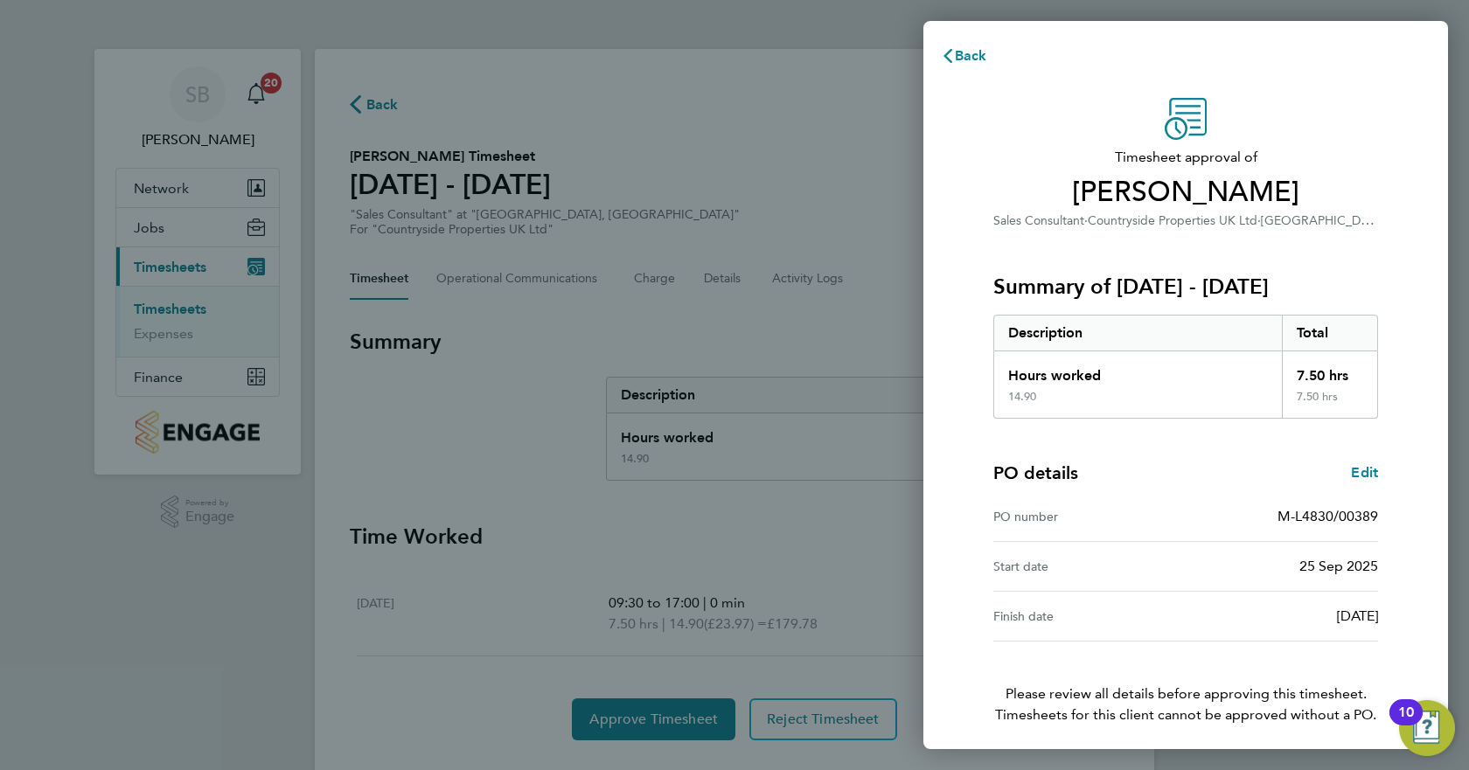
scroll to position [67, 0]
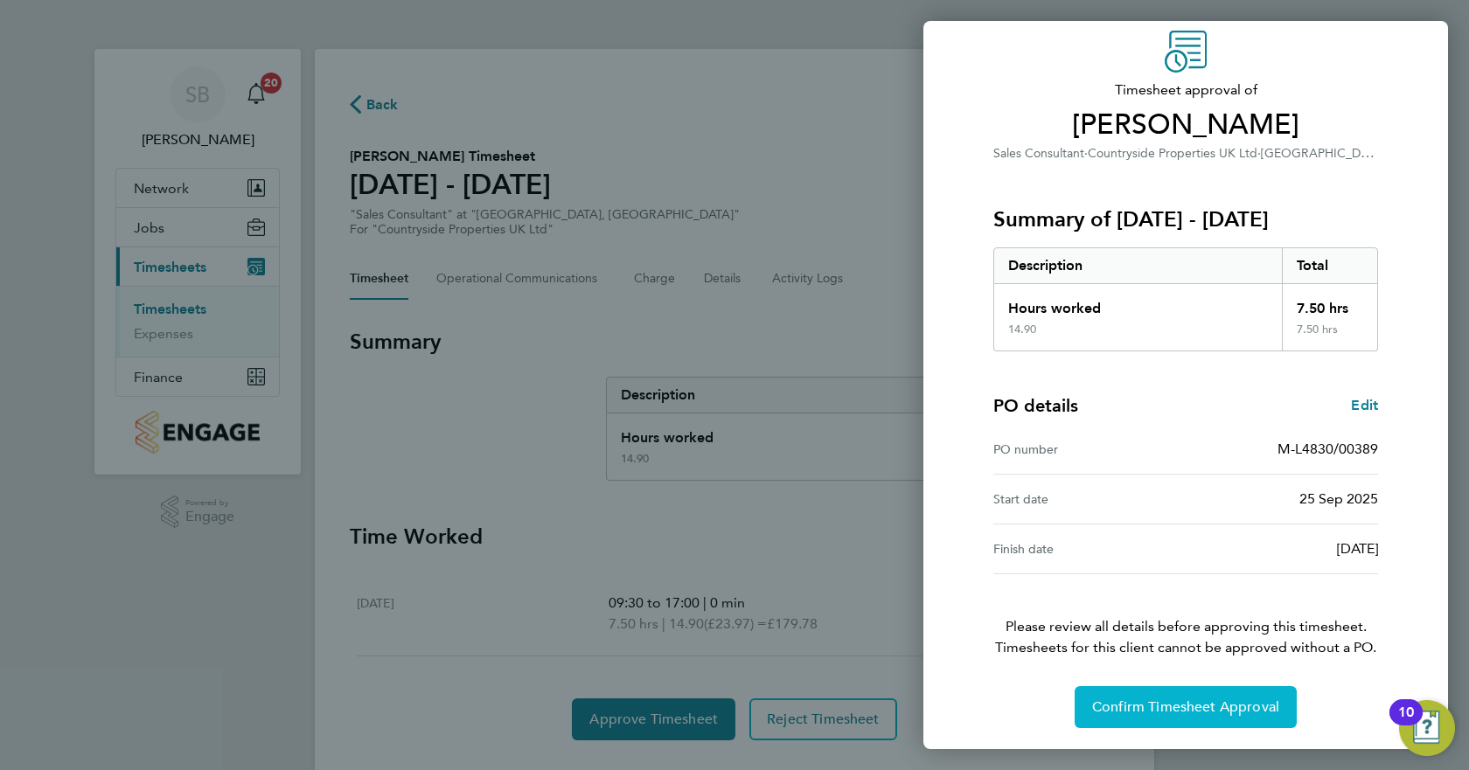
click at [1170, 699] on span "Confirm Timesheet Approval" at bounding box center [1185, 707] width 187 height 17
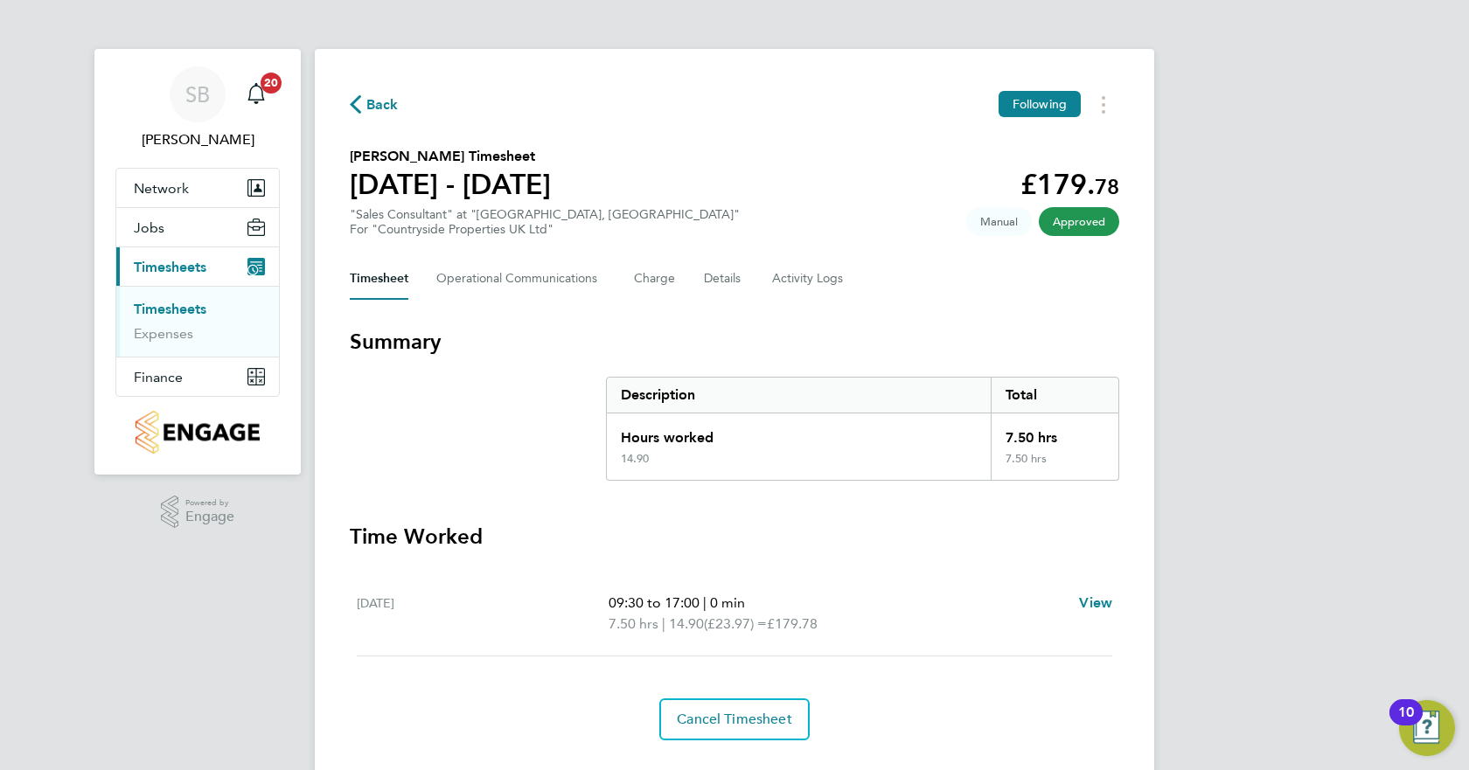
click at [200, 312] on link "Timesheets" at bounding box center [170, 309] width 73 height 17
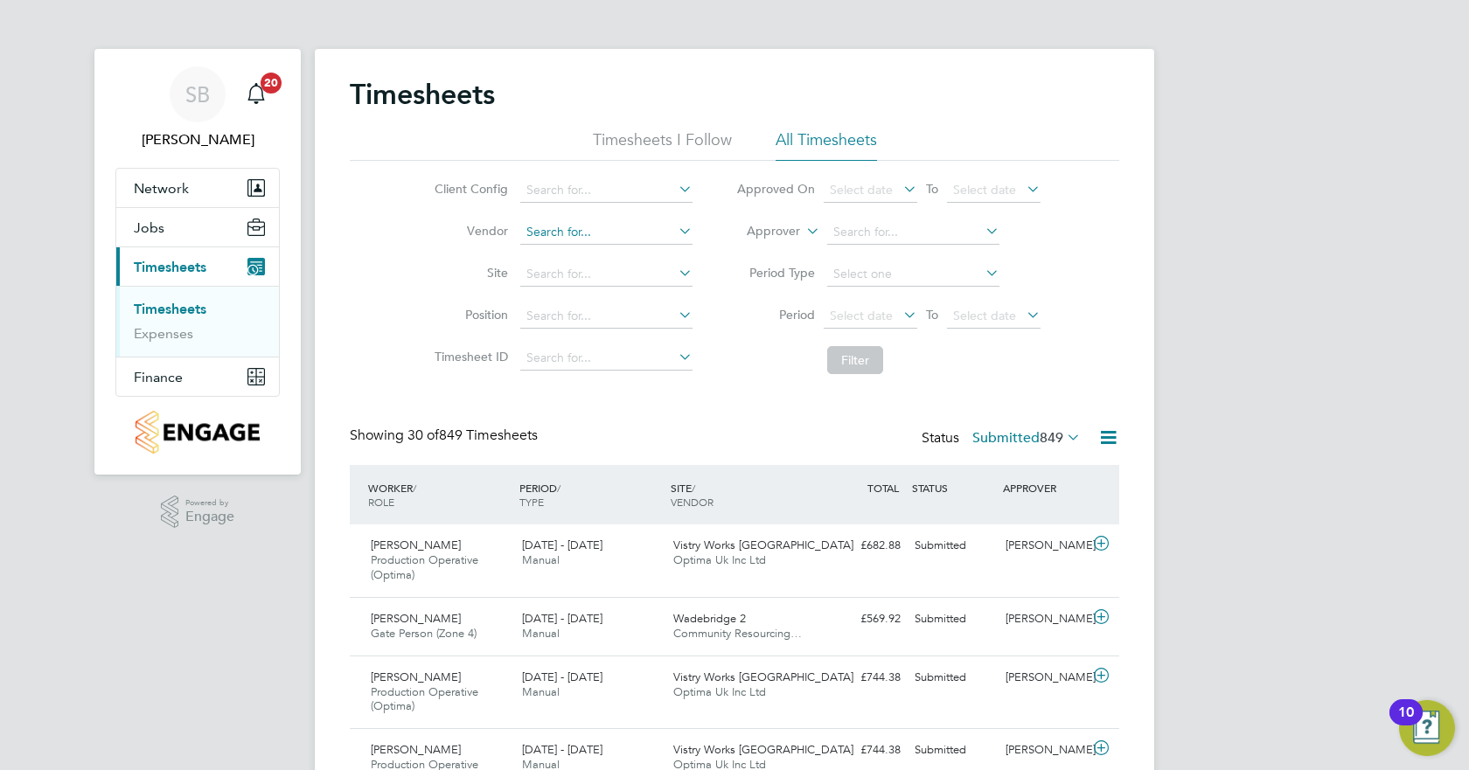
click at [597, 230] on input at bounding box center [606, 232] width 172 height 24
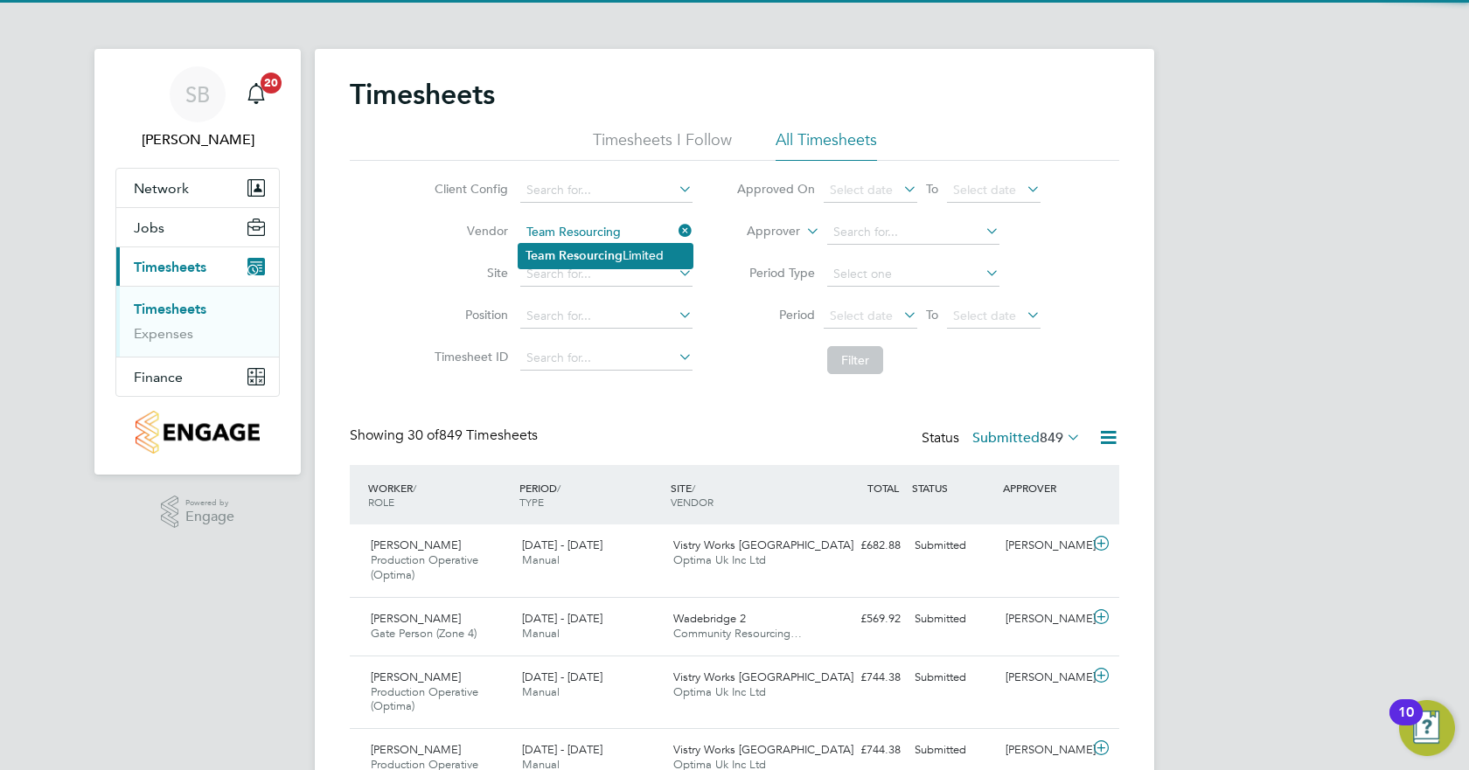
click at [604, 252] on b "Resourcing" at bounding box center [591, 255] width 64 height 15
type input "Team Resourcing Limited"
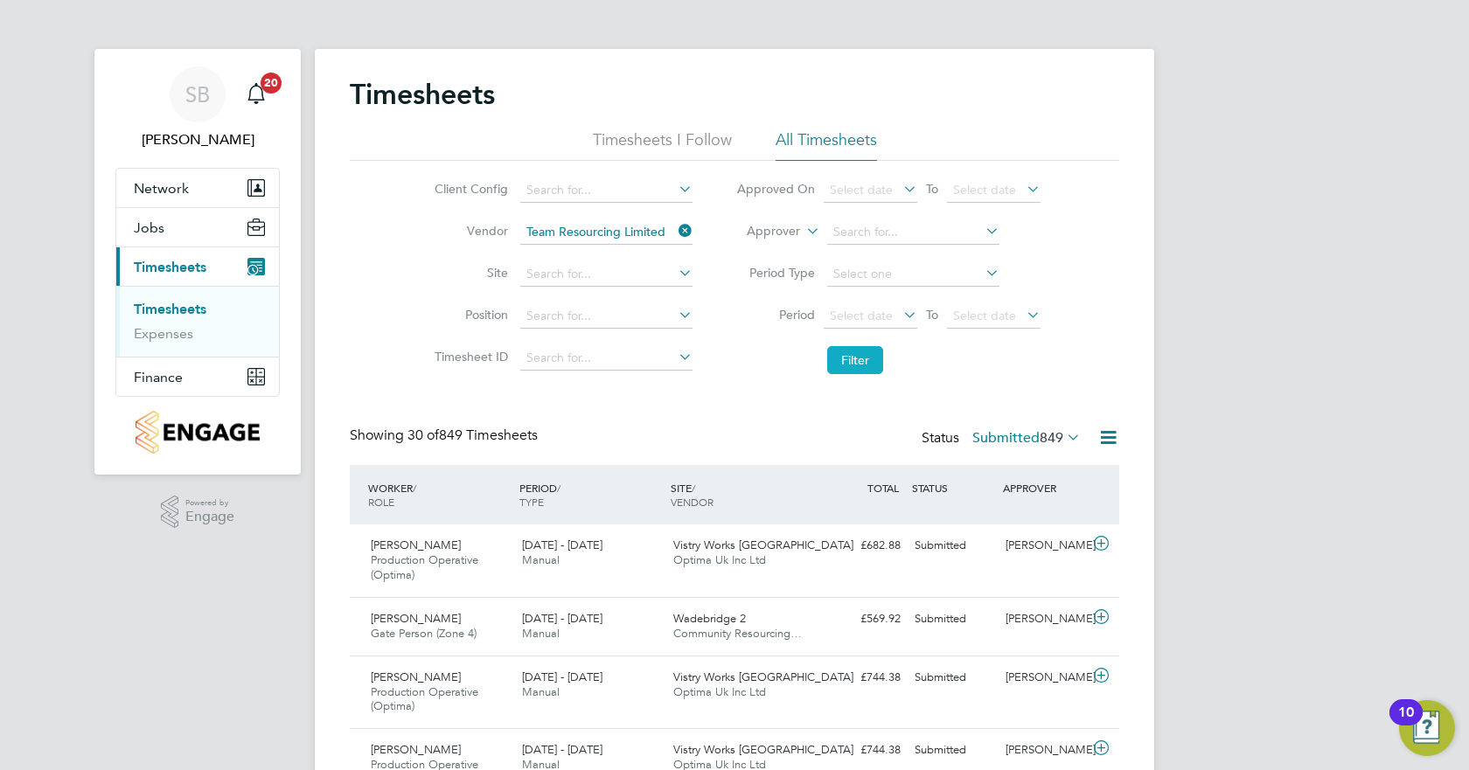
click at [848, 368] on button "Filter" at bounding box center [855, 360] width 56 height 28
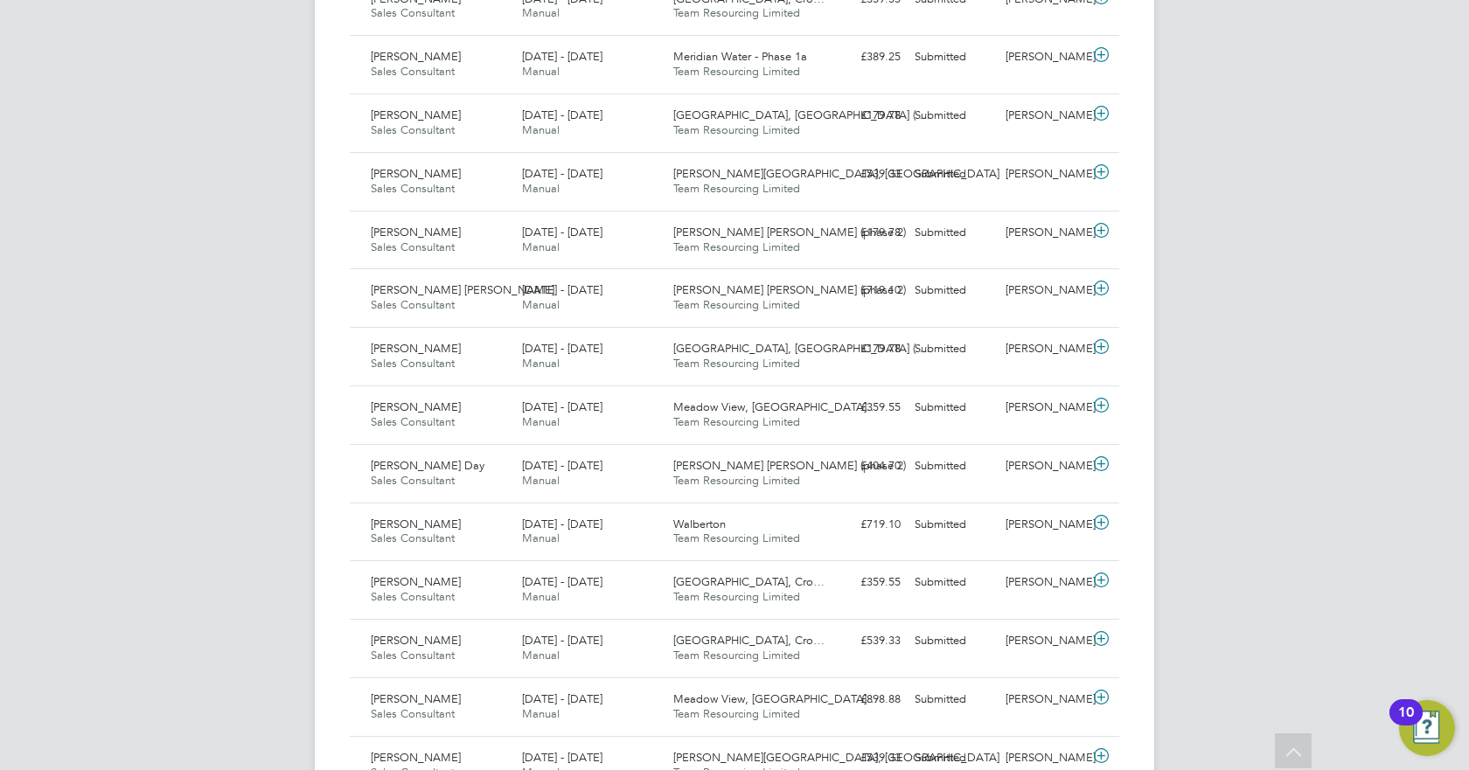
click at [717, 470] on span "[PERSON_NAME] [PERSON_NAME] (phase 2)" at bounding box center [789, 465] width 233 height 15
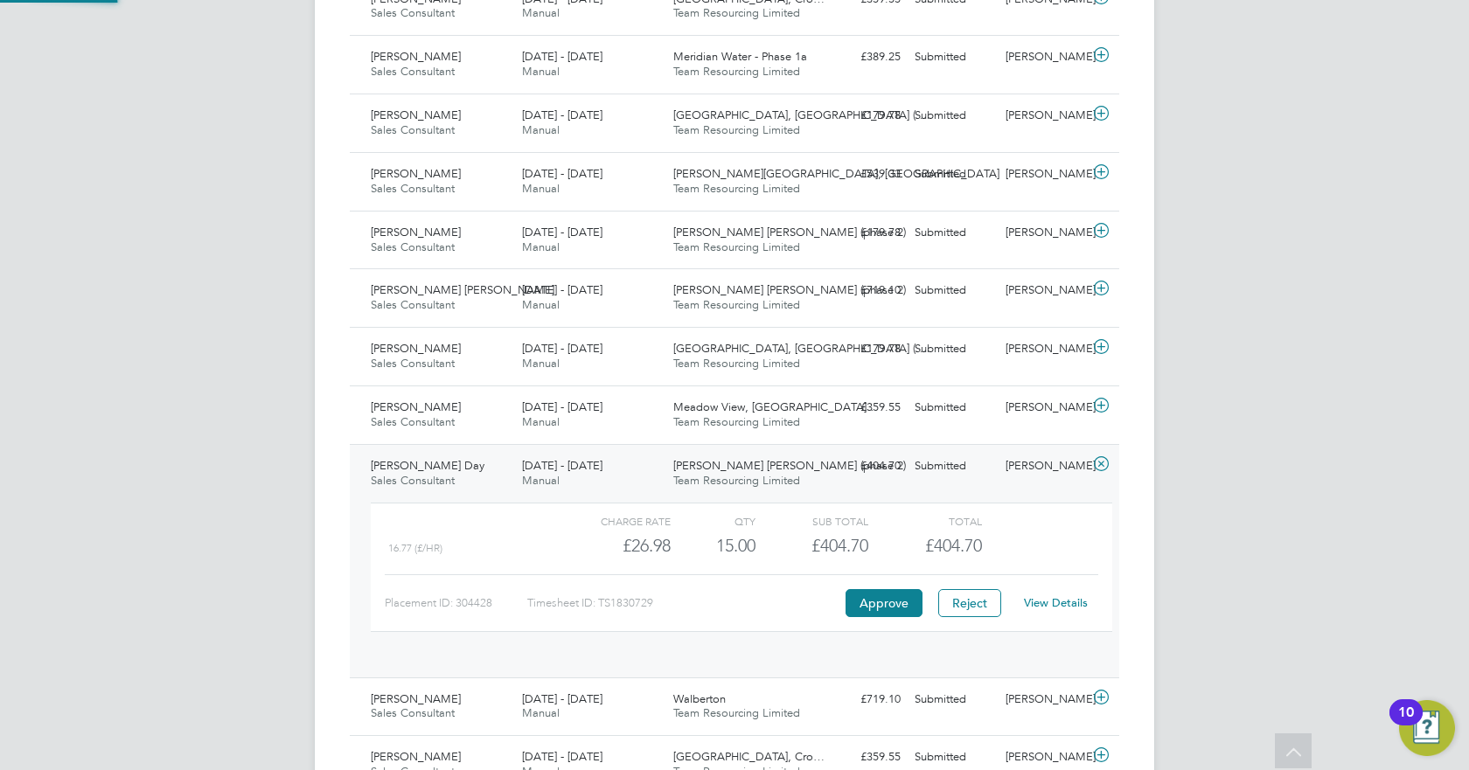
click at [717, 470] on span "[PERSON_NAME] [PERSON_NAME] (phase 2)" at bounding box center [789, 465] width 233 height 15
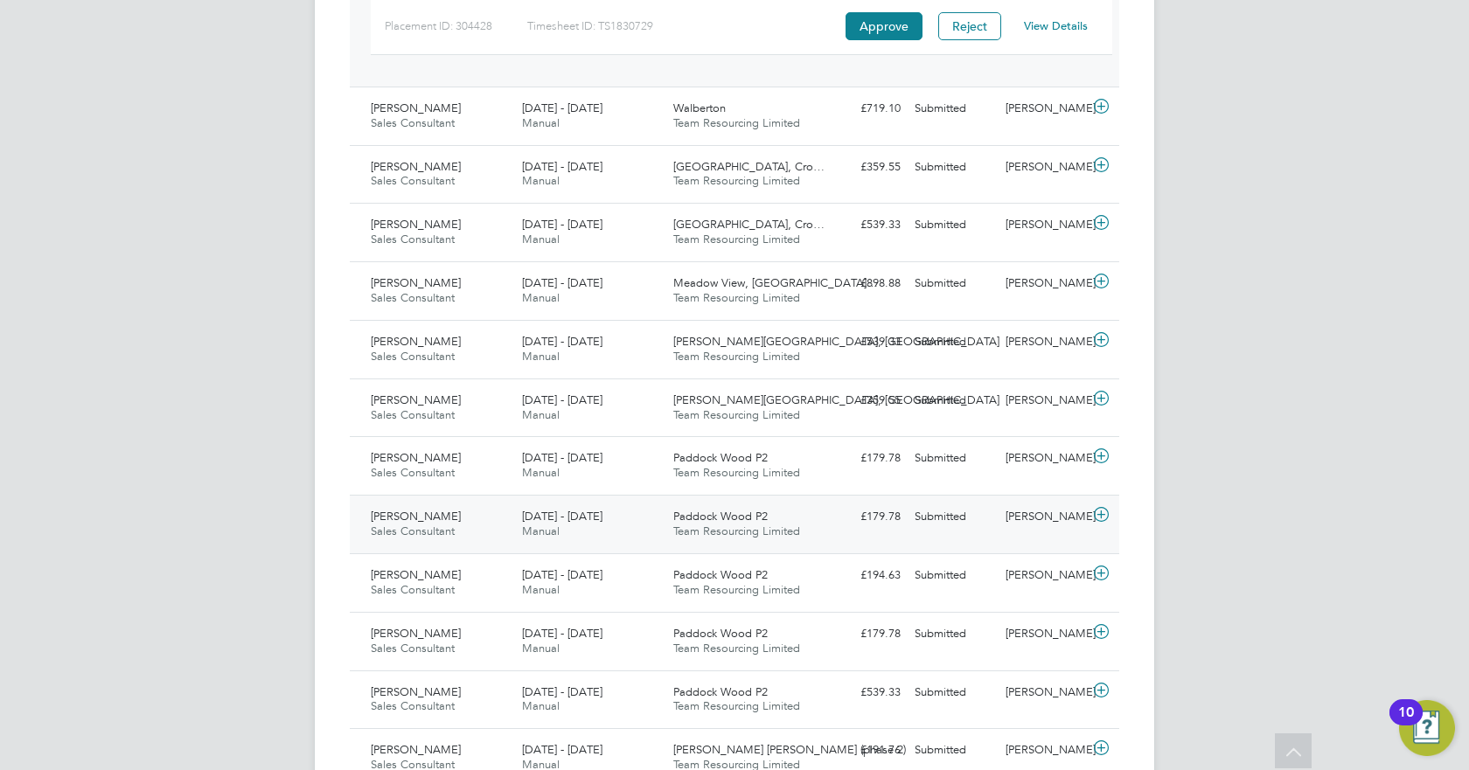
scroll to position [1298, 0]
click at [435, 314] on div "Janet Archer Sales Consultant 15 - 21 Sep 2025 15 - 21 Sep 2025 Manual Meadow V…" at bounding box center [734, 291] width 769 height 59
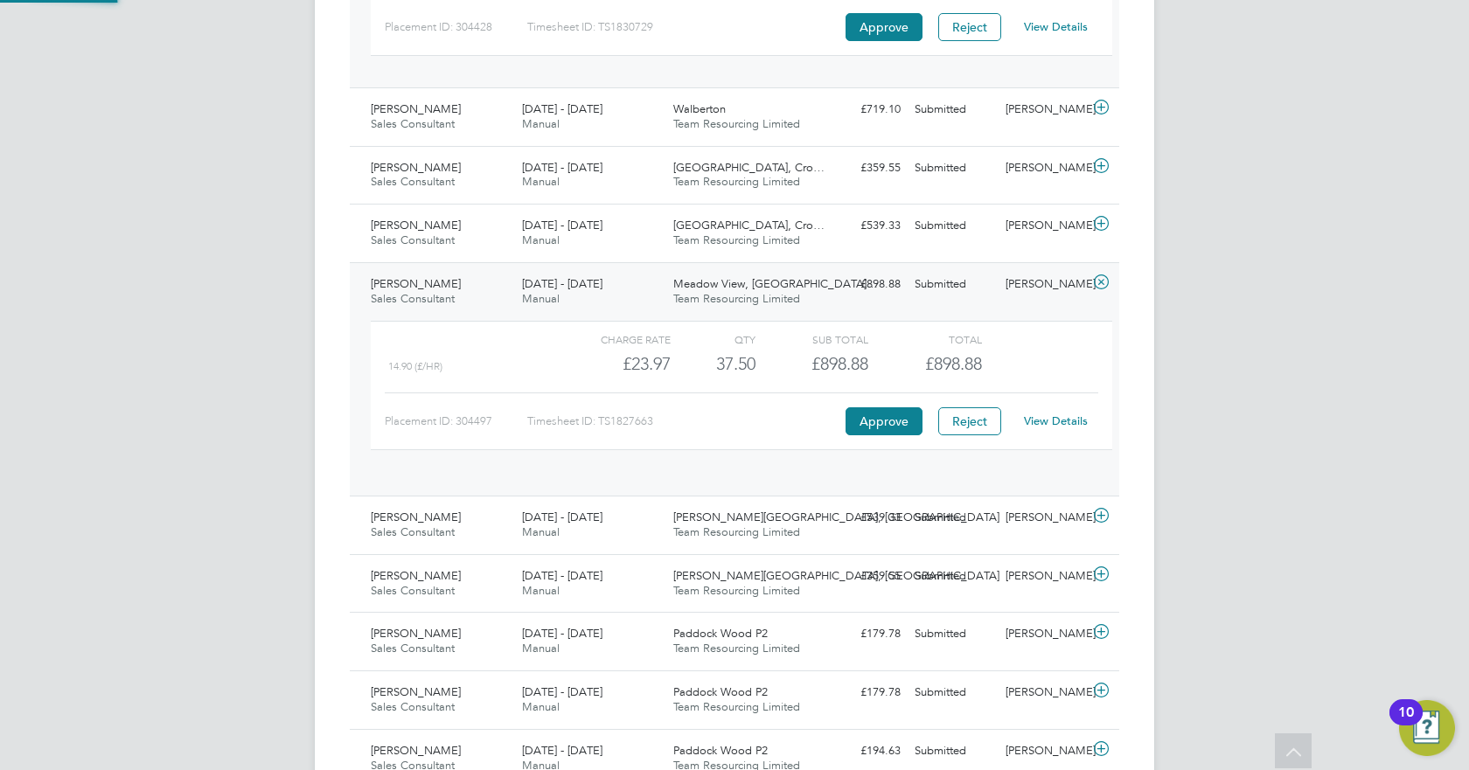
scroll to position [30, 171]
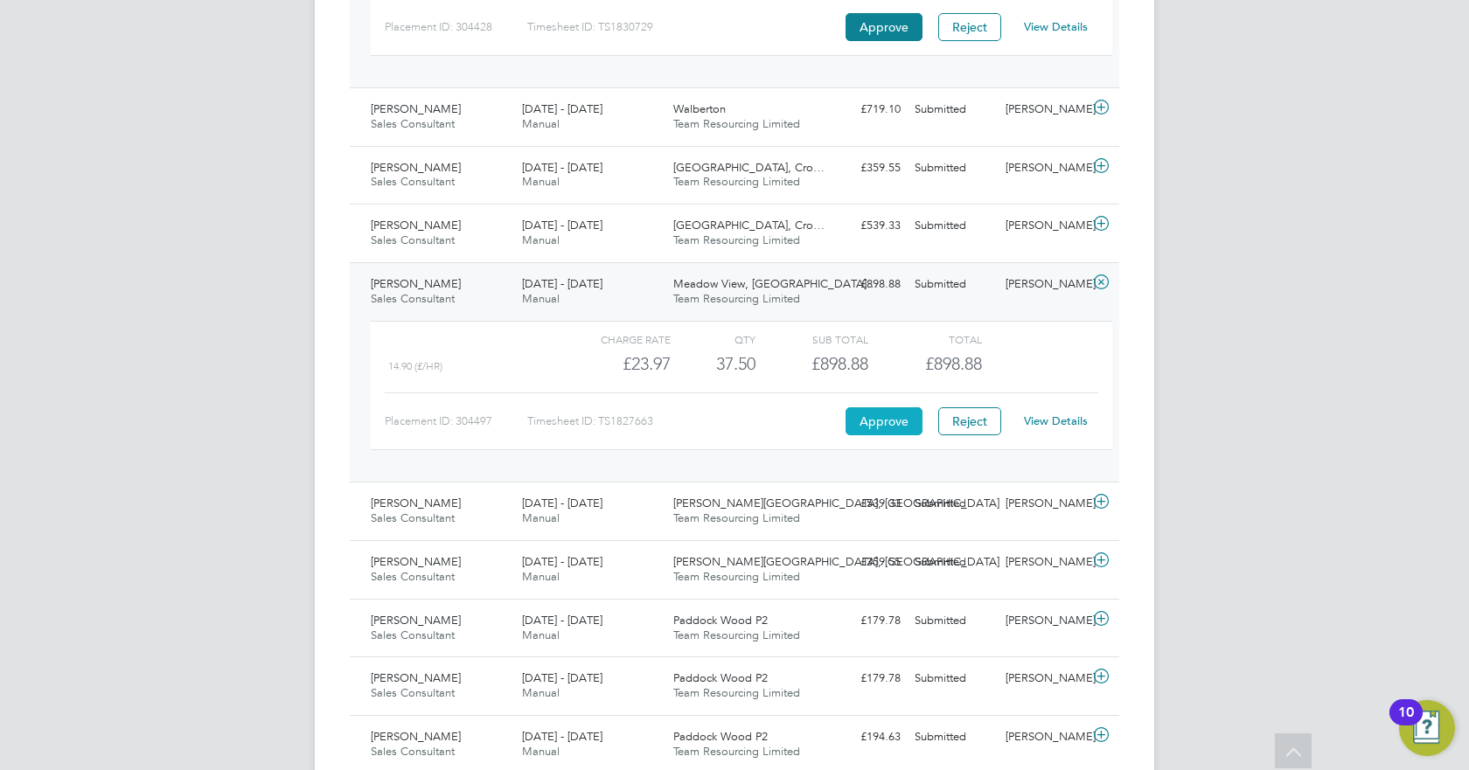
click at [891, 423] on button "Approve" at bounding box center [884, 421] width 77 height 28
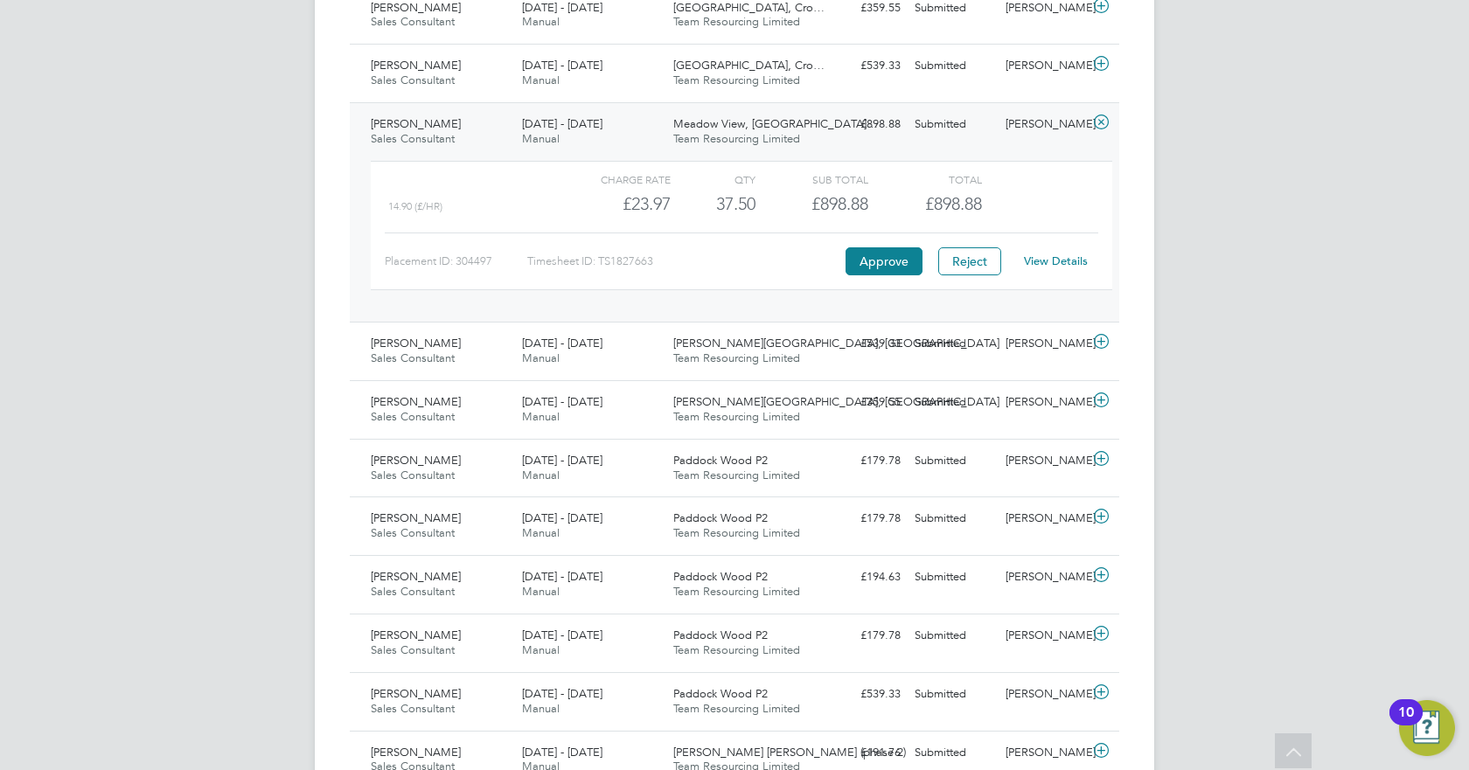
scroll to position [1472, 0]
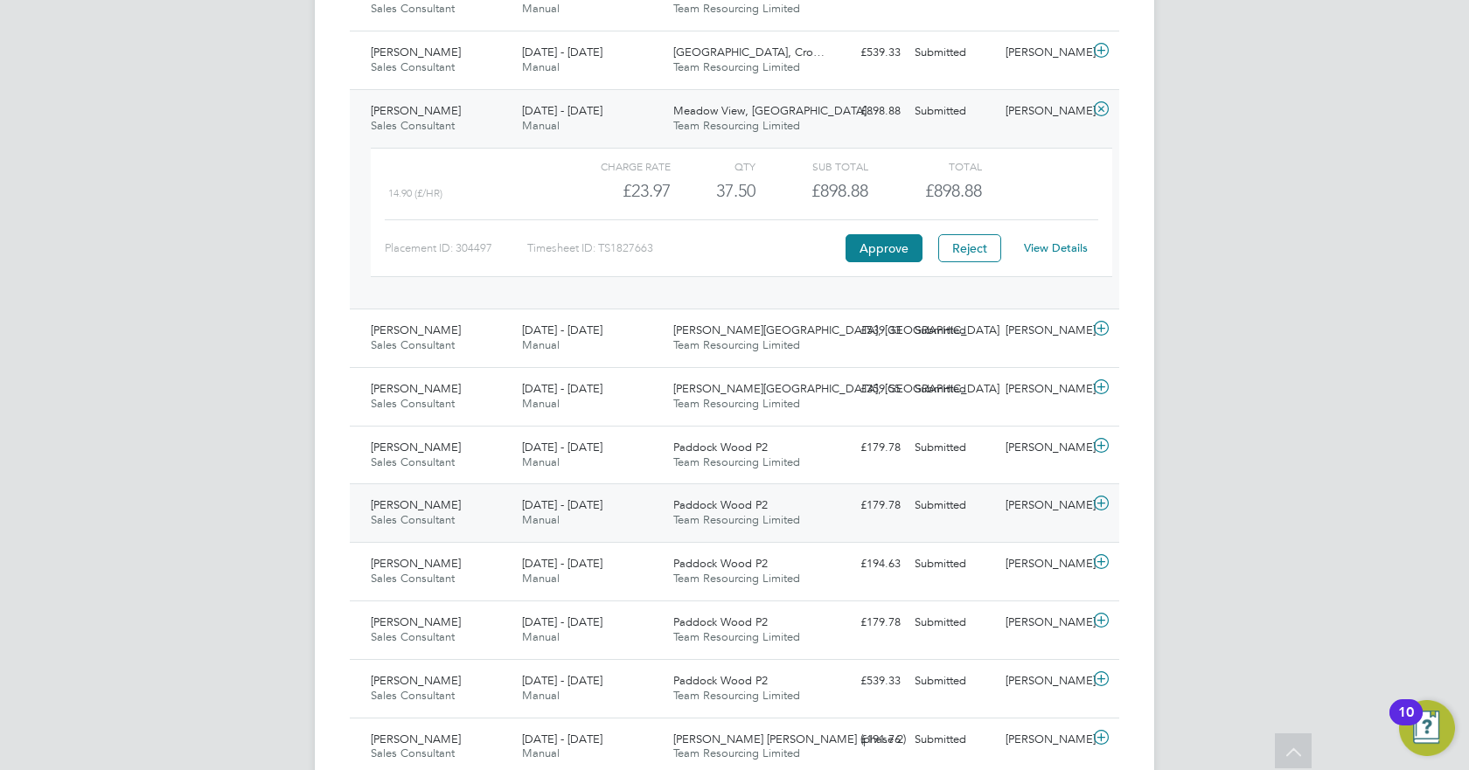
click at [537, 525] on span "Manual" at bounding box center [541, 519] width 38 height 15
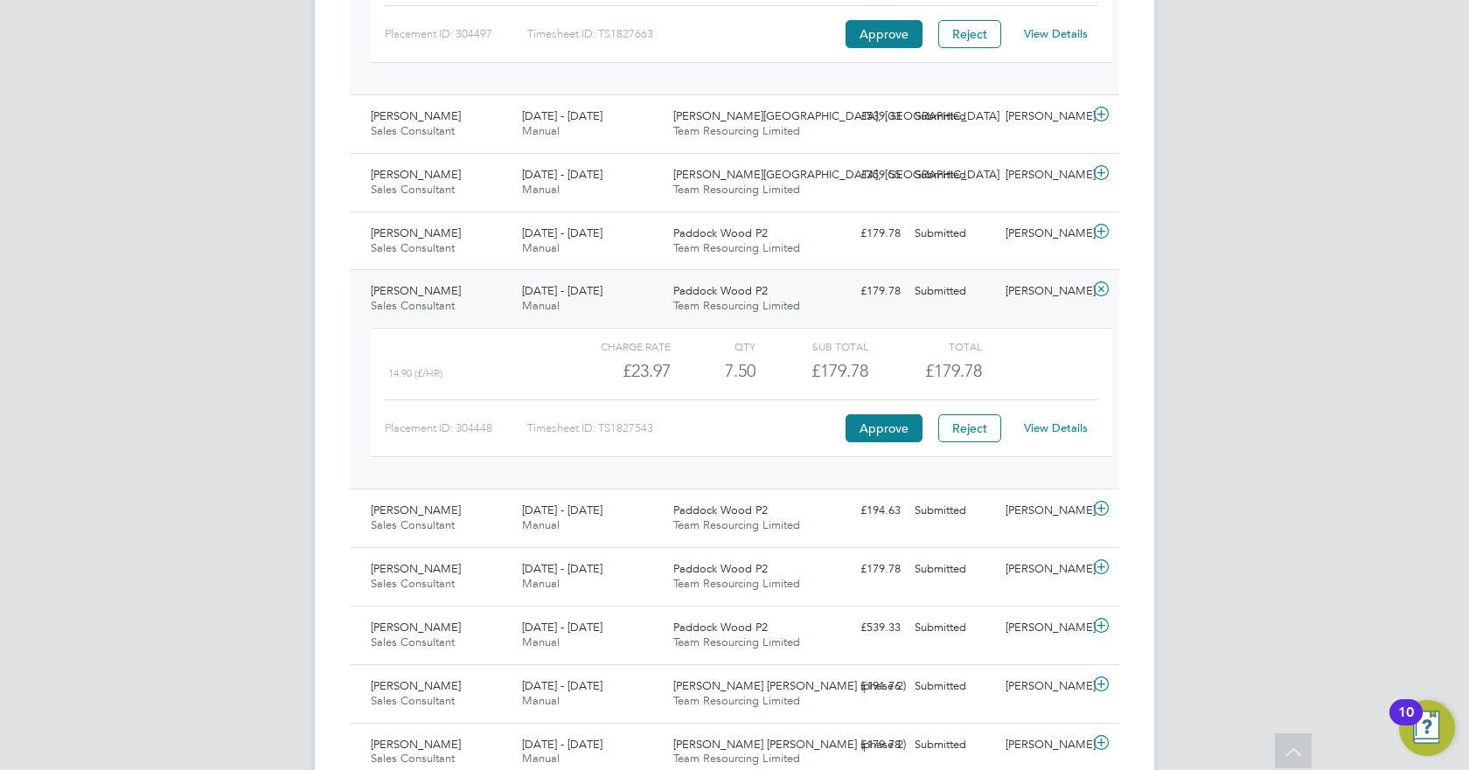
scroll to position [1687, 0]
click at [435, 576] on span "Sales Consultant" at bounding box center [413, 582] width 84 height 15
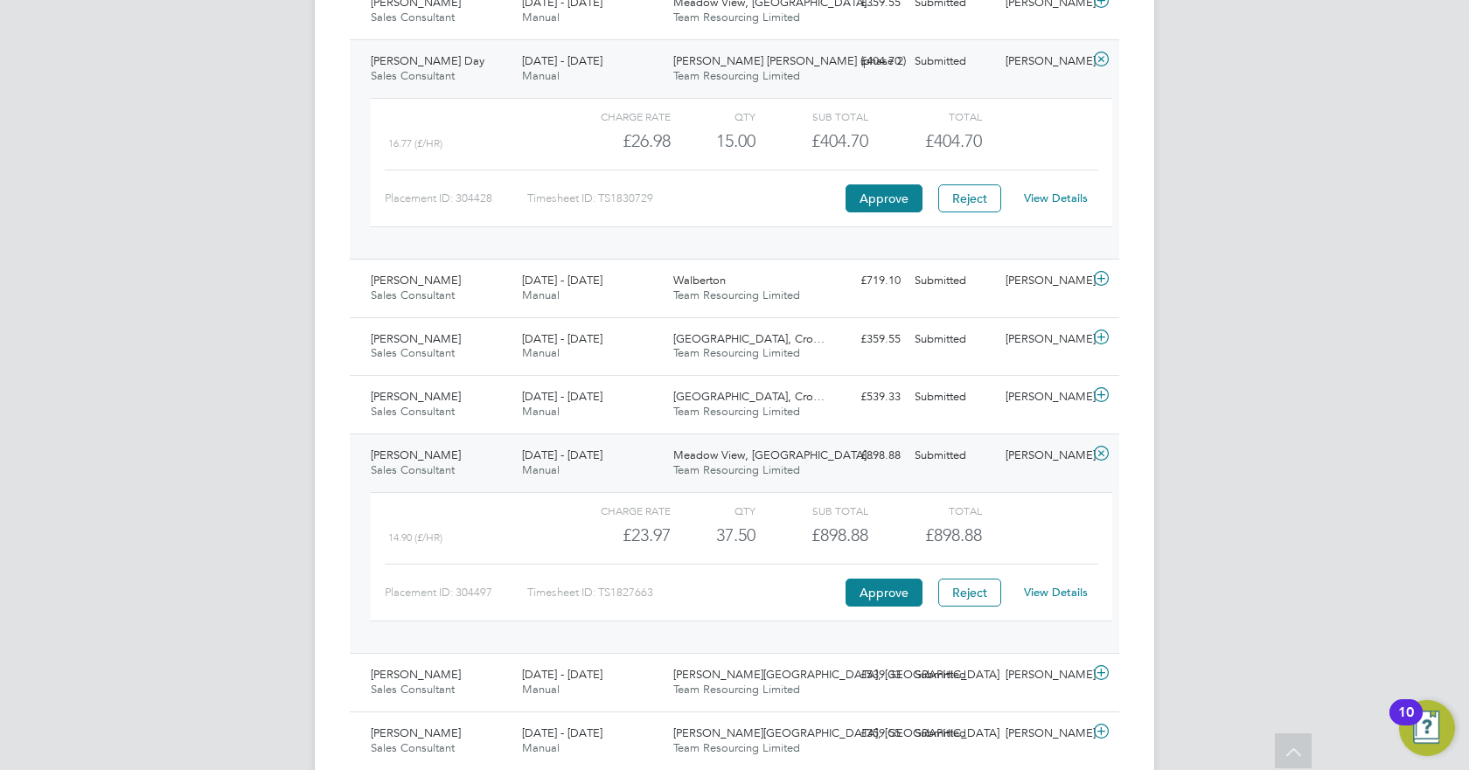
scroll to position [1125, 0]
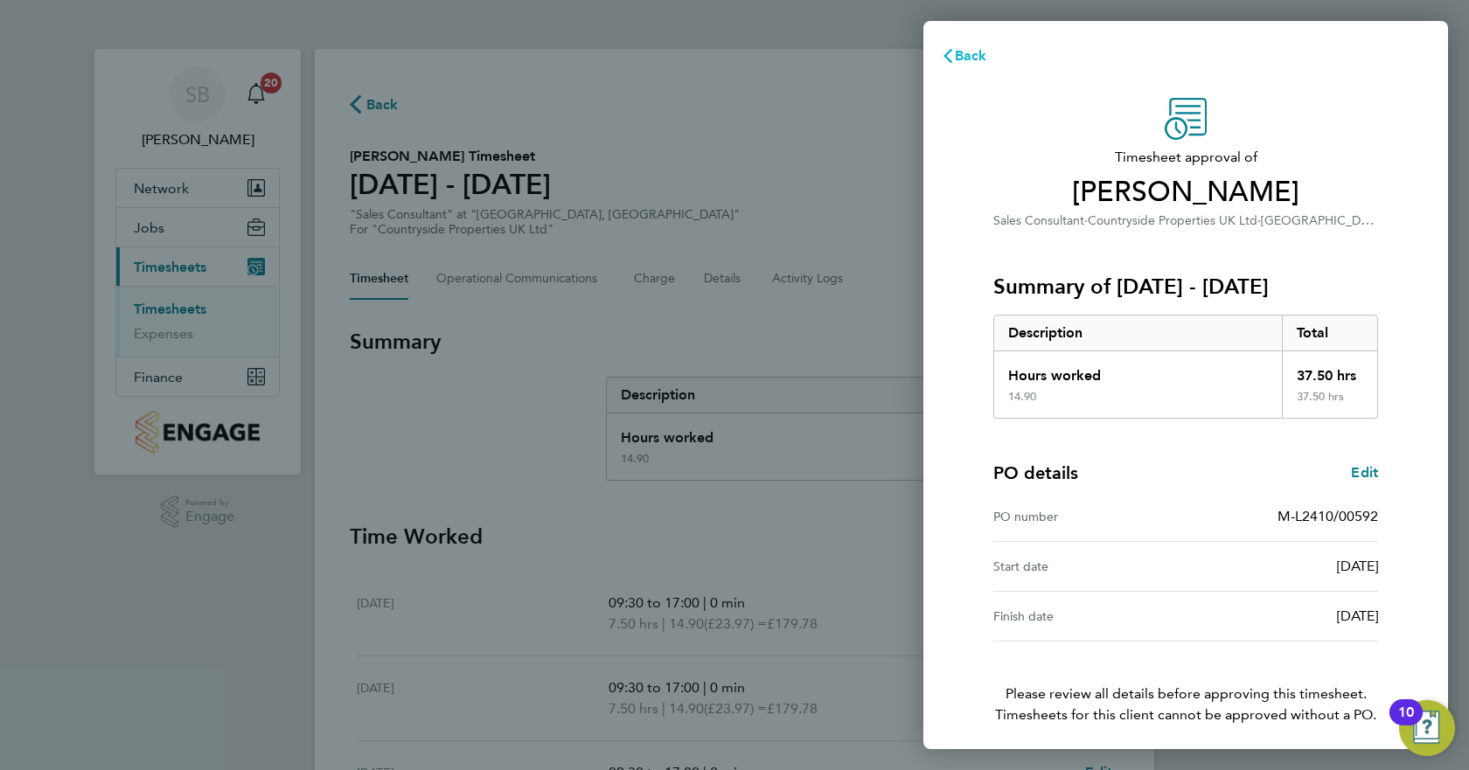
click at [954, 66] on button "Back" at bounding box center [963, 55] width 81 height 35
